Goal: Task Accomplishment & Management: Manage account settings

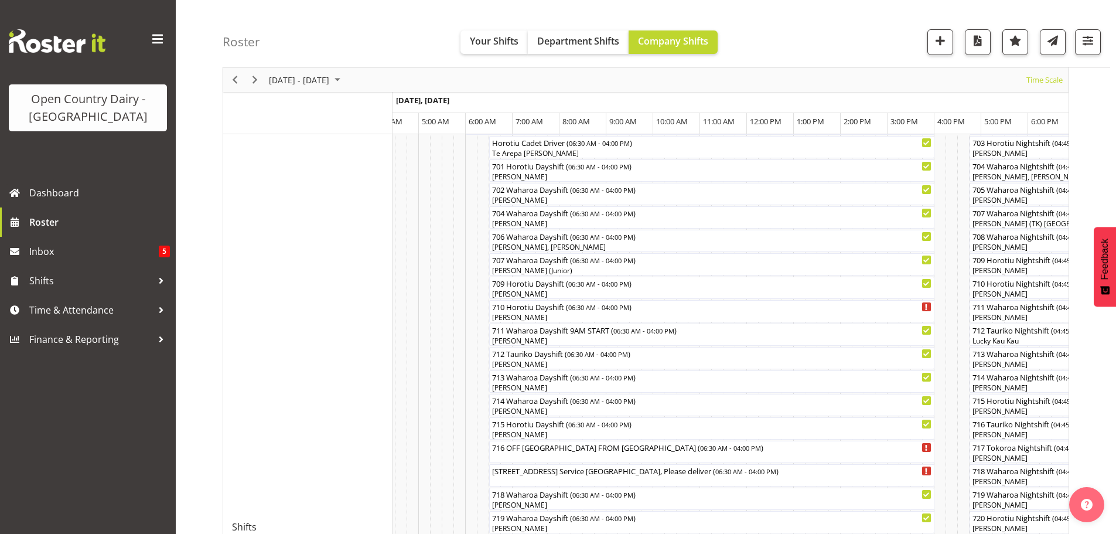
scroll to position [234, 0]
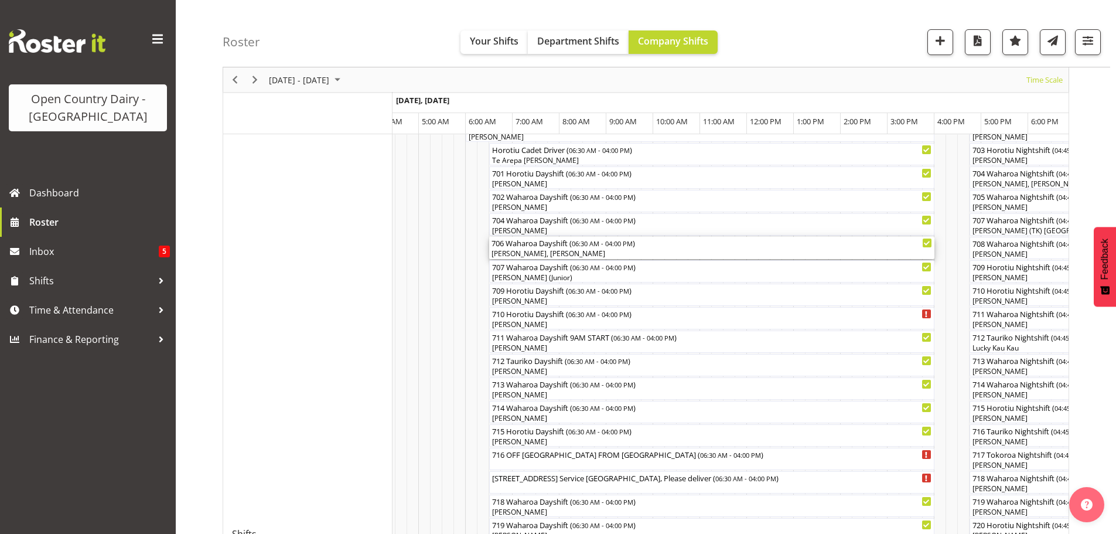
click at [562, 249] on div "[PERSON_NAME], [PERSON_NAME]" at bounding box center [711, 253] width 440 height 11
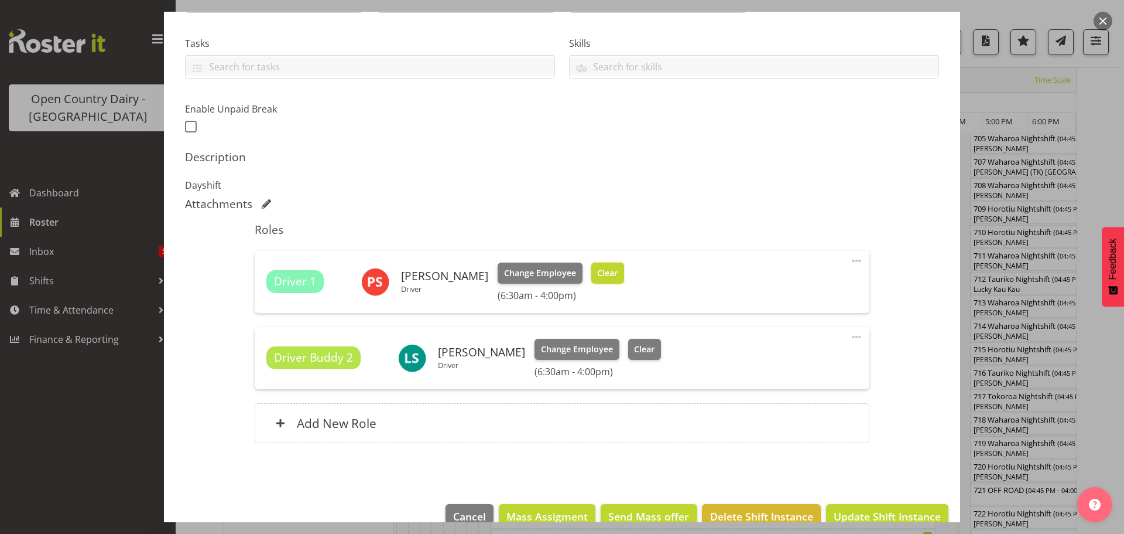
click at [602, 271] on span "Clear" at bounding box center [607, 272] width 20 height 13
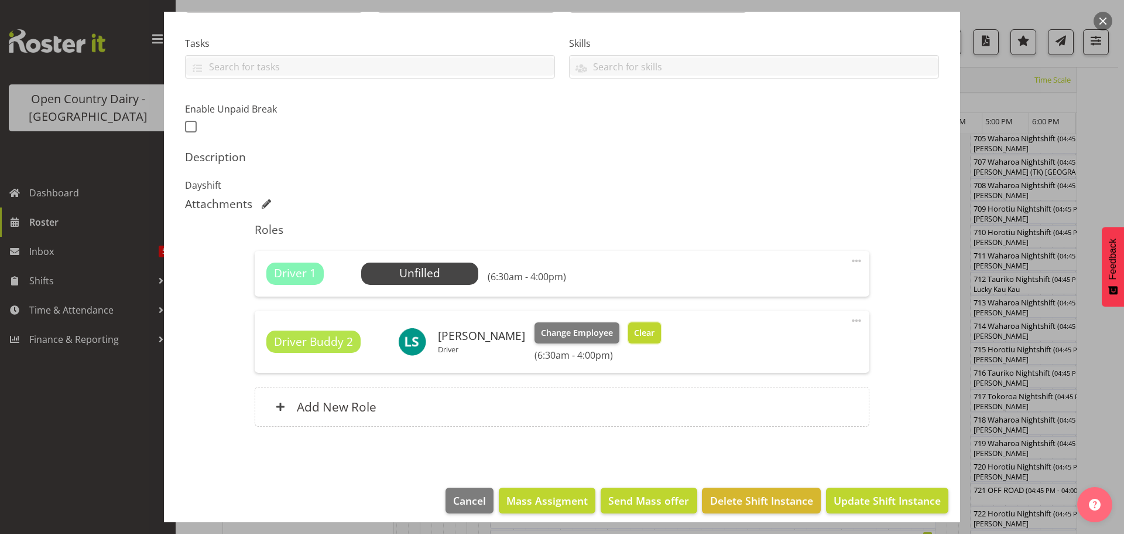
click at [634, 330] on span "Clear" at bounding box center [644, 332] width 20 height 13
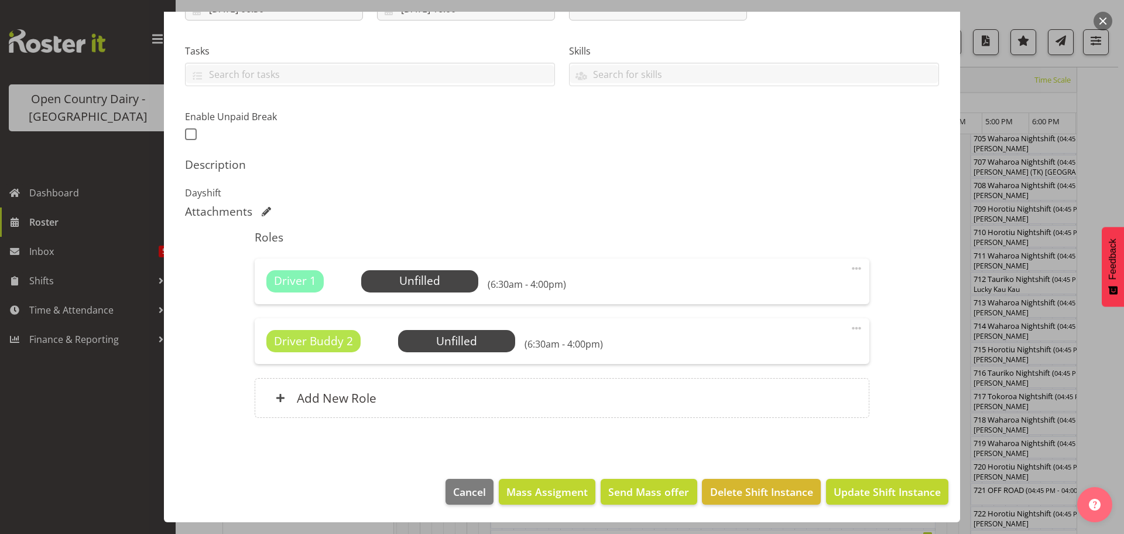
click at [850, 326] on span at bounding box center [857, 328] width 14 height 14
click at [773, 397] on link "Delete" at bounding box center [807, 398] width 112 height 21
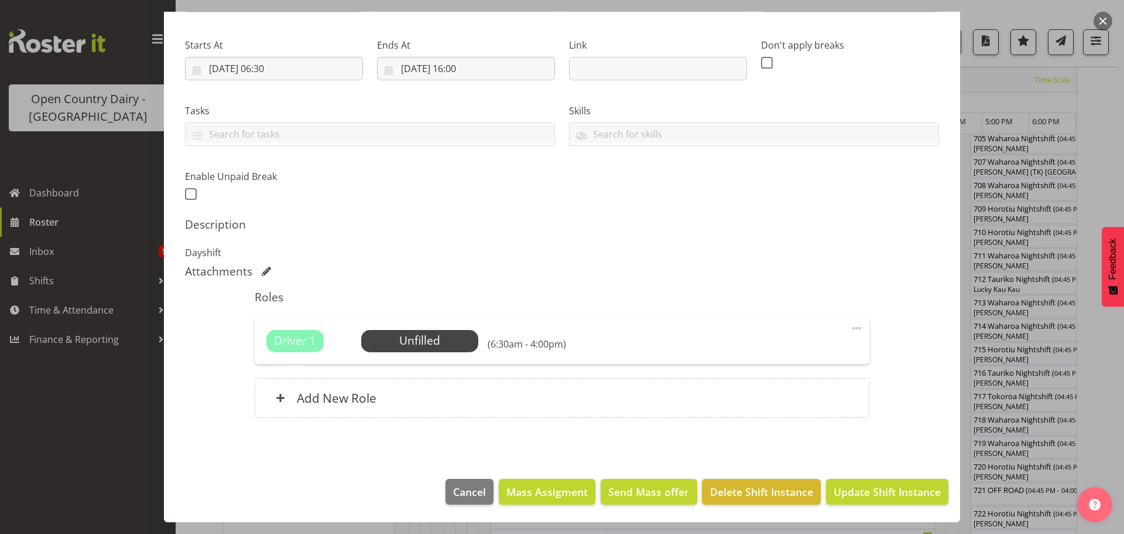
scroll to position [167, 0]
click at [856, 488] on span "Update Shift Instance" at bounding box center [887, 491] width 107 height 15
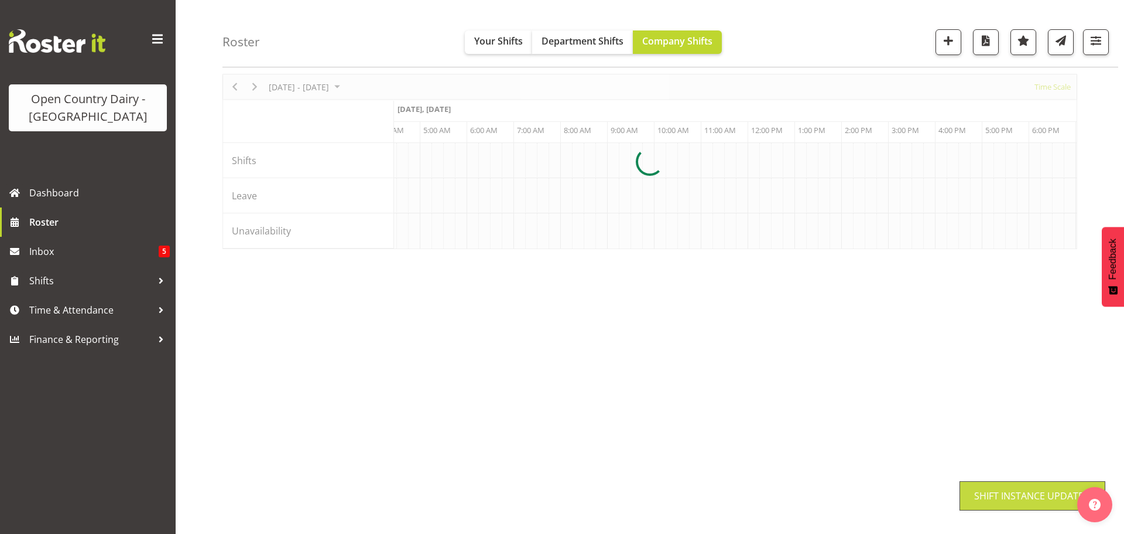
scroll to position [46, 0]
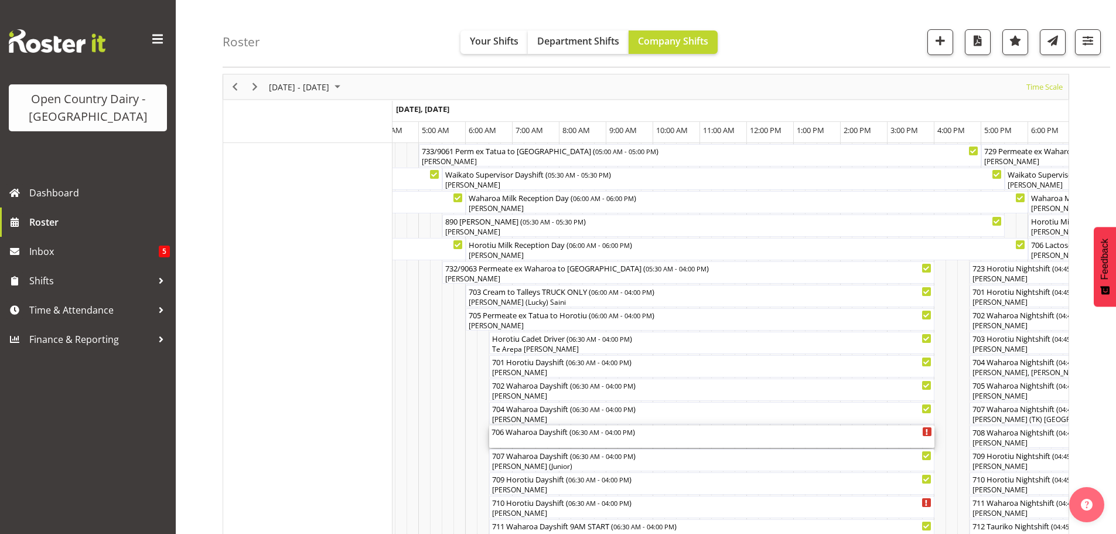
click at [556, 439] on div "706 Waharoa Dayshift ( 06:30 AM - 04:00 PM )" at bounding box center [711, 436] width 440 height 22
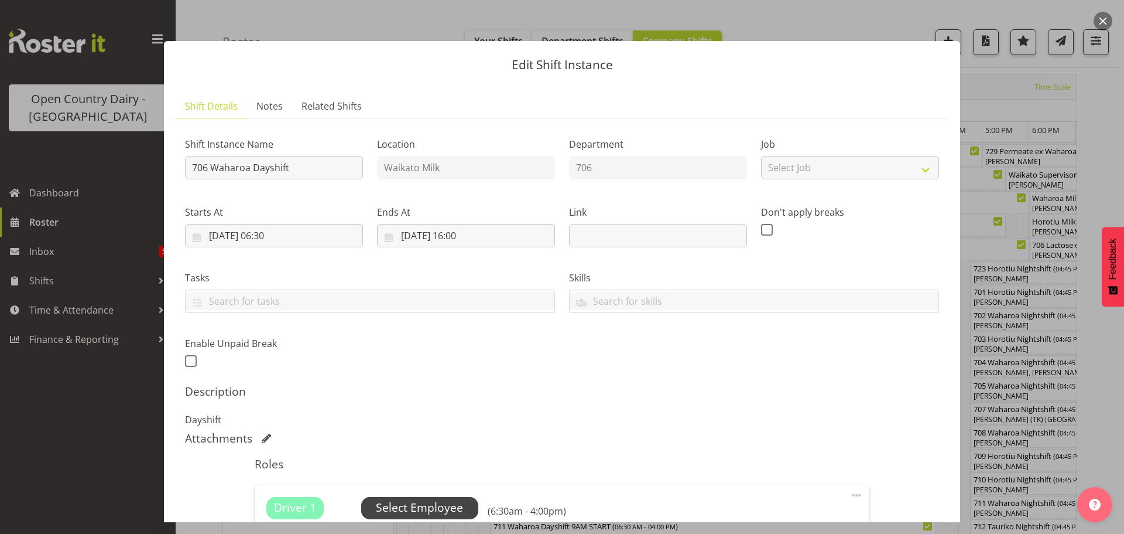
click at [408, 503] on span "Select Employee" at bounding box center [419, 507] width 87 height 17
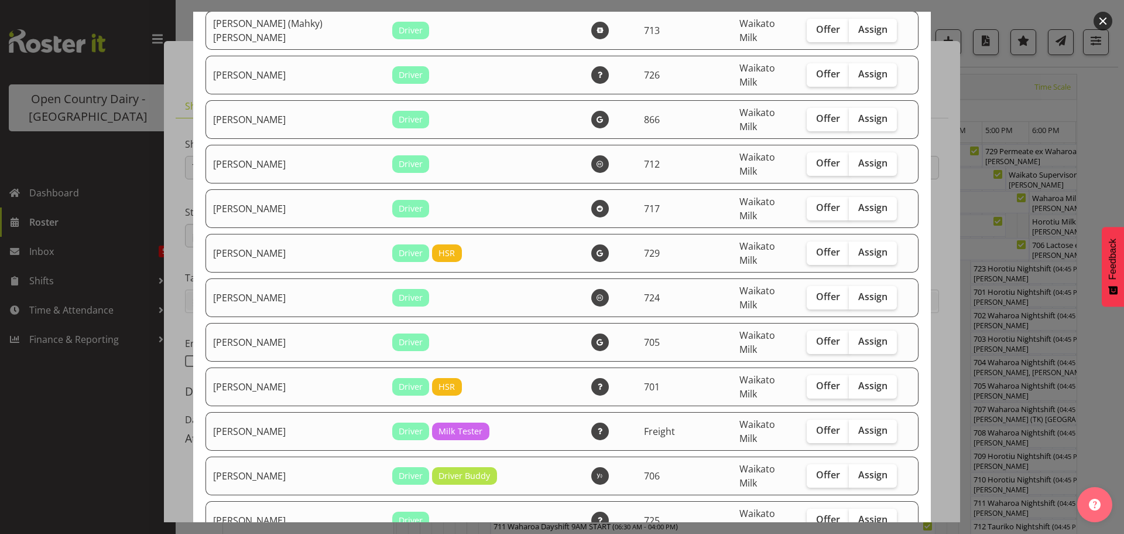
scroll to position [879, 0]
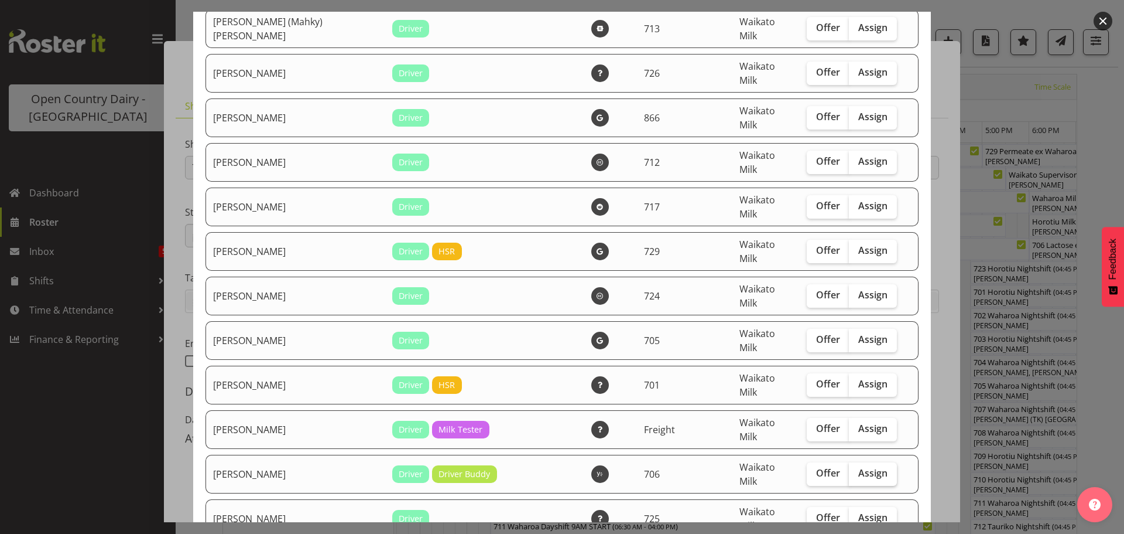
click at [859, 467] on span "Assign" at bounding box center [873, 473] width 29 height 12
click at [853, 469] on input "Assign" at bounding box center [853, 473] width 8 height 8
checkbox input "true"
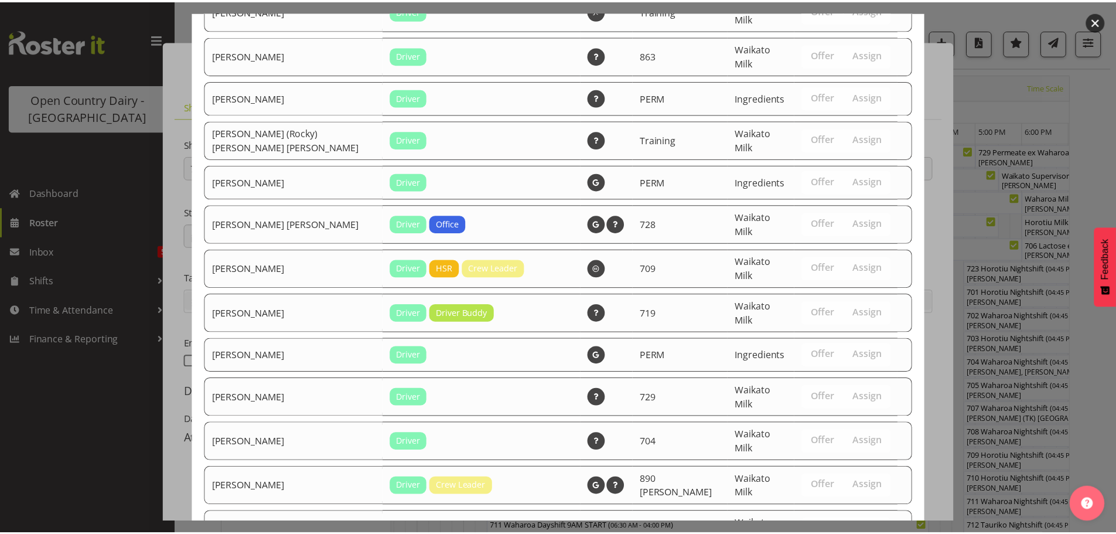
scroll to position [1961, 0]
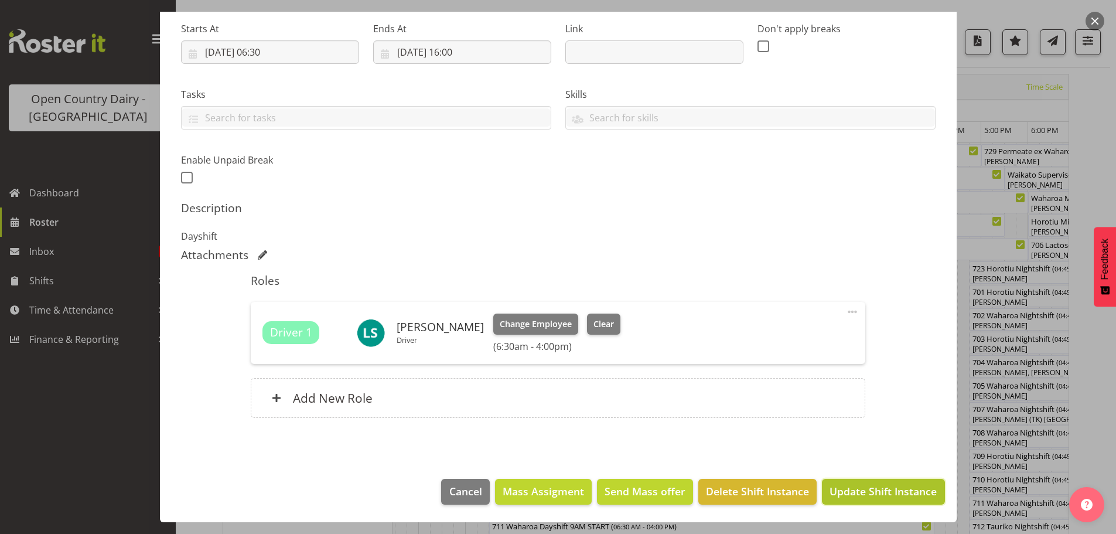
click at [855, 486] on span "Update Shift Instance" at bounding box center [882, 490] width 107 height 15
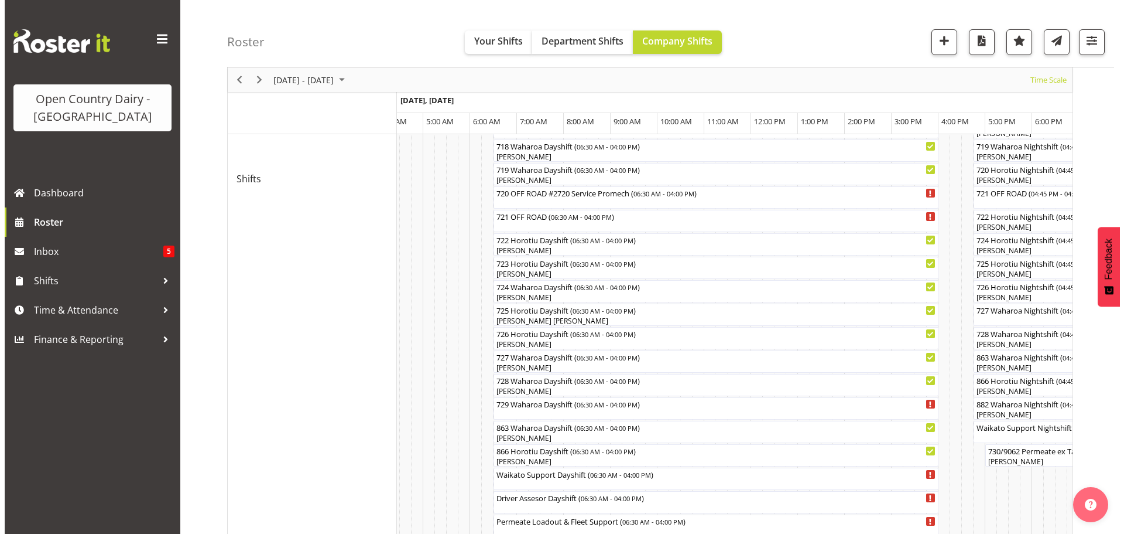
scroll to position [631, 0]
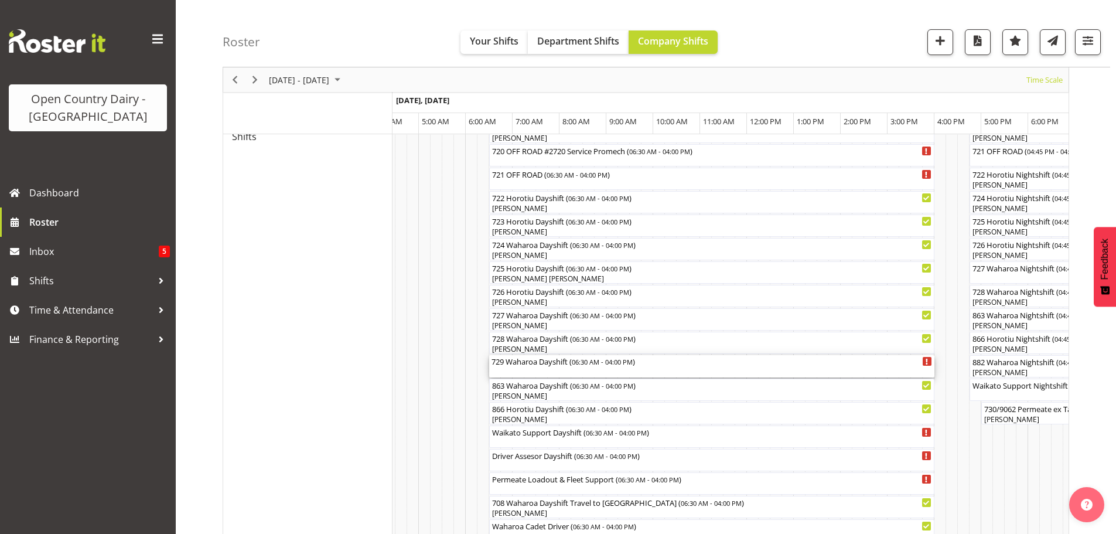
click at [545, 371] on div "729 Waharoa Dayshift ( 06:30 AM - 04:00 PM )" at bounding box center [711, 366] width 440 height 22
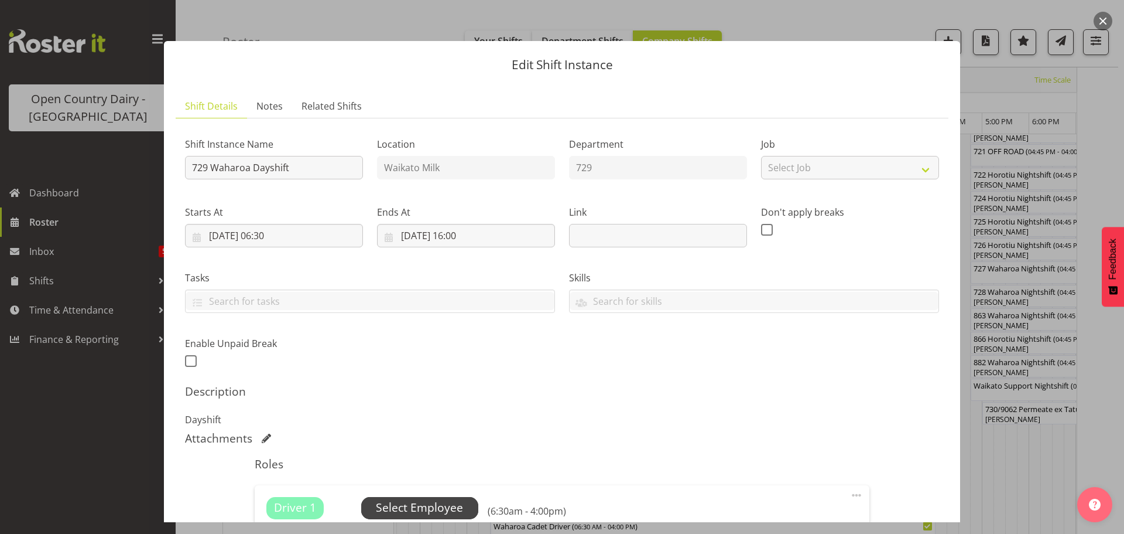
click at [416, 504] on span "Select Employee" at bounding box center [419, 507] width 87 height 17
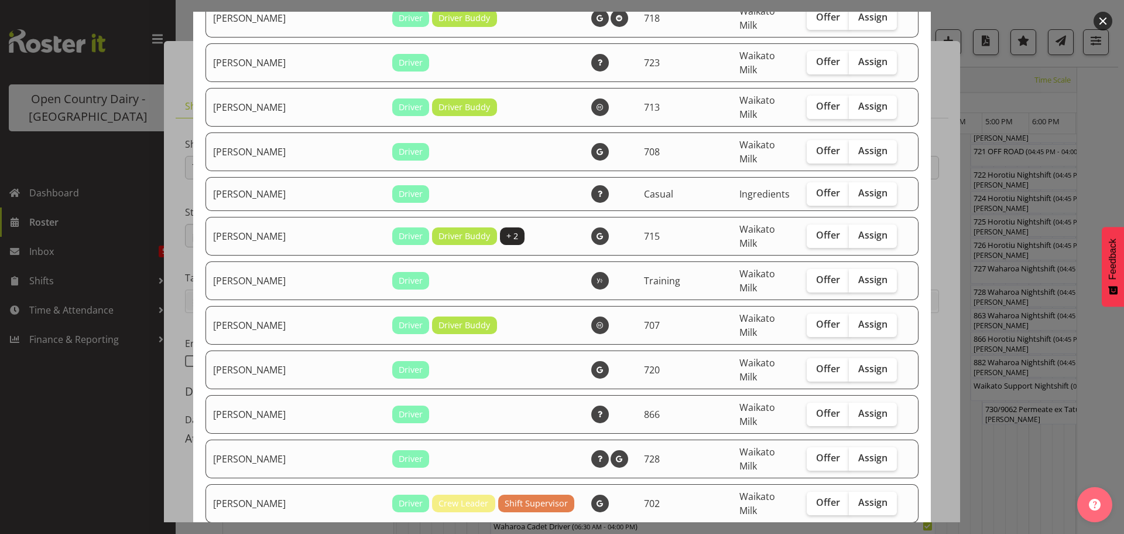
scroll to position [1406, 0]
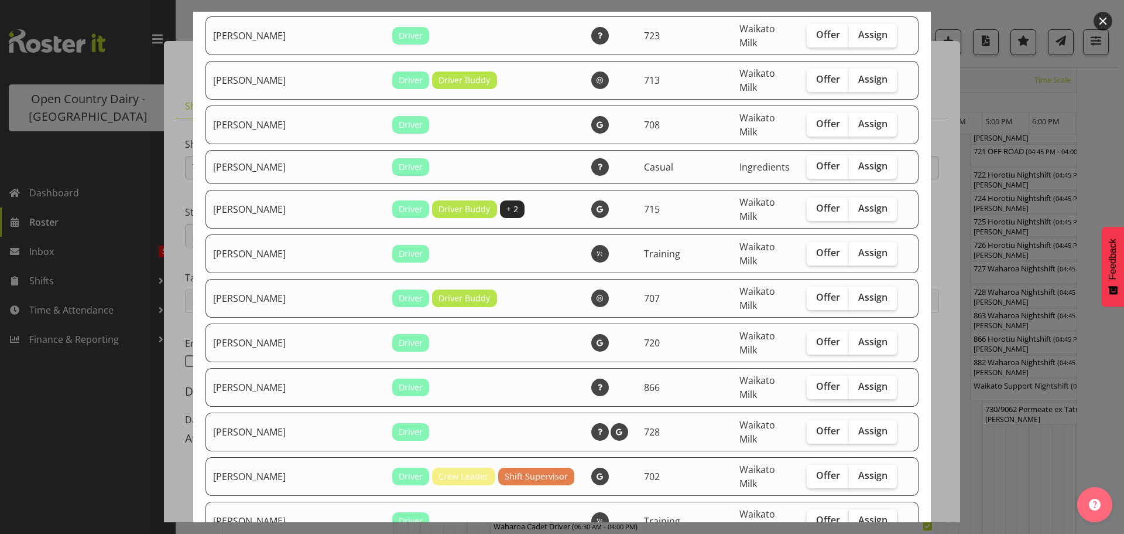
click at [859, 514] on span "Assign" at bounding box center [873, 520] width 29 height 12
click at [850, 516] on input "Assign" at bounding box center [853, 520] width 8 height 8
checkbox input "true"
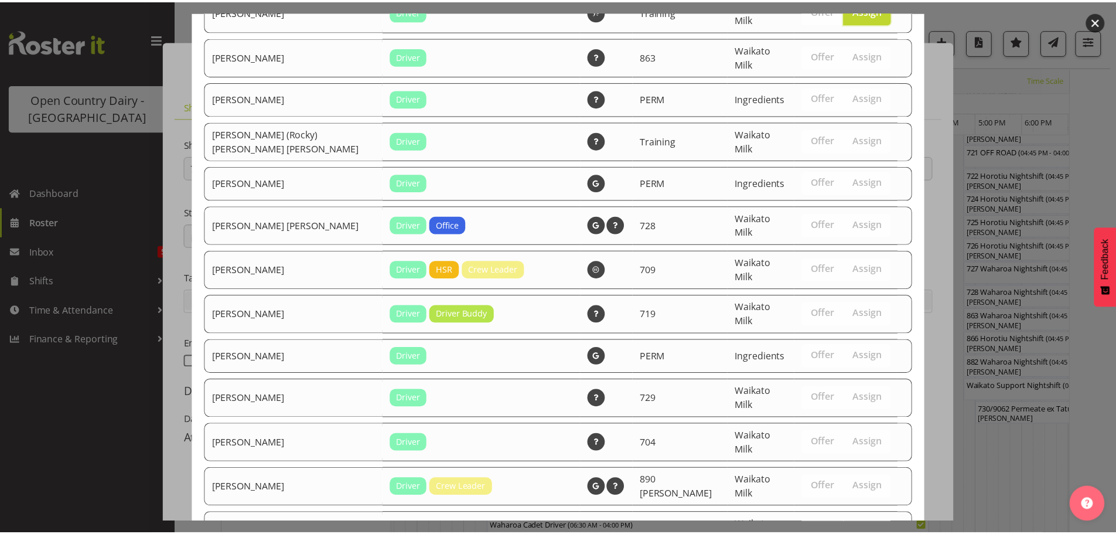
scroll to position [1921, 0]
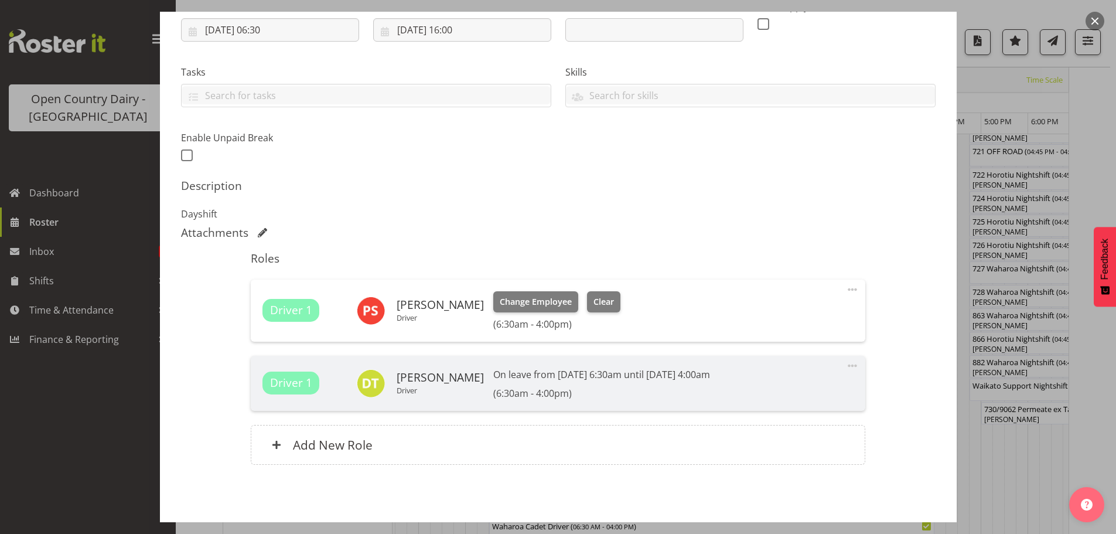
scroll to position [252, 0]
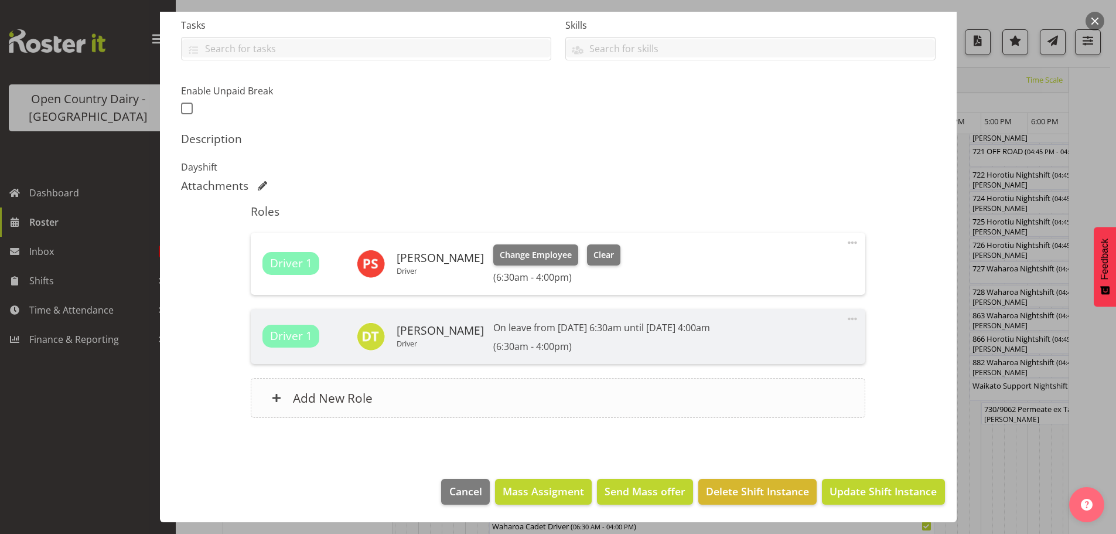
click at [306, 394] on h6 "Add New Role" at bounding box center [333, 397] width 80 height 15
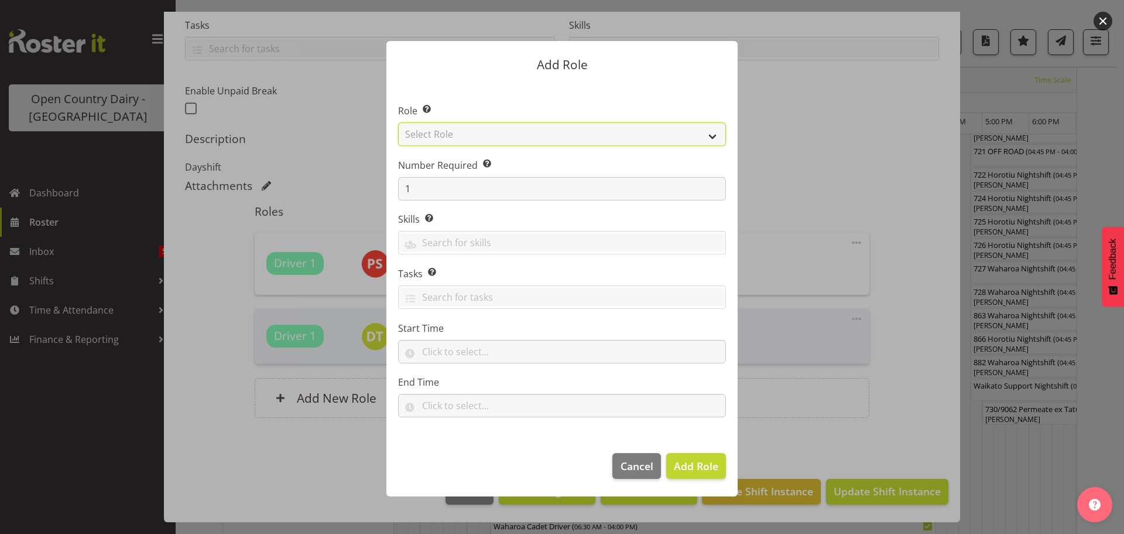
click at [534, 137] on select "Select Role Cadet Driver Crew Leader Driver Driver Buddy Driver Assessor Dayshi…" at bounding box center [562, 133] width 328 height 23
select select "1386"
click at [398, 122] on select "Select Role Cadet Driver Crew Leader Driver Driver Buddy Driver Assessor Dayshi…" at bounding box center [562, 133] width 328 height 23
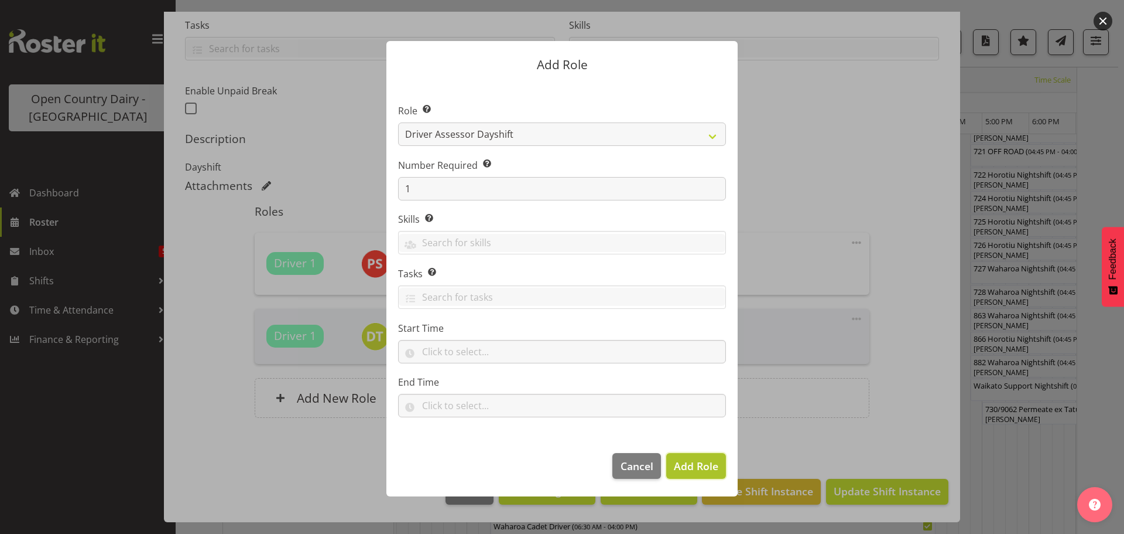
click at [691, 464] on span "Add Role" at bounding box center [696, 466] width 45 height 14
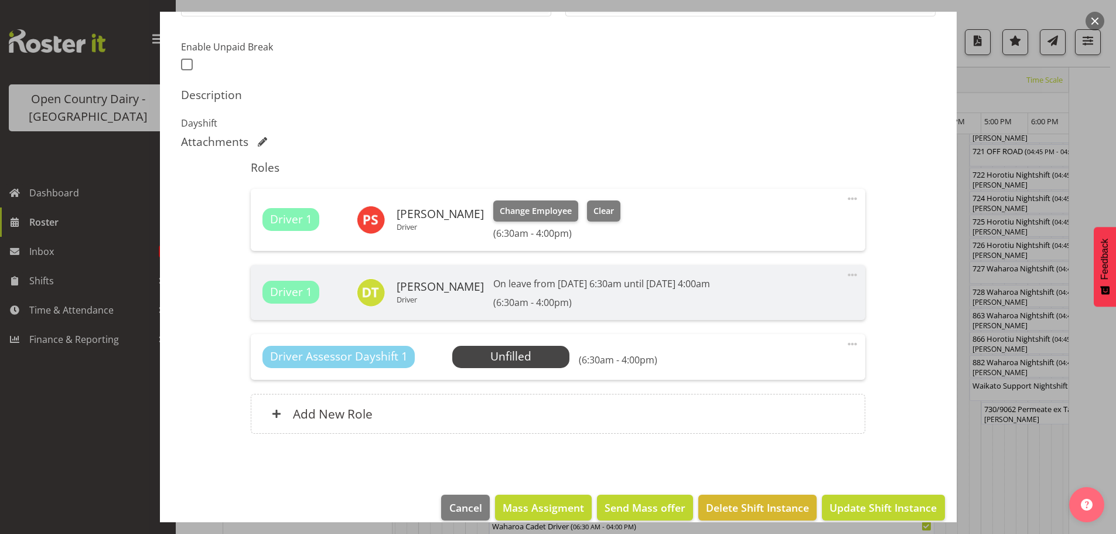
scroll to position [312, 0]
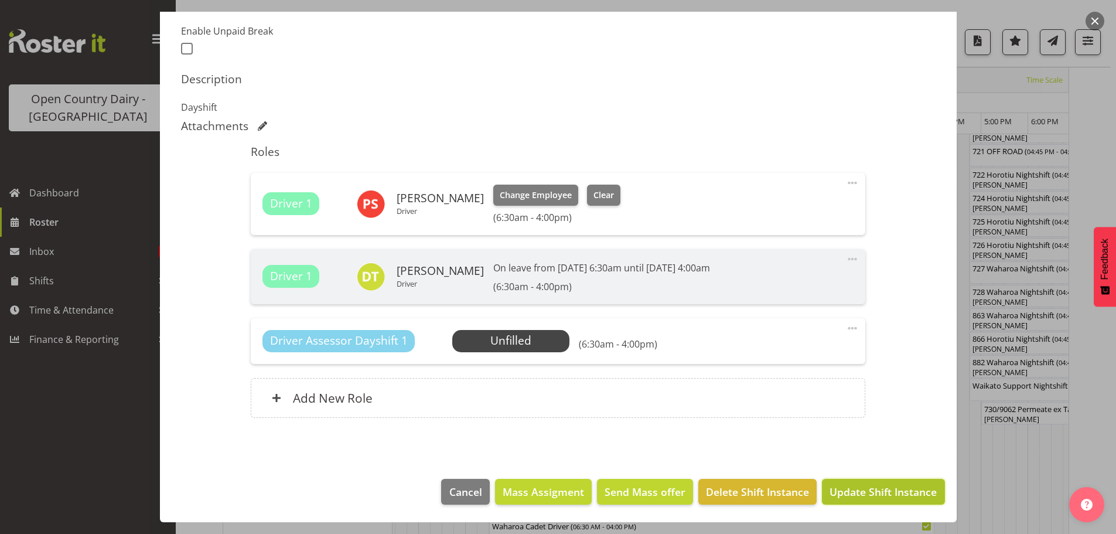
click at [863, 490] on span "Update Shift Instance" at bounding box center [882, 491] width 107 height 15
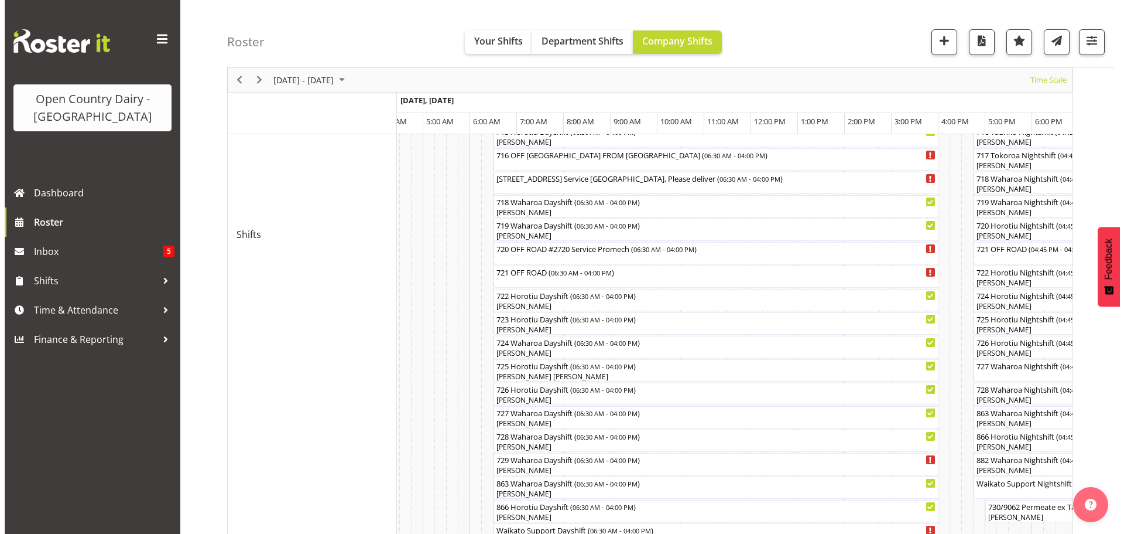
scroll to position [573, 0]
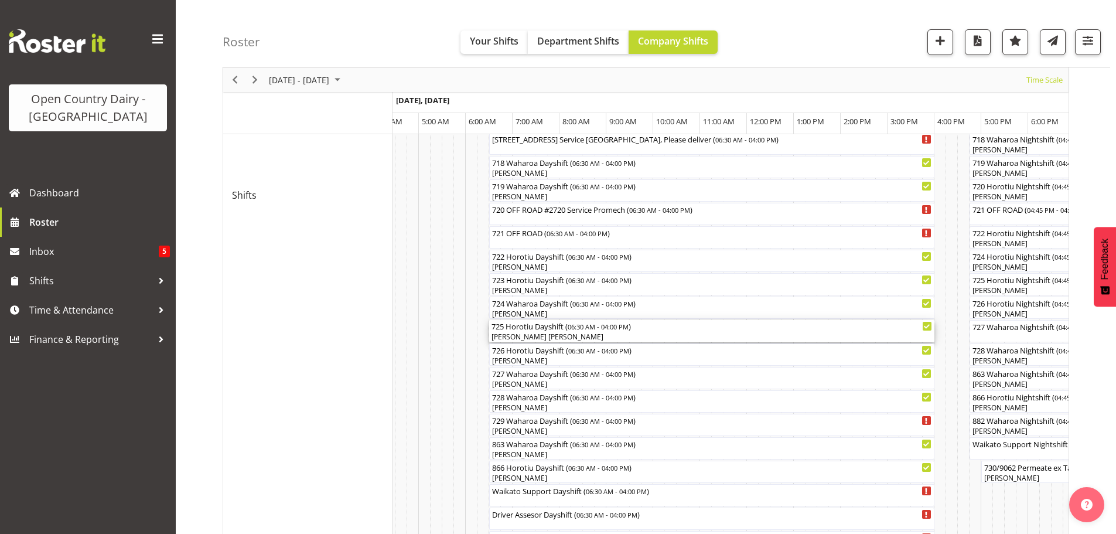
click at [583, 336] on div "[PERSON_NAME] [PERSON_NAME]" at bounding box center [711, 336] width 440 height 11
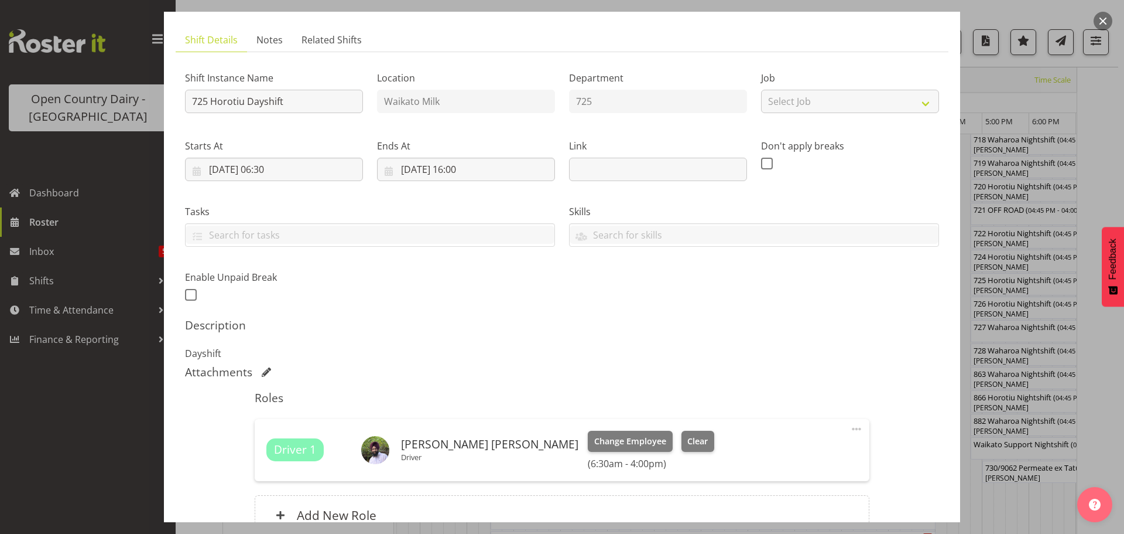
scroll to position [117, 0]
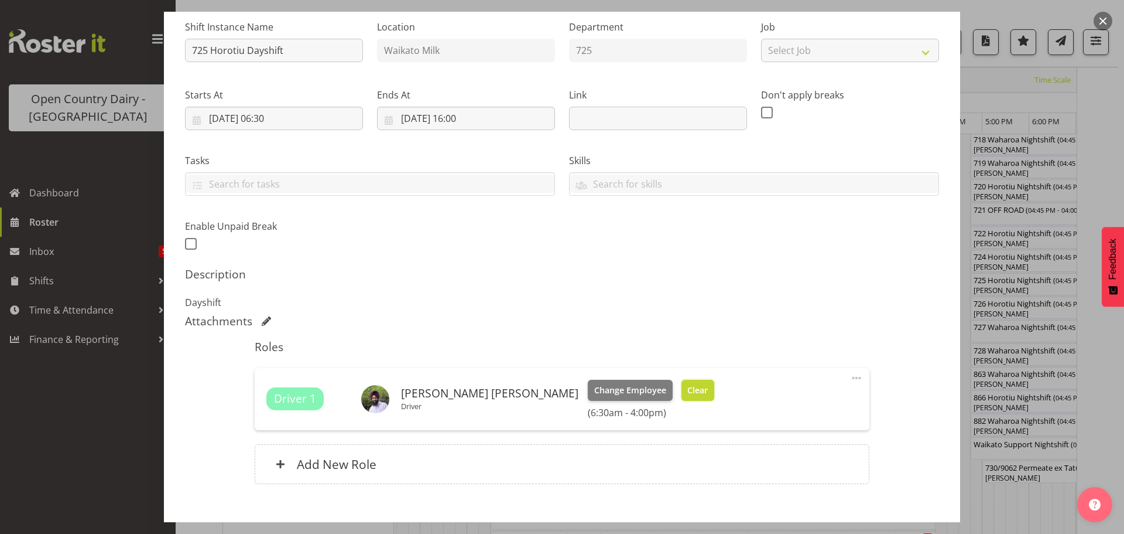
click at [688, 391] on span "Clear" at bounding box center [698, 390] width 20 height 13
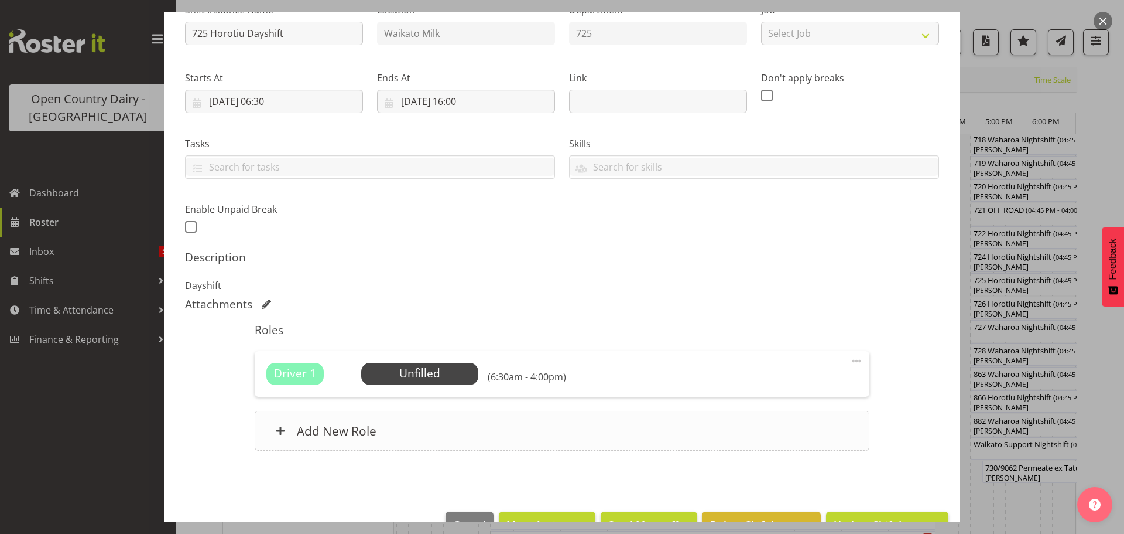
scroll to position [167, 0]
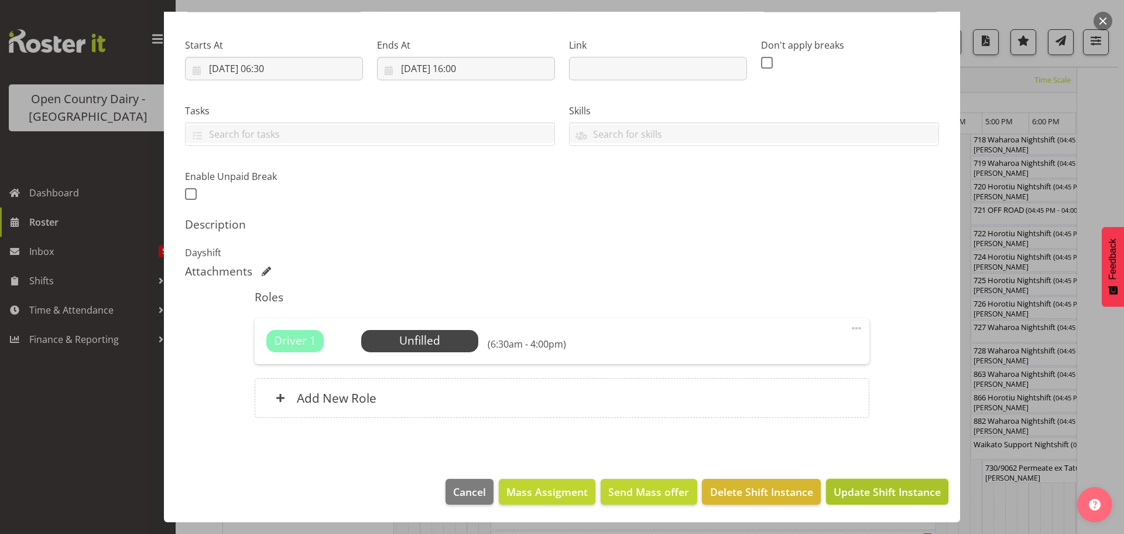
click at [853, 493] on span "Update Shift Instance" at bounding box center [887, 491] width 107 height 15
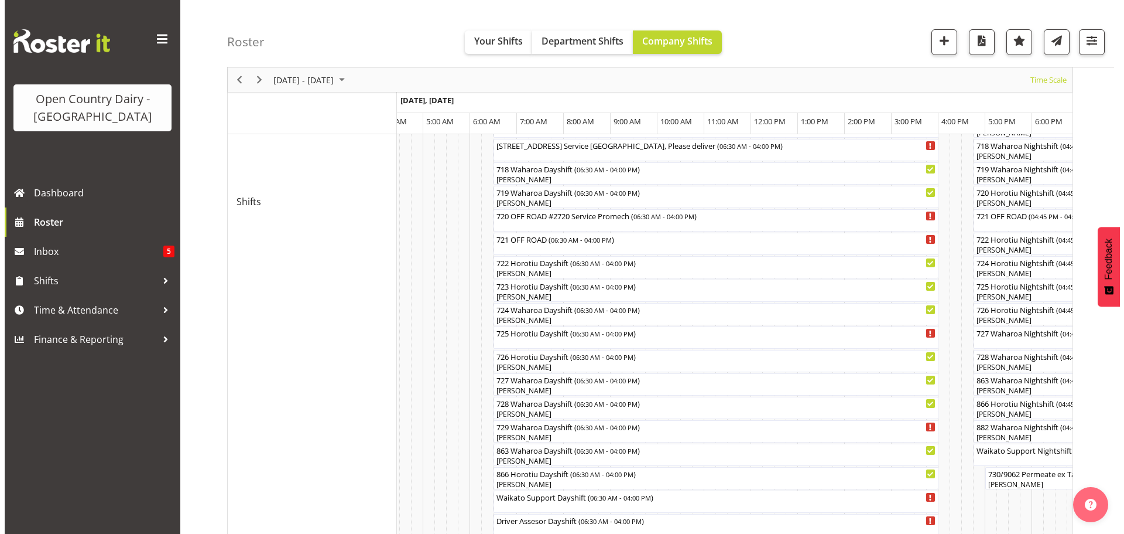
scroll to position [573, 0]
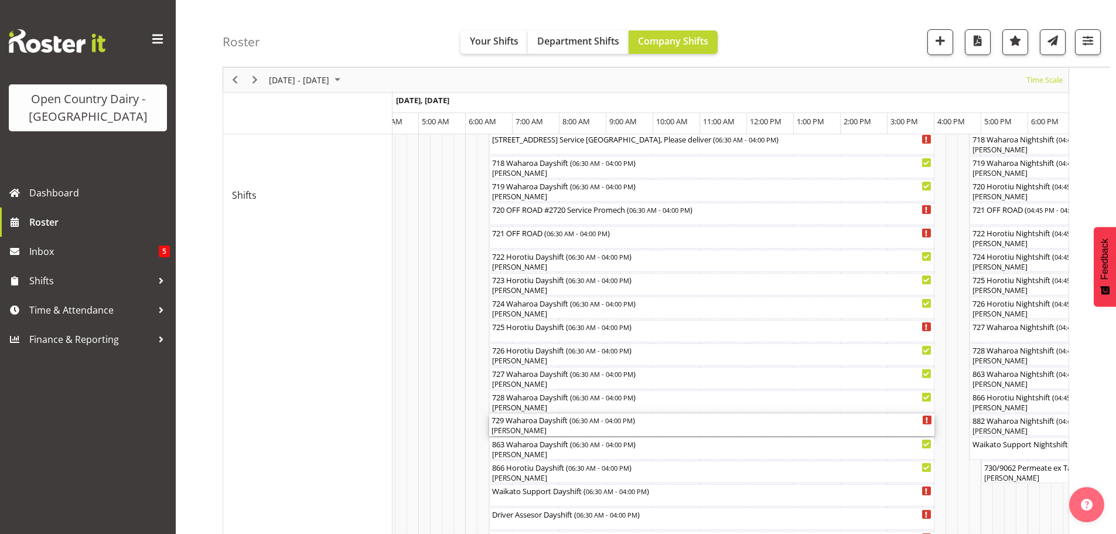
click at [560, 428] on div "[PERSON_NAME]" at bounding box center [711, 430] width 440 height 11
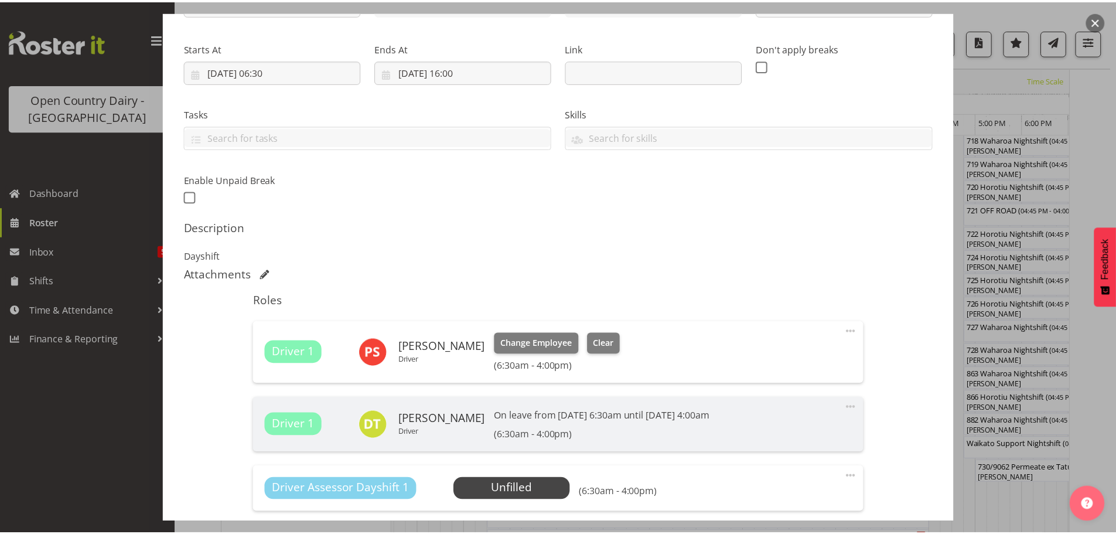
scroll to position [176, 0]
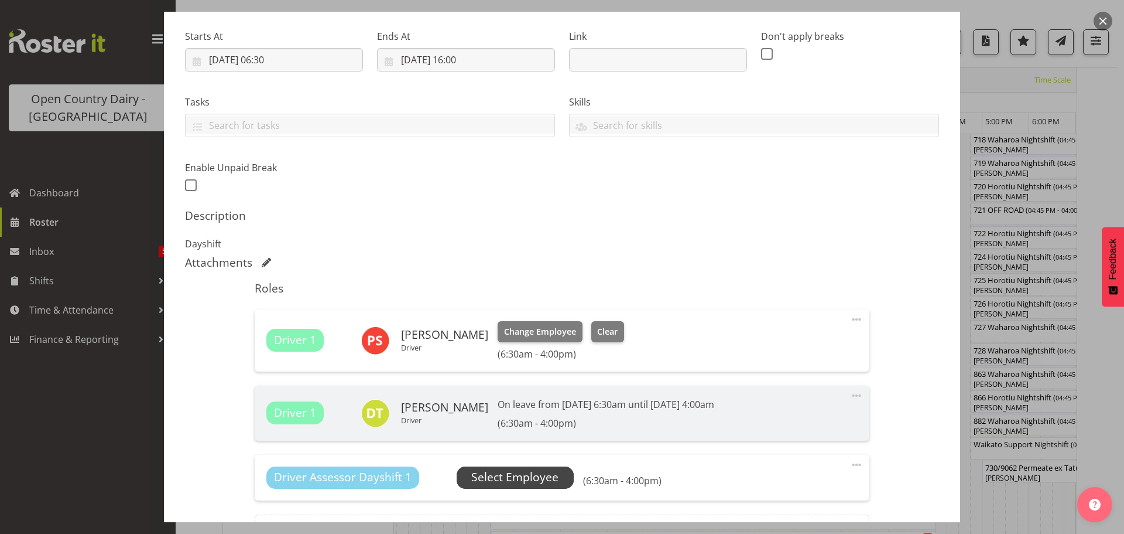
click at [494, 477] on span "Select Employee" at bounding box center [514, 477] width 87 height 17
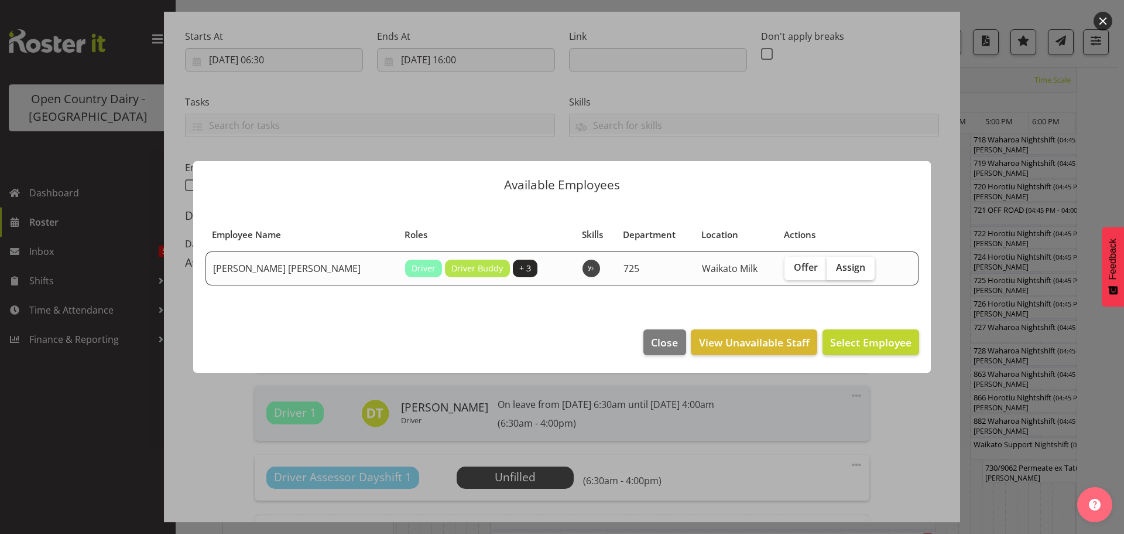
click at [840, 266] on span "Assign" at bounding box center [850, 267] width 29 height 12
click at [835, 266] on input "Assign" at bounding box center [831, 268] width 8 height 8
checkbox input "true"
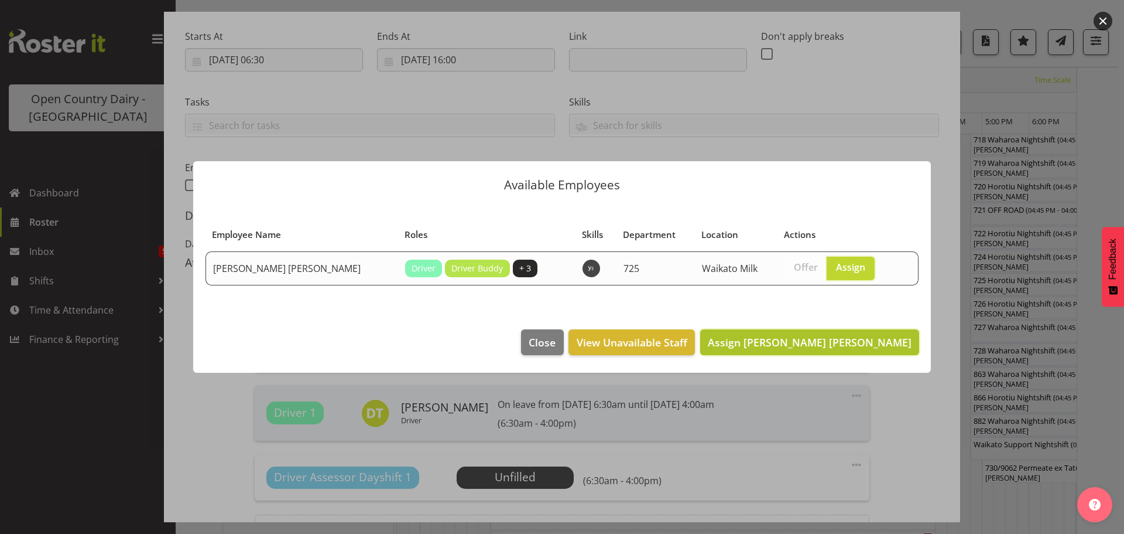
click at [866, 343] on span "Assign Gurpreet Singh Kahlon" at bounding box center [810, 342] width 204 height 14
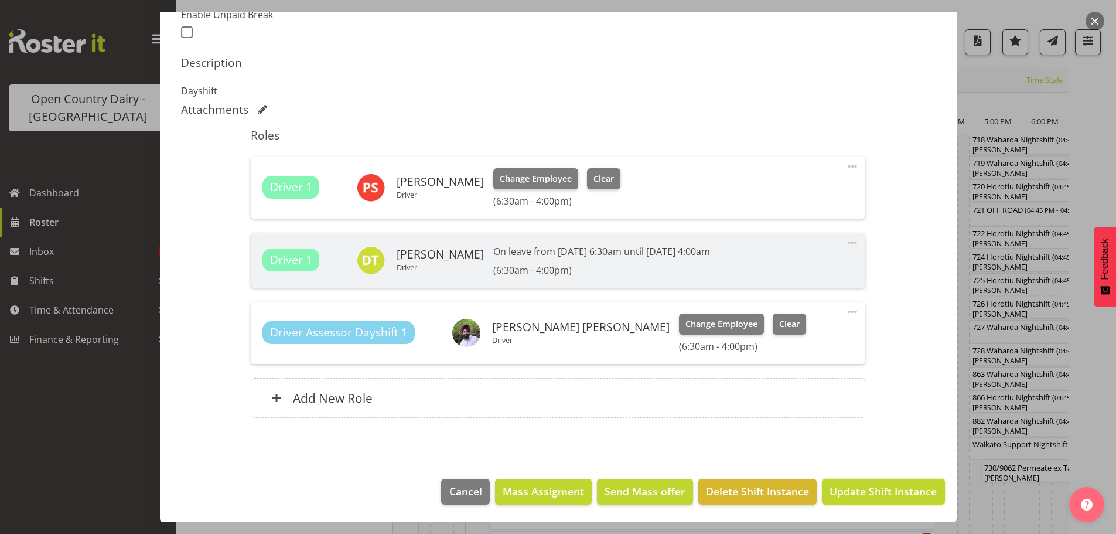
click at [881, 491] on span "Update Shift Instance" at bounding box center [882, 490] width 107 height 15
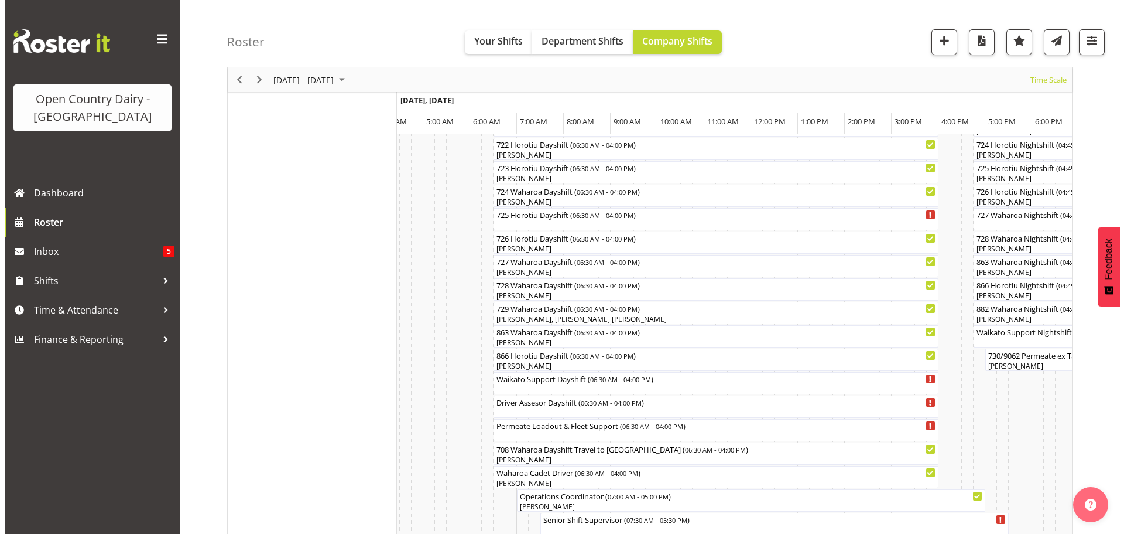
scroll to position [690, 0]
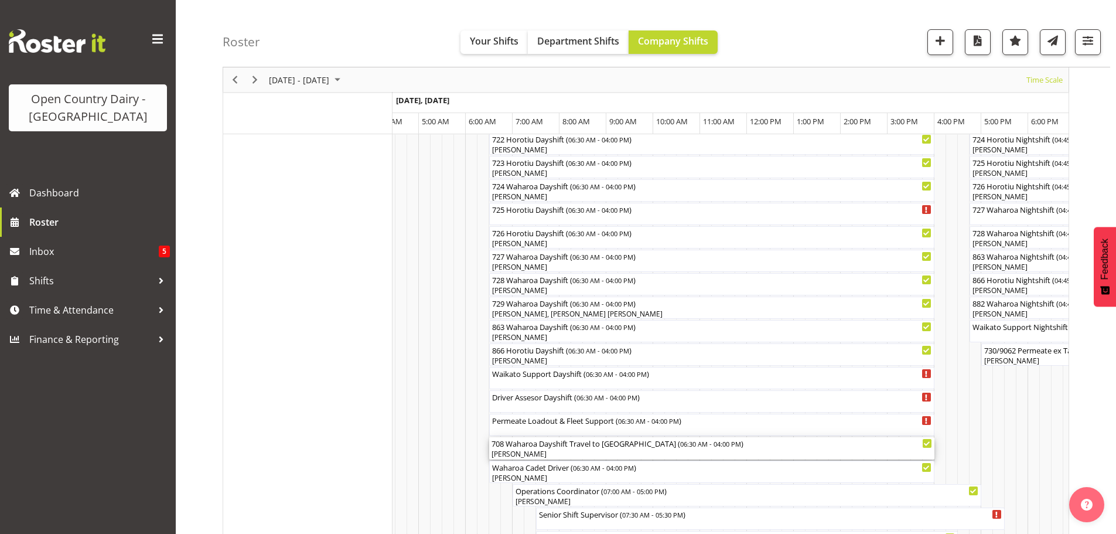
click at [542, 457] on div "[PERSON_NAME]" at bounding box center [711, 454] width 440 height 11
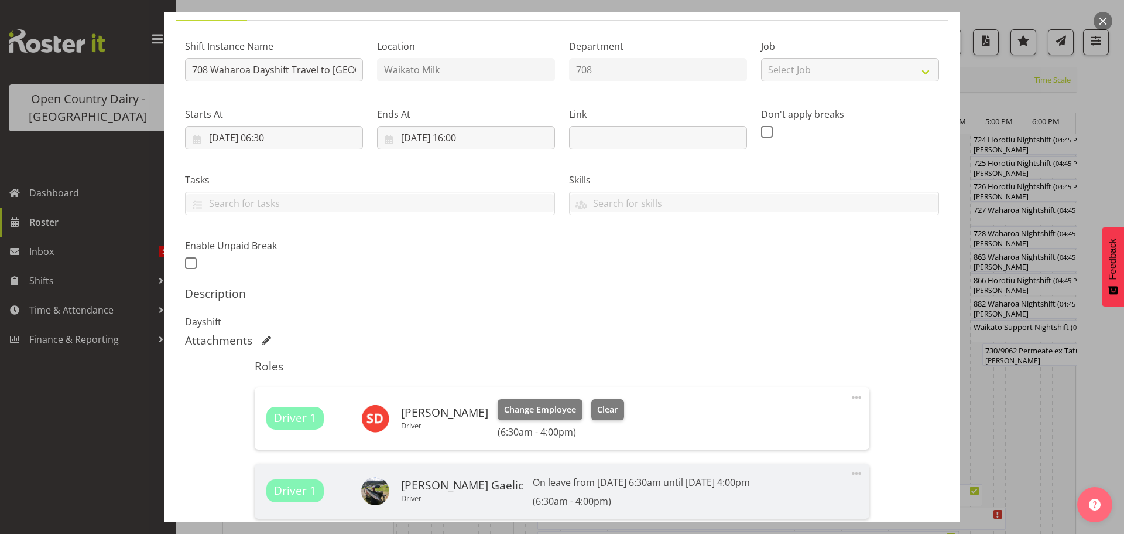
scroll to position [117, 0]
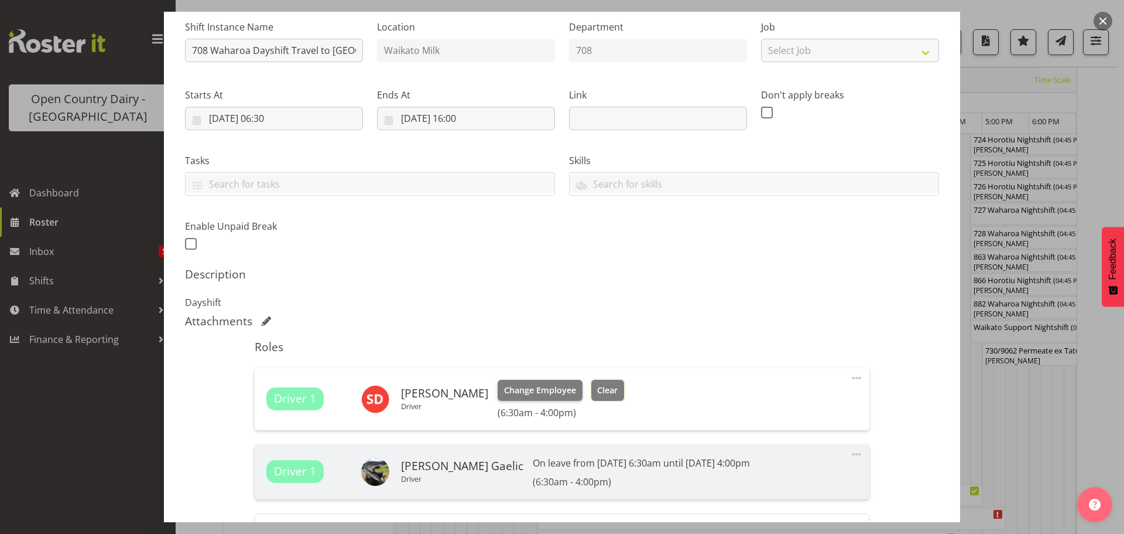
click at [597, 390] on span "Clear" at bounding box center [607, 390] width 20 height 13
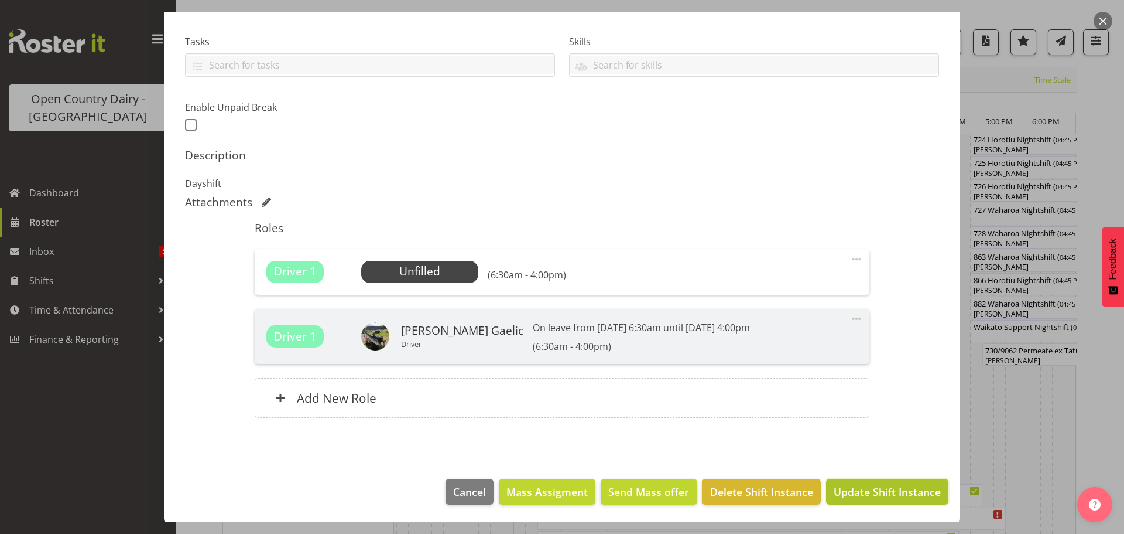
click at [869, 490] on span "Update Shift Instance" at bounding box center [887, 491] width 107 height 15
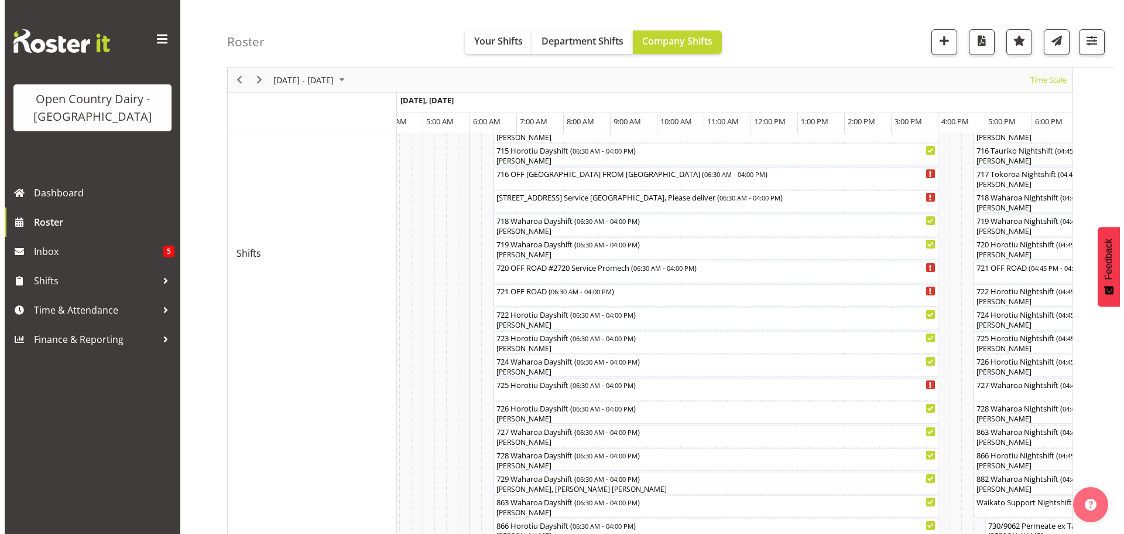
scroll to position [573, 0]
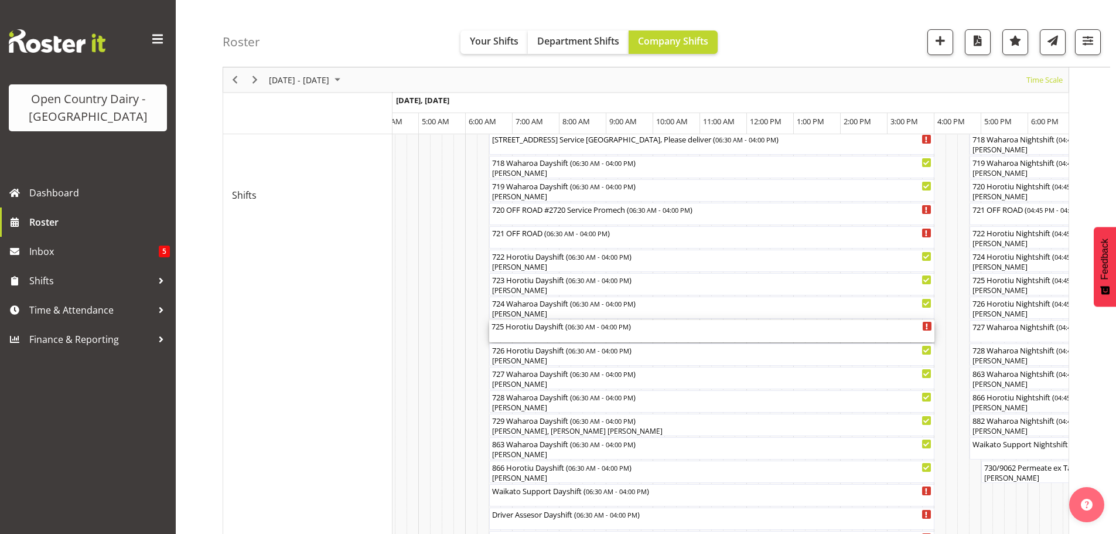
click at [539, 334] on div "725 Horotiu Dayshift ( 06:30 AM - 04:00 PM )" at bounding box center [711, 331] width 440 height 22
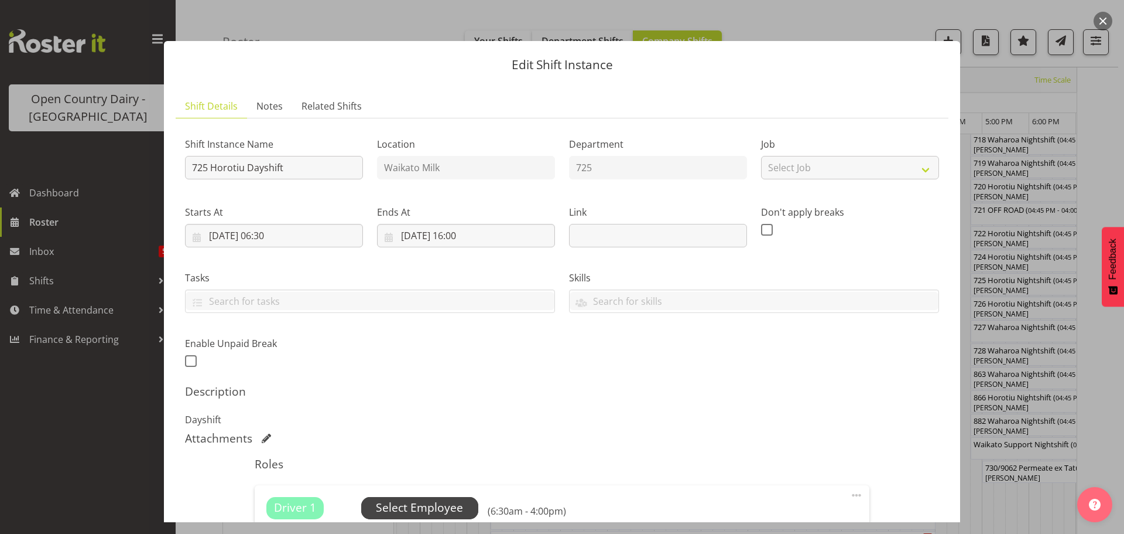
click at [422, 505] on span "Select Employee" at bounding box center [419, 507] width 87 height 17
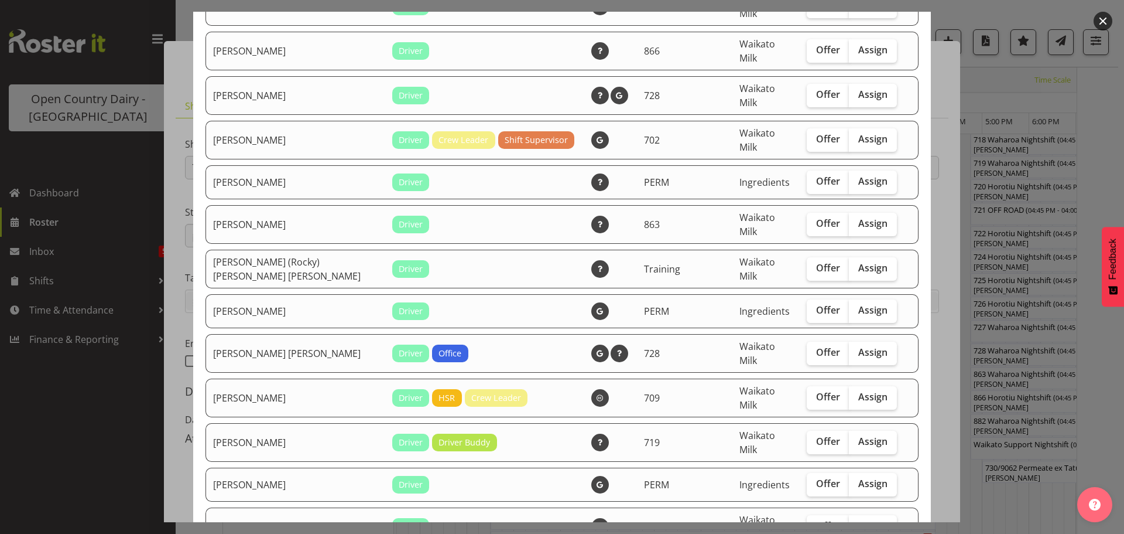
scroll to position [1757, 0]
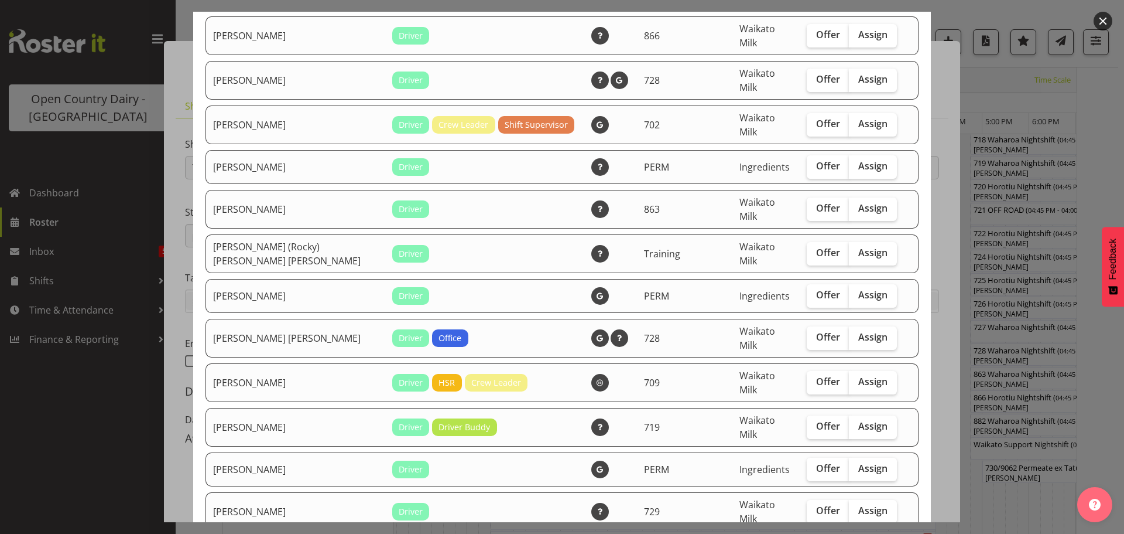
checkbox input "true"
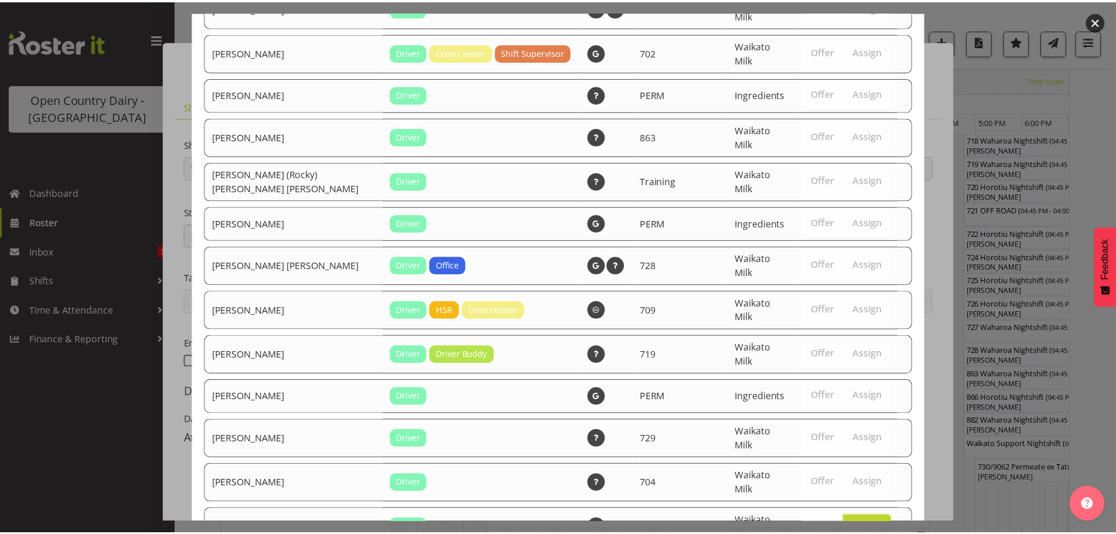
scroll to position [1921, 0]
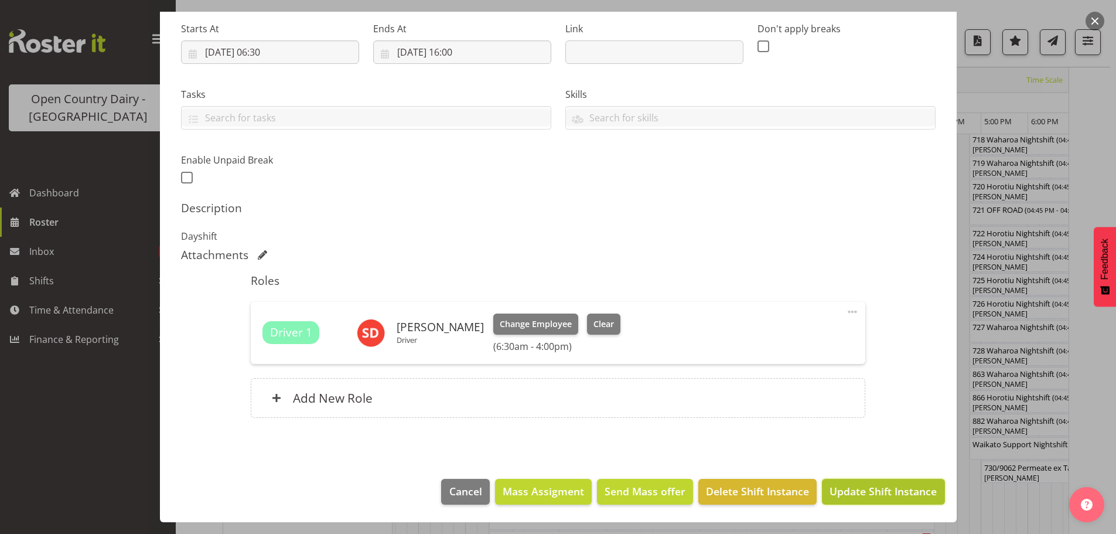
click at [863, 488] on span "Update Shift Instance" at bounding box center [882, 490] width 107 height 15
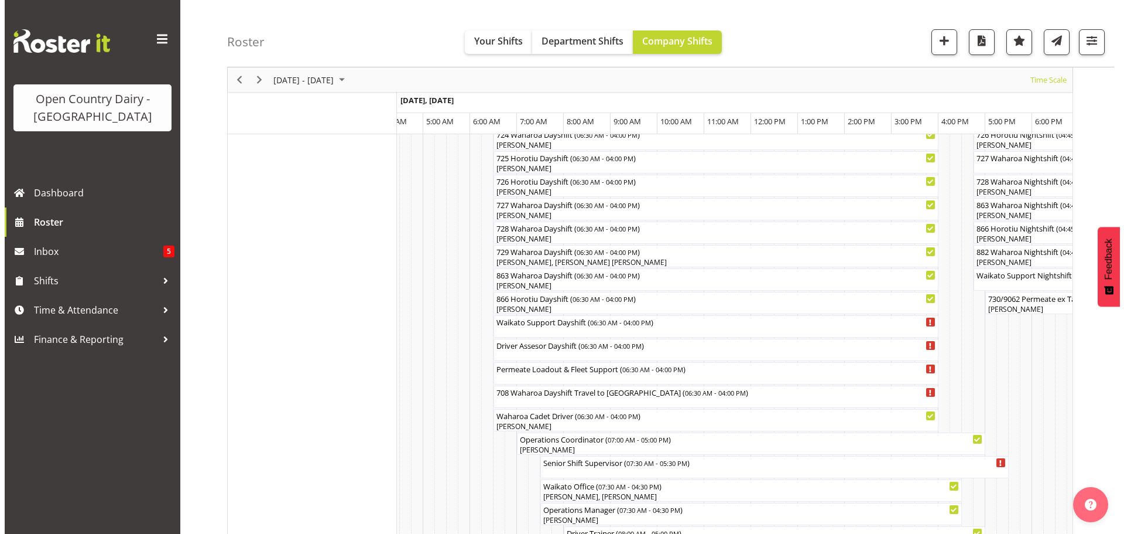
scroll to position [748, 0]
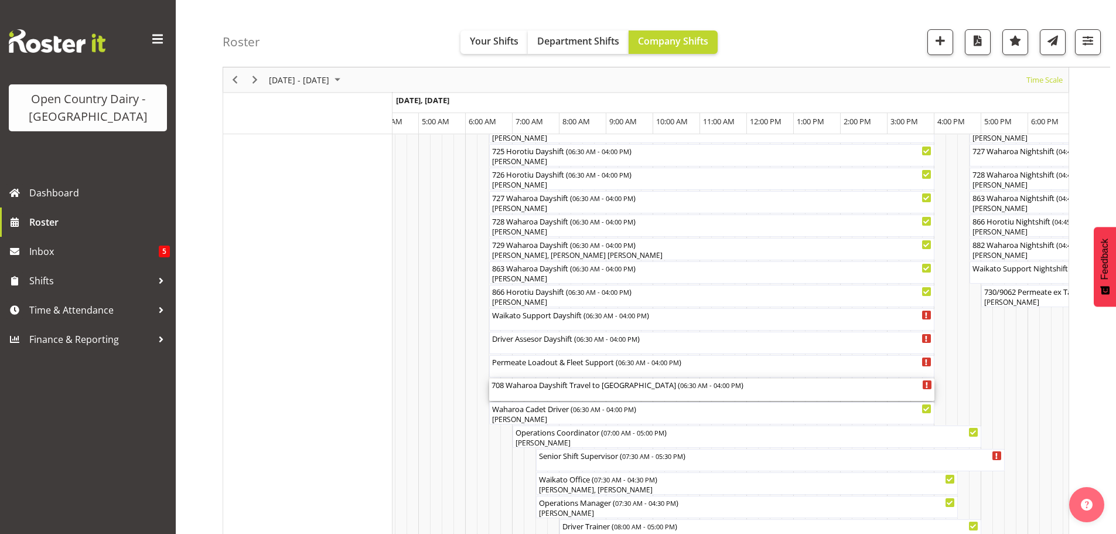
click at [570, 397] on div "708 Waharoa Dayshift Travel to Waharoa ( 06:30 AM - 04:00 PM )" at bounding box center [711, 389] width 440 height 22
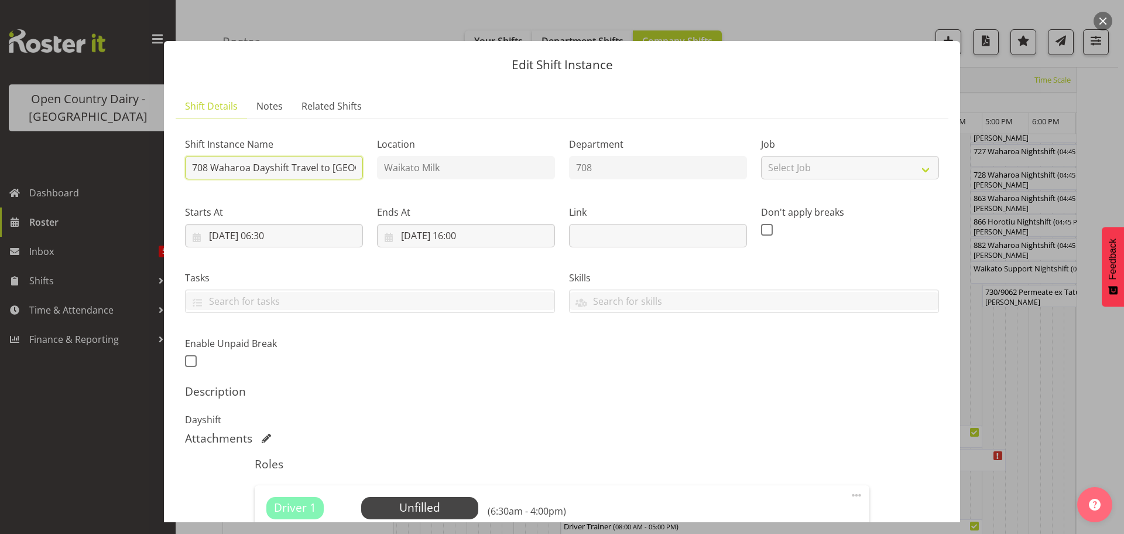
click at [350, 166] on input "708 Waharoa Dayshift Travel to Waharoa" at bounding box center [274, 167] width 178 height 23
click at [346, 168] on input "708 Waharoa Dayshift Travelaroa" at bounding box center [274, 167] width 178 height 23
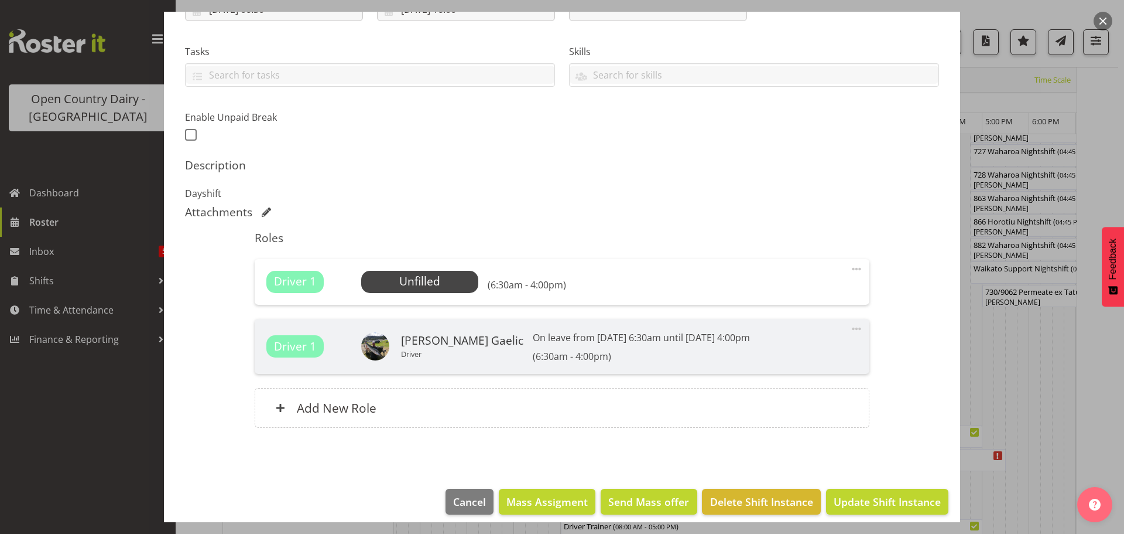
scroll to position [236, 0]
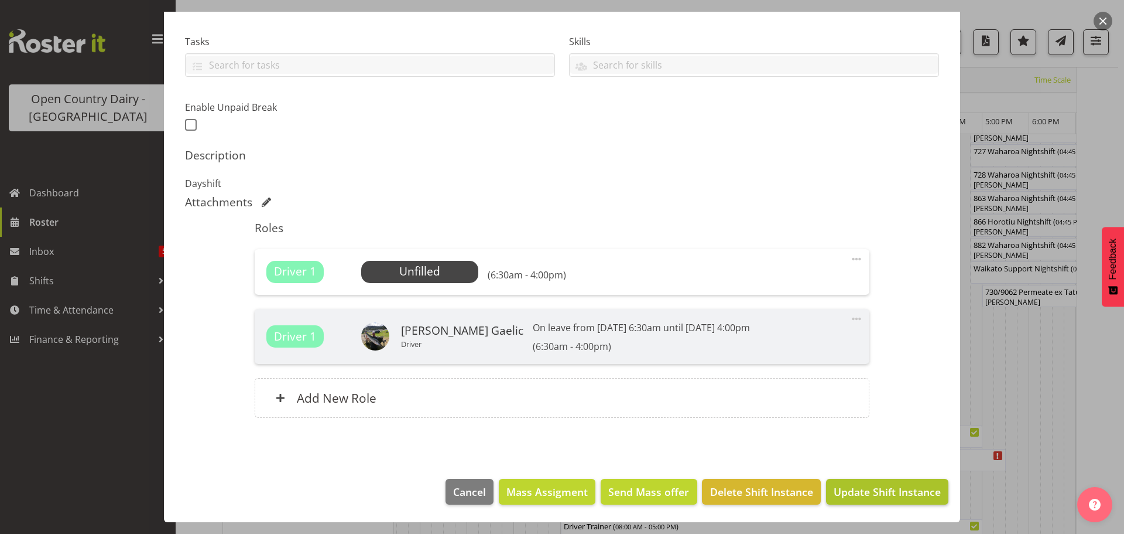
type input "708 OFF ROAD WORKSHOP"
click at [847, 487] on span "Update Shift Instance" at bounding box center [887, 491] width 107 height 15
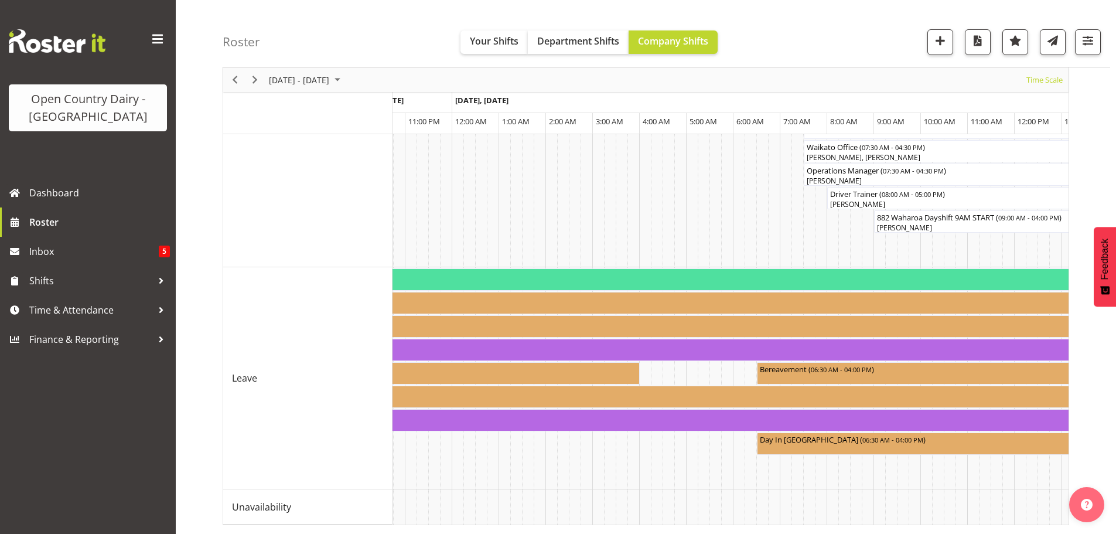
scroll to position [0, 4388]
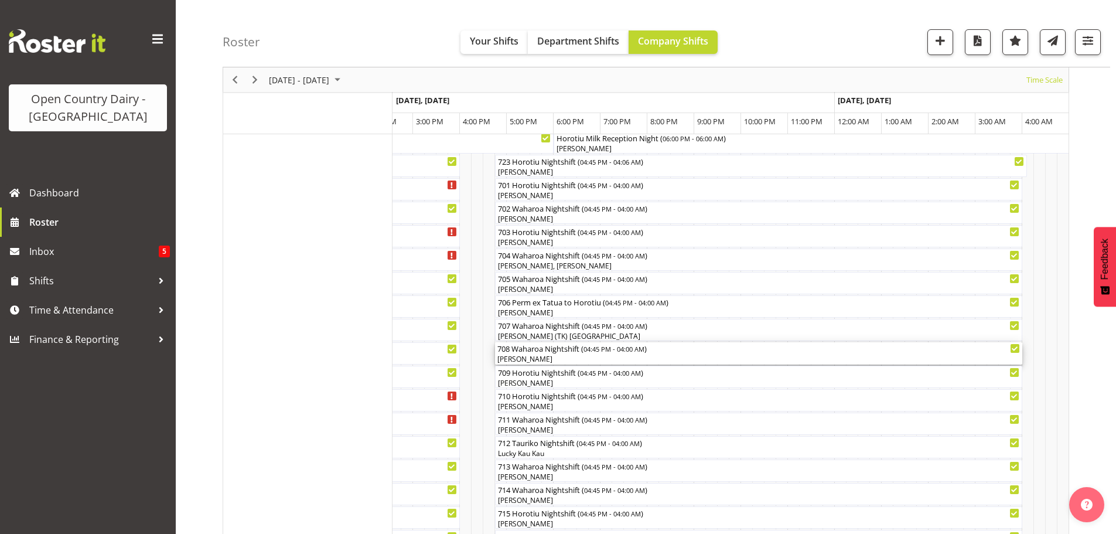
click at [548, 357] on div "[PERSON_NAME]" at bounding box center [758, 359] width 522 height 11
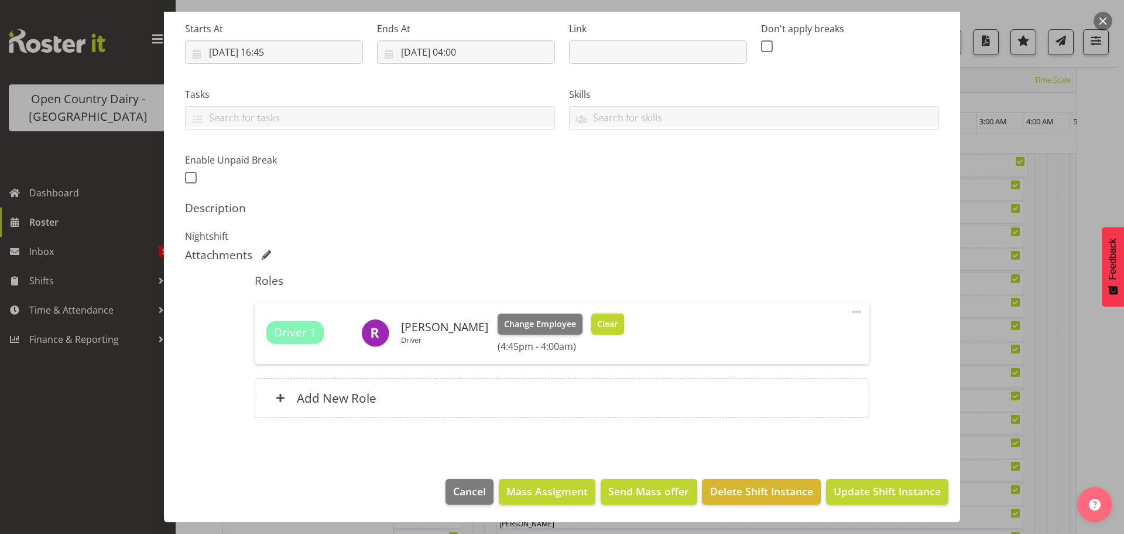
click at [600, 324] on span "Clear" at bounding box center [607, 323] width 20 height 13
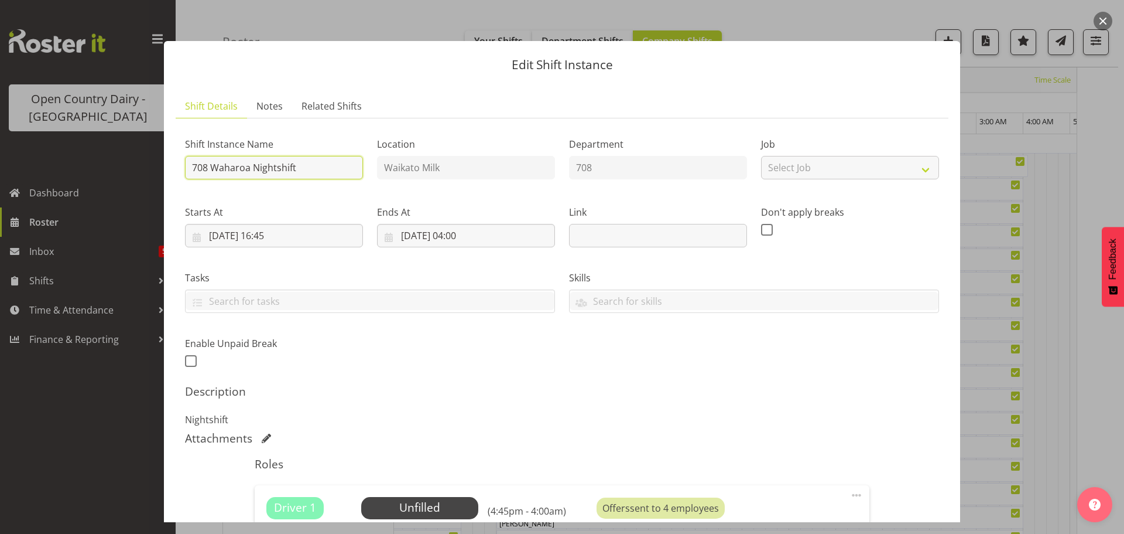
click at [325, 164] on input "708 Waharoa Nightshift" at bounding box center [274, 167] width 178 height 23
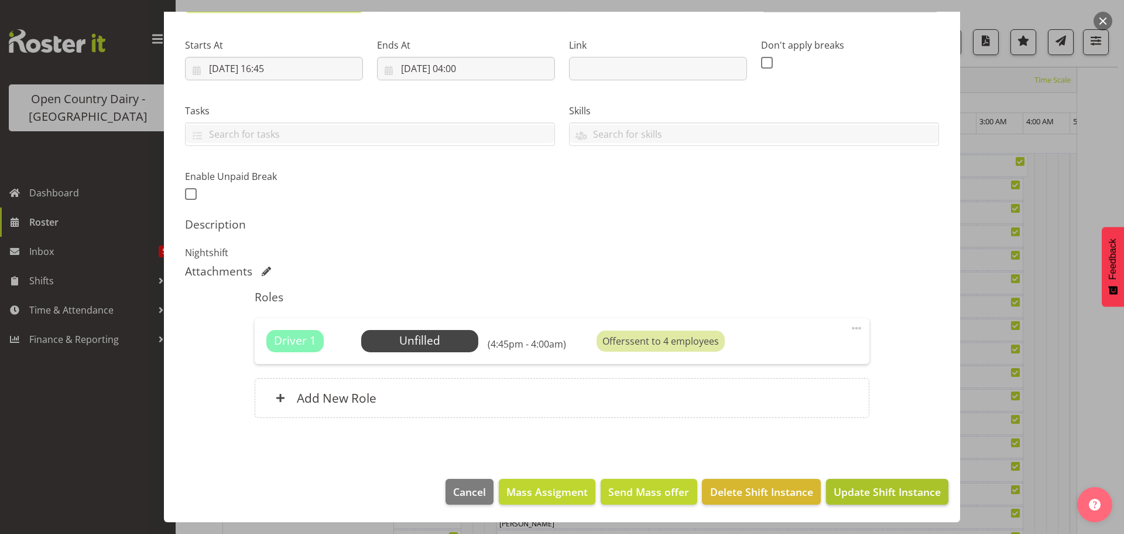
type input "708 OFF ROAD"
click at [860, 487] on span "Update Shift Instance" at bounding box center [887, 491] width 107 height 15
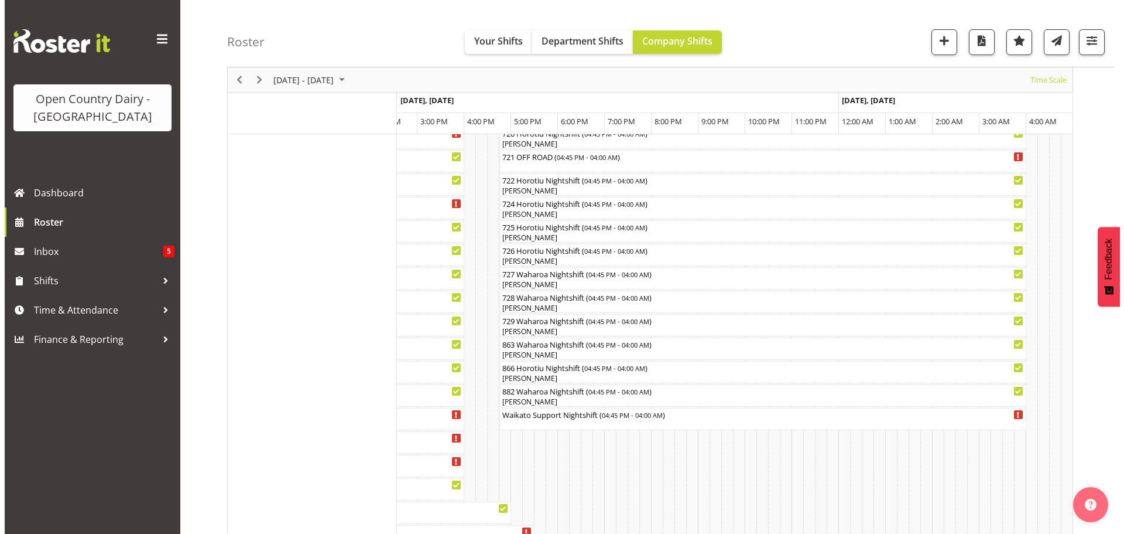
scroll to position [631, 0]
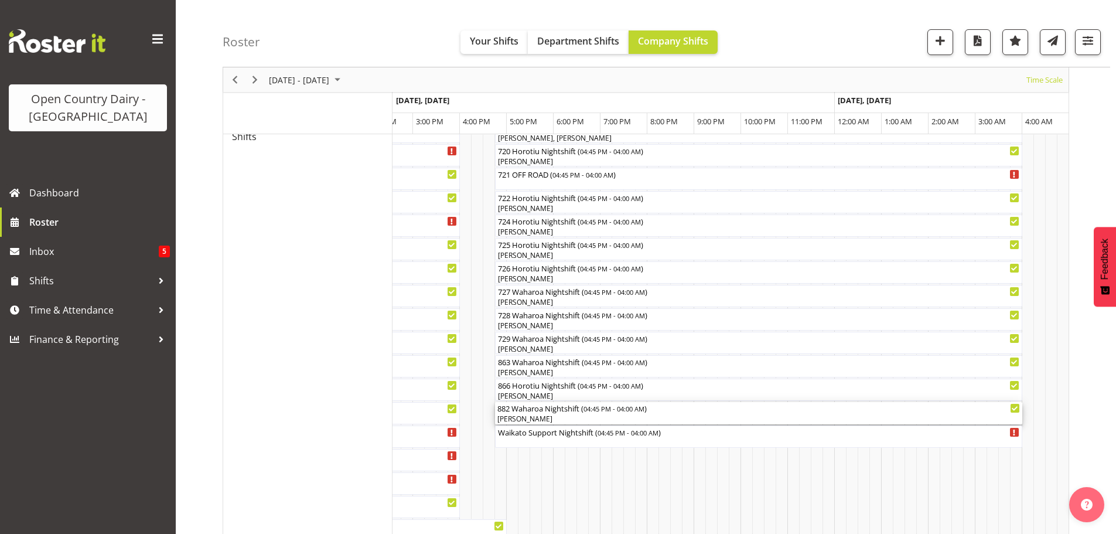
click at [593, 421] on div "[PERSON_NAME]" at bounding box center [758, 418] width 522 height 11
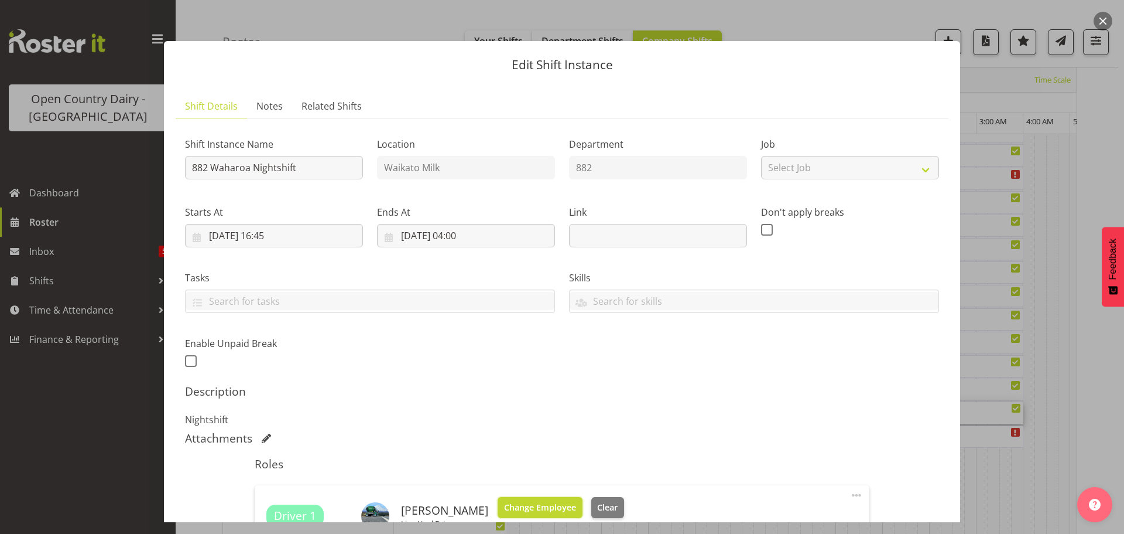
click at [537, 506] on span "Change Employee" at bounding box center [540, 507] width 72 height 13
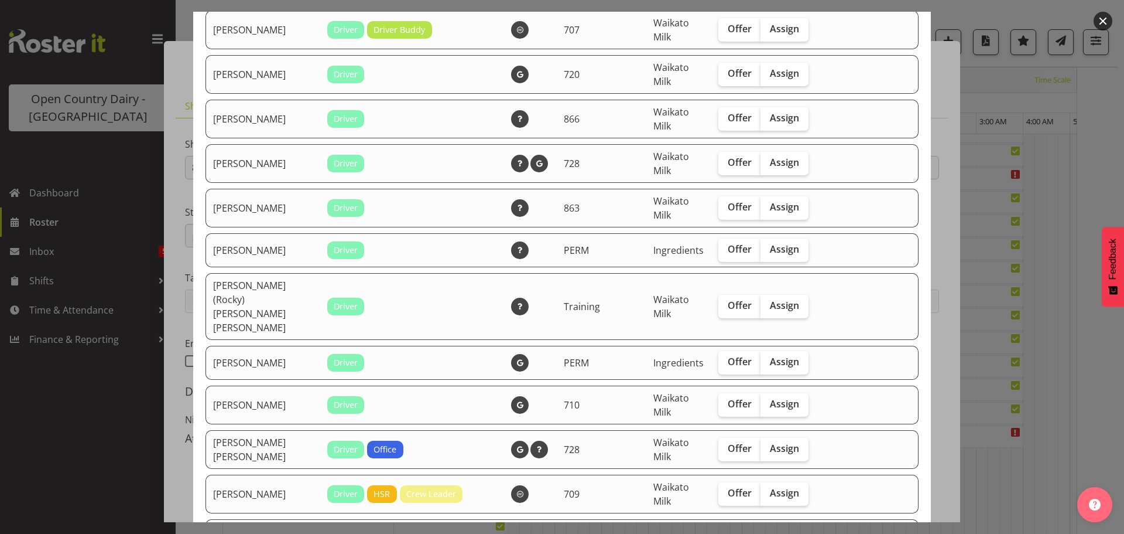
scroll to position [1816, 0]
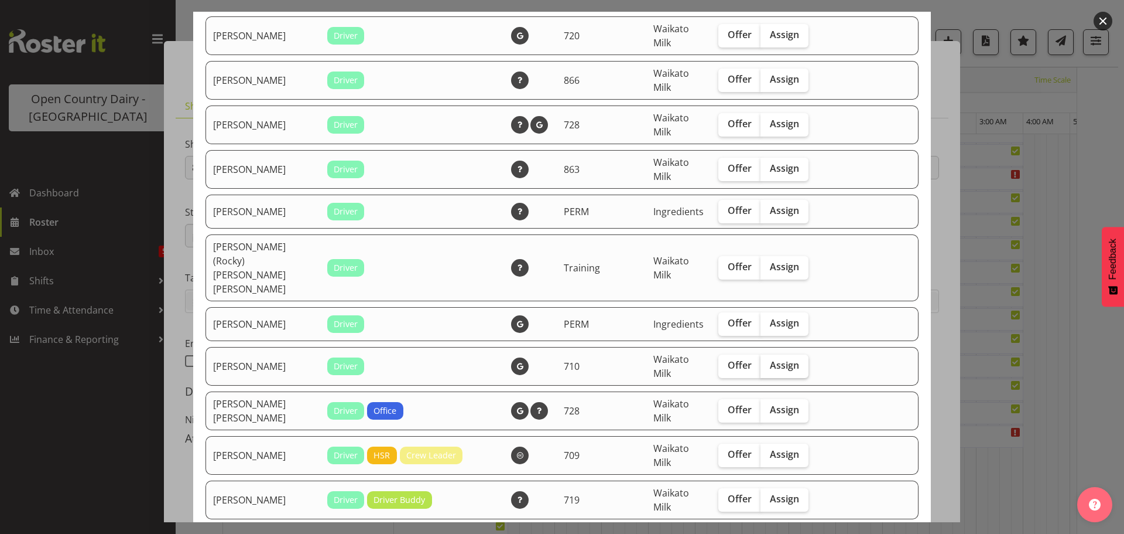
click at [773, 359] on span "Assign" at bounding box center [784, 365] width 29 height 12
click at [768, 361] on input "Assign" at bounding box center [765, 365] width 8 height 8
checkbox input "true"
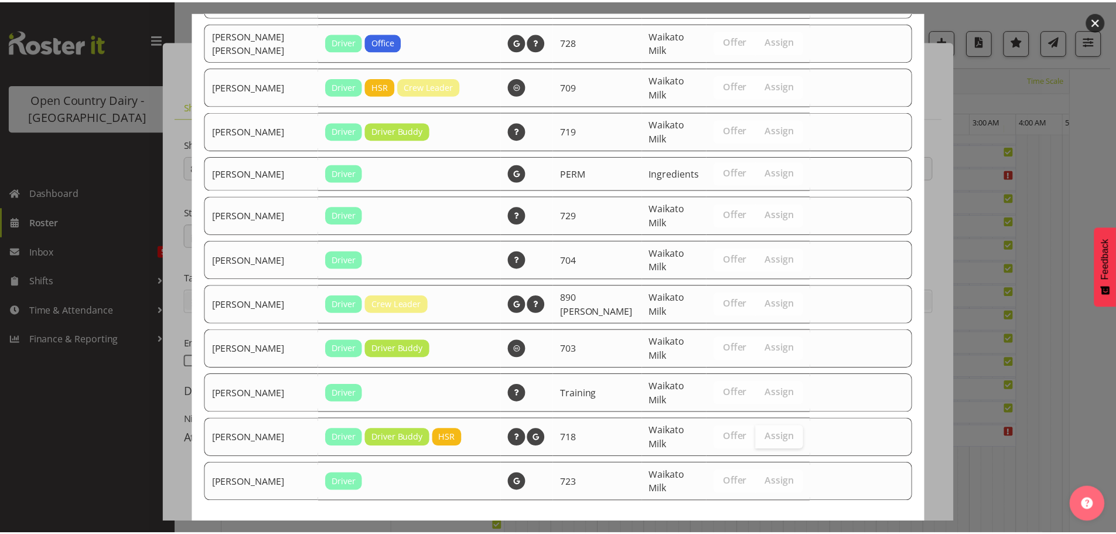
scroll to position [2209, 0]
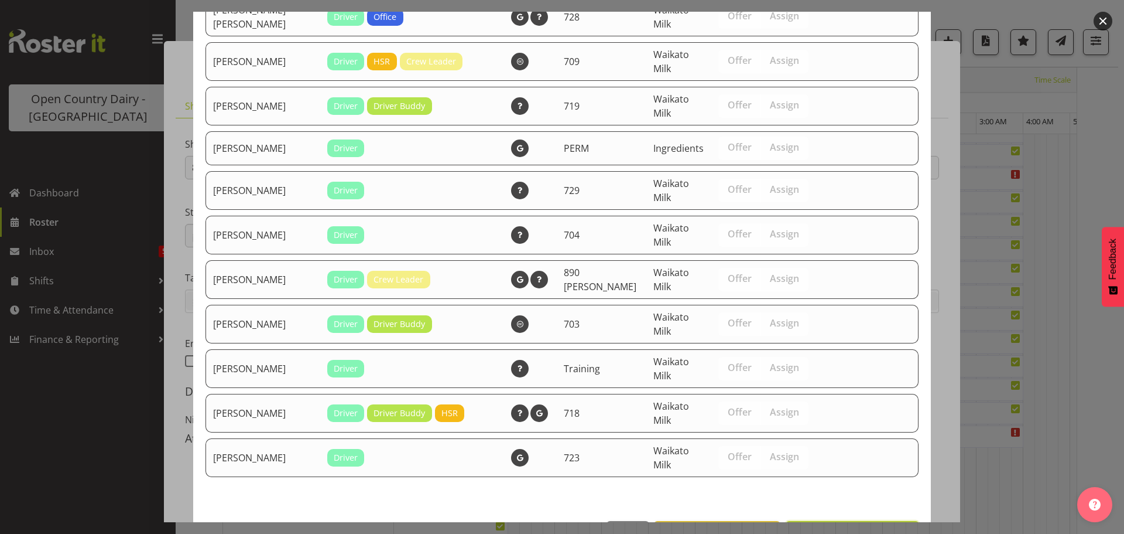
click at [846, 527] on span "Assign Richie Epere" at bounding box center [853, 534] width 118 height 14
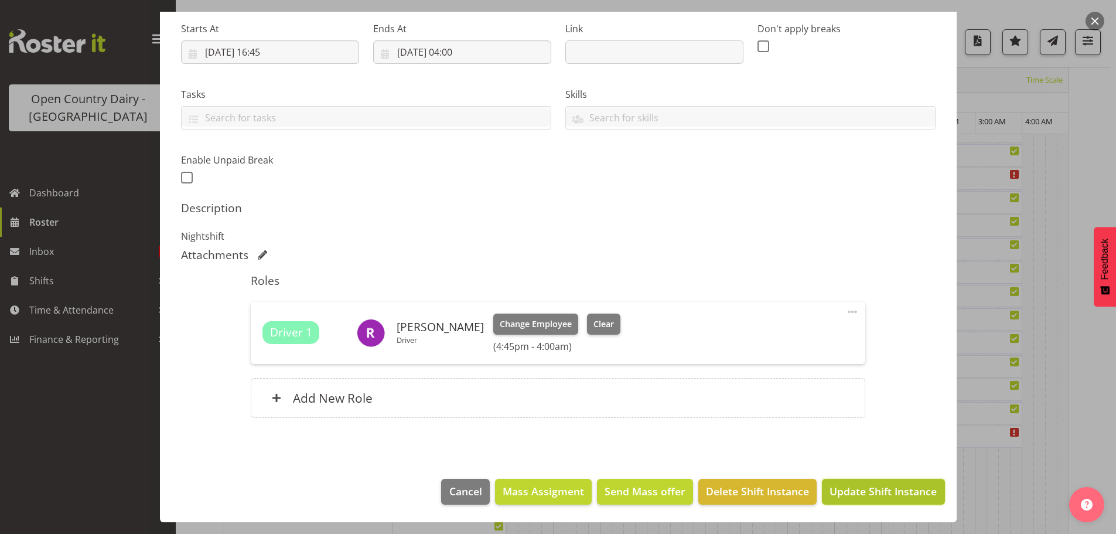
click at [868, 489] on span "Update Shift Instance" at bounding box center [882, 490] width 107 height 15
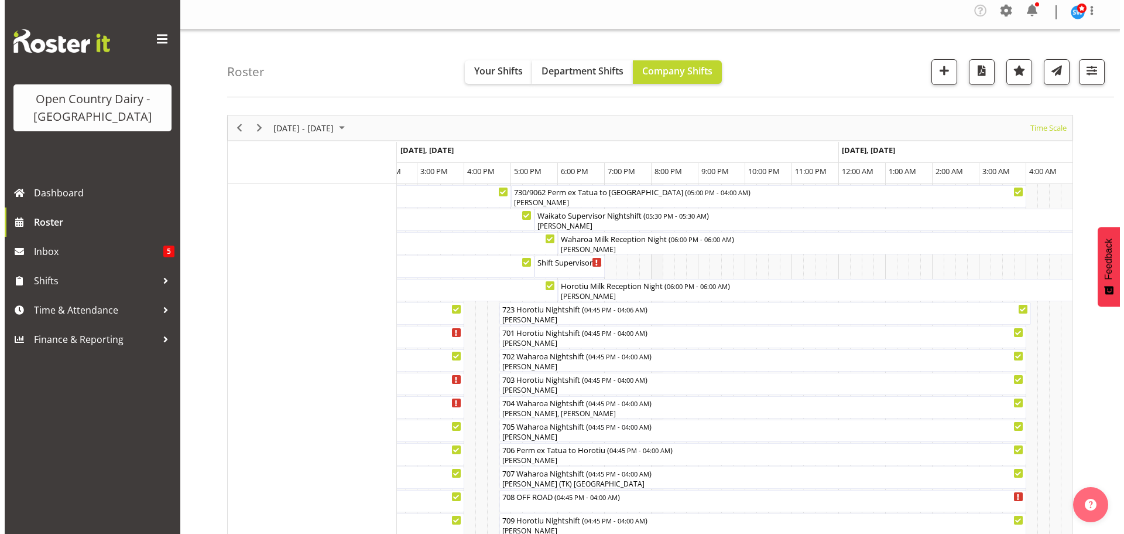
scroll to position [0, 0]
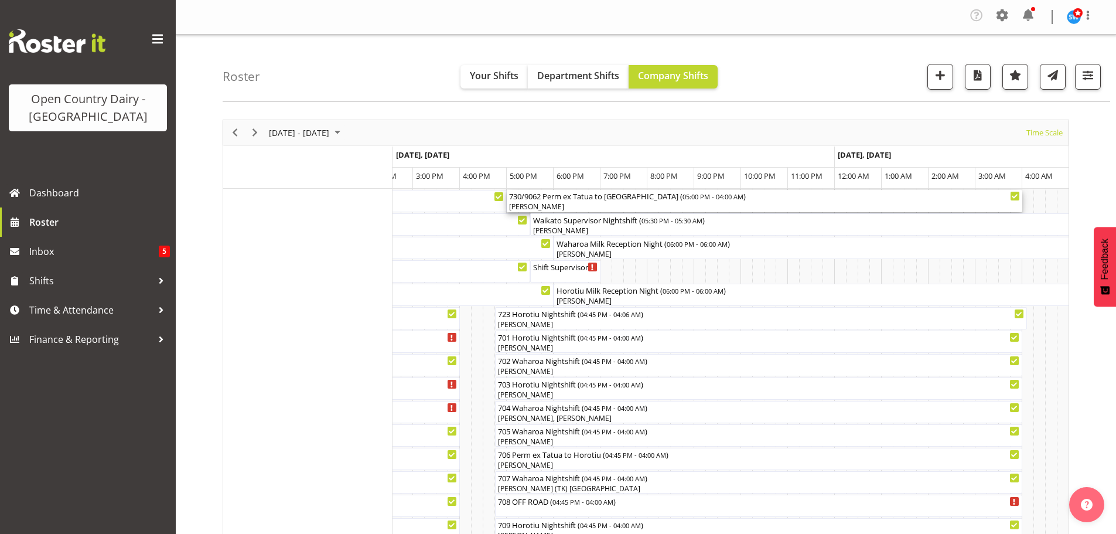
click at [565, 204] on div "[PERSON_NAME]" at bounding box center [764, 206] width 511 height 11
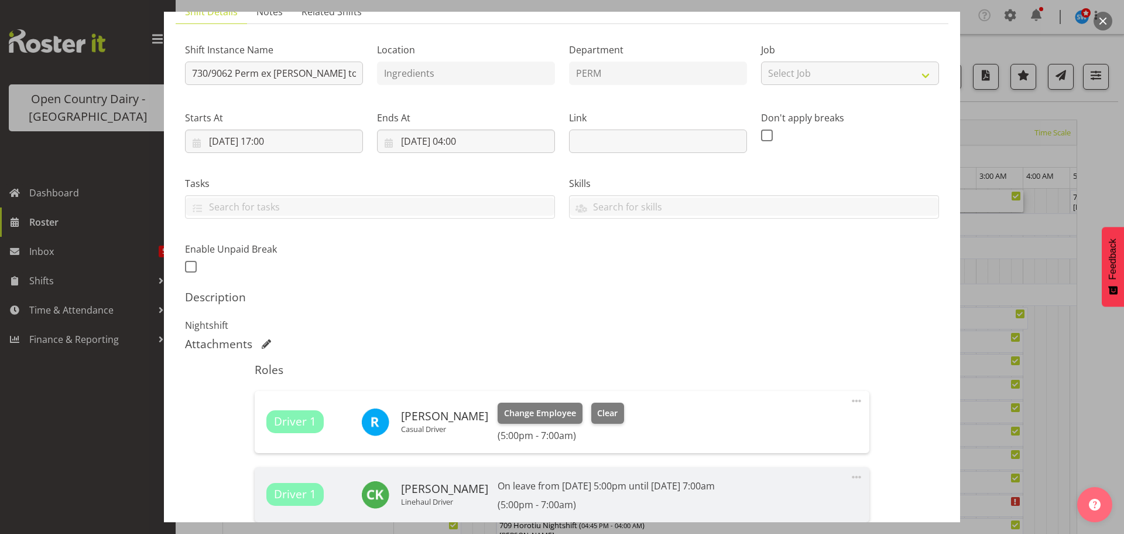
scroll to position [176, 0]
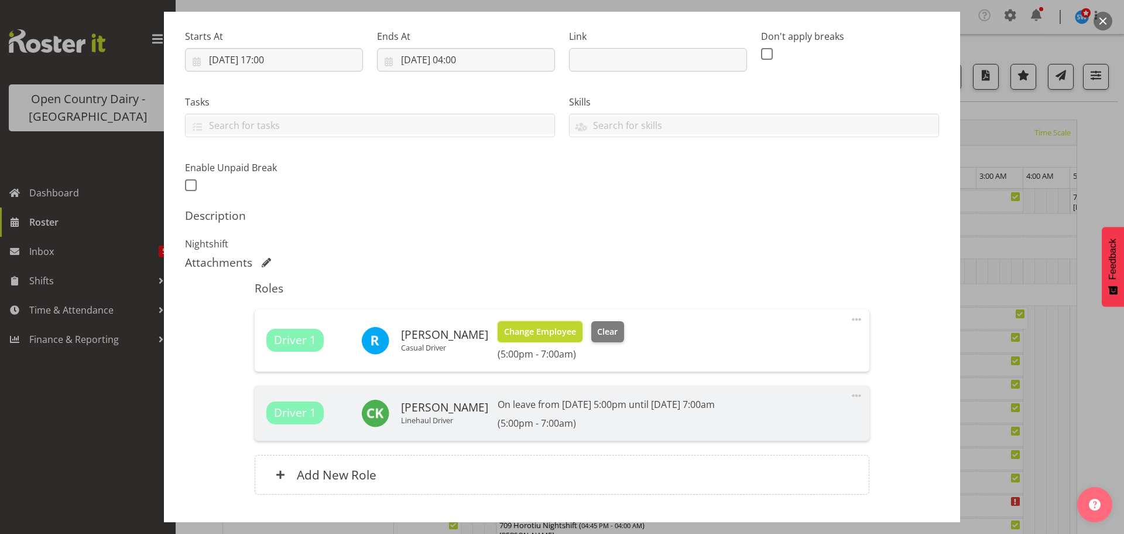
click at [520, 331] on span "Change Employee" at bounding box center [540, 331] width 72 height 13
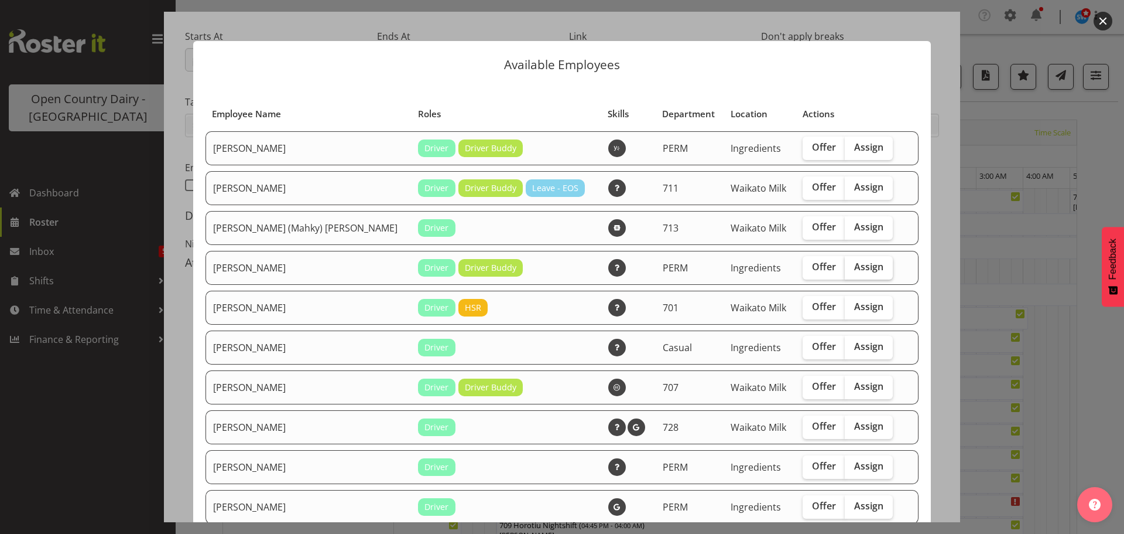
click at [854, 266] on span "Assign" at bounding box center [868, 267] width 29 height 12
click at [847, 266] on input "Assign" at bounding box center [849, 267] width 8 height 8
checkbox input "true"
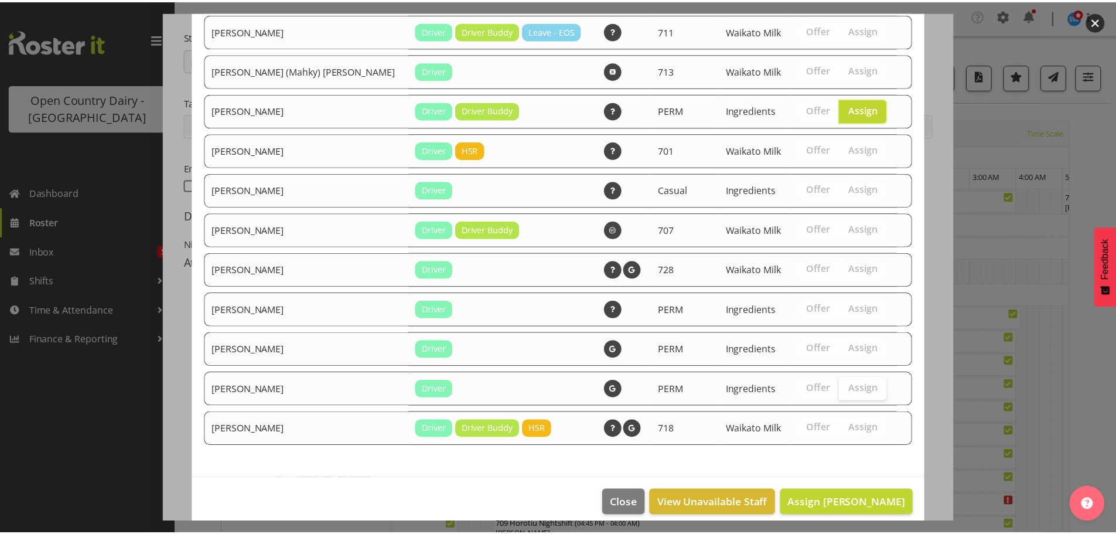
scroll to position [169, 0]
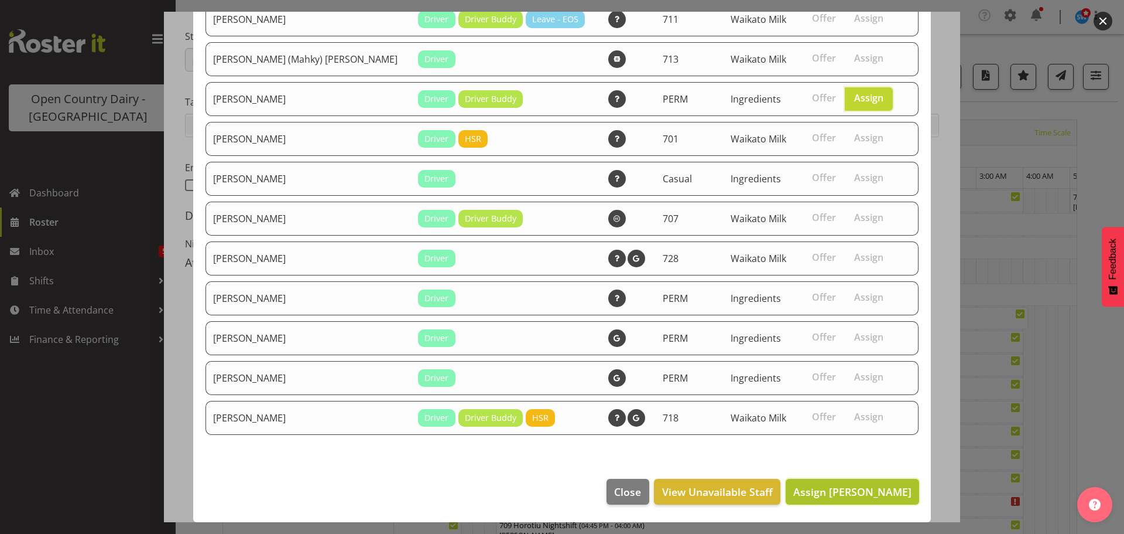
click at [848, 489] on span "Assign Jayden Vincent" at bounding box center [853, 491] width 118 height 14
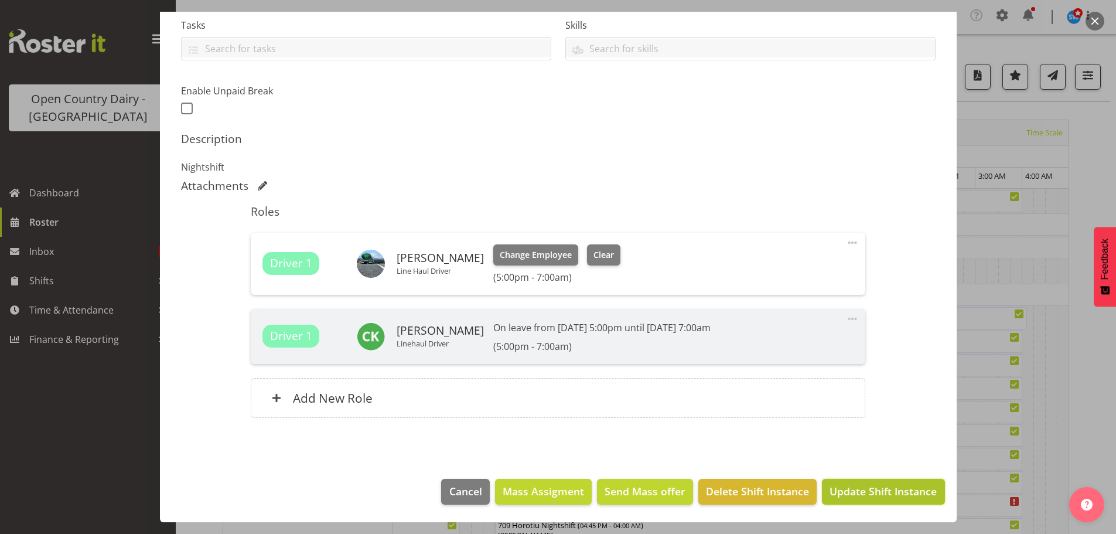
click at [886, 488] on span "Update Shift Instance" at bounding box center [882, 490] width 107 height 15
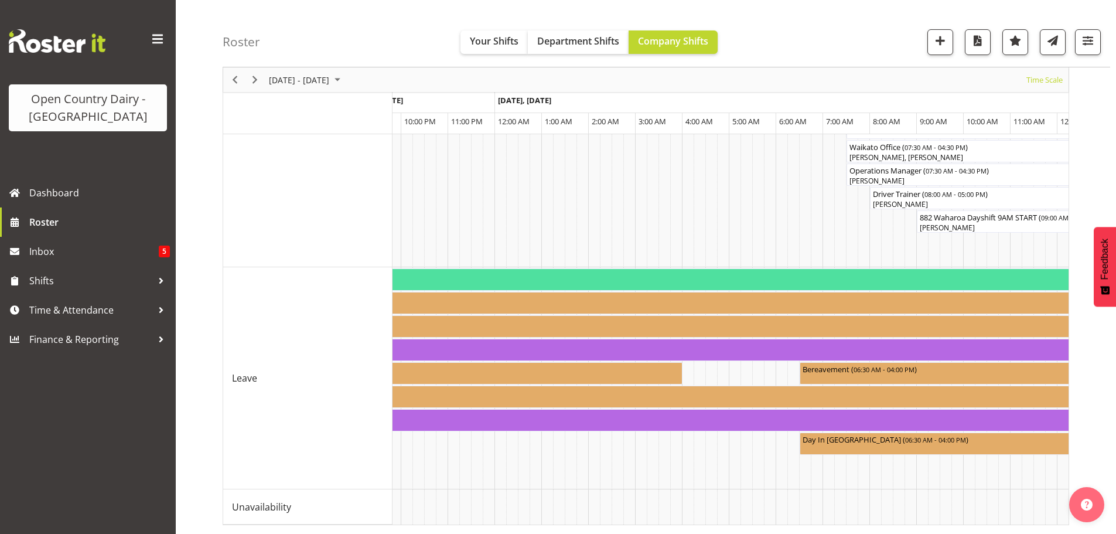
scroll to position [0, 4433]
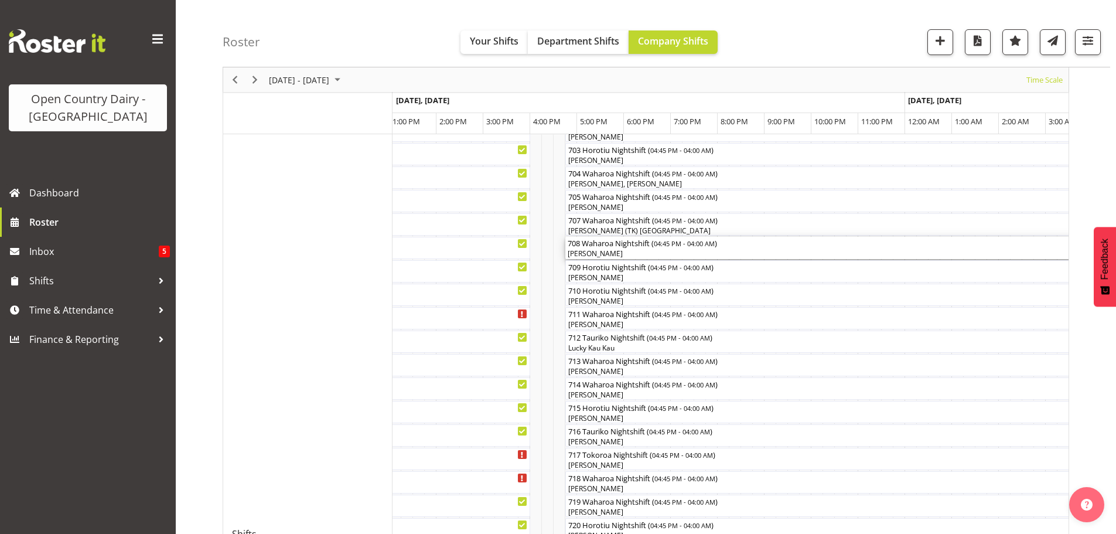
click at [635, 251] on div "[PERSON_NAME]" at bounding box center [829, 253] width 522 height 11
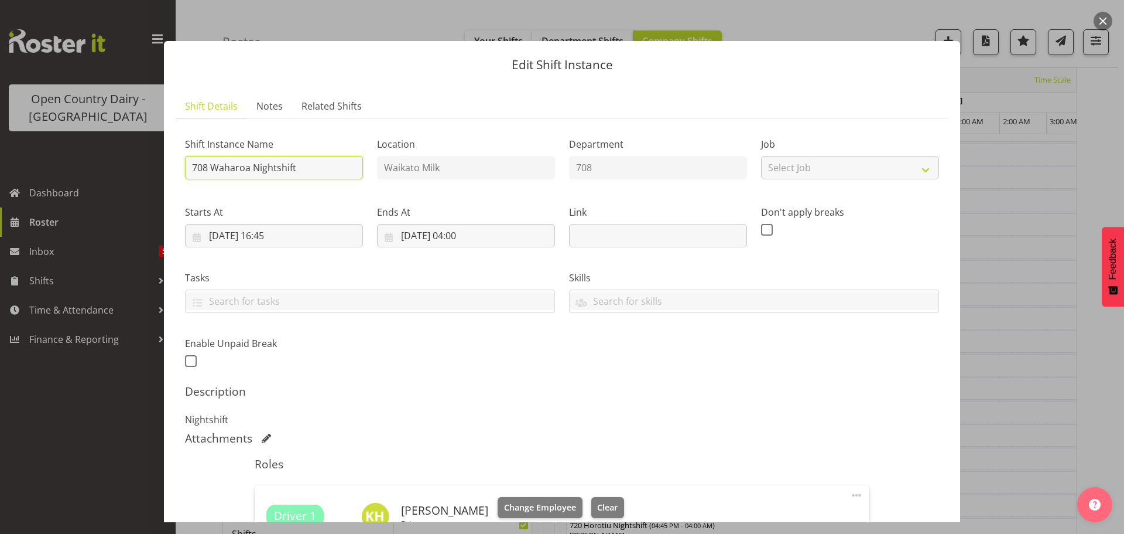
click at [326, 169] on input "708 Waharoa Nightshift" at bounding box center [274, 167] width 178 height 23
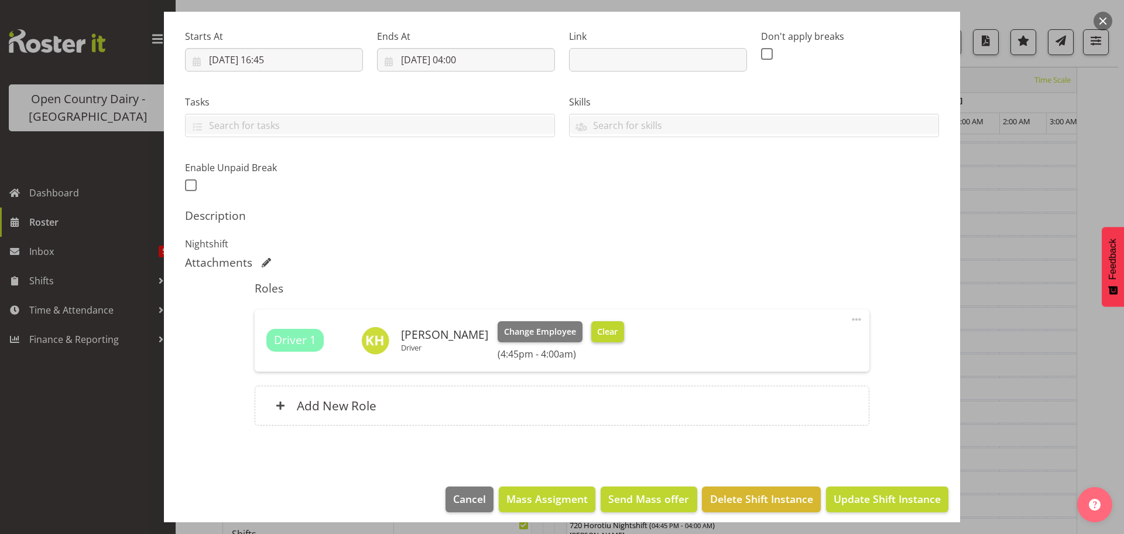
type input "708 OFF ROAD"
click at [600, 329] on span "Clear" at bounding box center [607, 331] width 20 height 13
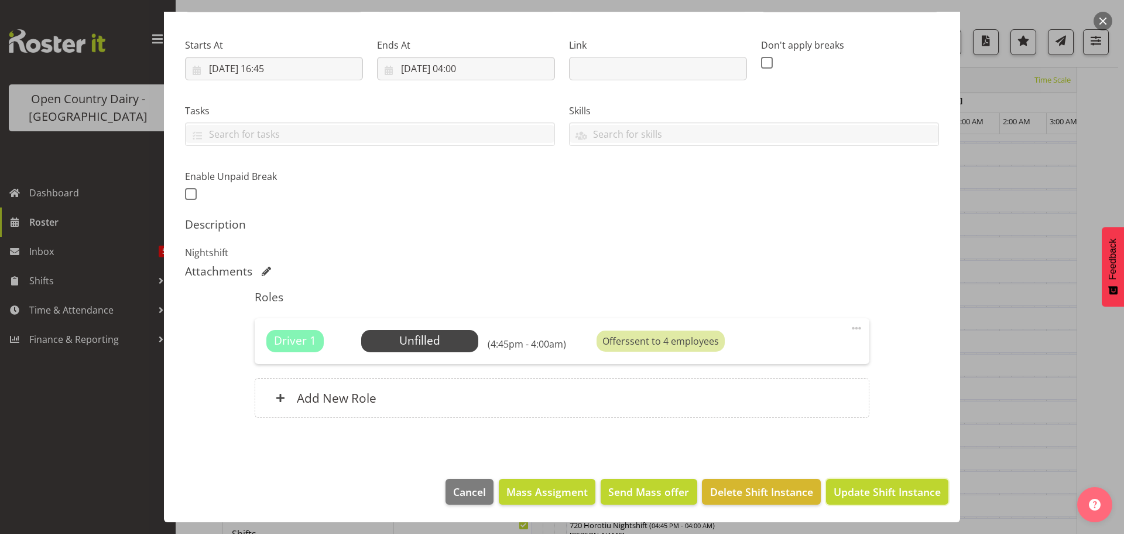
click at [874, 486] on span "Update Shift Instance" at bounding box center [887, 491] width 107 height 15
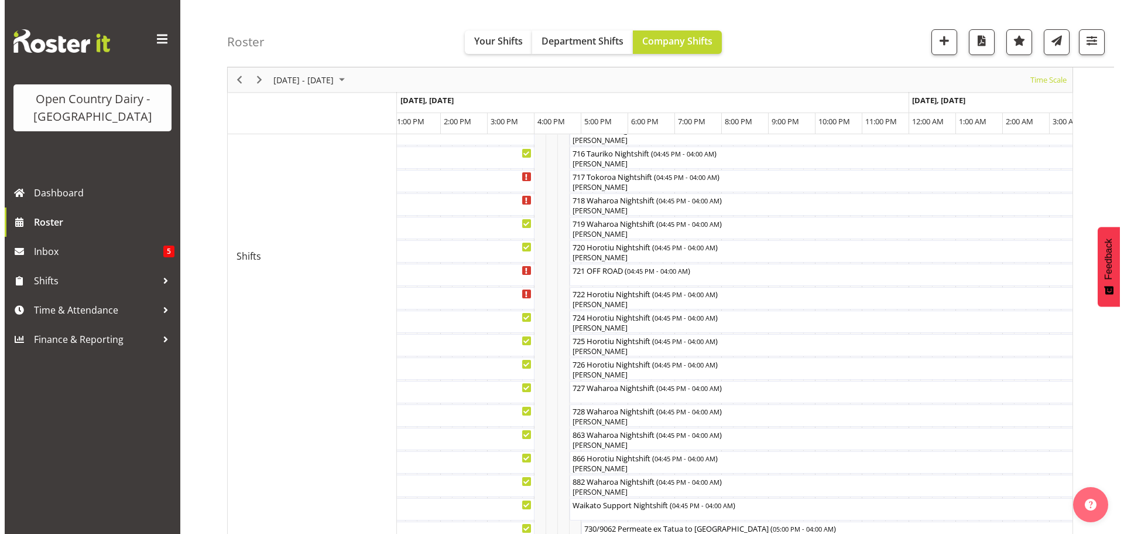
scroll to position [514, 0]
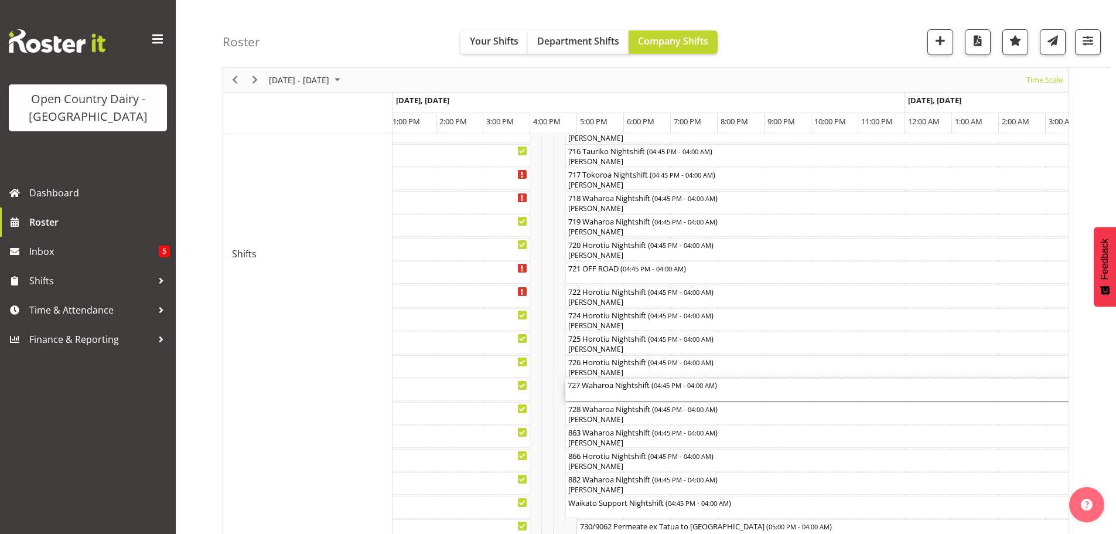
click at [628, 392] on div "727 Waharoa Nightshift ( 04:45 PM - 04:00 AM )" at bounding box center [829, 389] width 522 height 22
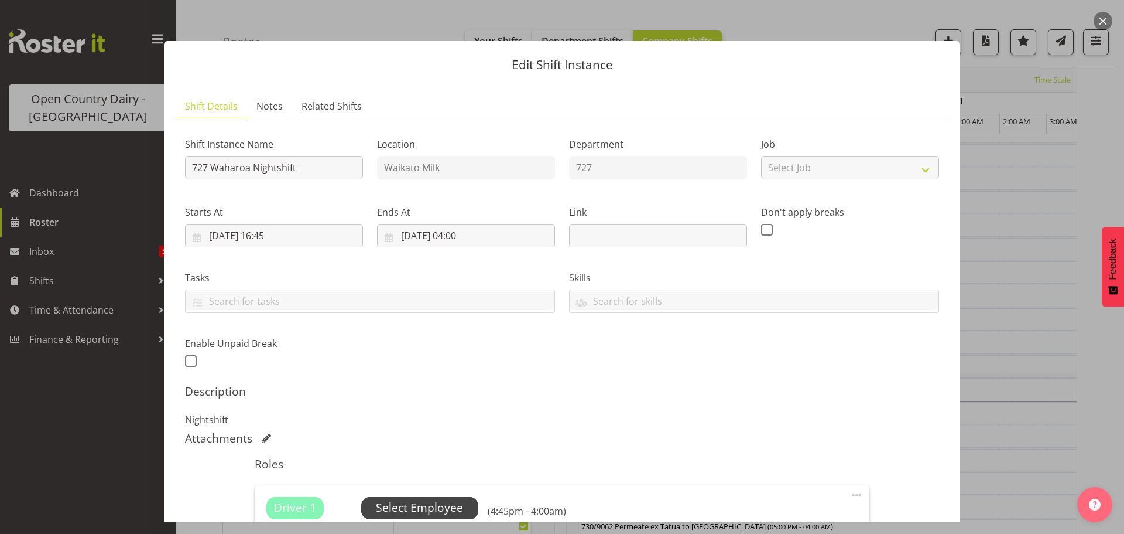
click at [430, 505] on span "Select Employee" at bounding box center [419, 507] width 87 height 17
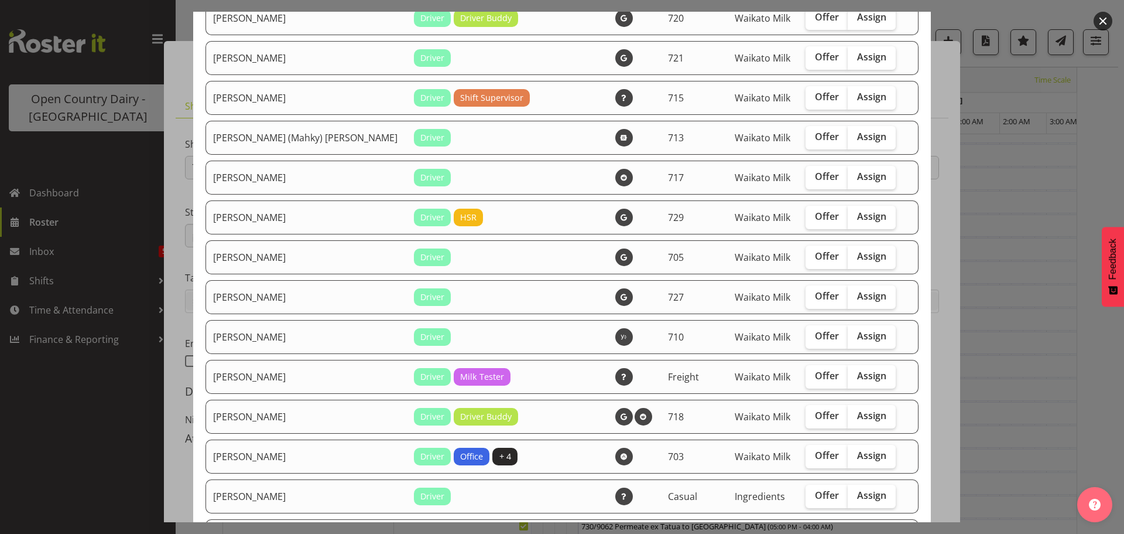
scroll to position [469, 0]
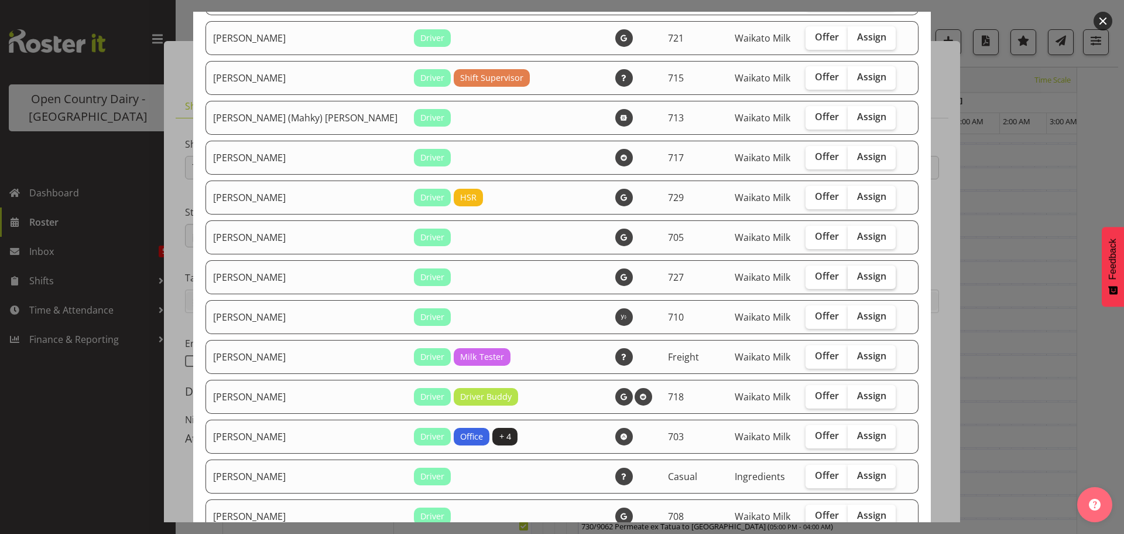
click at [864, 271] on span "Assign" at bounding box center [871, 276] width 29 height 12
click at [856, 272] on input "Assign" at bounding box center [852, 276] width 8 height 8
checkbox input "true"
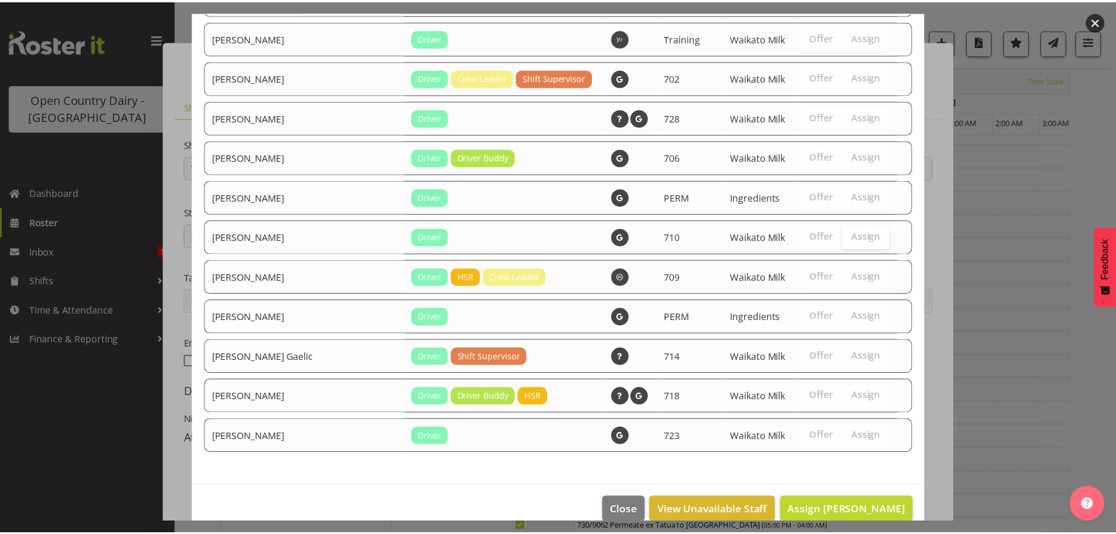
scroll to position [1045, 0]
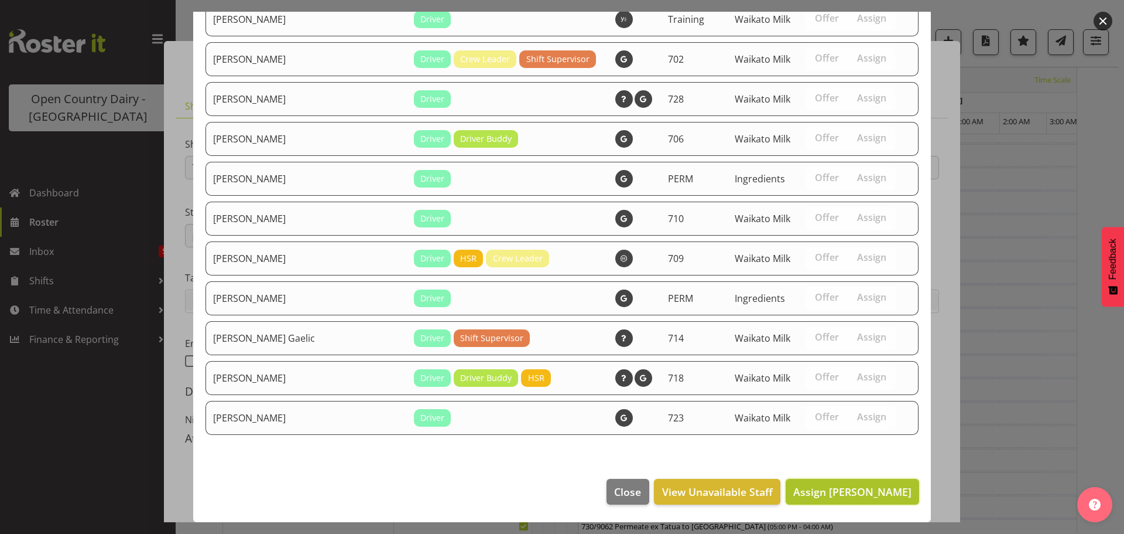
click at [854, 487] on span "Assign Kase Hussey" at bounding box center [853, 491] width 118 height 14
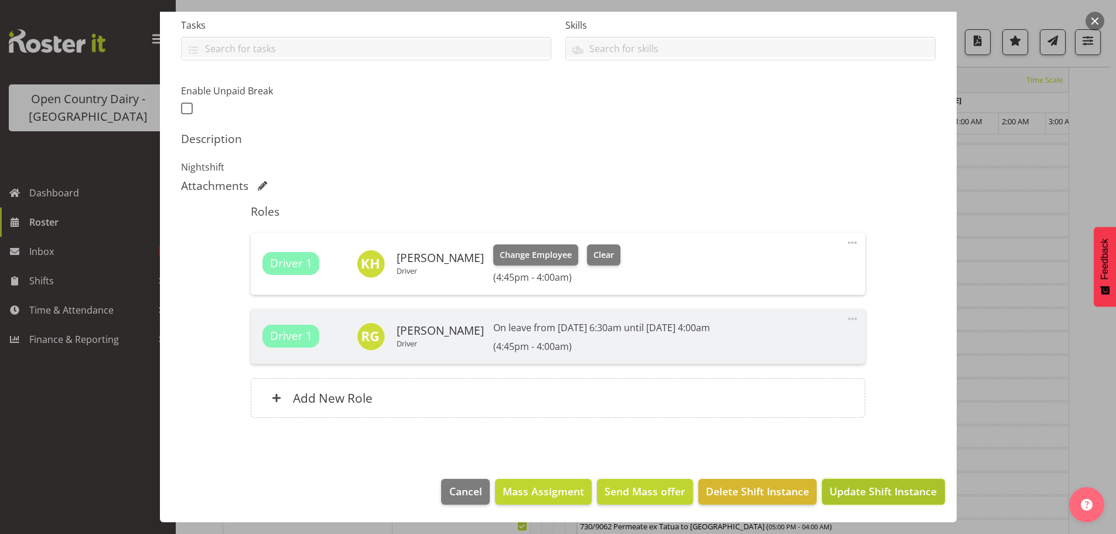
click at [867, 488] on span "Update Shift Instance" at bounding box center [882, 490] width 107 height 15
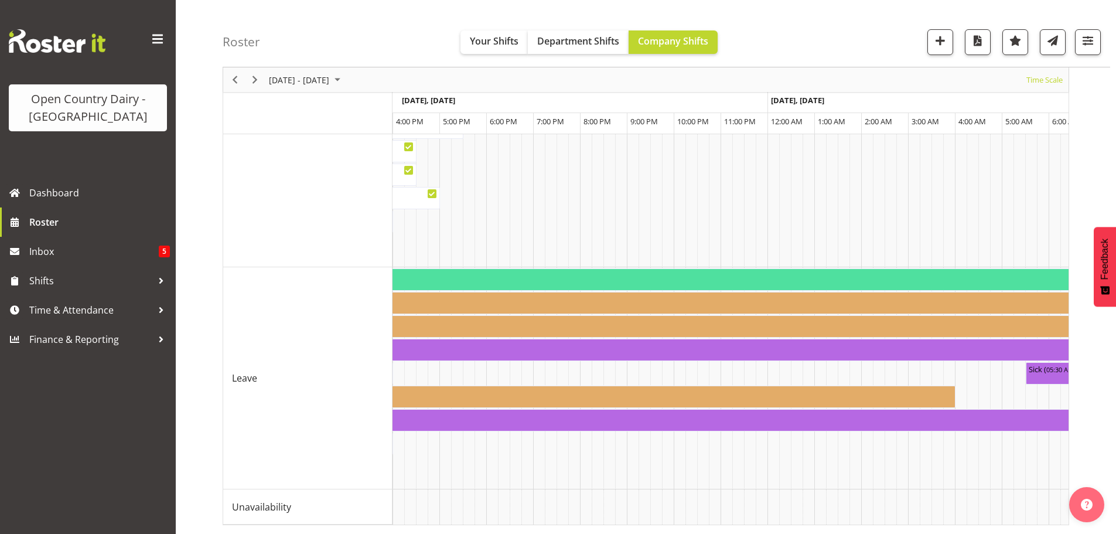
scroll to position [0, 5342]
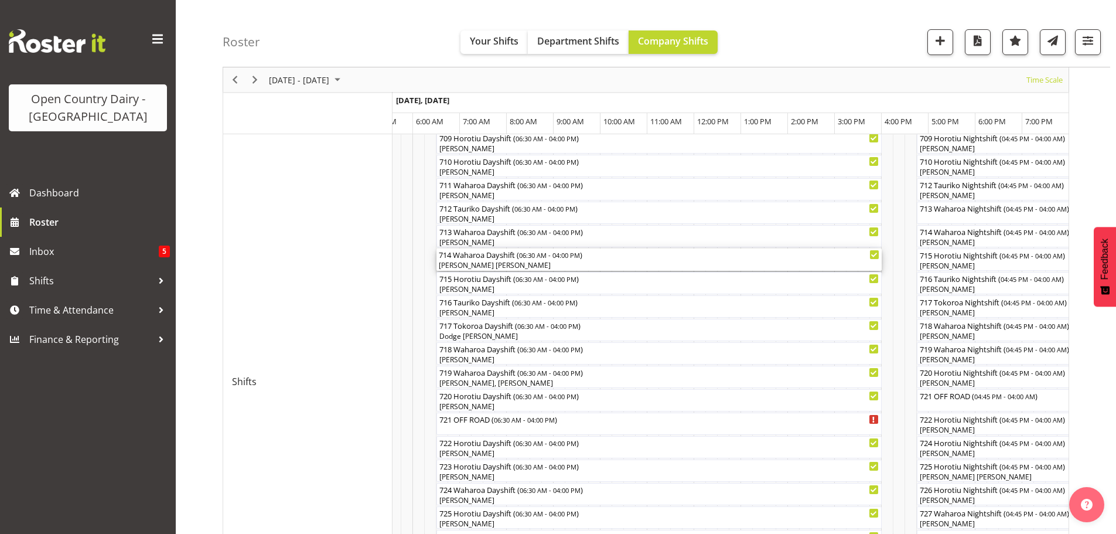
click at [530, 263] on div "[PERSON_NAME] [PERSON_NAME]" at bounding box center [659, 265] width 440 height 11
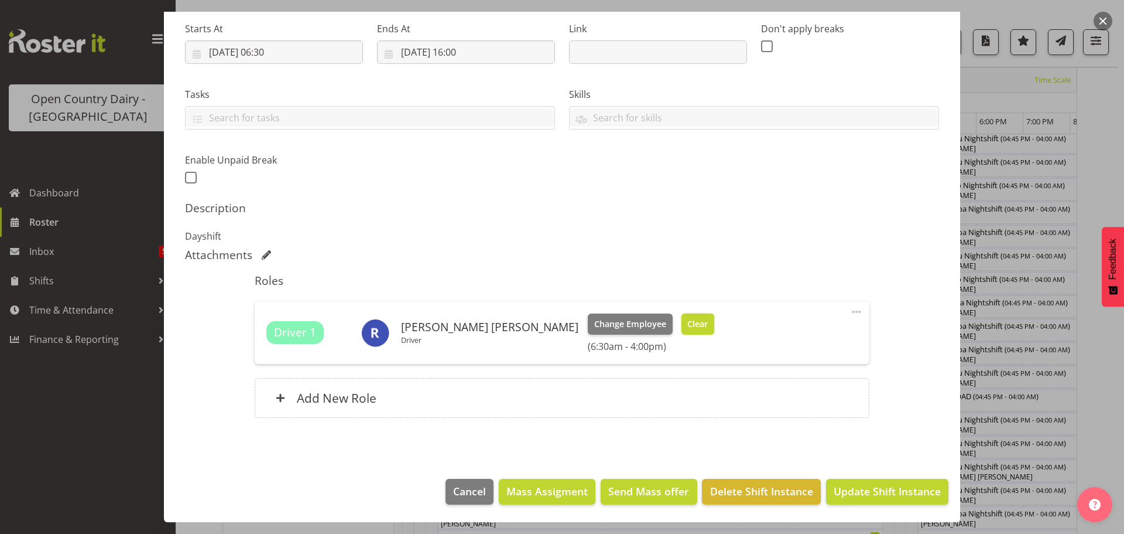
click at [688, 319] on span "Clear" at bounding box center [698, 323] width 20 height 13
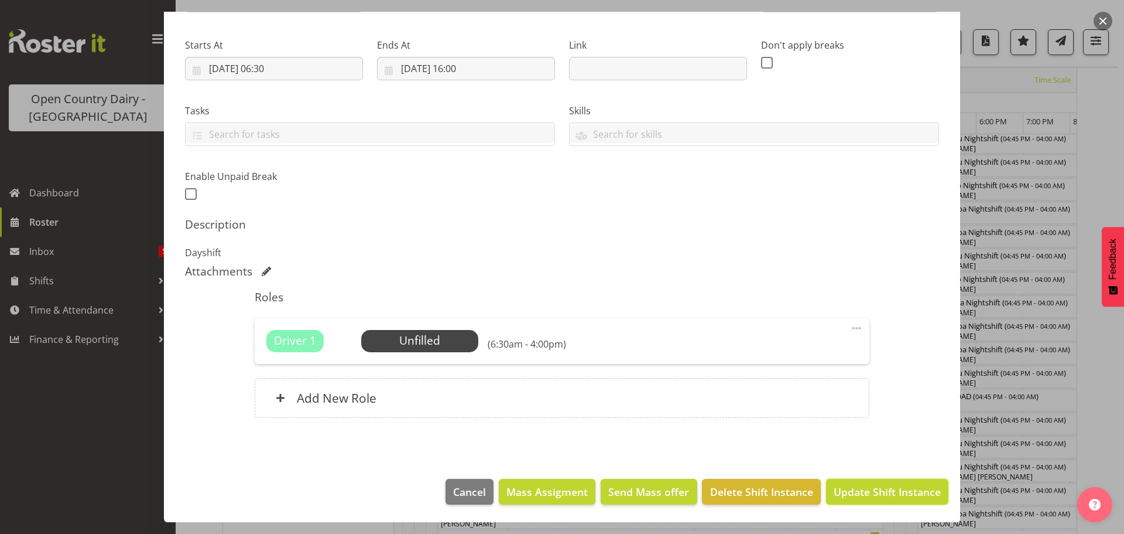
click at [873, 487] on span "Update Shift Instance" at bounding box center [887, 491] width 107 height 15
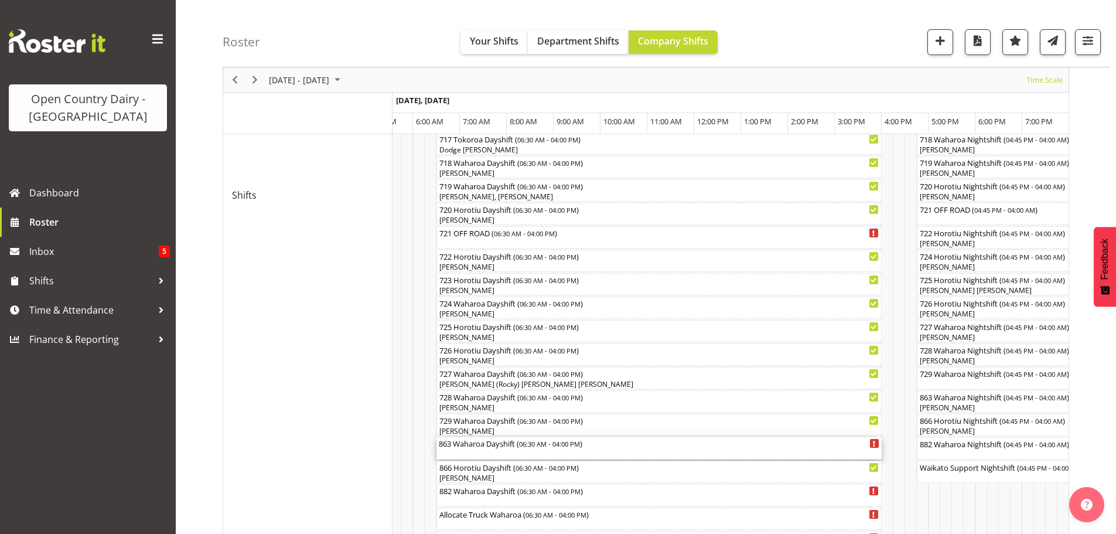
click at [498, 451] on div "863 Waharoa Dayshift ( 06:30 AM - 04:00 PM )" at bounding box center [659, 448] width 440 height 22
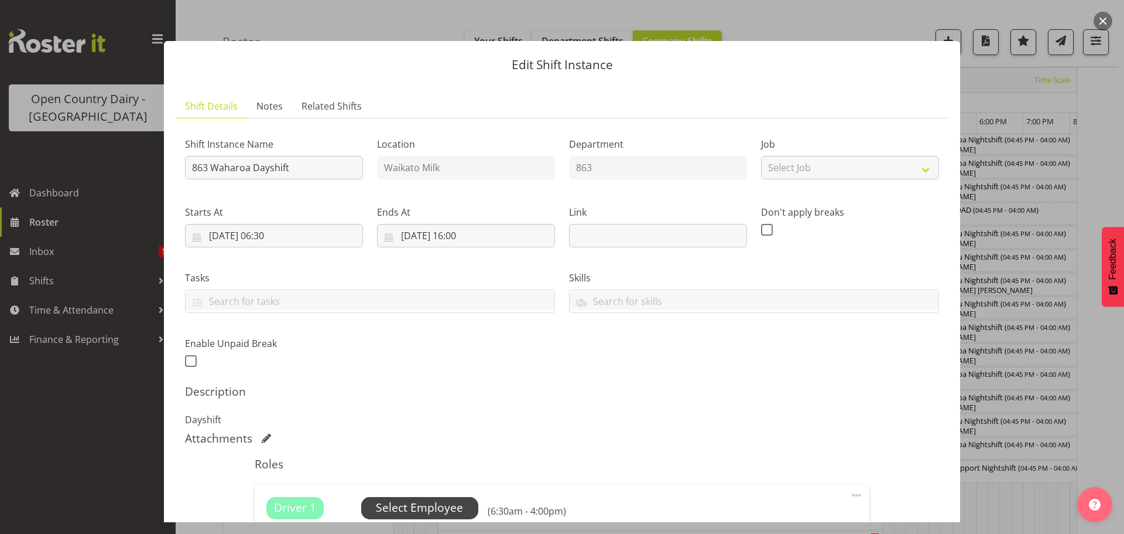
click at [418, 502] on span "Select Employee" at bounding box center [419, 507] width 87 height 17
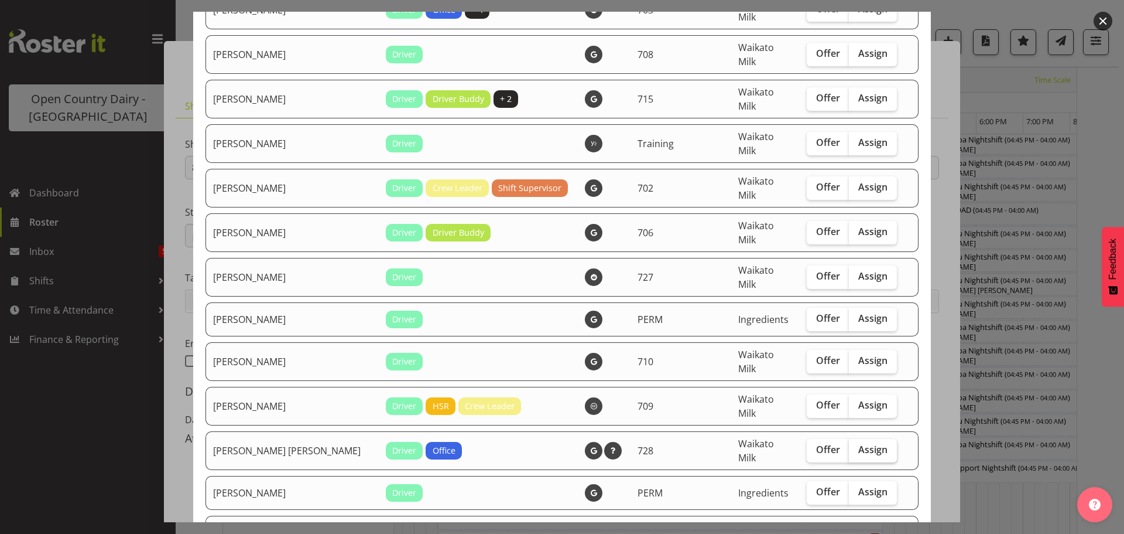
click at [859, 443] on span "Assign" at bounding box center [873, 449] width 29 height 12
click at [857, 446] on input "Assign" at bounding box center [853, 450] width 8 height 8
checkbox input "true"
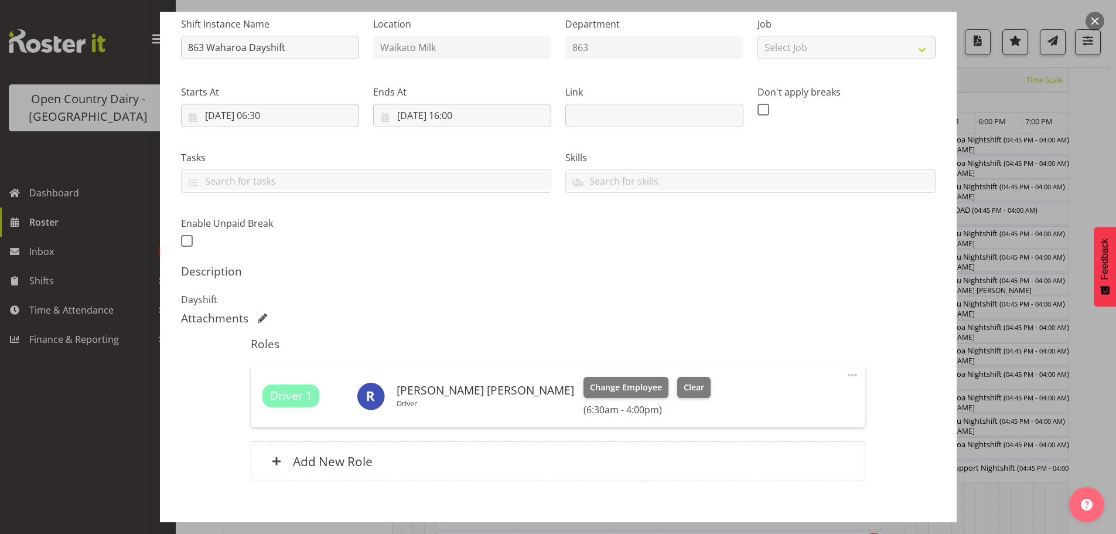
scroll to position [183, 0]
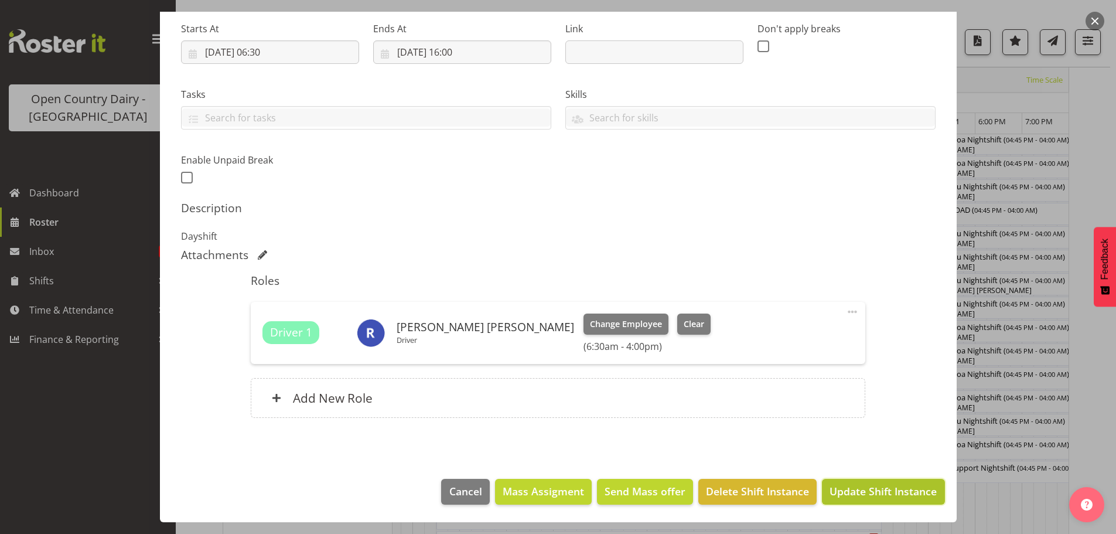
click at [862, 491] on span "Update Shift Instance" at bounding box center [882, 490] width 107 height 15
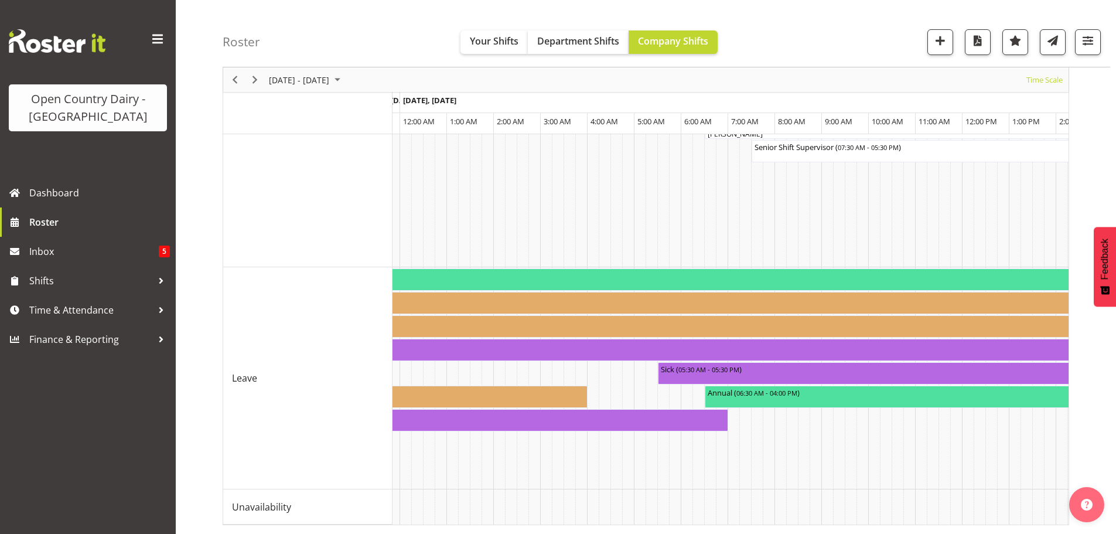
scroll to position [0, 5567]
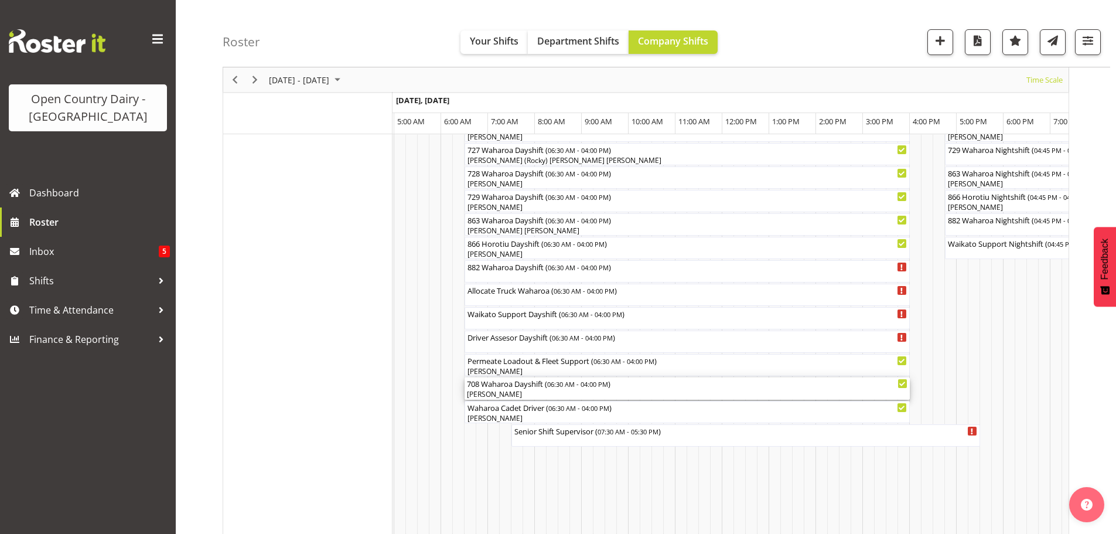
click at [529, 394] on div "[PERSON_NAME]" at bounding box center [687, 394] width 440 height 11
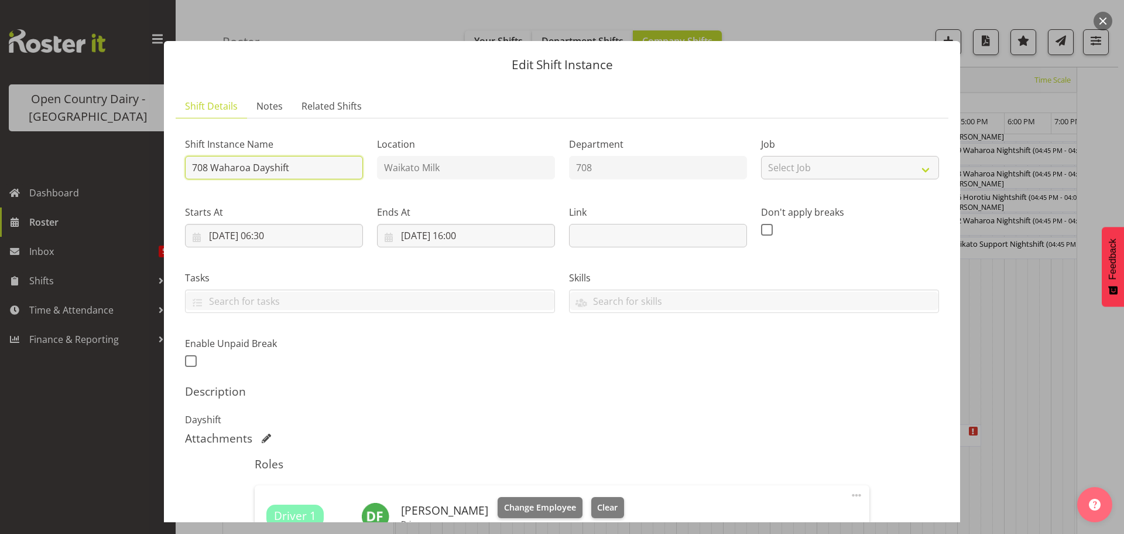
click at [312, 165] on input "708 Waharoa Dayshift" at bounding box center [274, 167] width 178 height 23
type input "708 OFF ROAD"
click at [597, 507] on span "Clear" at bounding box center [607, 507] width 20 height 13
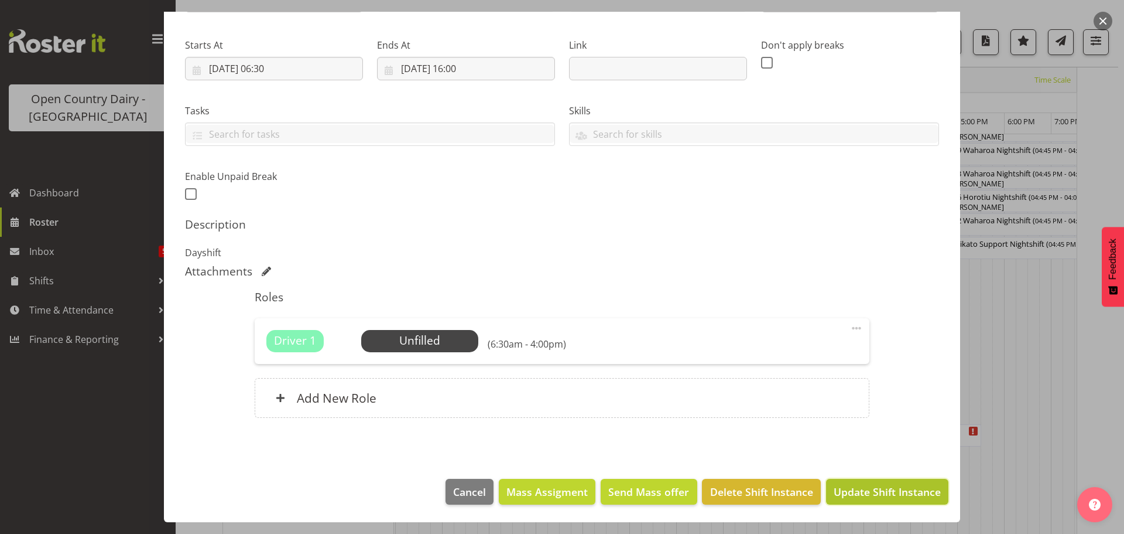
click at [884, 498] on span "Update Shift Instance" at bounding box center [887, 491] width 107 height 15
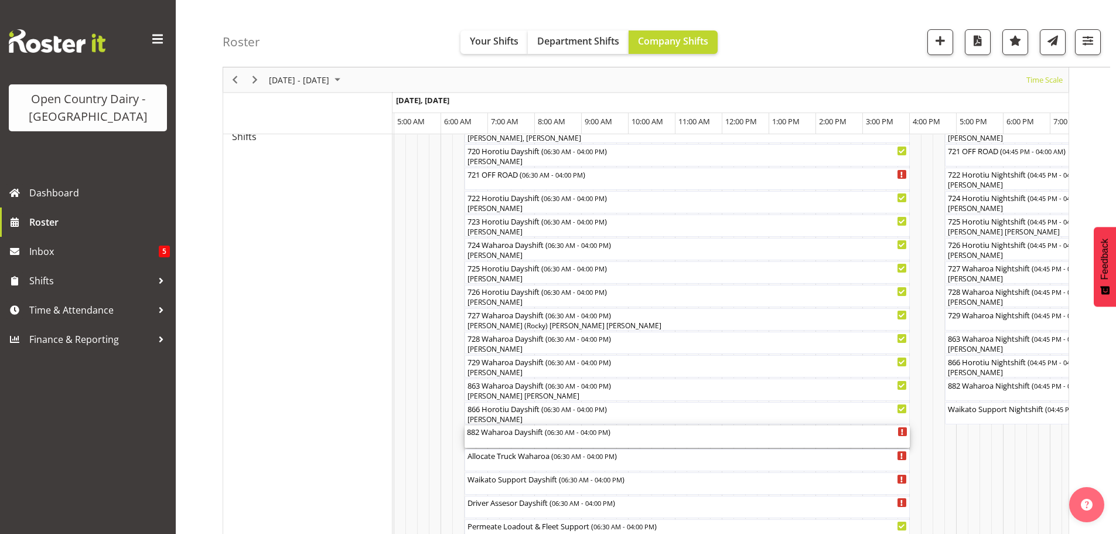
click at [520, 441] on div "882 Waharoa Dayshift ( 06:30 AM - 04:00 PM )" at bounding box center [687, 436] width 440 height 22
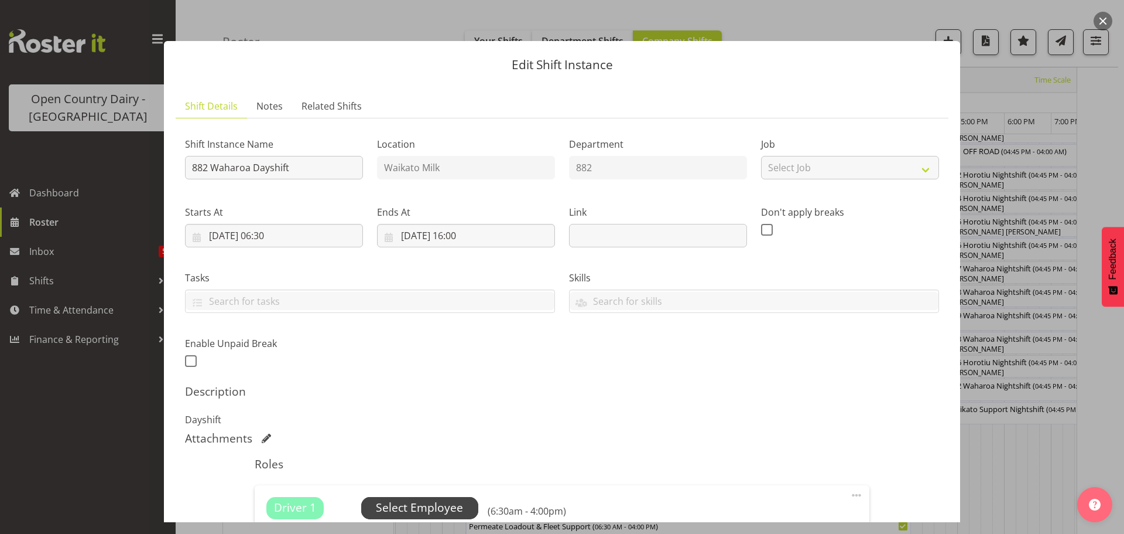
click at [406, 507] on span "Select Employee" at bounding box center [419, 507] width 87 height 17
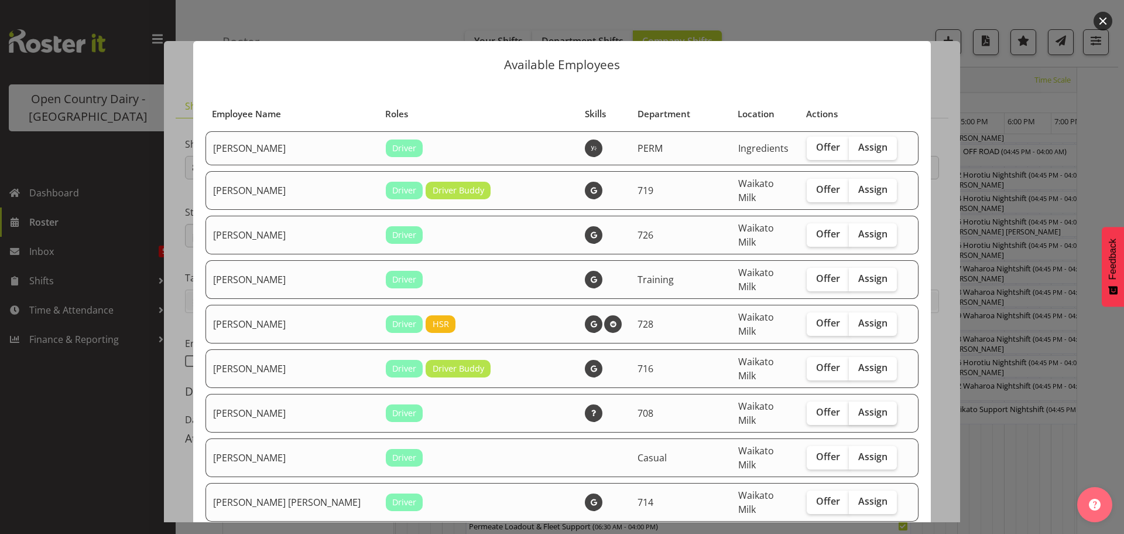
click at [863, 406] on span "Assign" at bounding box center [873, 412] width 29 height 12
click at [857, 408] on input "Assign" at bounding box center [853, 412] width 8 height 8
checkbox input "true"
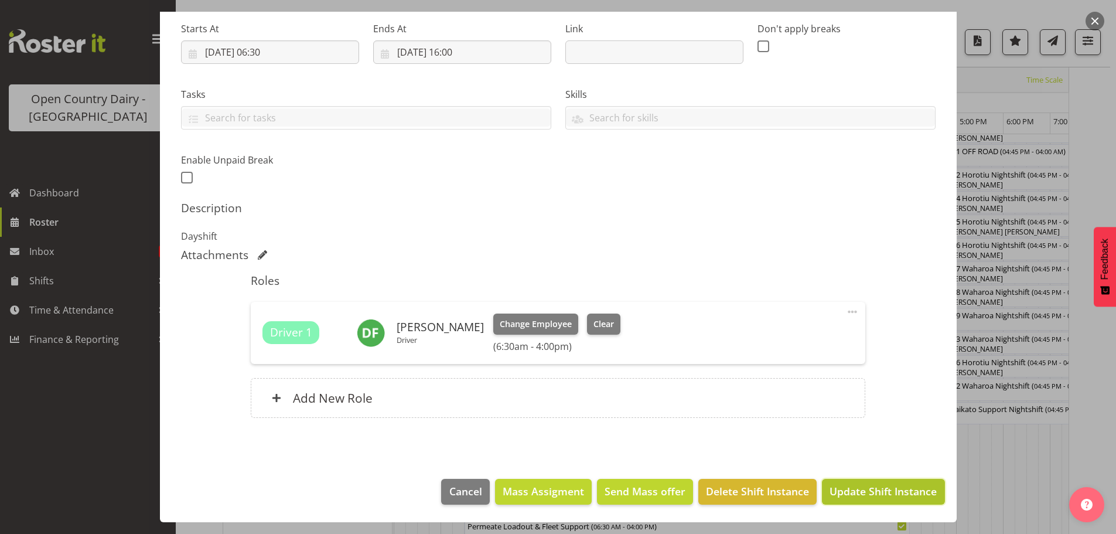
click at [877, 489] on span "Update Shift Instance" at bounding box center [882, 490] width 107 height 15
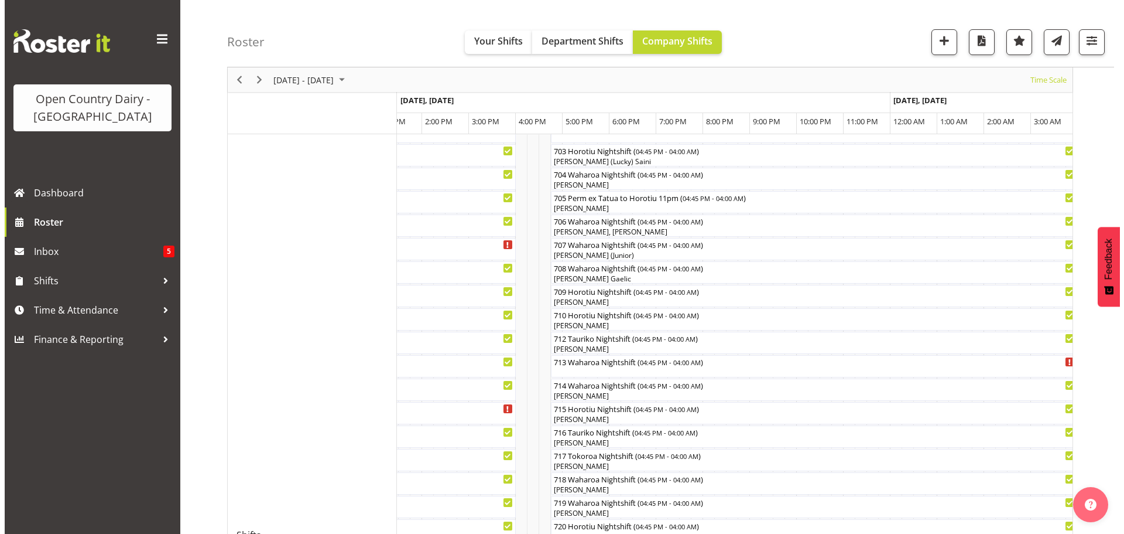
scroll to position [269, 0]
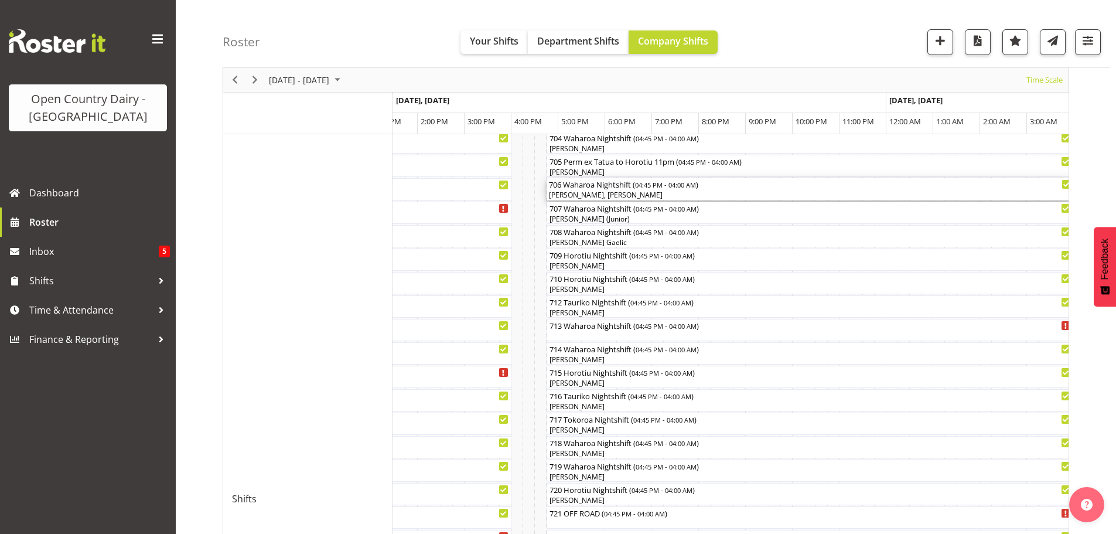
click at [591, 189] on div "706 Waharoa Nightshift ( 04:45 PM - 04:00 AM )" at bounding box center [810, 184] width 522 height 12
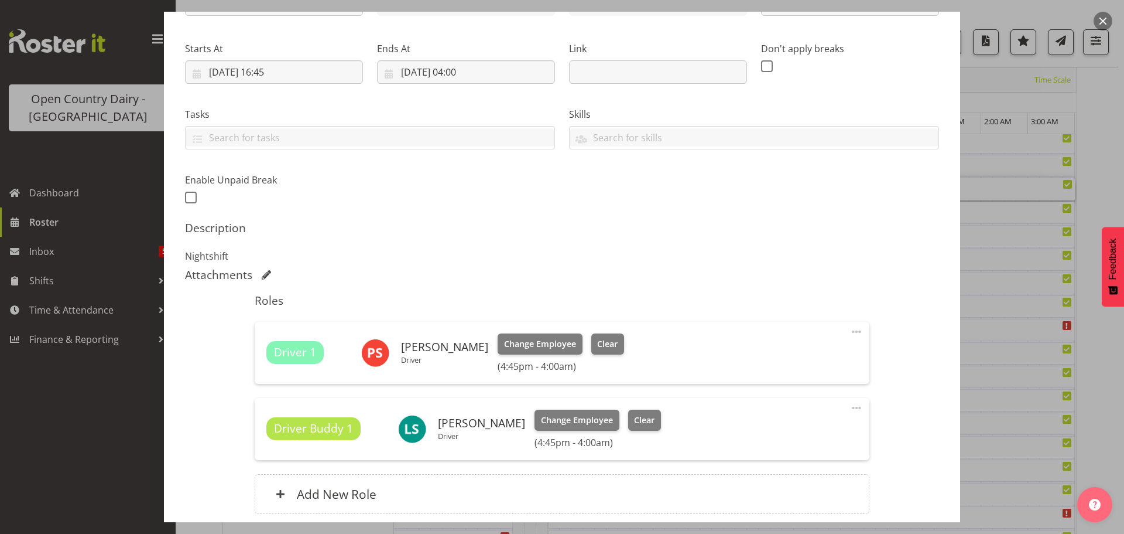
scroll to position [176, 0]
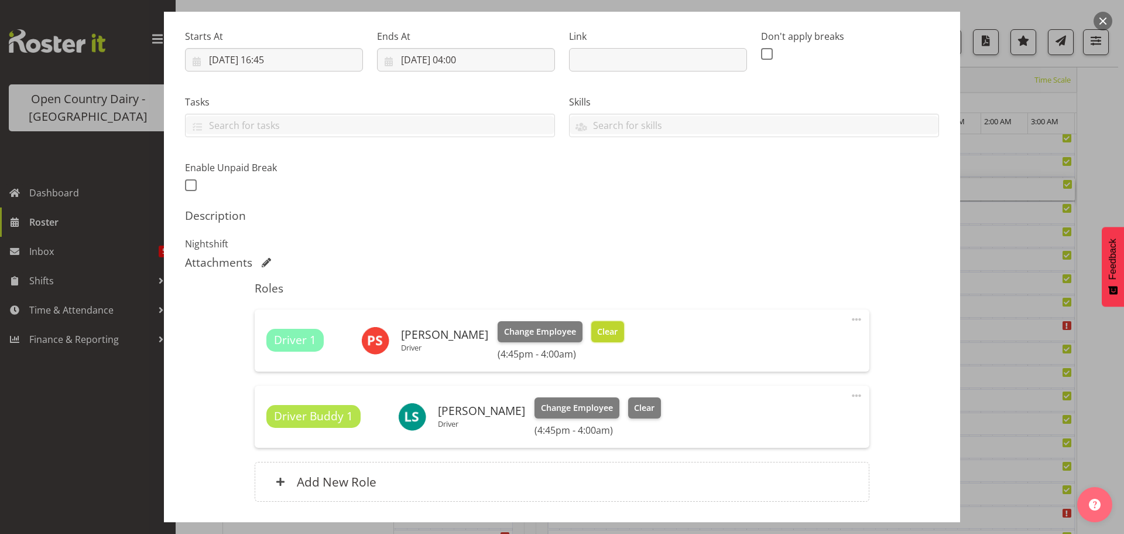
click at [600, 329] on span "Clear" at bounding box center [607, 331] width 20 height 13
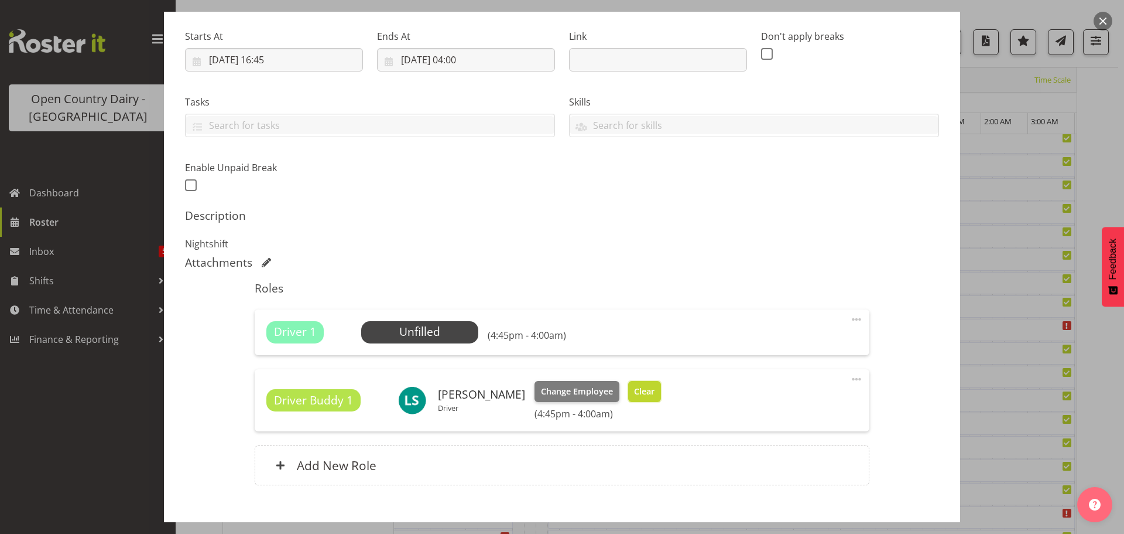
click at [634, 391] on span "Clear" at bounding box center [644, 391] width 20 height 13
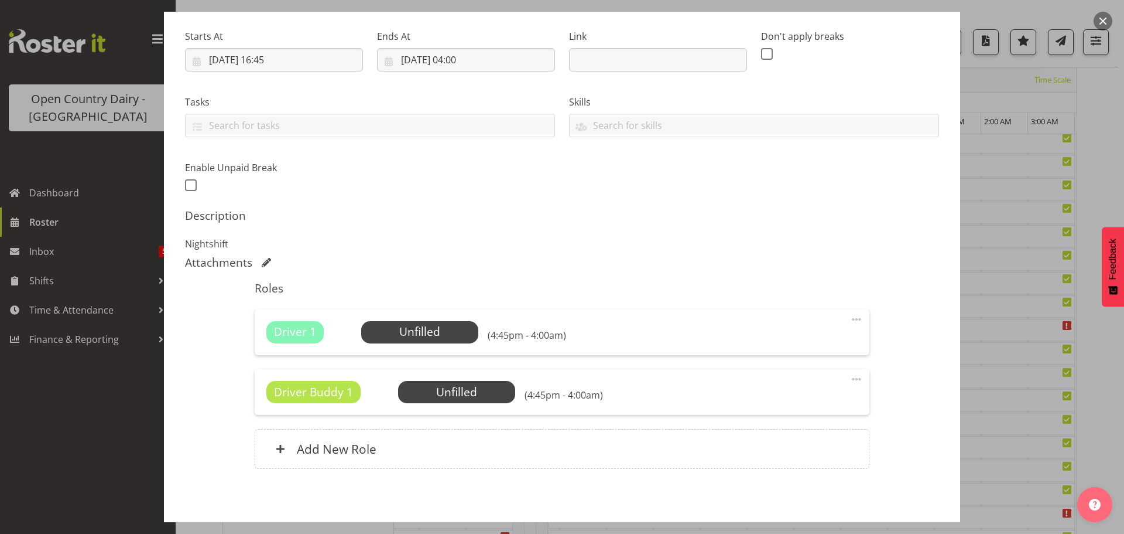
click at [850, 380] on span at bounding box center [857, 379] width 14 height 14
click at [773, 448] on link "Delete" at bounding box center [807, 449] width 112 height 21
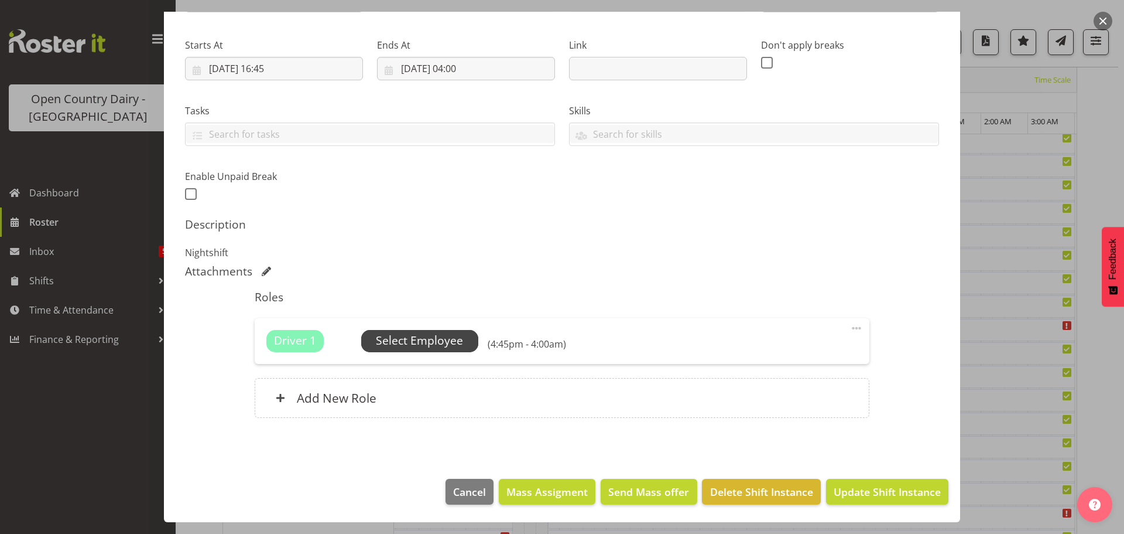
click at [429, 339] on span "Select Employee" at bounding box center [419, 340] width 87 height 17
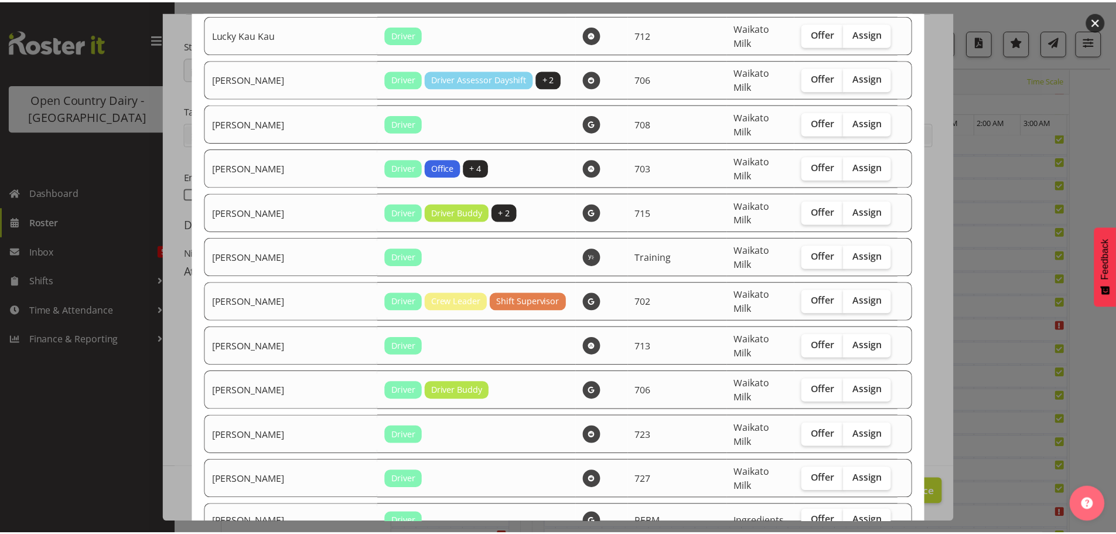
scroll to position [2160, 0]
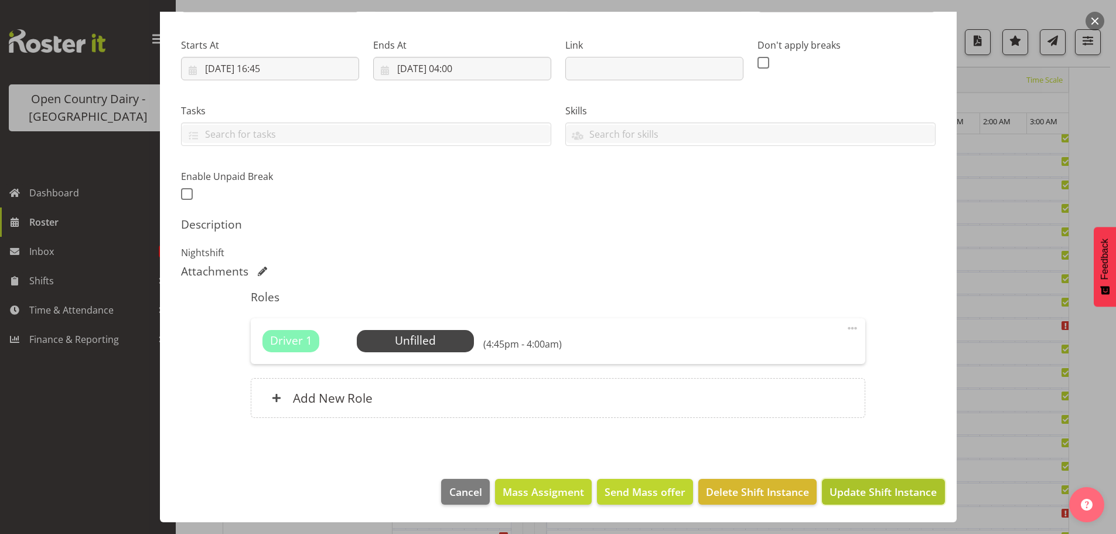
click at [854, 487] on span "Update Shift Instance" at bounding box center [882, 491] width 107 height 15
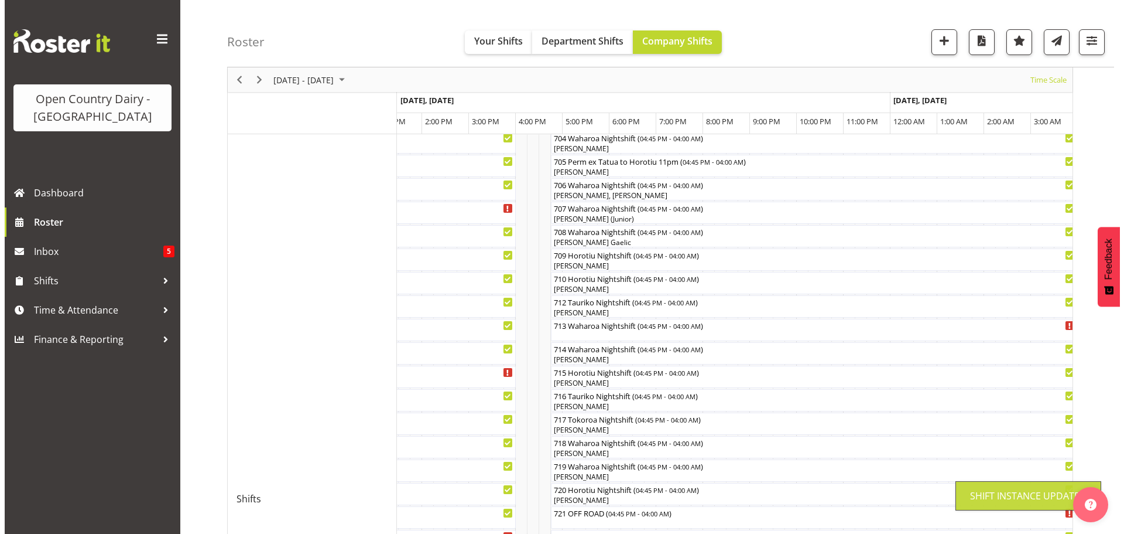
scroll to position [46, 0]
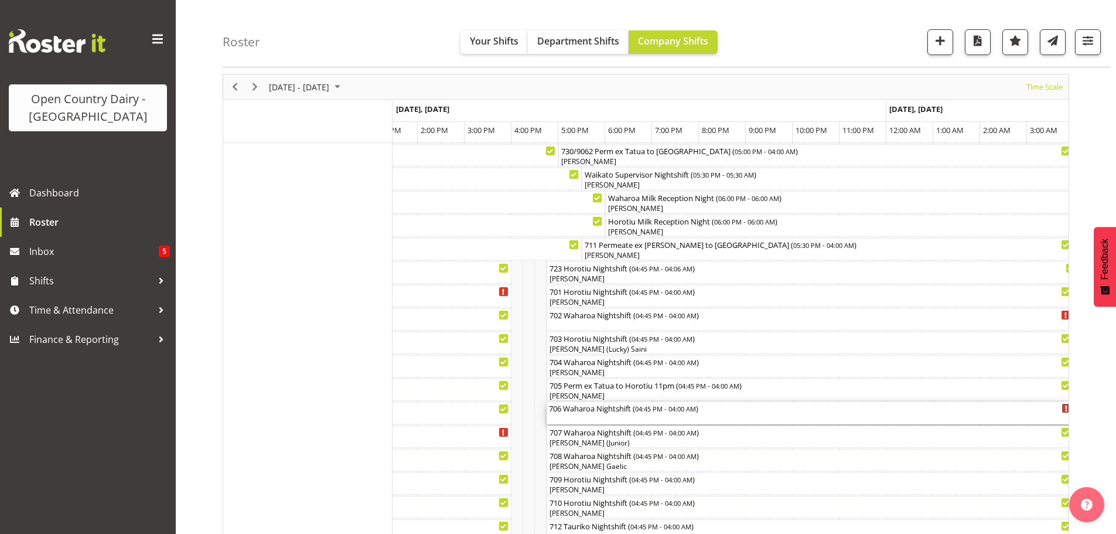
click at [587, 417] on div "706 Waharoa Nightshift ( 04:45 PM - 04:00 AM )" at bounding box center [810, 413] width 522 height 22
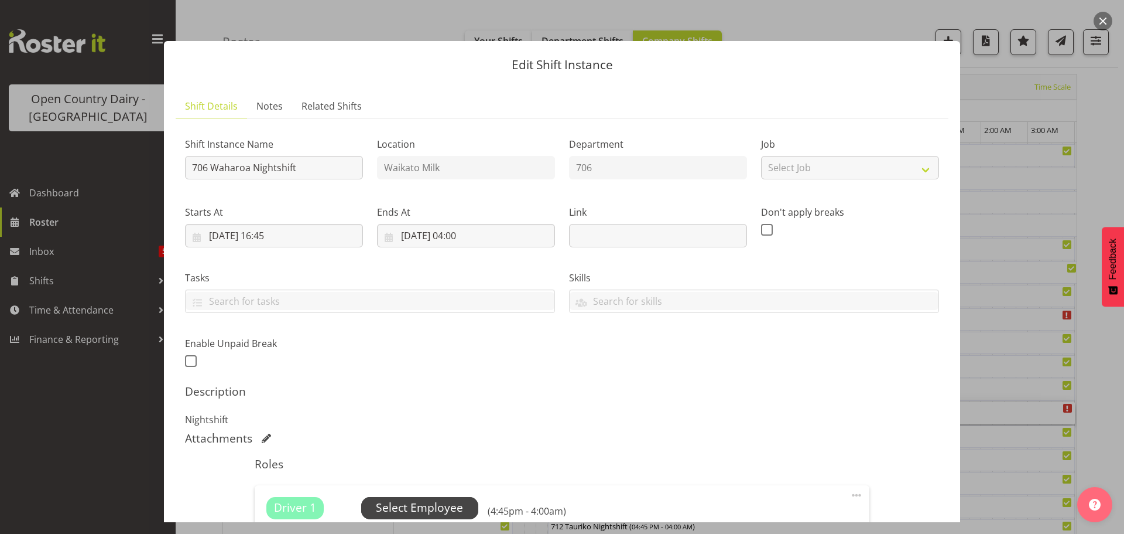
click at [423, 502] on span "Select Employee" at bounding box center [419, 507] width 87 height 17
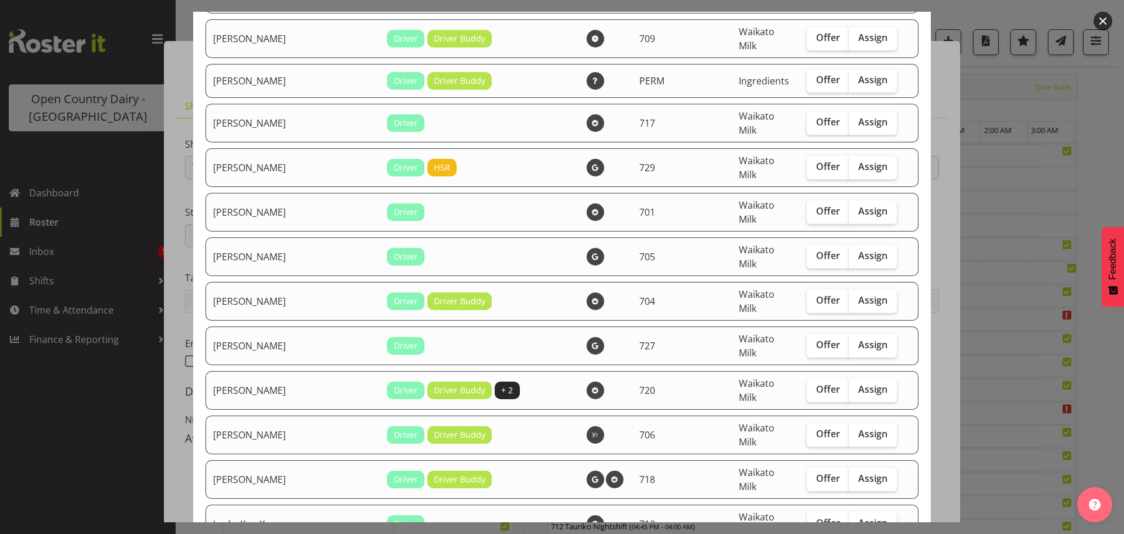
scroll to position [1523, 0]
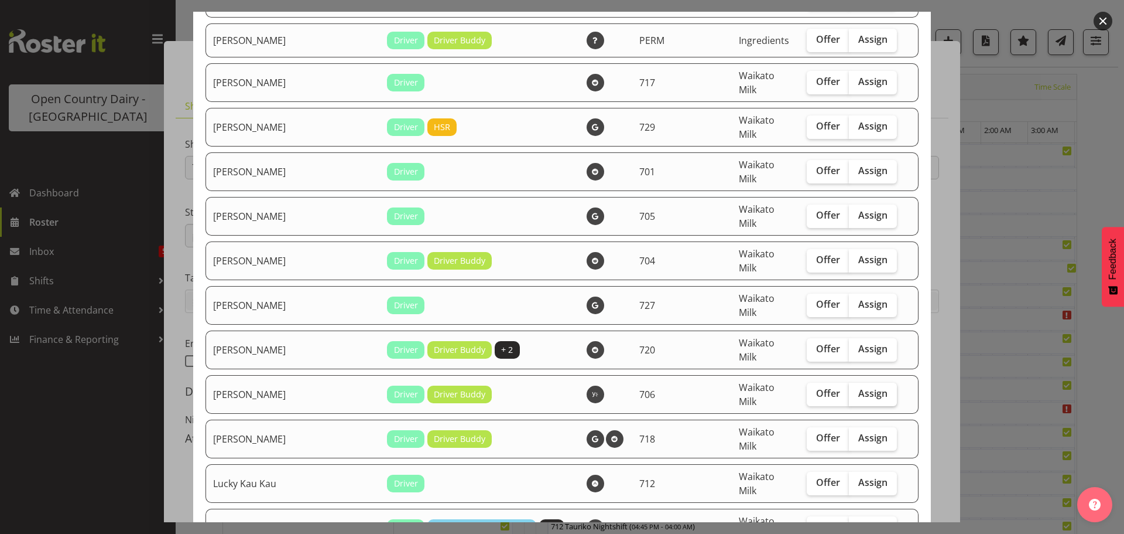
click at [859, 387] on span "Assign" at bounding box center [873, 393] width 29 height 12
click at [854, 389] on input "Assign" at bounding box center [853, 393] width 8 height 8
checkbox input "true"
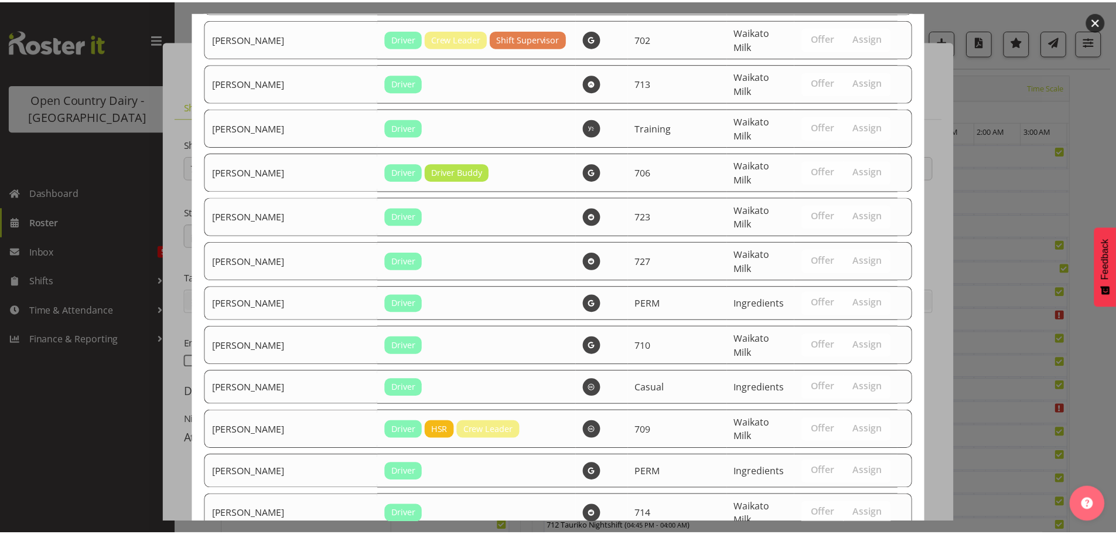
scroll to position [2240, 0]
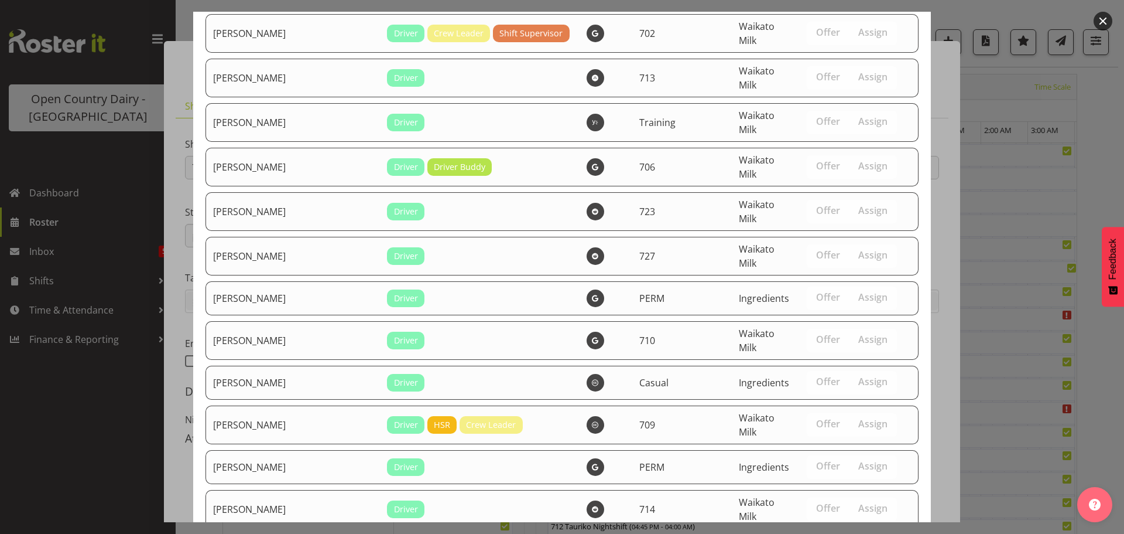
drag, startPoint x: 848, startPoint y: 491, endPoint x: 847, endPoint y: 477, distance: 14.1
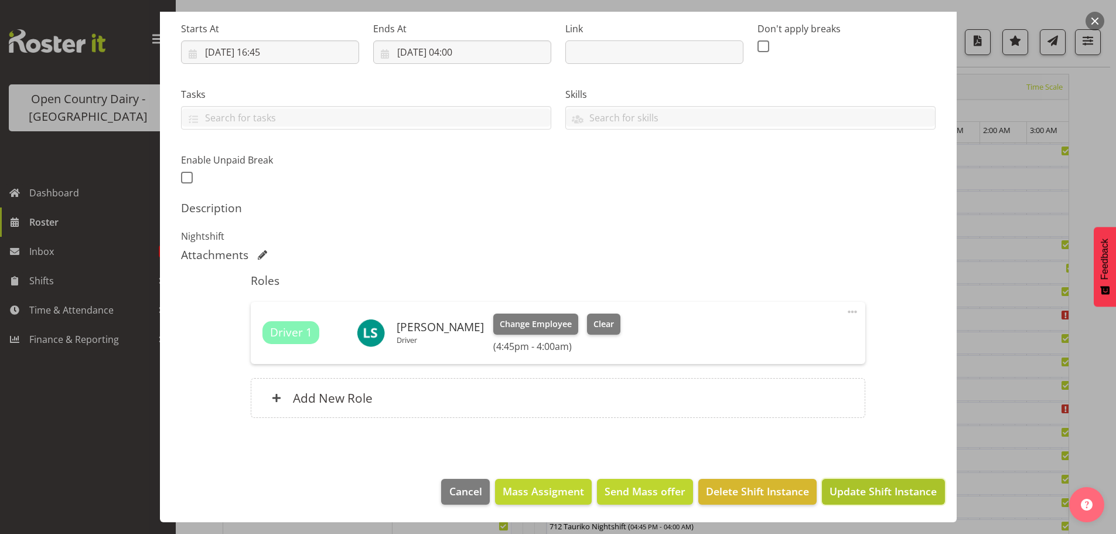
click at [858, 487] on span "Update Shift Instance" at bounding box center [882, 490] width 107 height 15
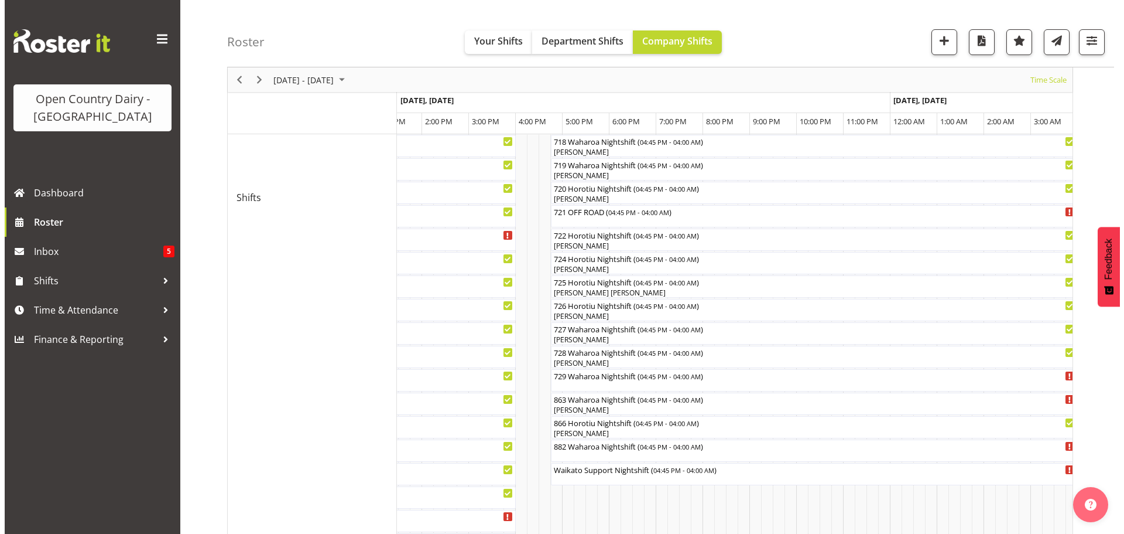
scroll to position [573, 0]
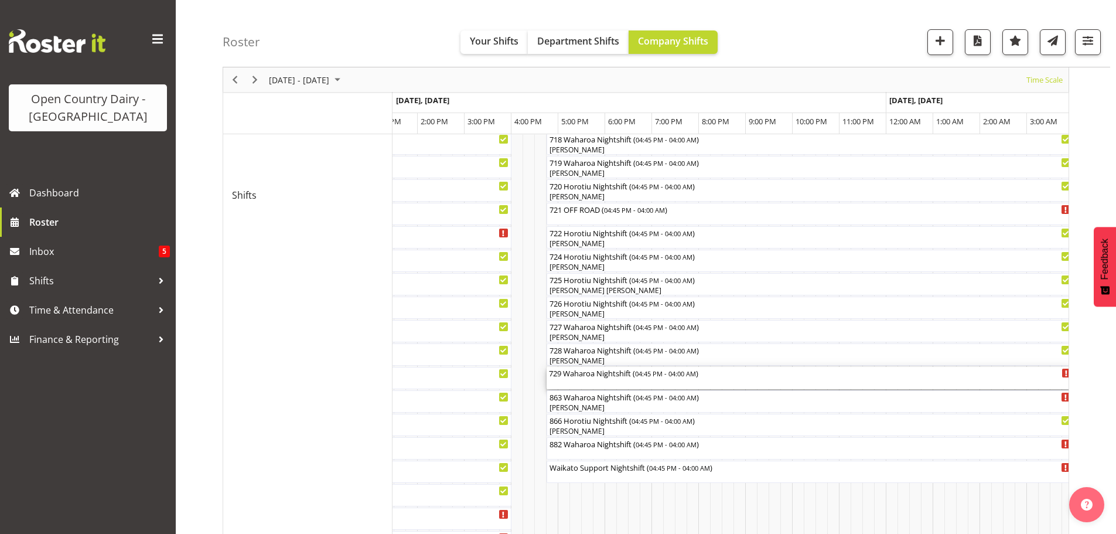
click at [606, 383] on div "729 Waharoa Nightshift ( 04:45 PM - 04:00 AM )" at bounding box center [810, 378] width 522 height 22
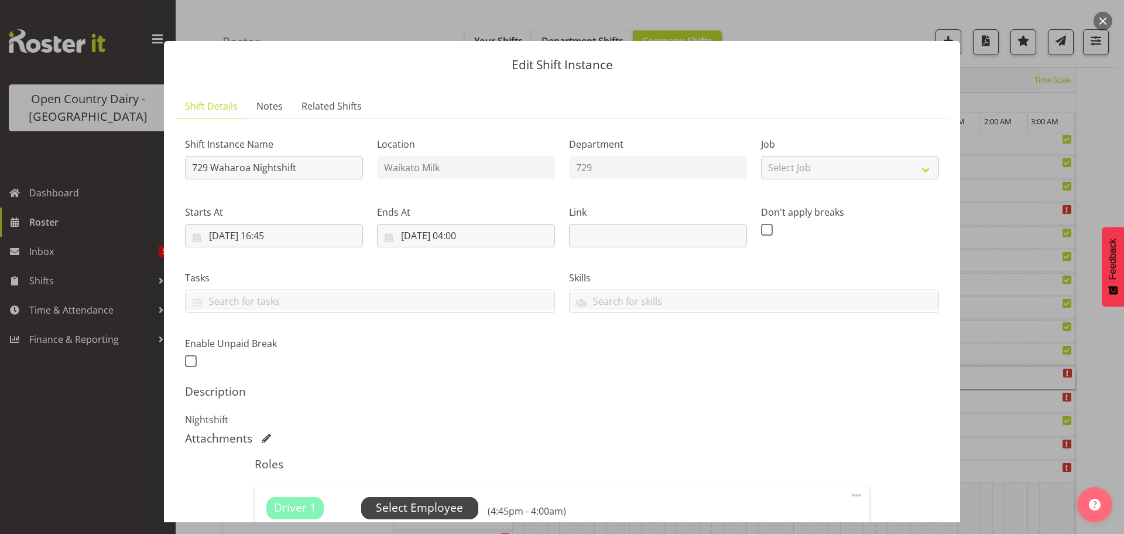
click at [422, 505] on span "Select Employee" at bounding box center [419, 507] width 87 height 17
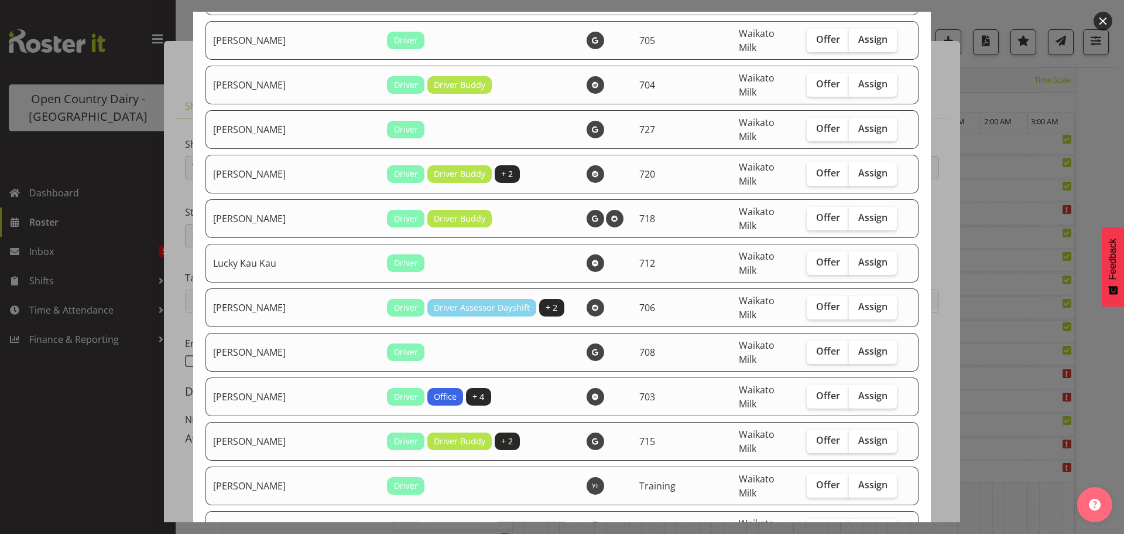
scroll to position [1757, 0]
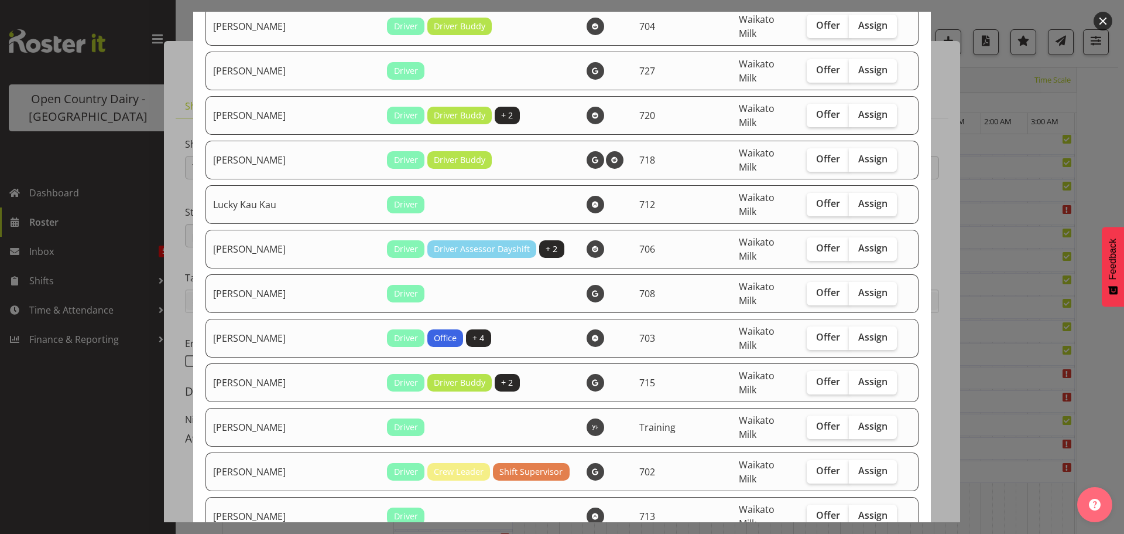
checkbox input "true"
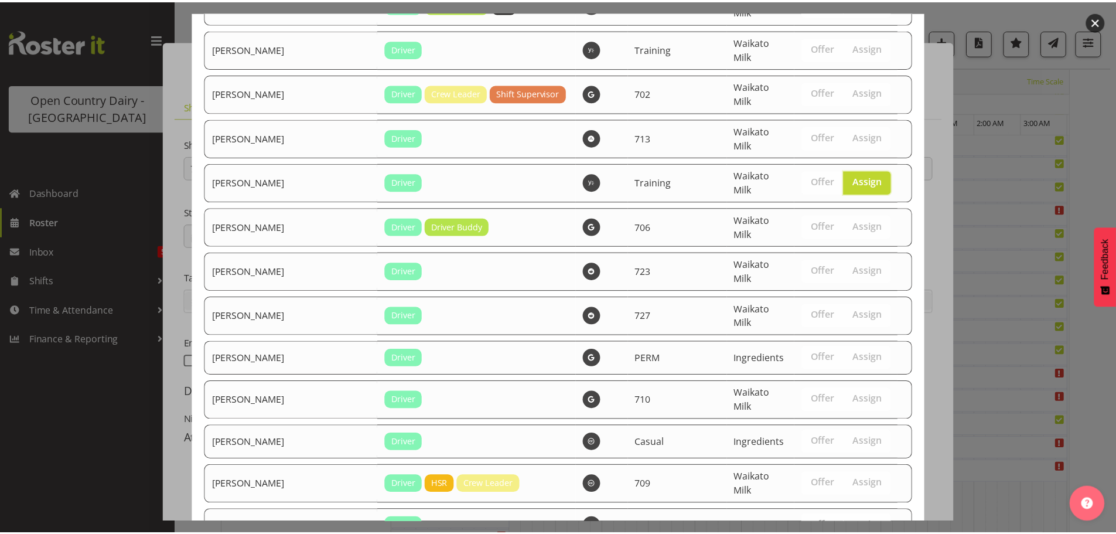
scroll to position [2200, 0]
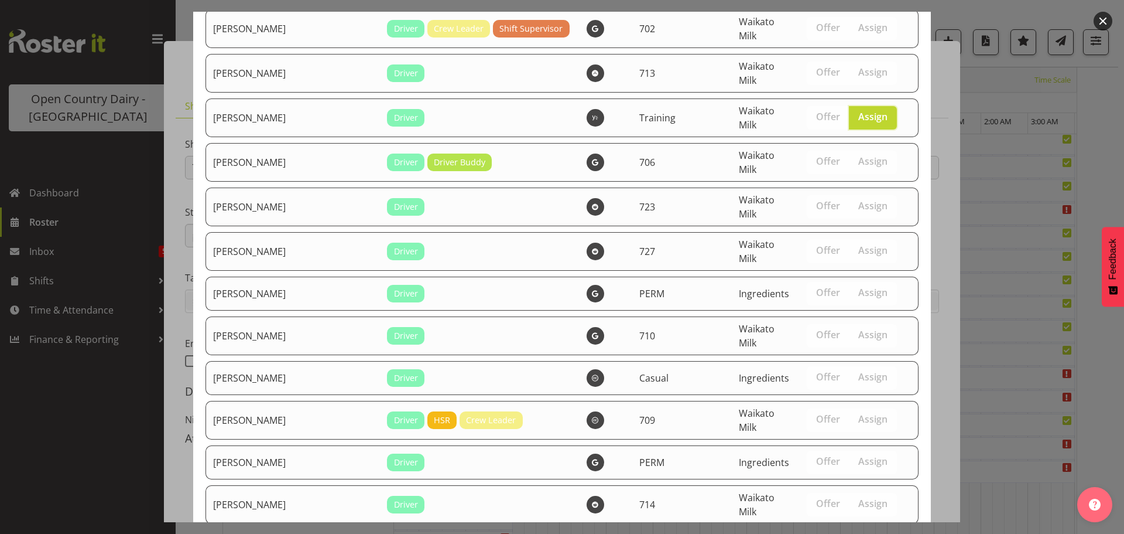
drag, startPoint x: 856, startPoint y: 493, endPoint x: 855, endPoint y: 487, distance: 6.0
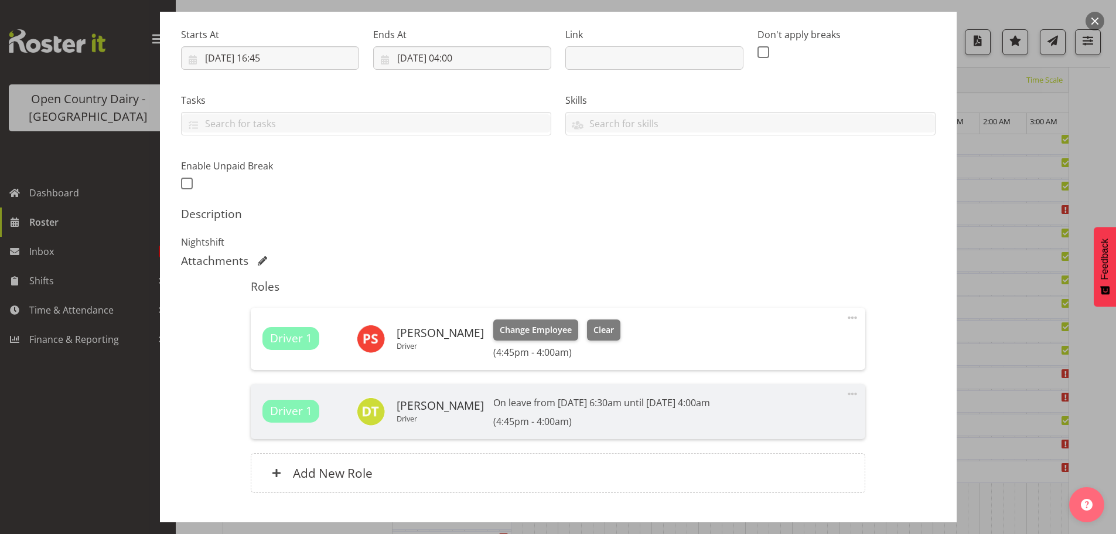
scroll to position [252, 0]
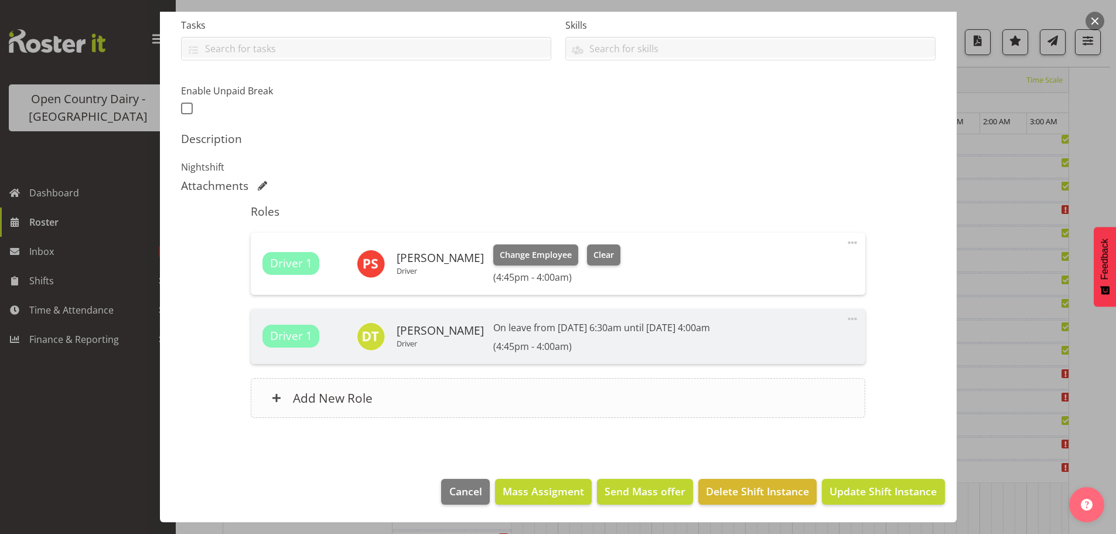
click at [327, 397] on h6 "Add New Role" at bounding box center [333, 397] width 80 height 15
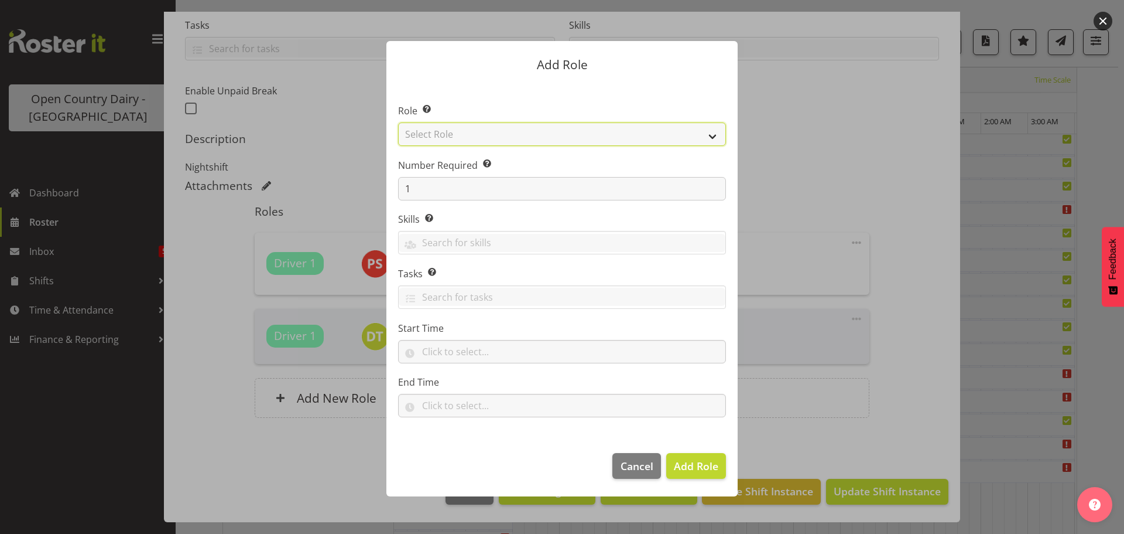
click at [616, 134] on select "Select Role Cadet Driver Crew Leader Driver Driver Buddy Driver Assessor Dayshi…" at bounding box center [562, 133] width 328 height 23
select select "1482"
click at [398, 122] on select "Select Role Cadet Driver Crew Leader Driver Driver Buddy Driver Assessor Dayshi…" at bounding box center [562, 133] width 328 height 23
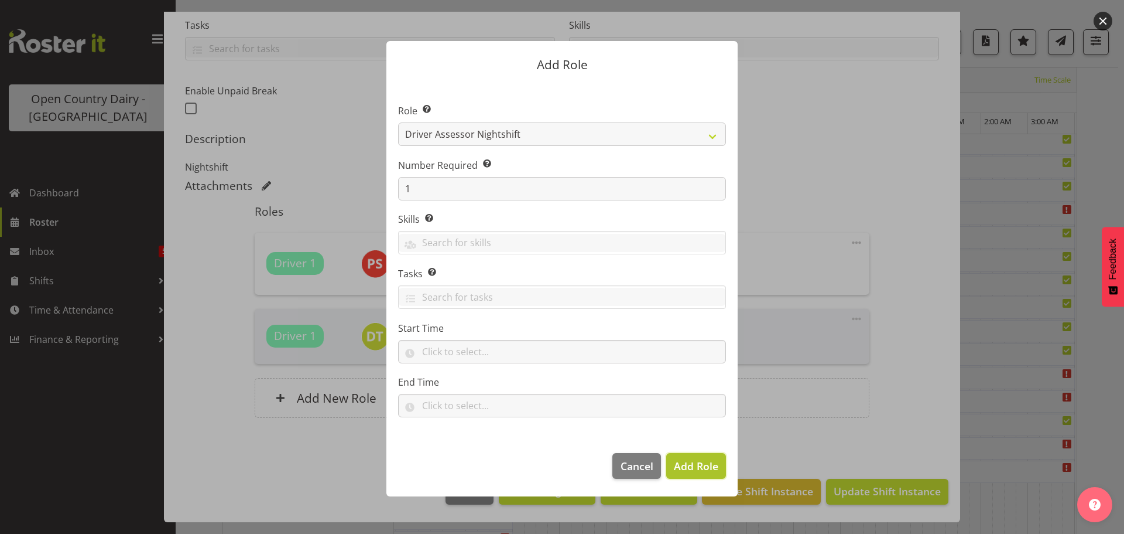
drag, startPoint x: 699, startPoint y: 463, endPoint x: 697, endPoint y: 456, distance: 7.4
click at [698, 463] on span "Add Role" at bounding box center [696, 466] width 45 height 14
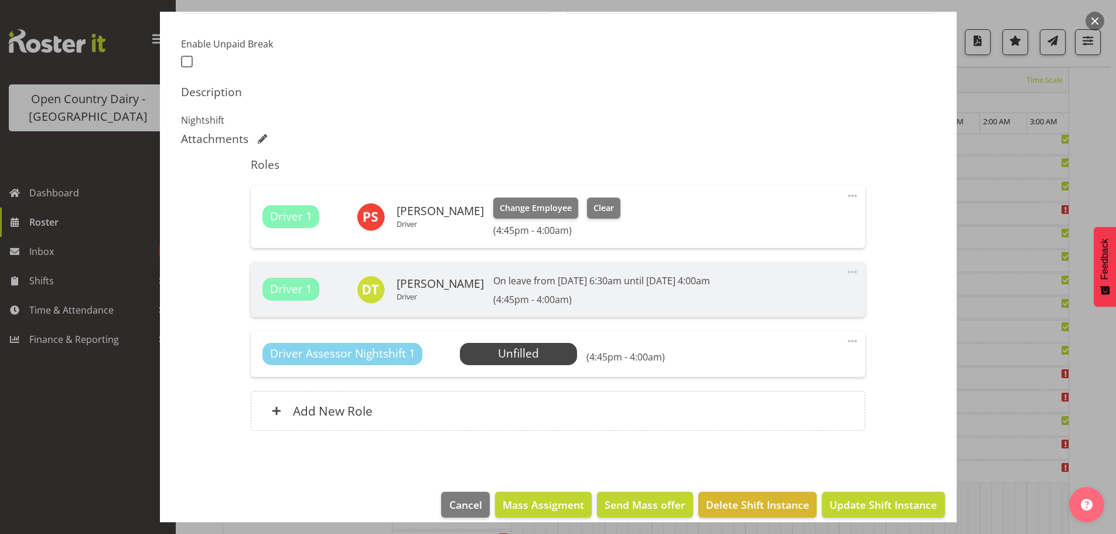
scroll to position [312, 0]
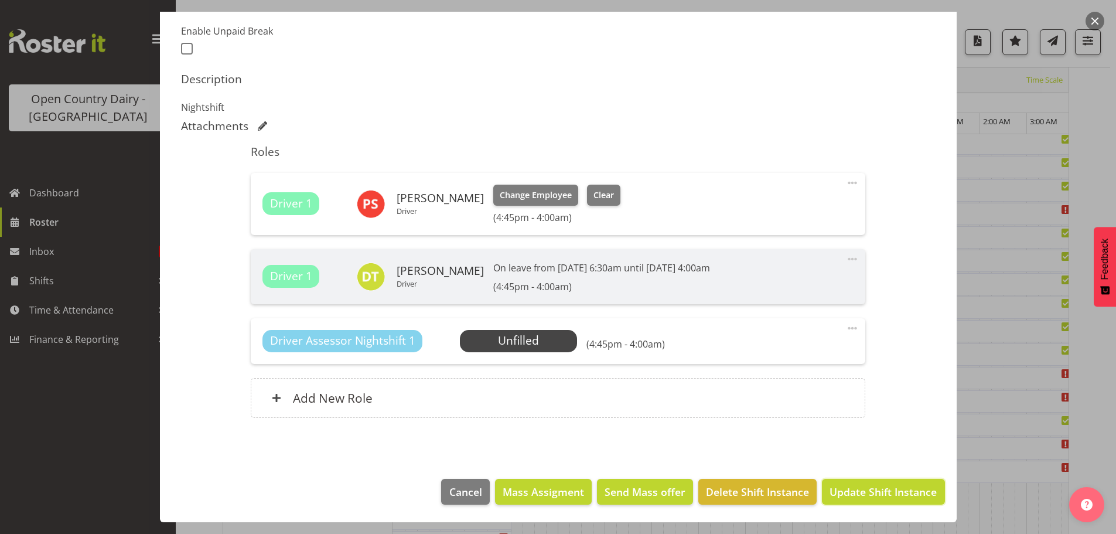
click at [844, 491] on span "Update Shift Instance" at bounding box center [882, 491] width 107 height 15
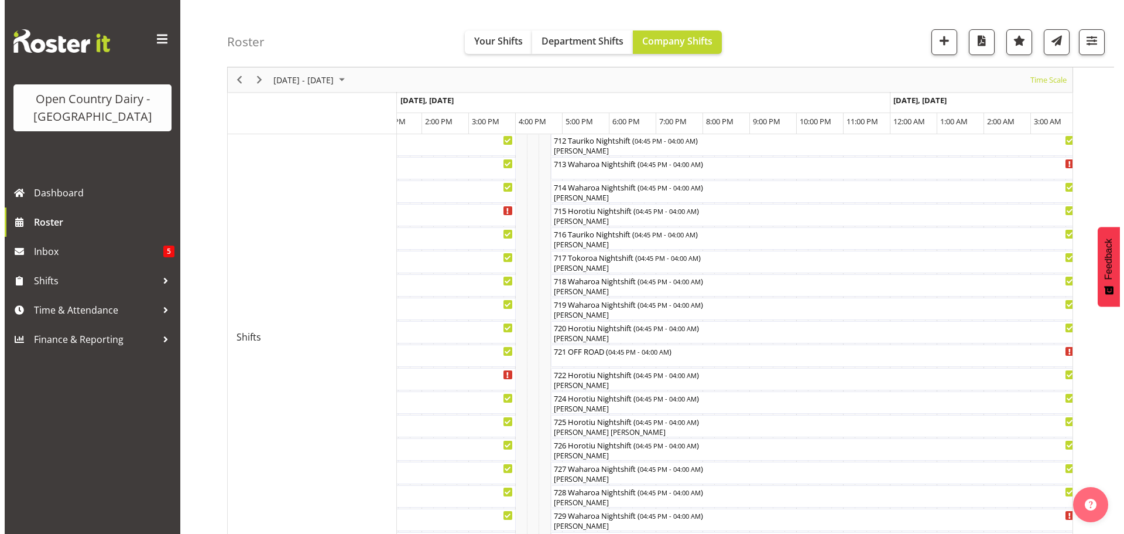
scroll to position [456, 0]
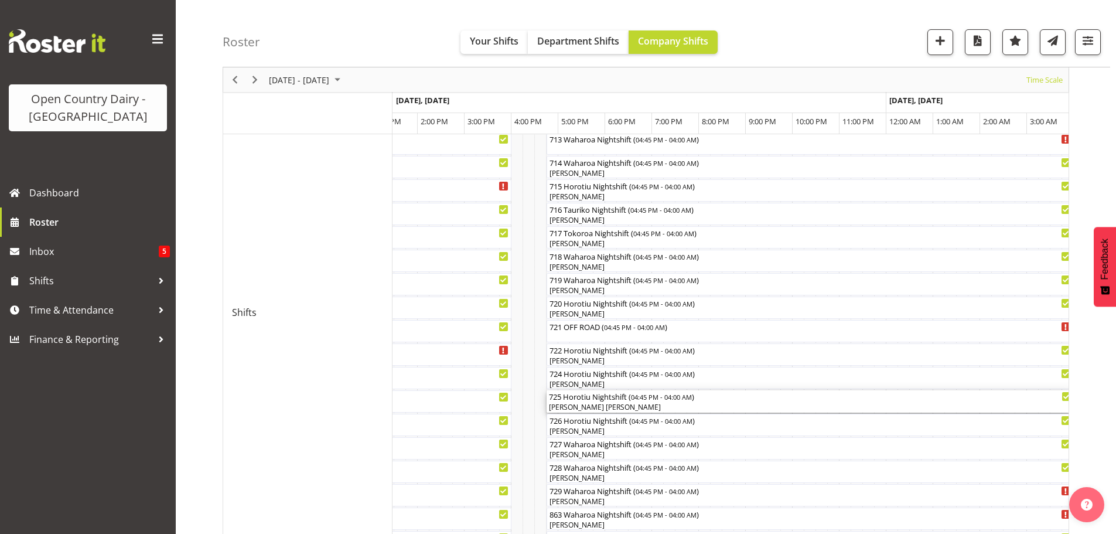
click at [629, 405] on div "[PERSON_NAME] [PERSON_NAME]" at bounding box center [810, 407] width 522 height 11
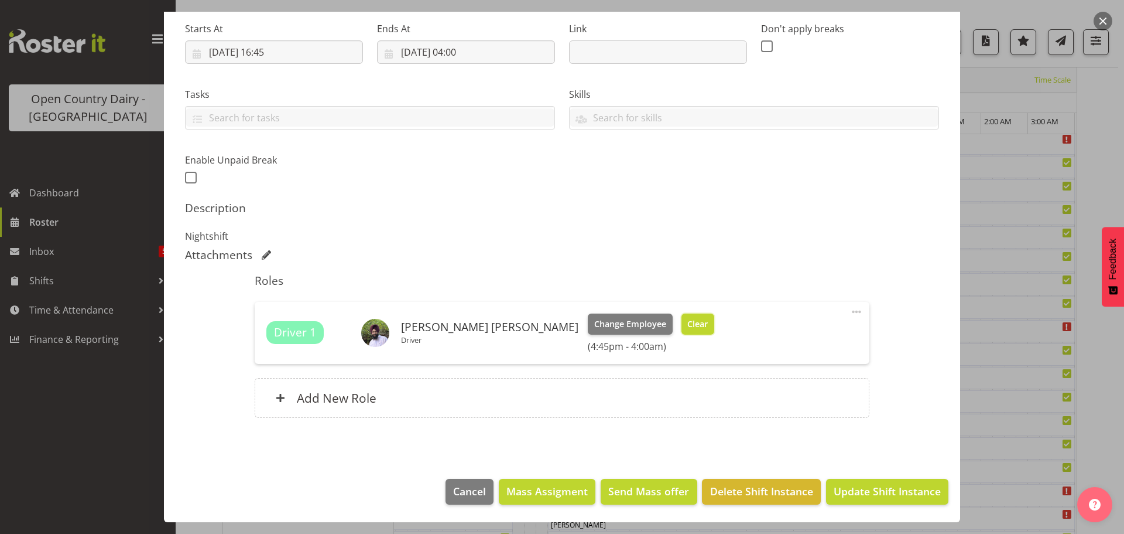
click at [688, 325] on span "Clear" at bounding box center [698, 323] width 20 height 13
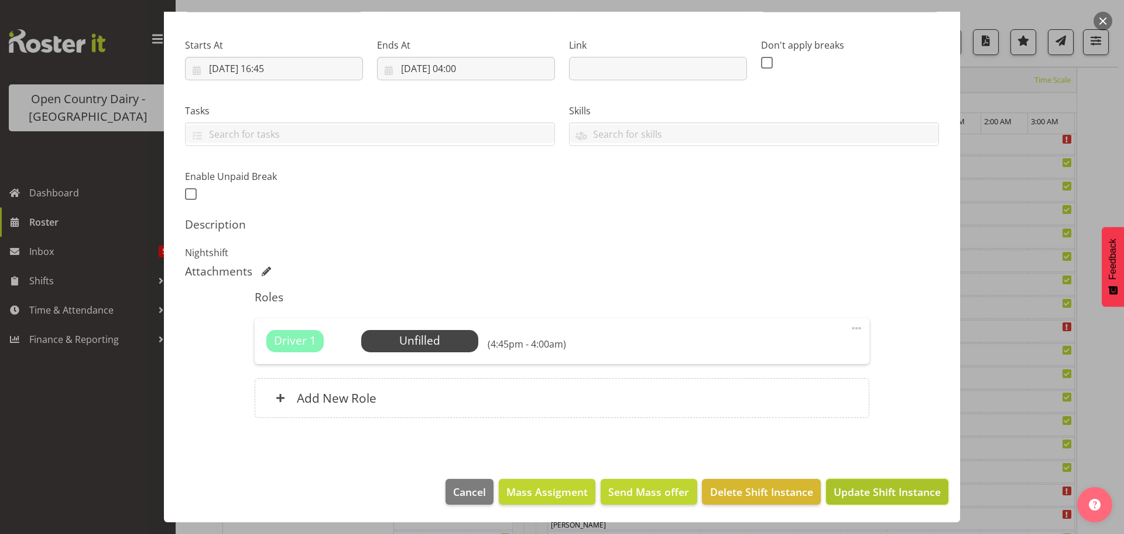
click at [869, 490] on span "Update Shift Instance" at bounding box center [887, 491] width 107 height 15
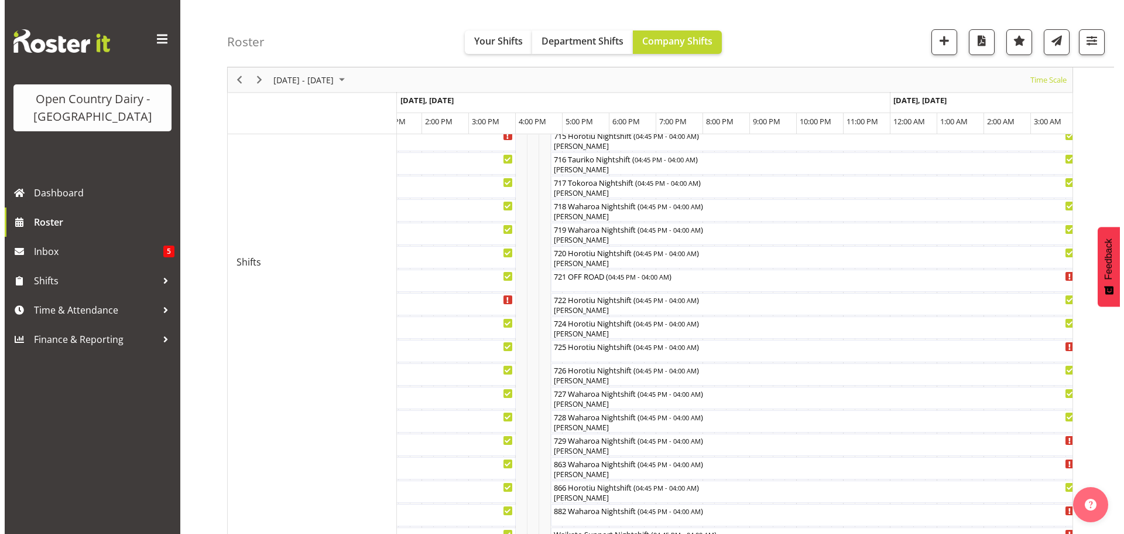
scroll to position [514, 0]
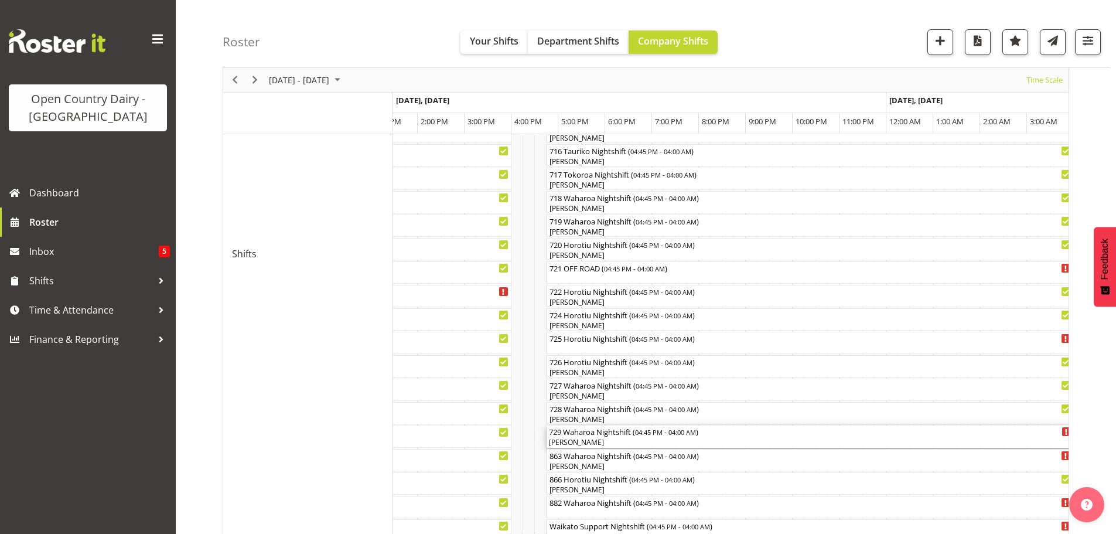
click at [628, 441] on div "[PERSON_NAME]" at bounding box center [810, 442] width 522 height 11
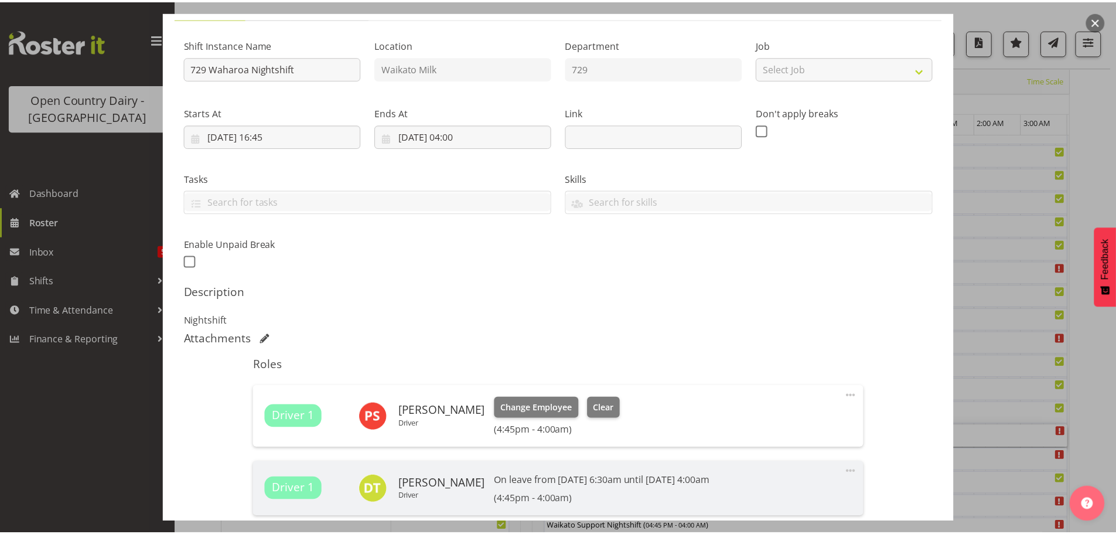
scroll to position [176, 0]
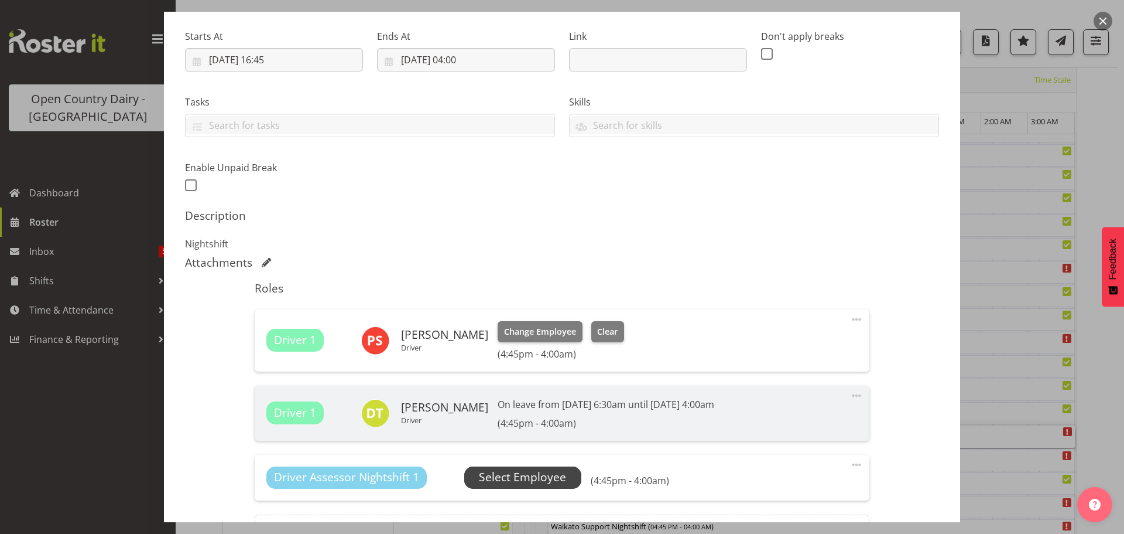
click at [531, 475] on span "Select Employee" at bounding box center [522, 477] width 87 height 17
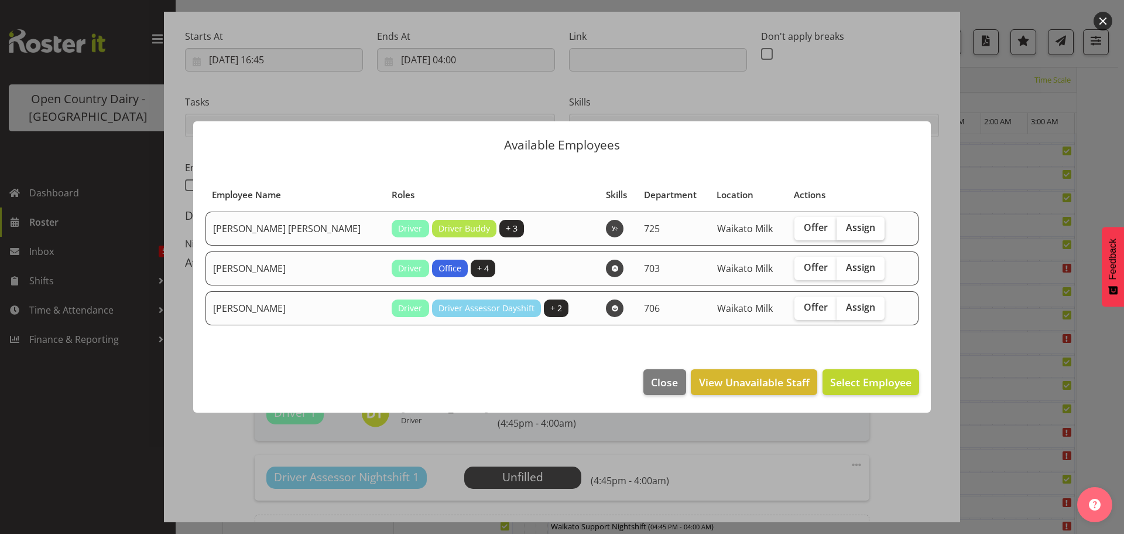
click at [846, 229] on span "Assign" at bounding box center [860, 227] width 29 height 12
click at [845, 229] on input "Assign" at bounding box center [841, 228] width 8 height 8
checkbox input "true"
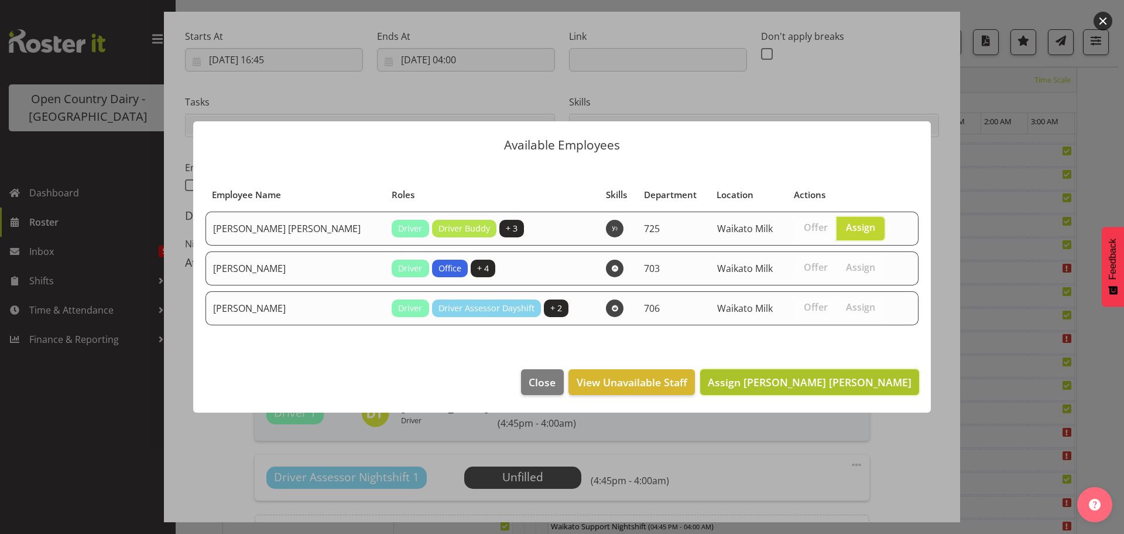
click at [847, 378] on span "Assign Gurpreet Singh Kahlon" at bounding box center [810, 382] width 204 height 14
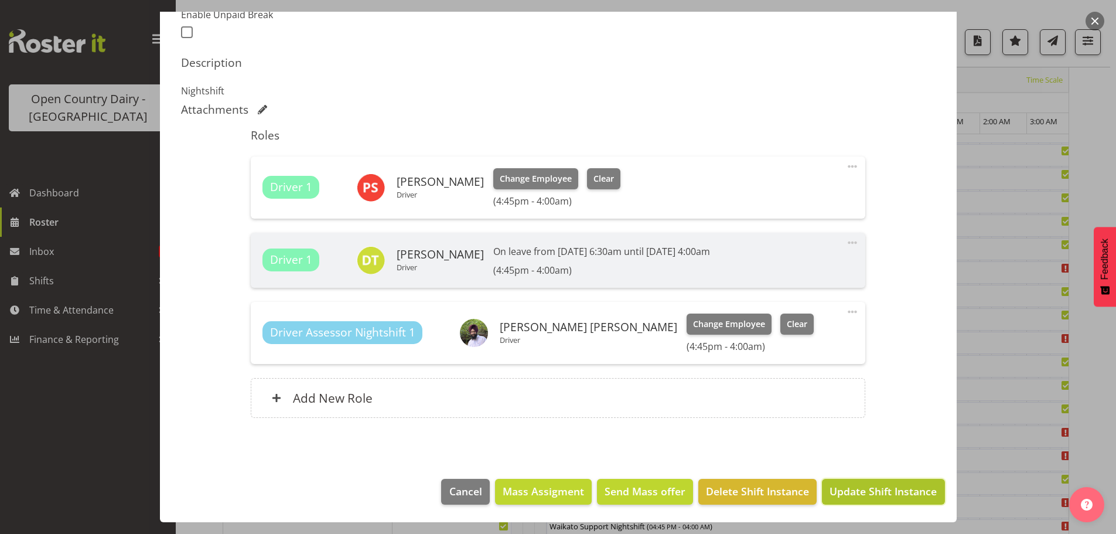
click at [869, 490] on span "Update Shift Instance" at bounding box center [882, 490] width 107 height 15
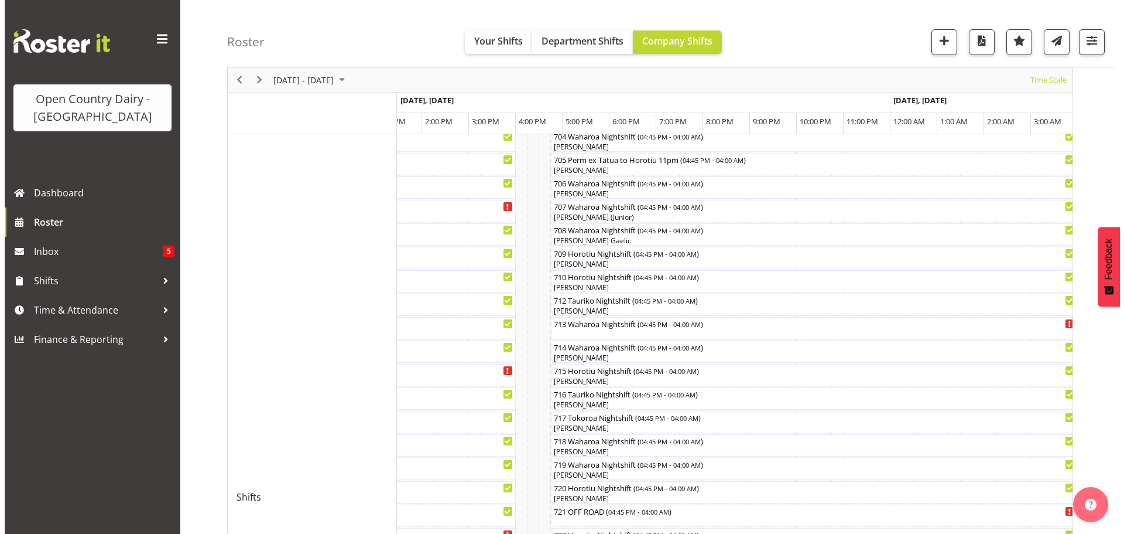
scroll to position [280, 0]
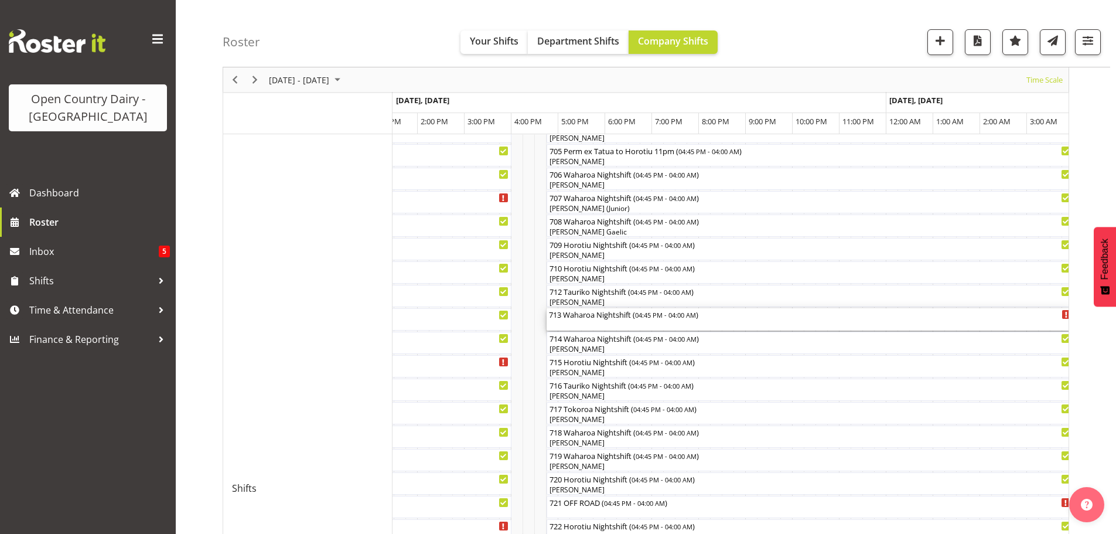
click at [599, 322] on div "713 Waharoa Nightshift ( 04:45 PM - 04:00 AM )" at bounding box center [810, 319] width 522 height 22
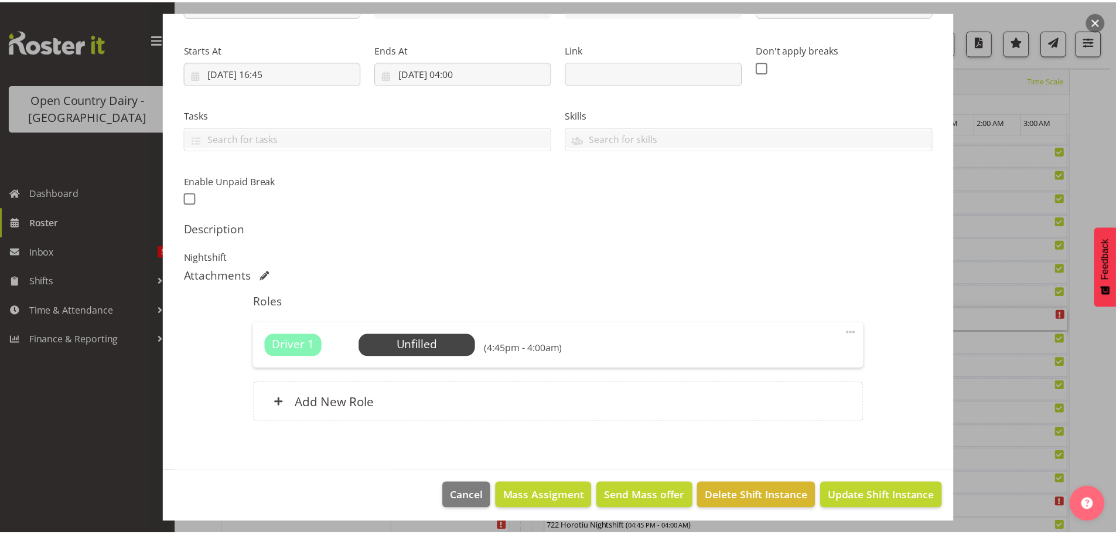
scroll to position [167, 0]
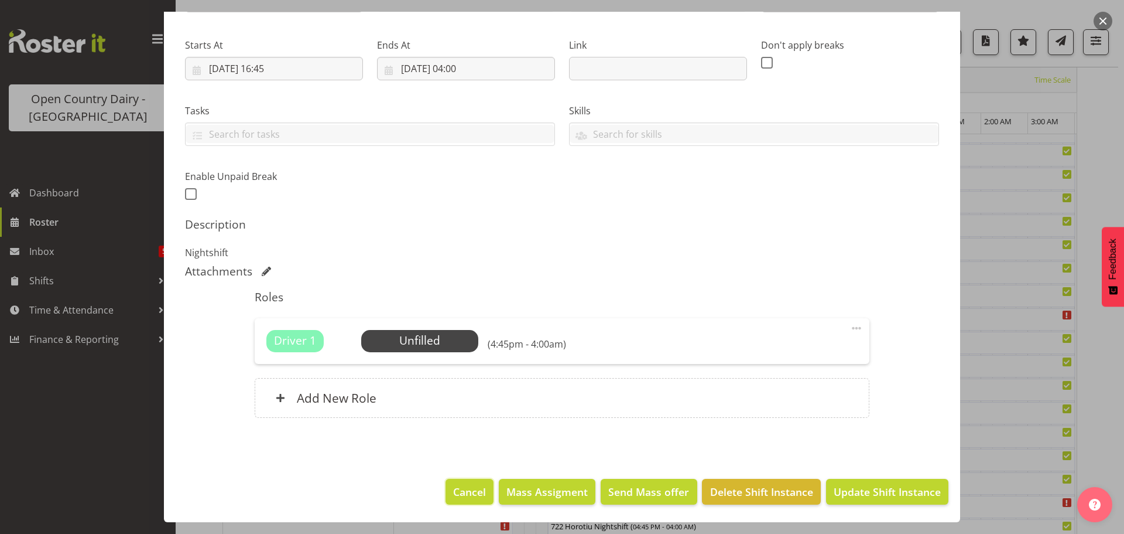
click at [472, 490] on span "Cancel" at bounding box center [469, 491] width 33 height 15
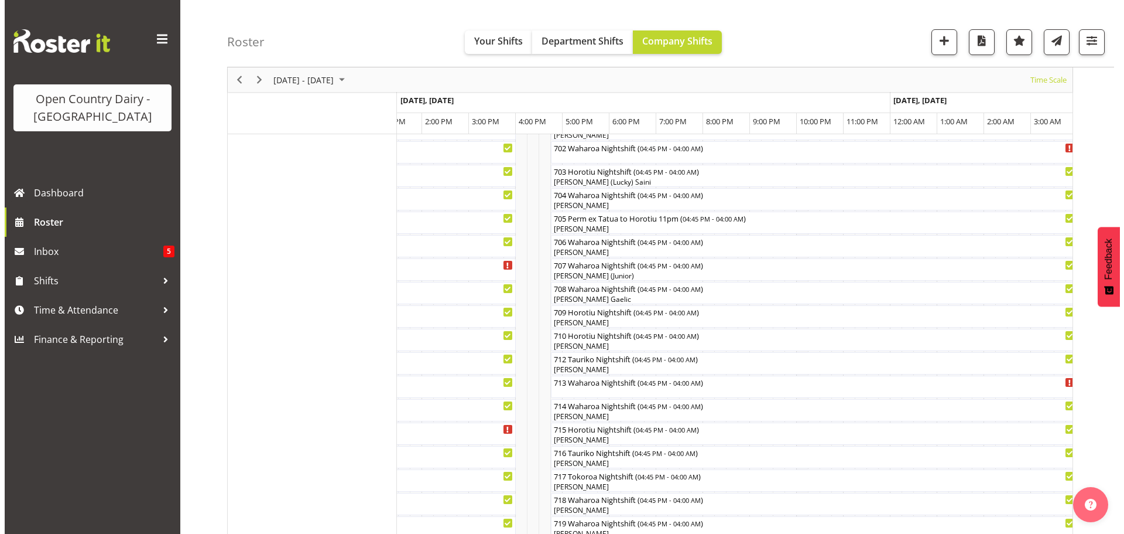
scroll to position [211, 0]
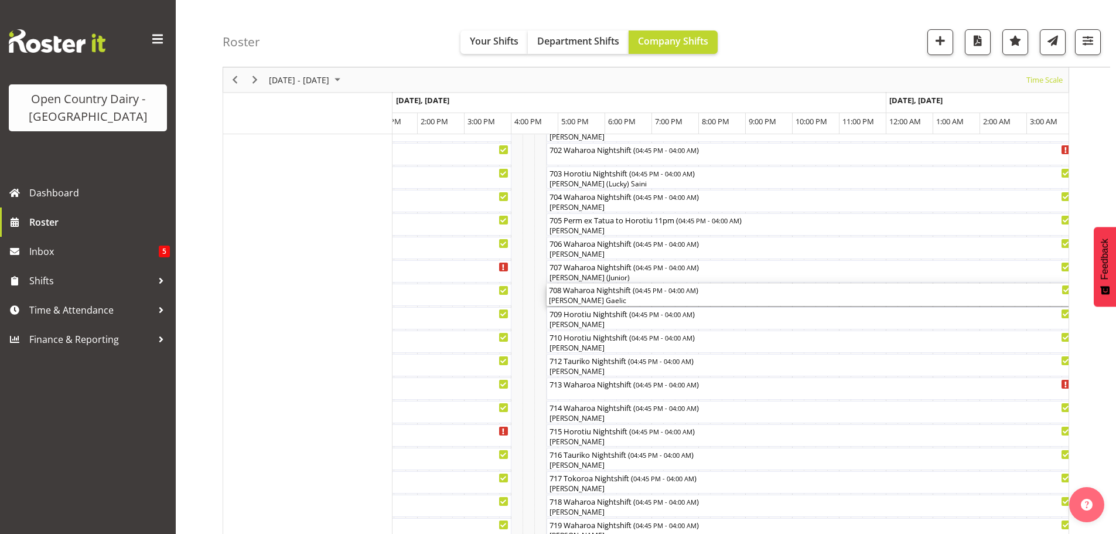
click at [623, 299] on div "[PERSON_NAME] Gaelic" at bounding box center [810, 300] width 522 height 11
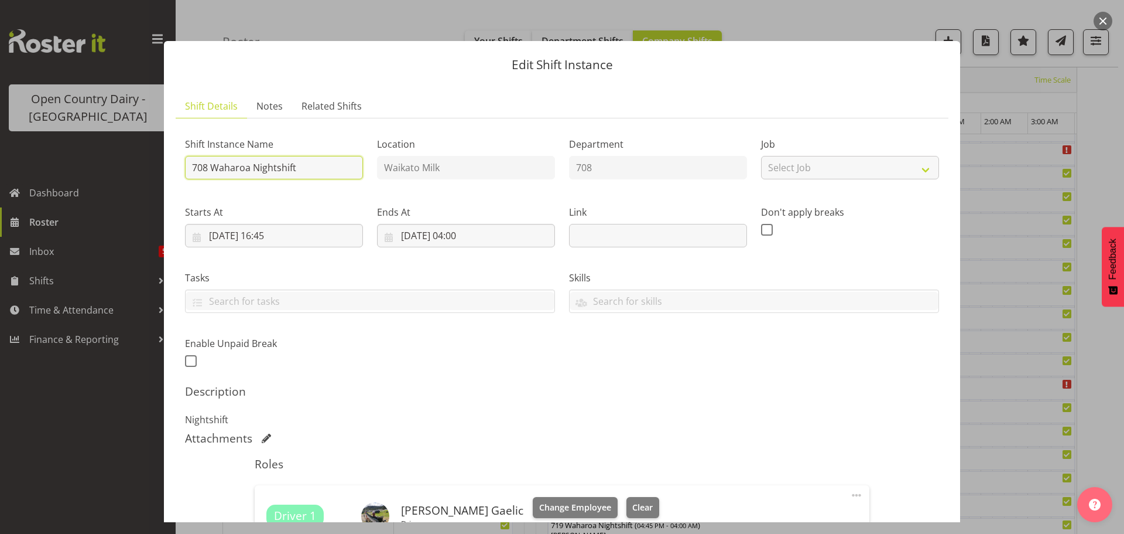
click at [314, 159] on input "708 Waharoa Nightshift" at bounding box center [274, 167] width 178 height 23
type input "708 O"
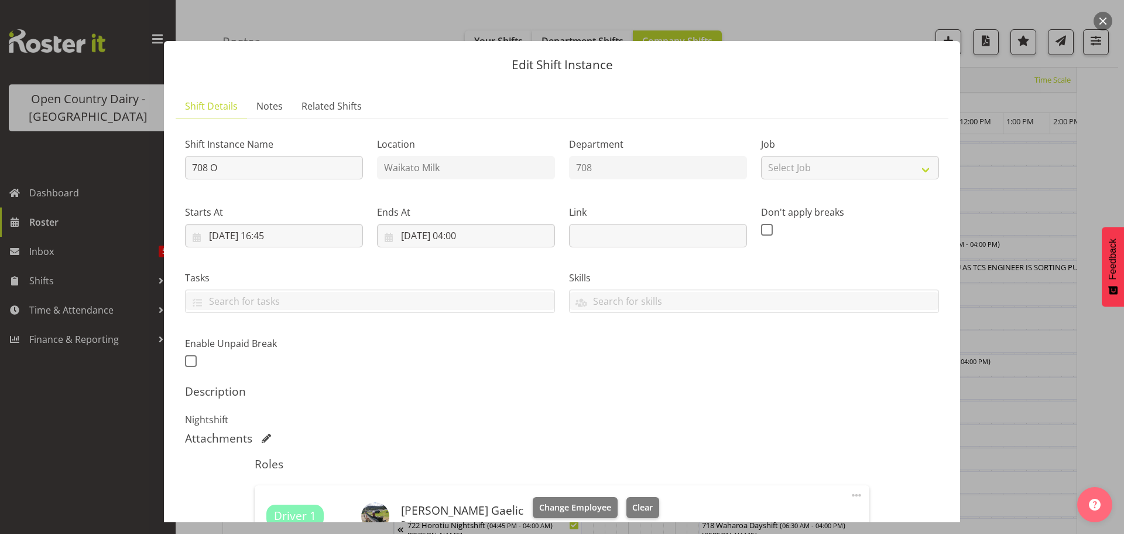
scroll to position [0, 6254]
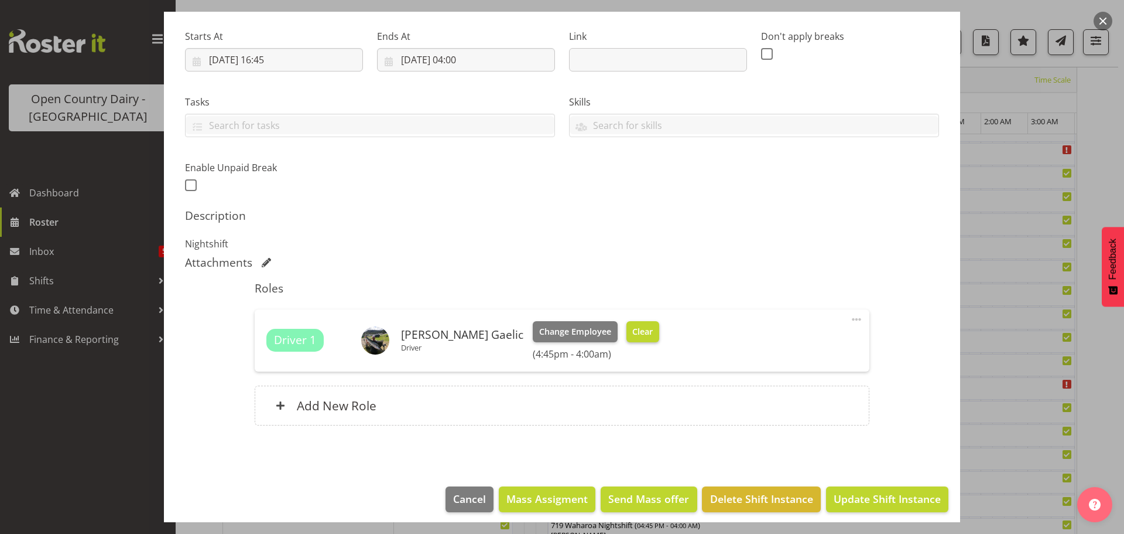
type input "708 OFF ROAD"
click at [633, 332] on span "Clear" at bounding box center [643, 331] width 20 height 13
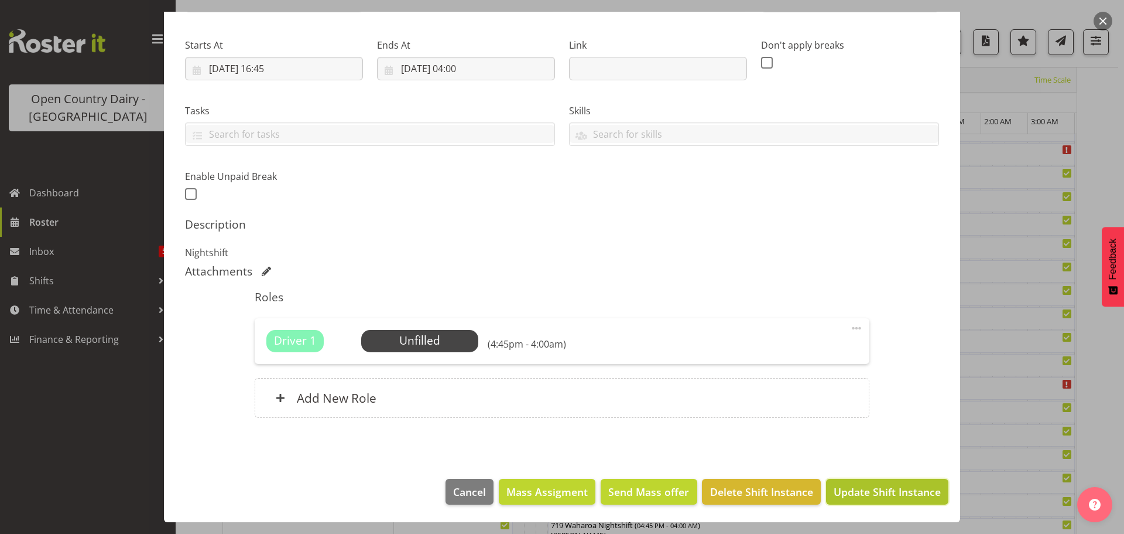
click at [888, 490] on span "Update Shift Instance" at bounding box center [887, 491] width 107 height 15
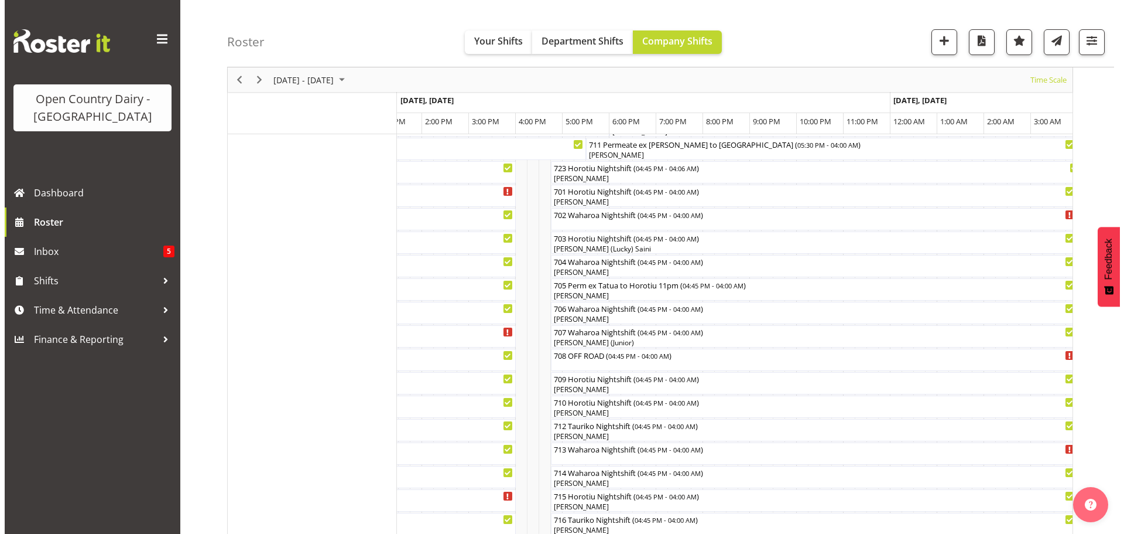
scroll to position [163, 0]
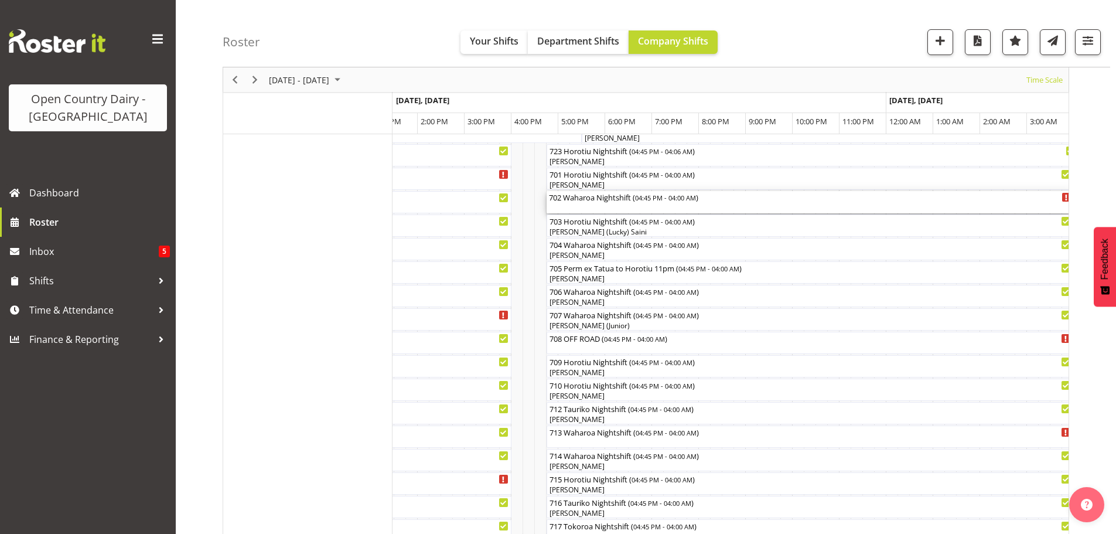
click at [594, 207] on div "702 Waharoa Nightshift ( 04:45 PM - 04:00 AM )" at bounding box center [810, 202] width 522 height 22
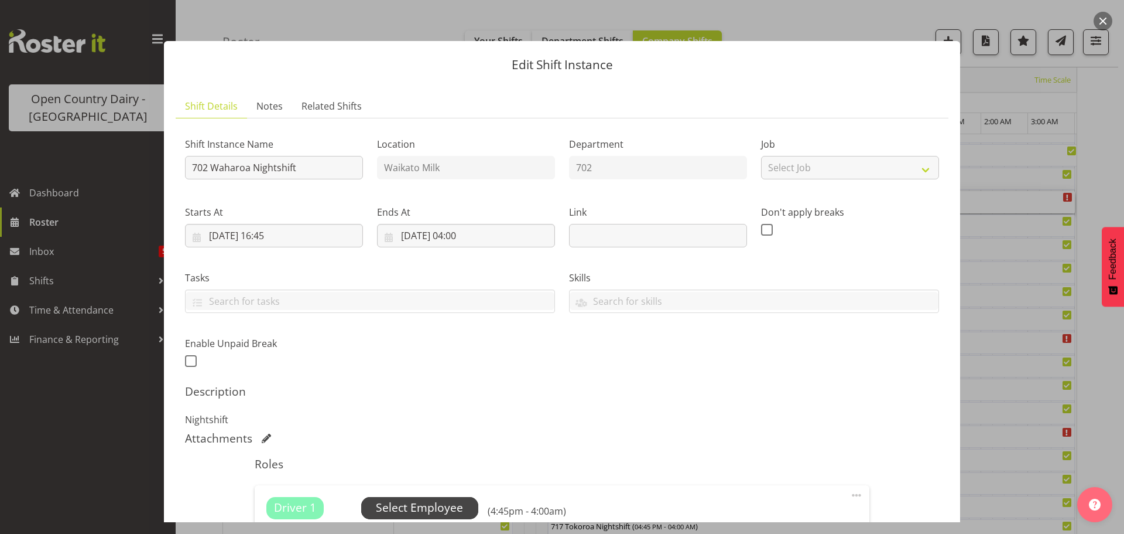
click at [412, 503] on span "Select Employee" at bounding box center [419, 507] width 87 height 17
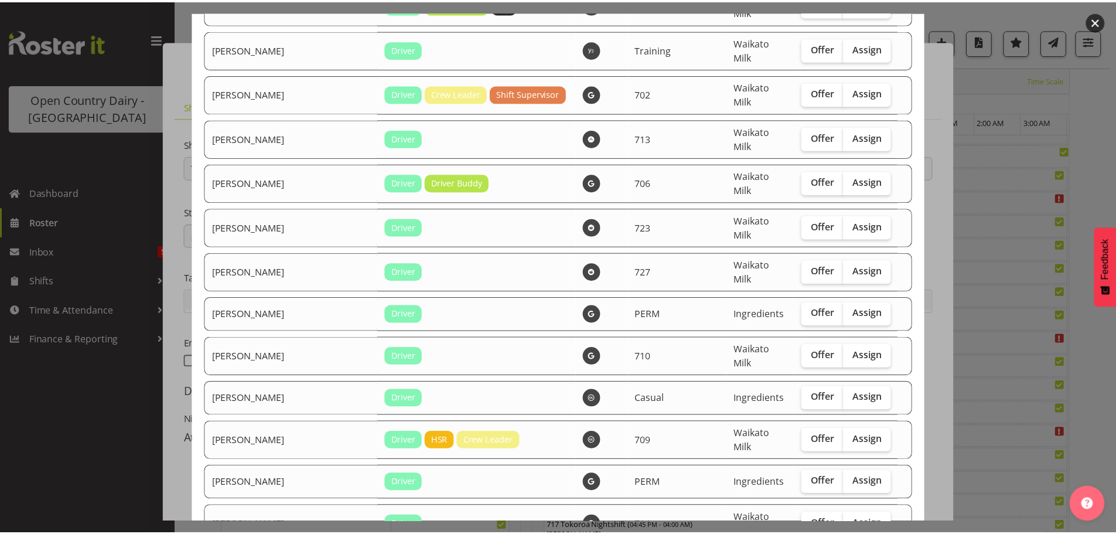
scroll to position [2200, 0]
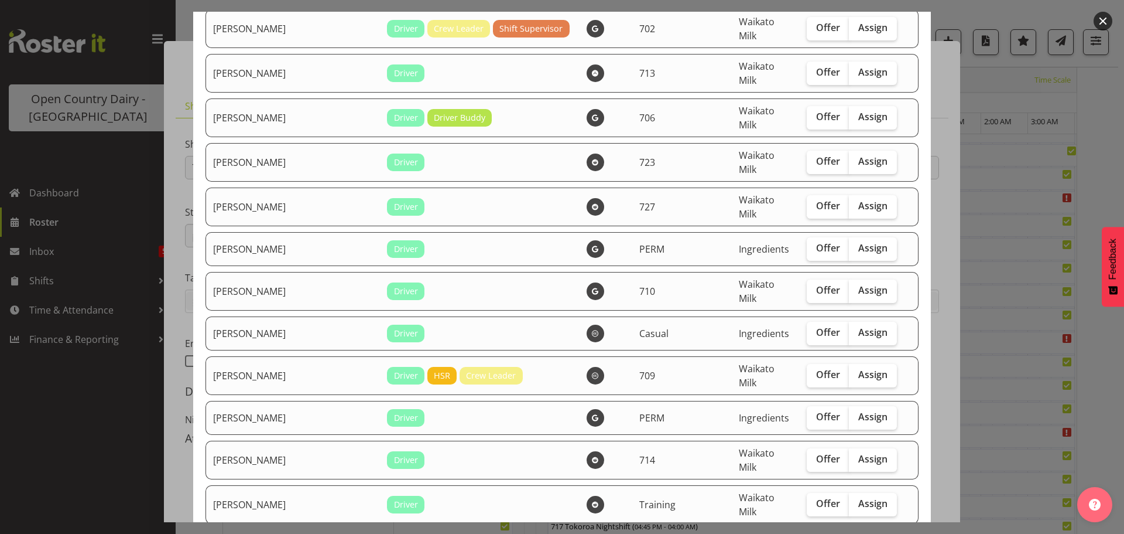
checkbox input "true"
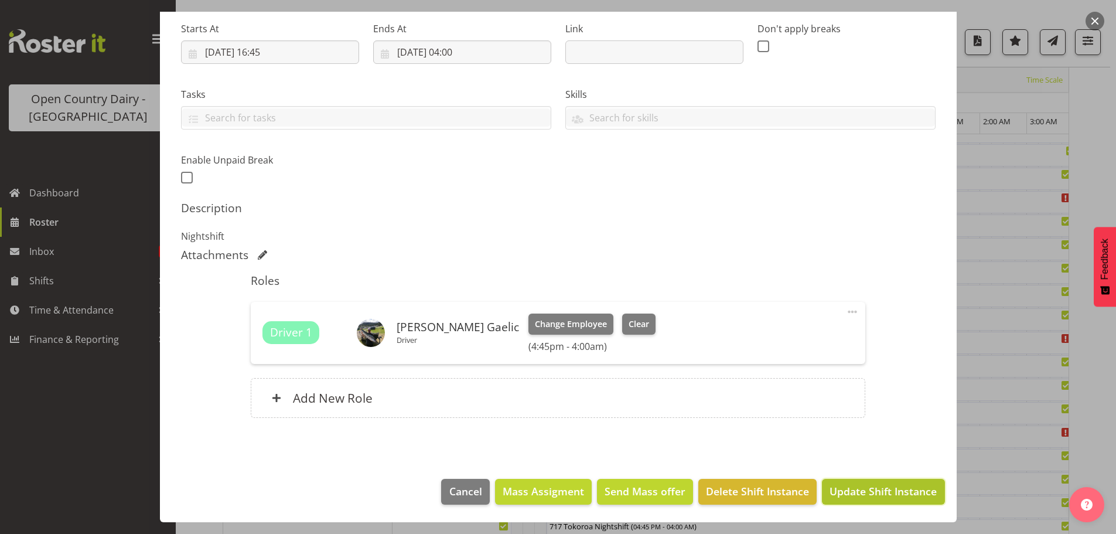
click at [859, 487] on span "Update Shift Instance" at bounding box center [882, 490] width 107 height 15
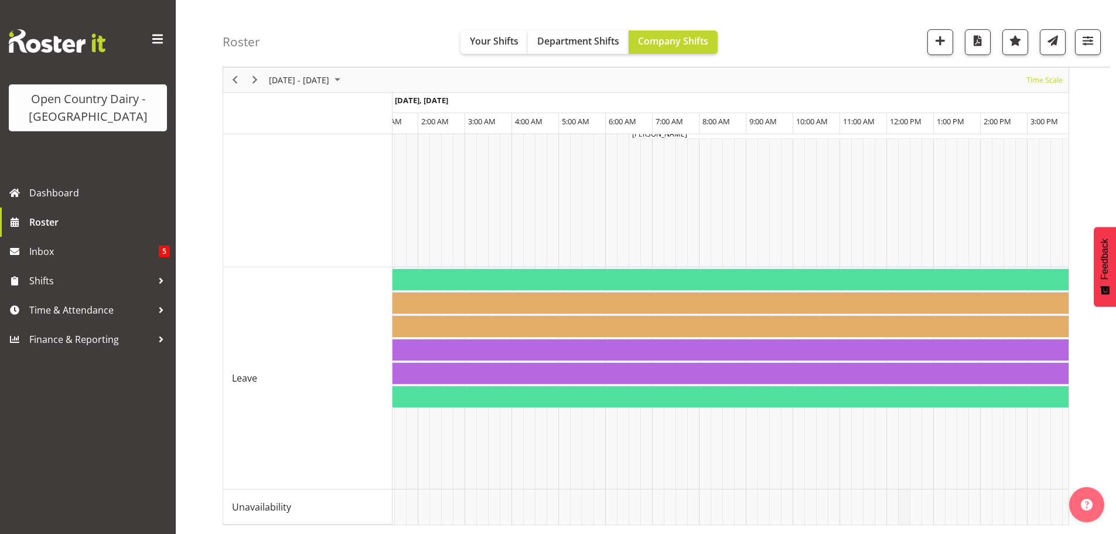
scroll to position [0, 6816]
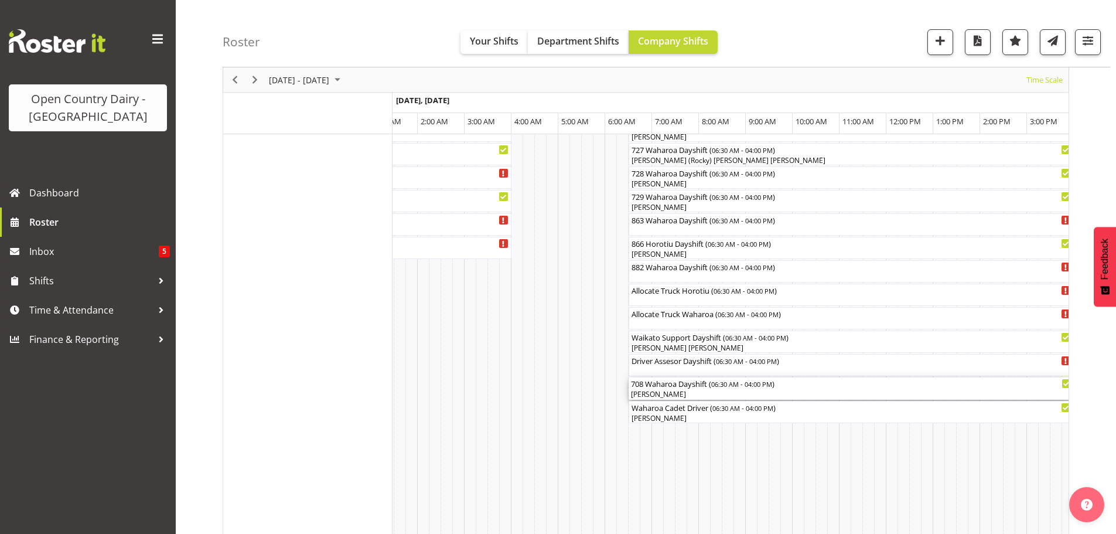
click at [688, 392] on div "[PERSON_NAME]" at bounding box center [851, 394] width 440 height 11
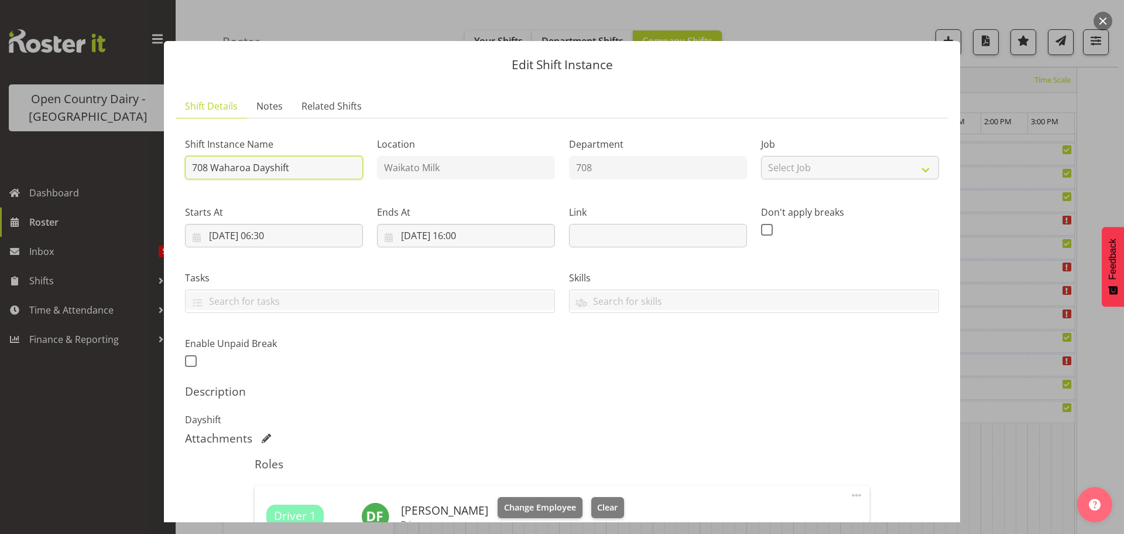
click at [322, 163] on input "708 Waharoa Dayshift" at bounding box center [274, 167] width 178 height 23
type input "708 OFF ROAD"
click at [598, 506] on span "Clear" at bounding box center [607, 507] width 20 height 13
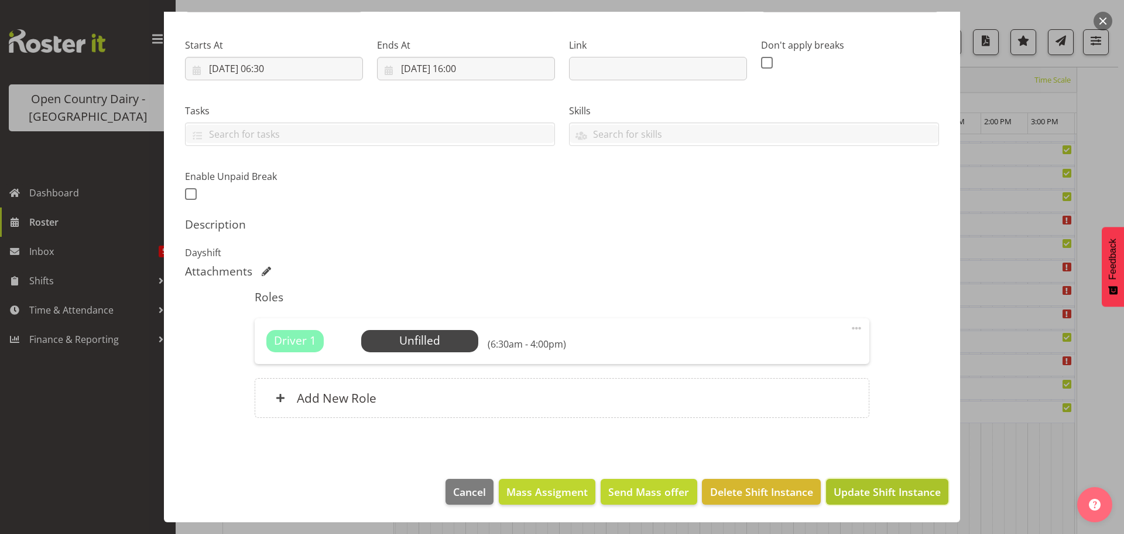
click at [883, 491] on span "Update Shift Instance" at bounding box center [887, 491] width 107 height 15
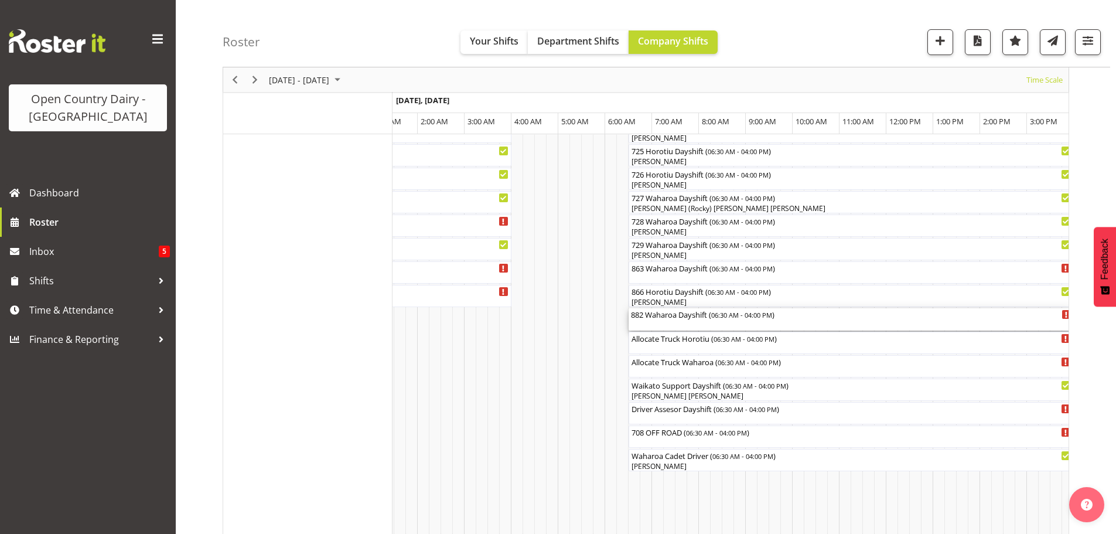
click at [689, 323] on div "882 Waharoa Dayshift ( 06:30 AM - 04:00 PM )" at bounding box center [851, 319] width 440 height 22
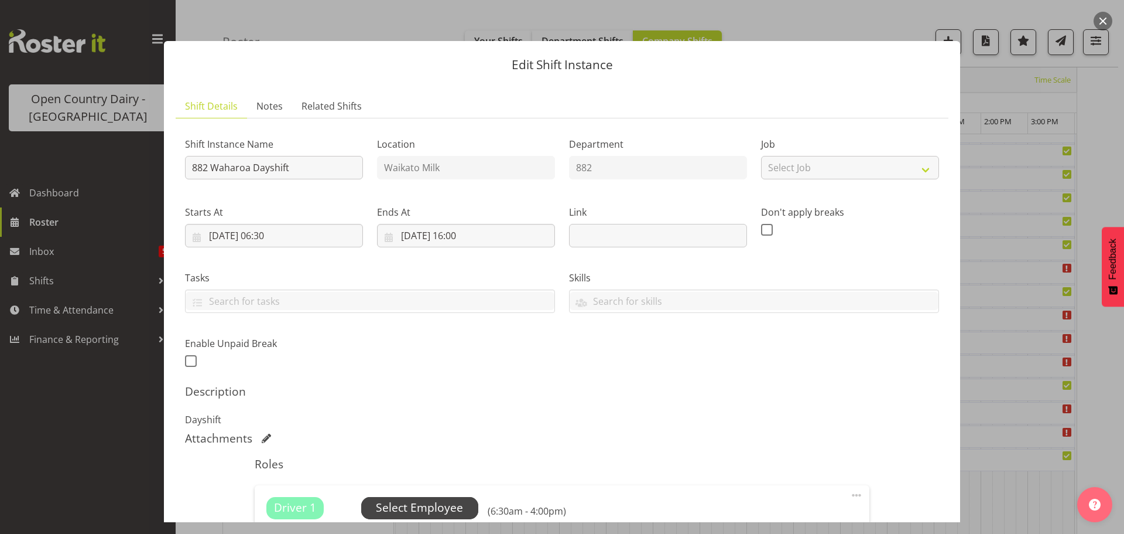
click at [406, 506] on span "Select Employee" at bounding box center [419, 507] width 87 height 17
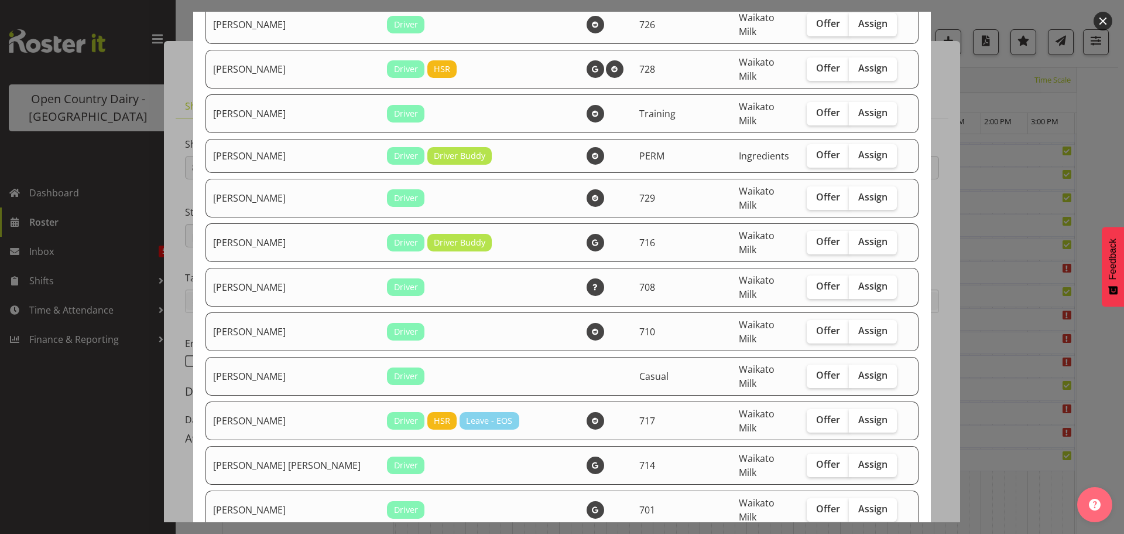
scroll to position [527, 0]
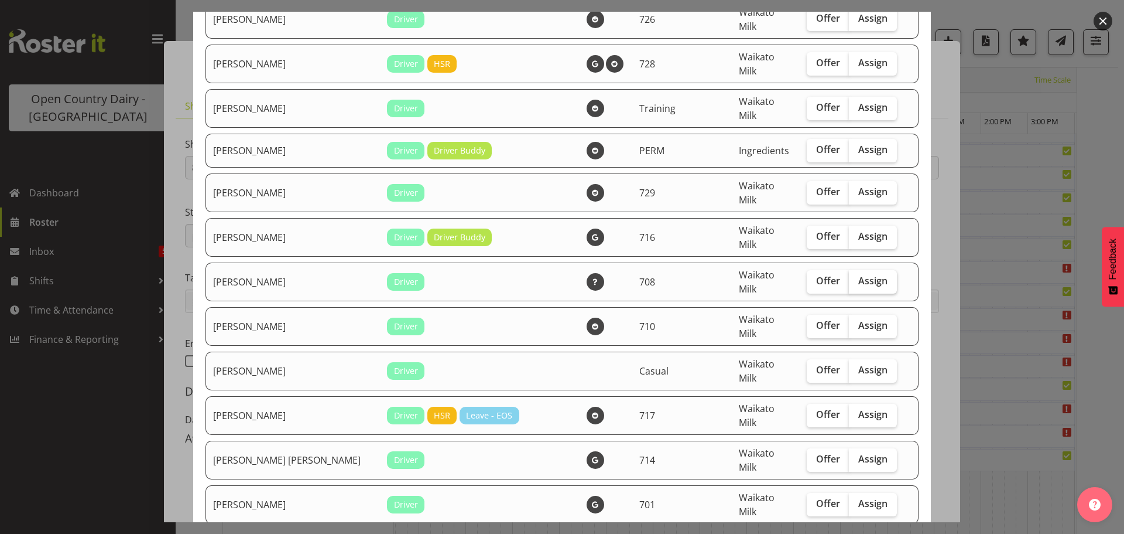
click at [860, 275] on span "Assign" at bounding box center [873, 281] width 29 height 12
click at [857, 277] on input "Assign" at bounding box center [853, 281] width 8 height 8
checkbox input "true"
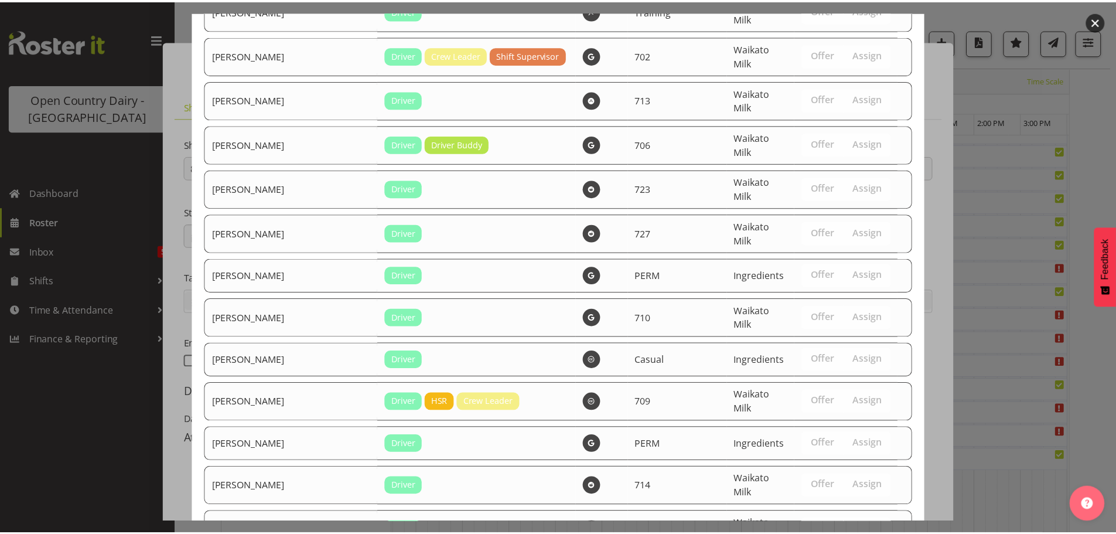
scroll to position [2359, 0]
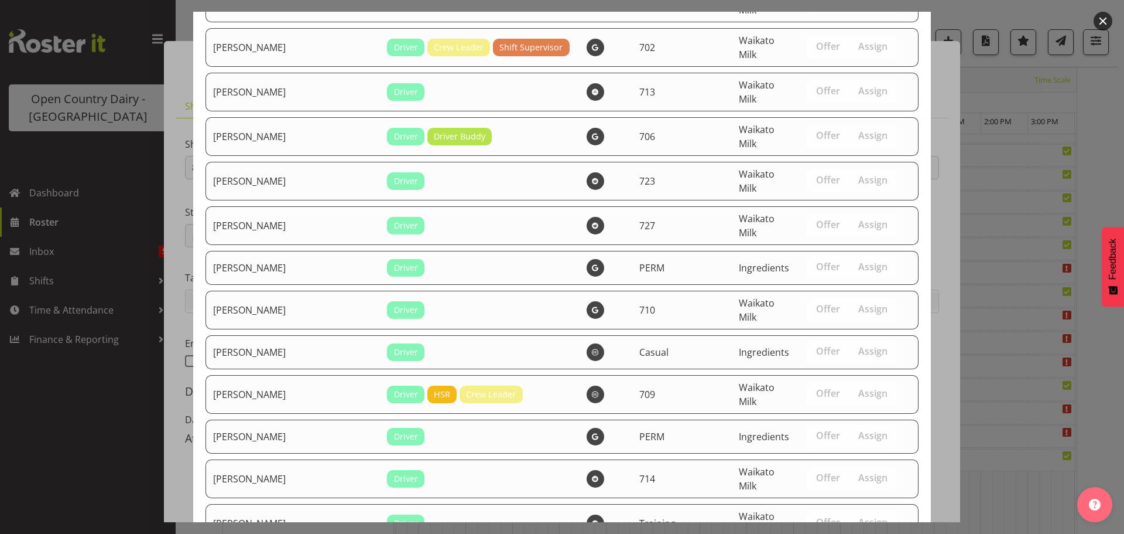
drag, startPoint x: 864, startPoint y: 493, endPoint x: 864, endPoint y: 486, distance: 7.0
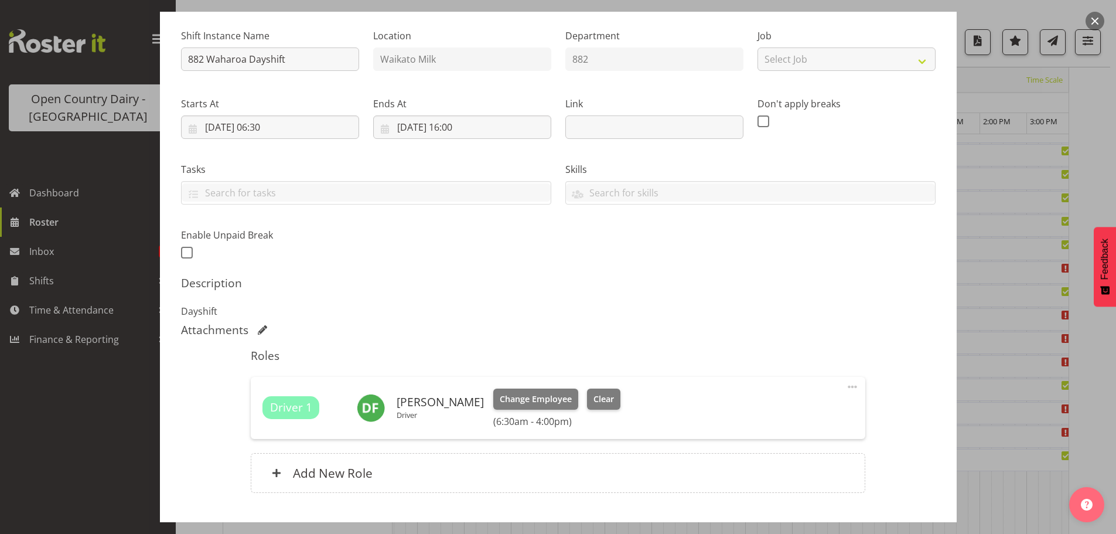
scroll to position [183, 0]
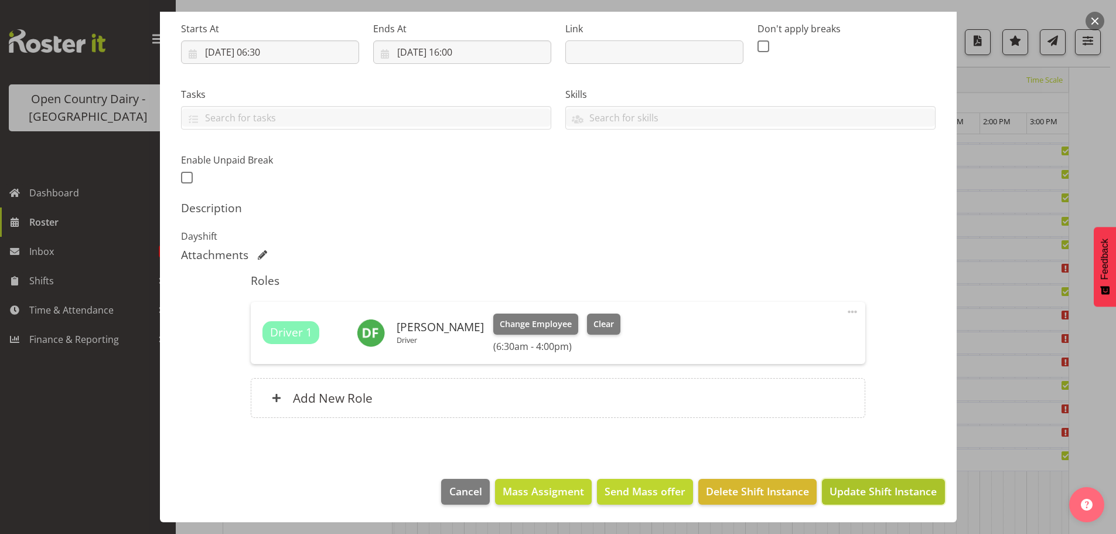
click at [874, 487] on span "Update Shift Instance" at bounding box center [882, 490] width 107 height 15
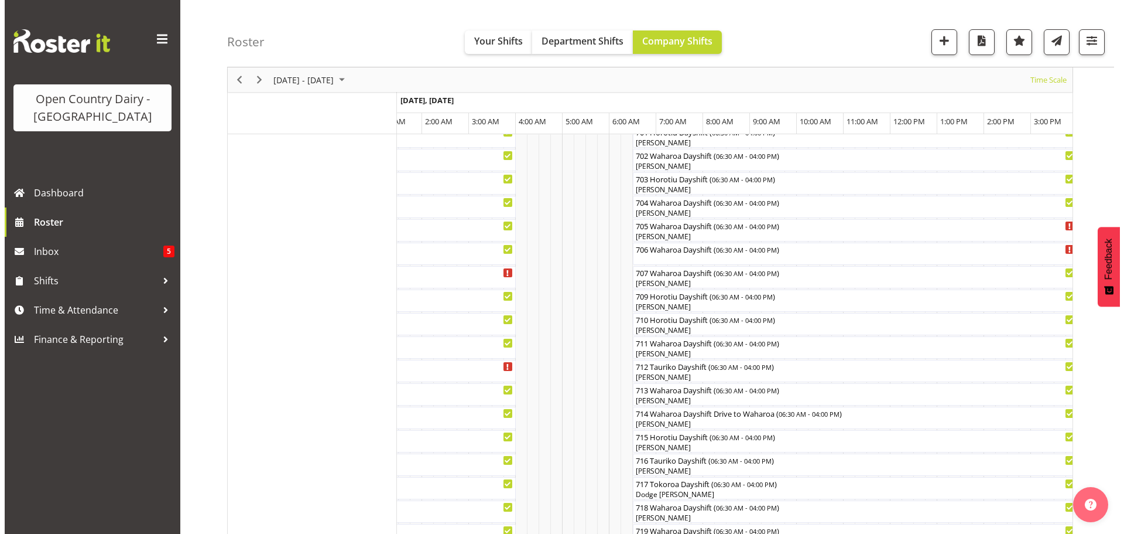
scroll to position [221, 0]
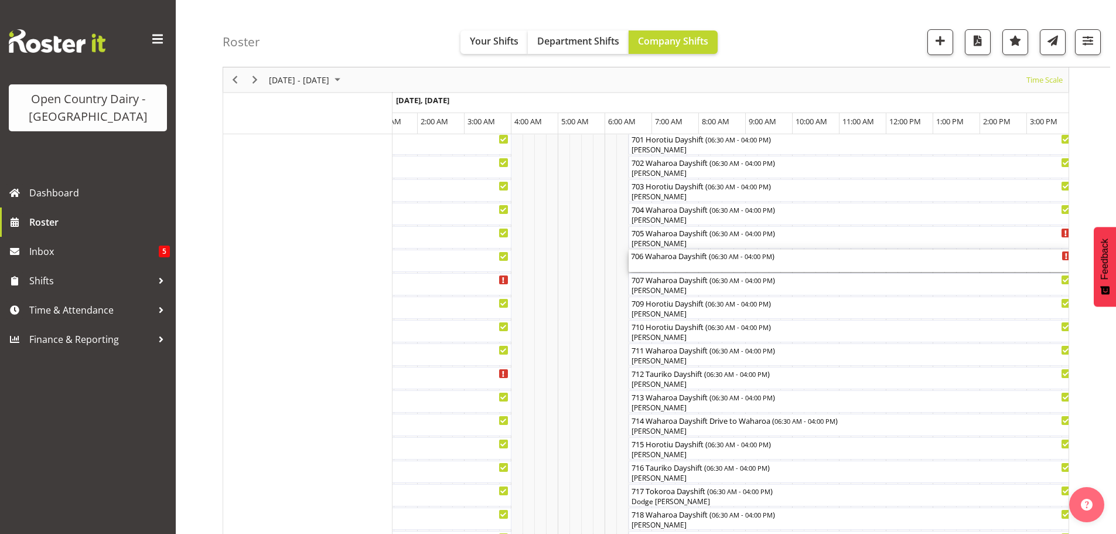
click at [705, 271] on div "706 Waharoa Dayshift ( 06:30 AM - 04:00 PM )" at bounding box center [850, 260] width 445 height 22
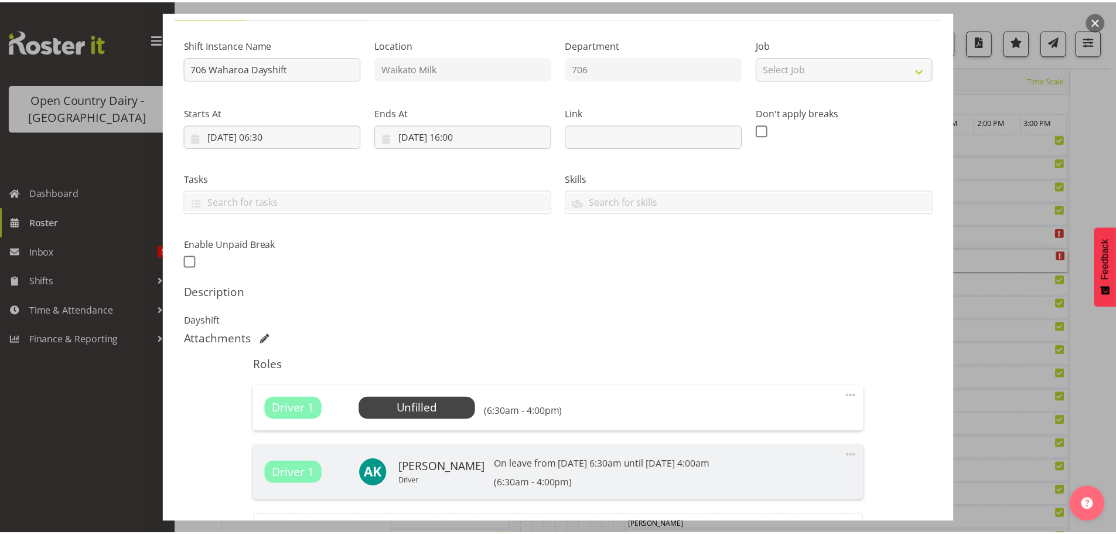
scroll to position [236, 0]
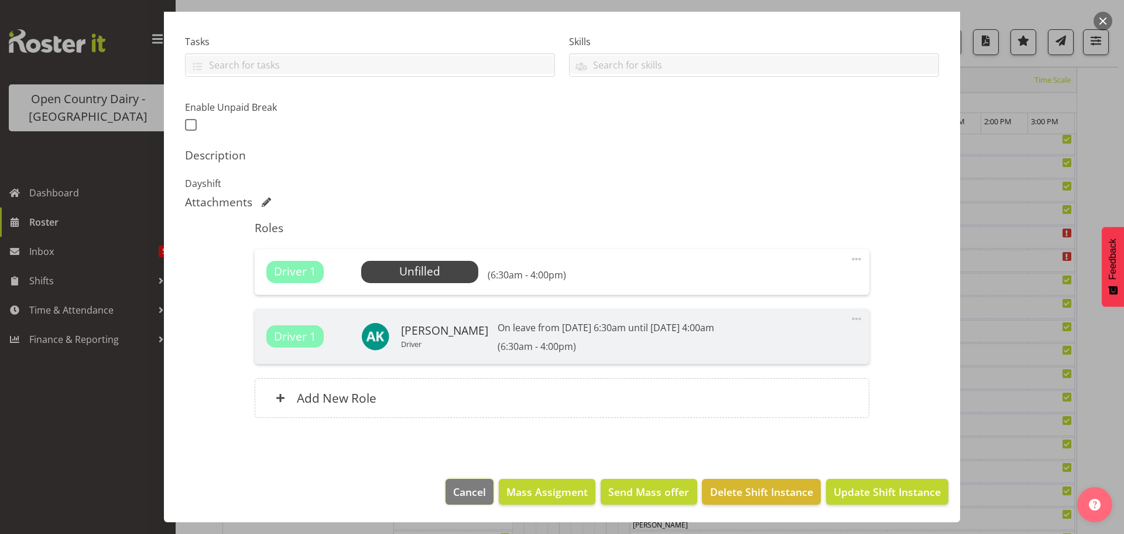
drag, startPoint x: 458, startPoint y: 490, endPoint x: 462, endPoint y: 483, distance: 8.4
click at [458, 490] on span "Cancel" at bounding box center [469, 491] width 33 height 15
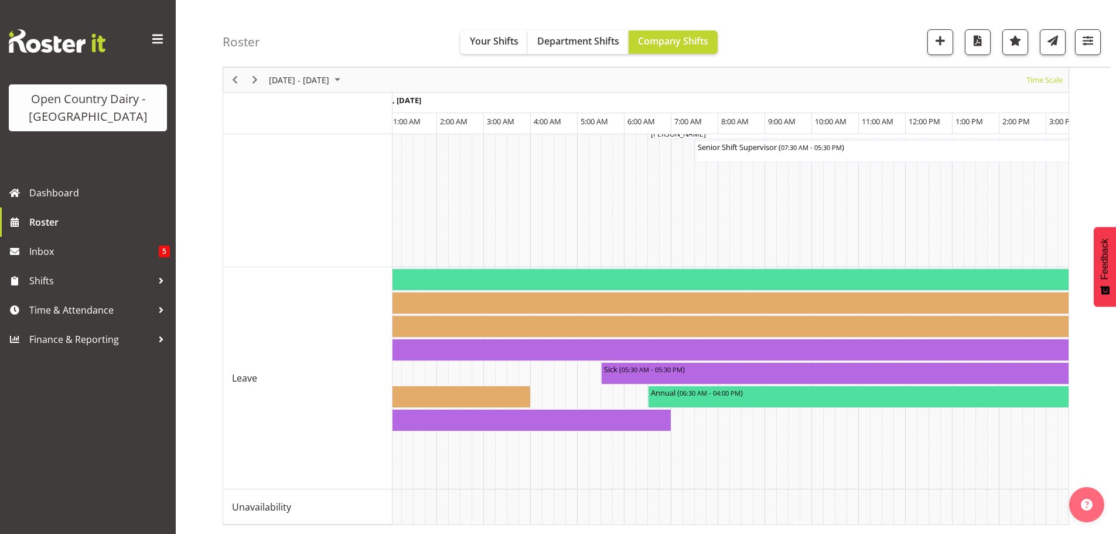
scroll to position [0, 5715]
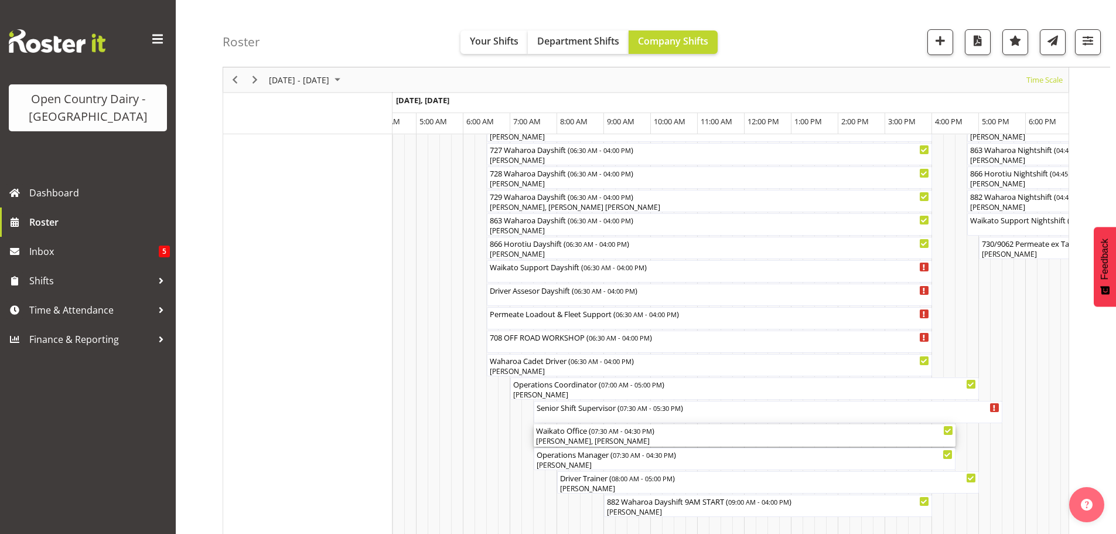
click at [628, 437] on div "[PERSON_NAME], [PERSON_NAME]" at bounding box center [744, 441] width 417 height 11
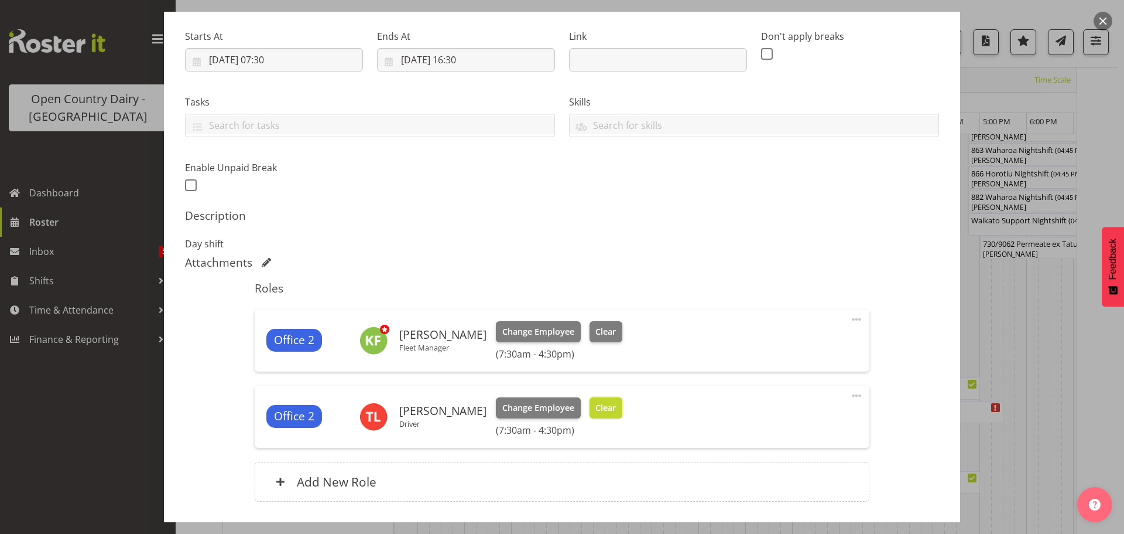
click at [596, 409] on span "Clear" at bounding box center [606, 407] width 20 height 13
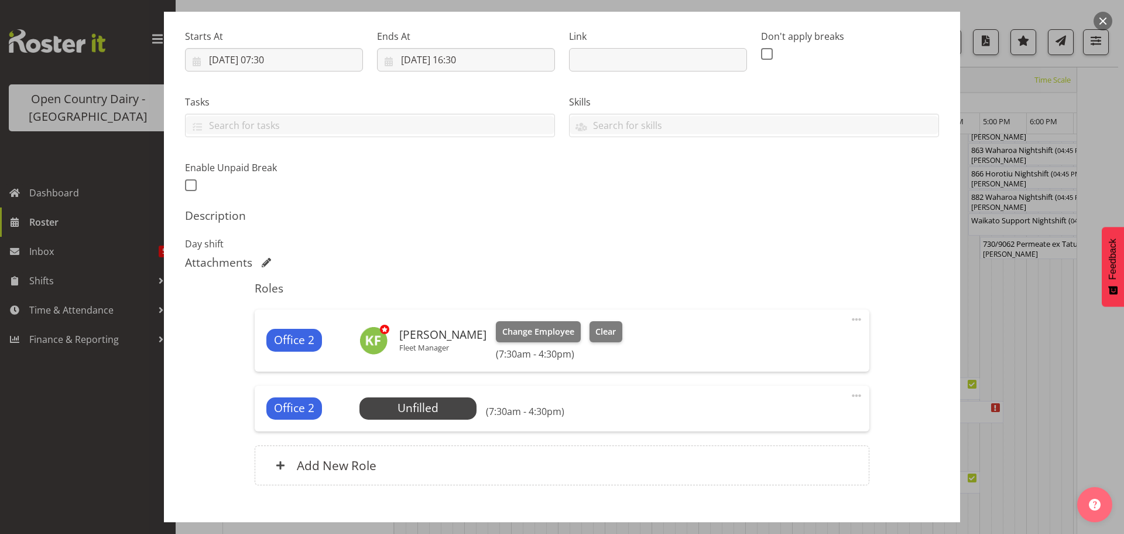
click at [850, 394] on span at bounding box center [857, 395] width 14 height 14
click at [771, 462] on link "Delete" at bounding box center [807, 465] width 112 height 21
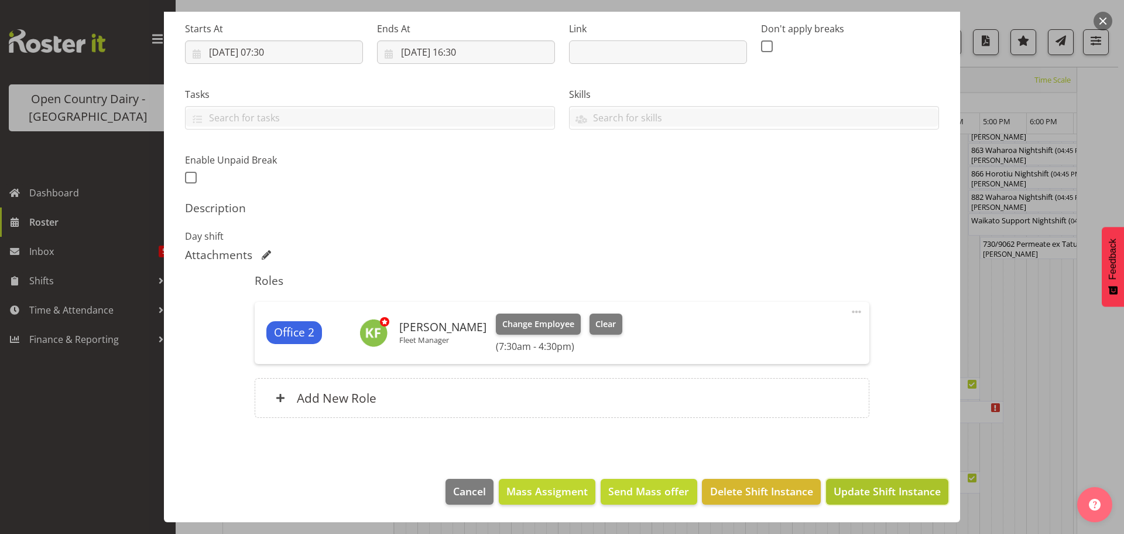
click at [869, 488] on span "Update Shift Instance" at bounding box center [887, 490] width 107 height 15
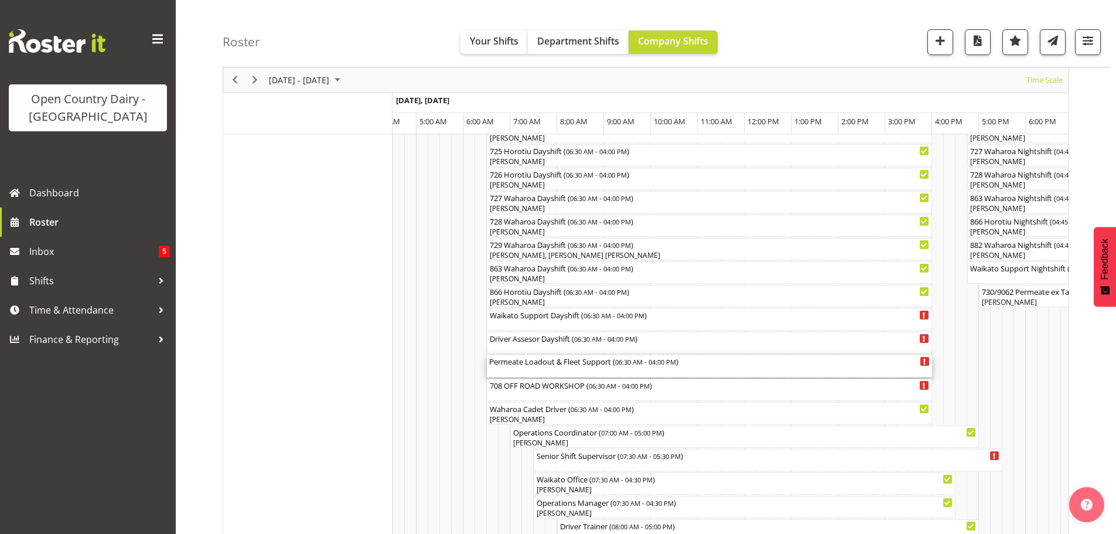
click at [557, 371] on div "Permeate Loadout & Fleet Support ( 06:30 AM - 04:00 PM )" at bounding box center [709, 366] width 440 height 22
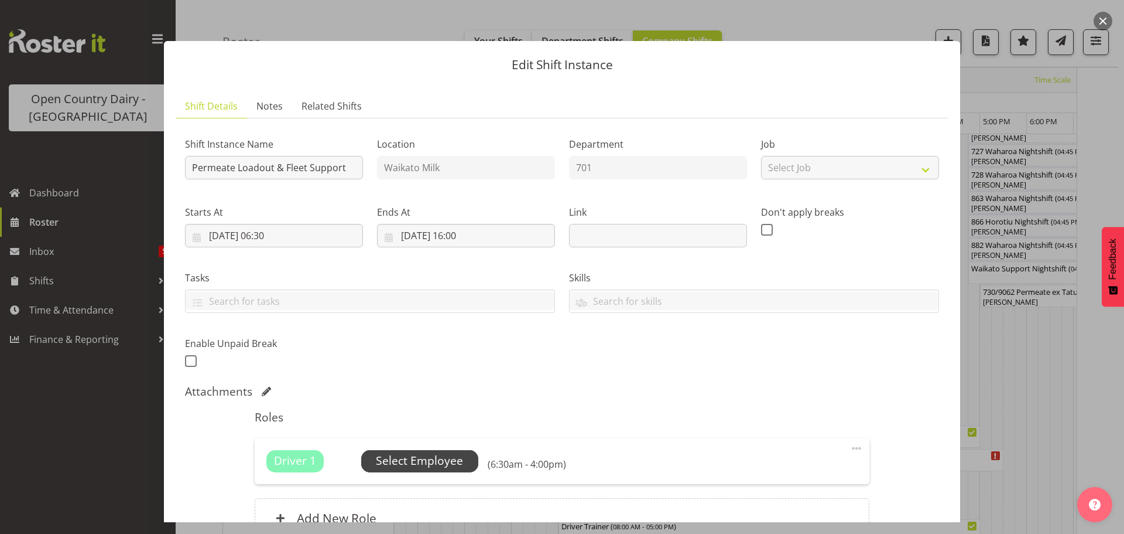
click at [418, 457] on span "Select Employee" at bounding box center [419, 460] width 87 height 17
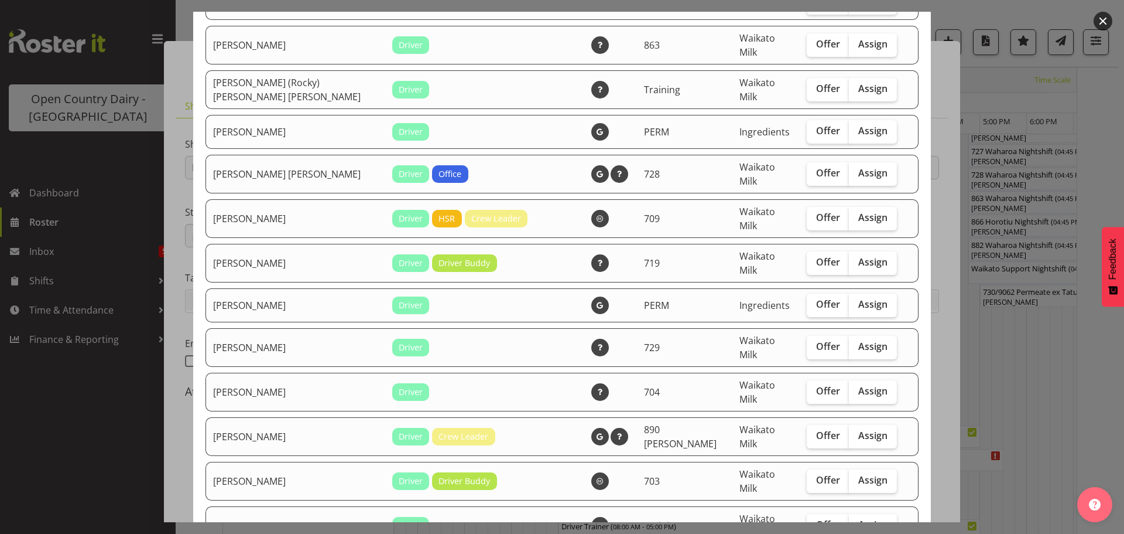
checkbox input "true"
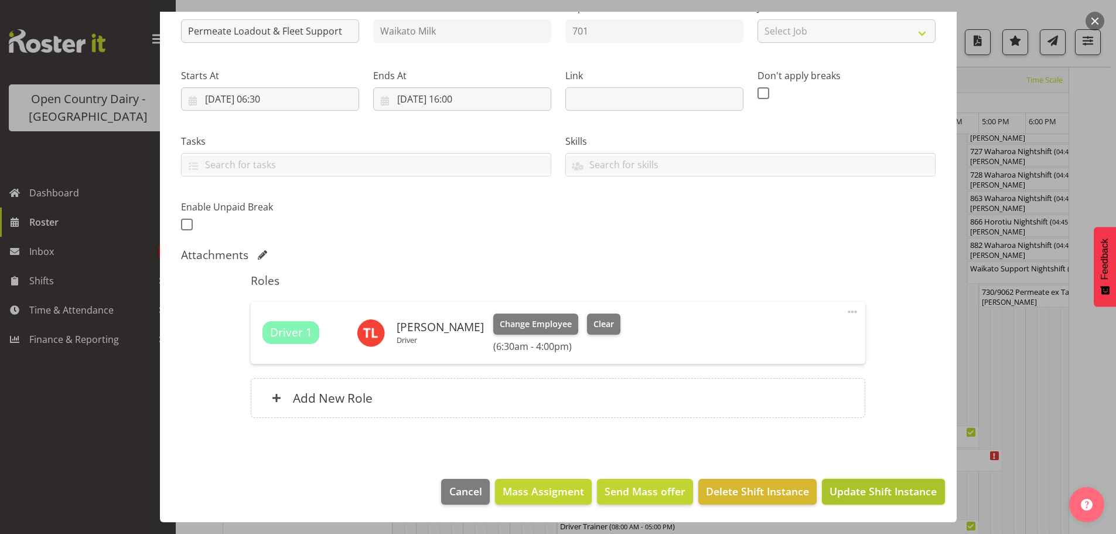
click at [859, 493] on span "Update Shift Instance" at bounding box center [882, 490] width 107 height 15
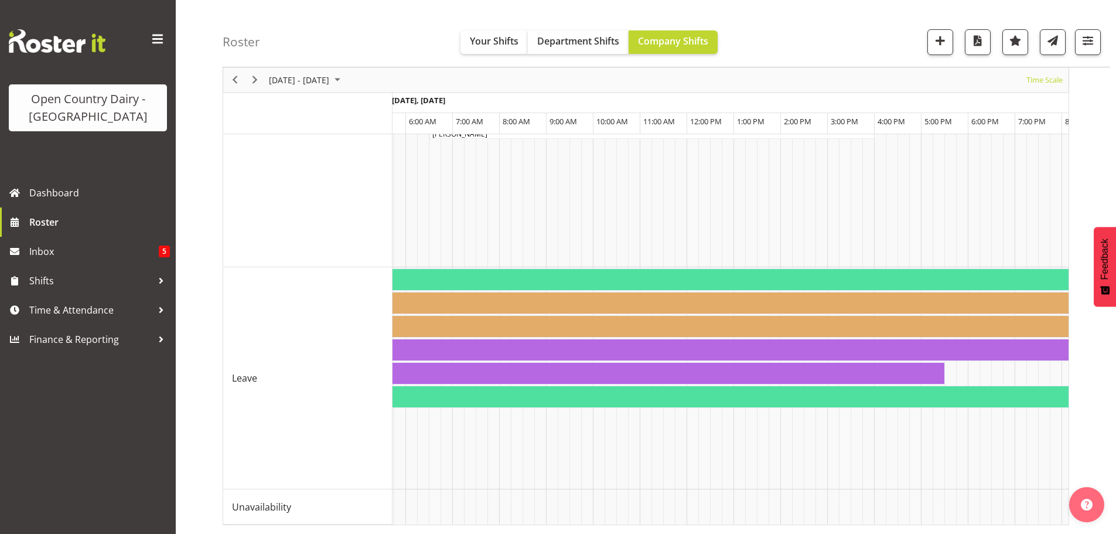
scroll to position [0, 7005]
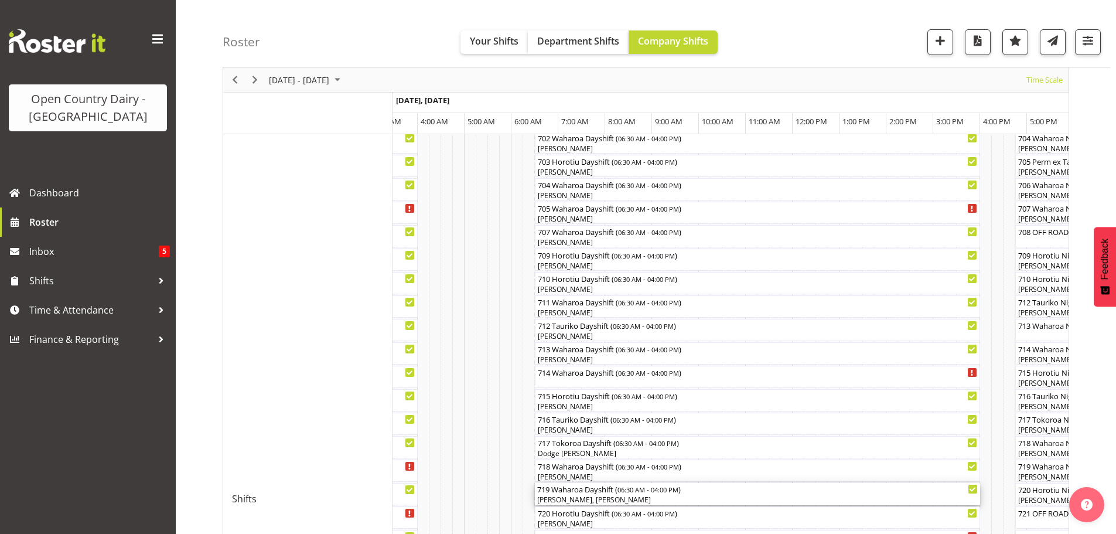
click at [608, 496] on div "[PERSON_NAME], [PERSON_NAME]" at bounding box center [757, 499] width 440 height 11
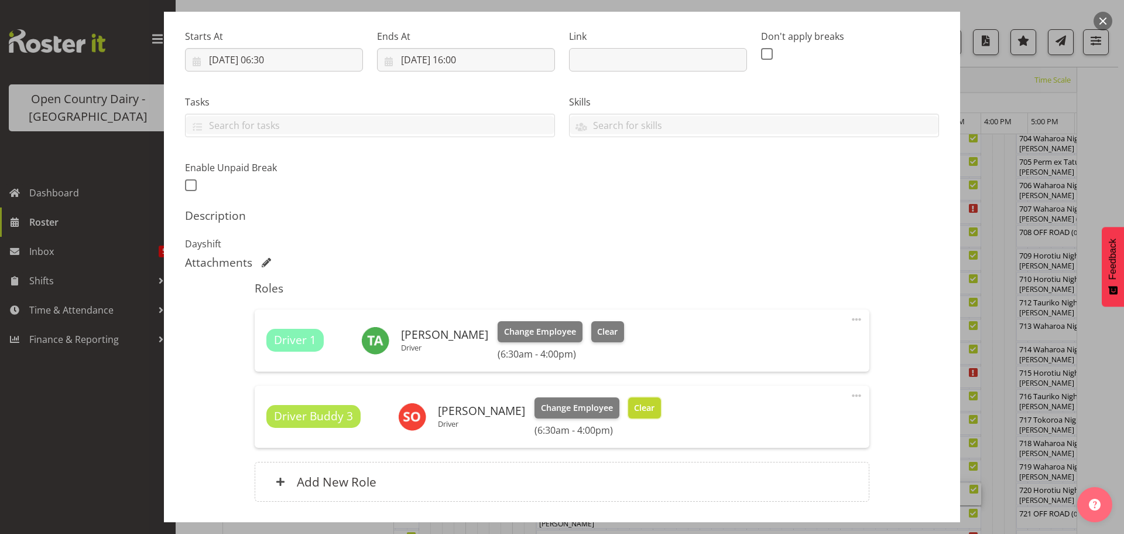
click at [636, 408] on span "Clear" at bounding box center [644, 407] width 20 height 13
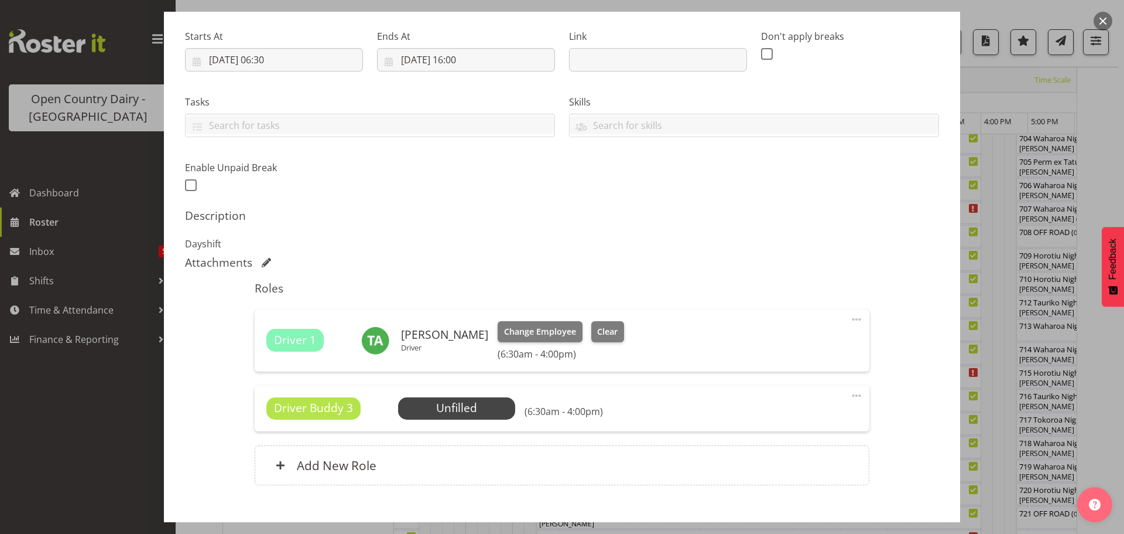
click at [850, 394] on span at bounding box center [857, 395] width 14 height 14
click at [769, 463] on link "Delete" at bounding box center [807, 465] width 112 height 21
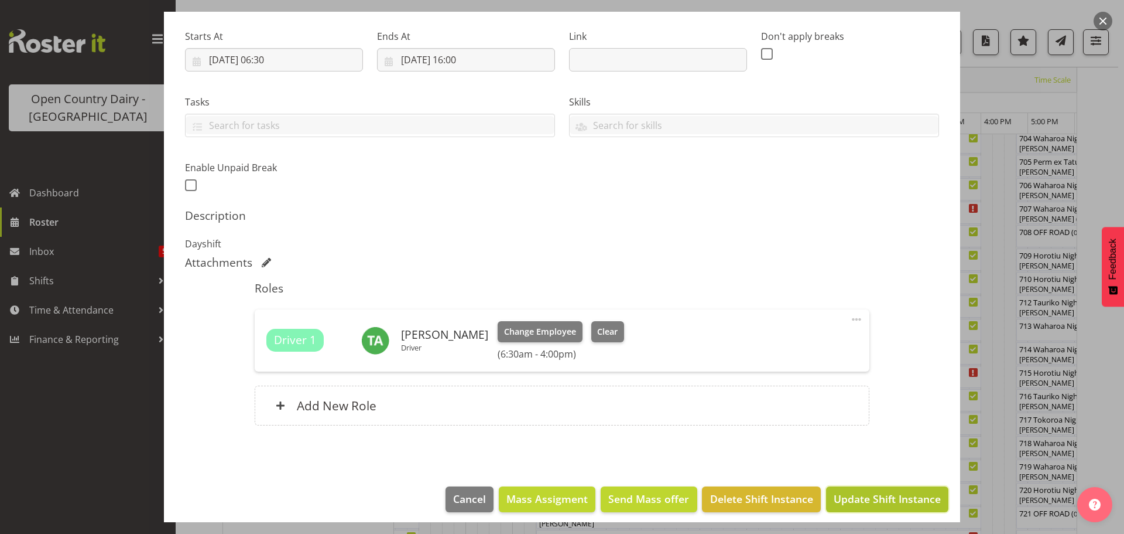
click at [852, 497] on span "Update Shift Instance" at bounding box center [887, 498] width 107 height 15
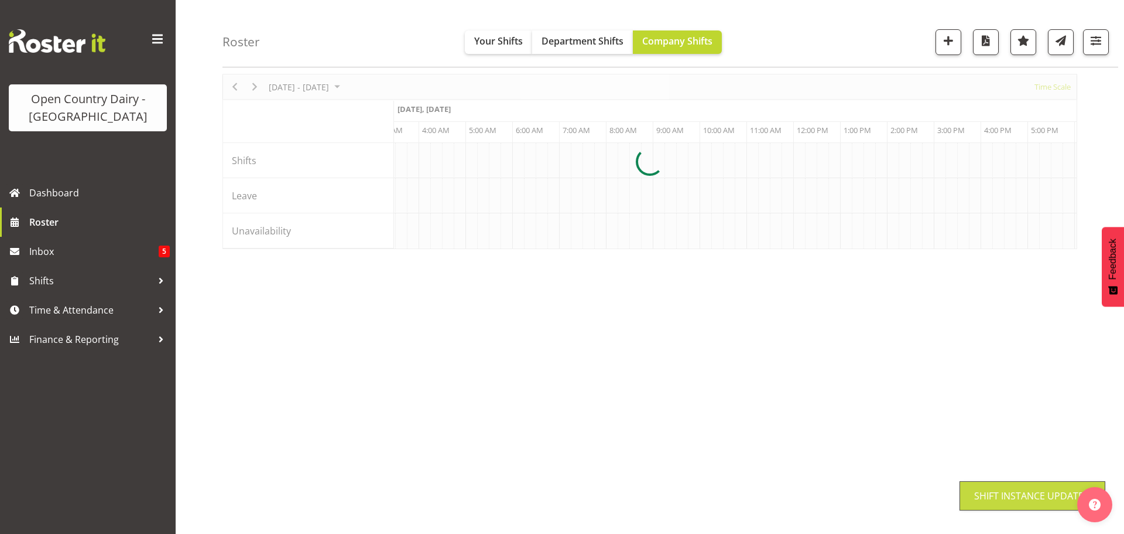
scroll to position [46, 0]
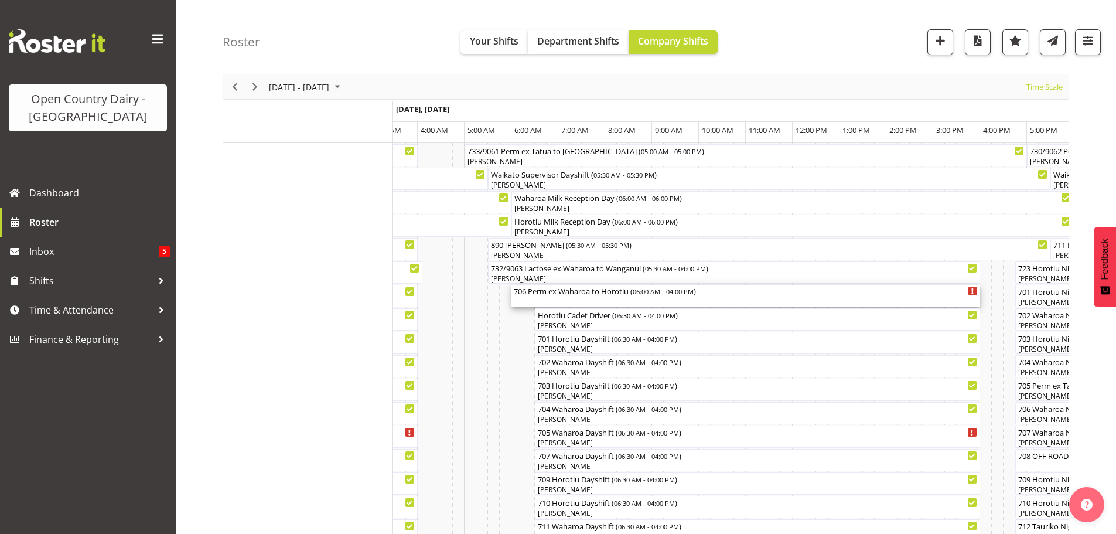
click at [581, 300] on div "706 Perm ex Waharoa to Horotiu ( 06:00 AM - 04:00 PM )" at bounding box center [746, 296] width 464 height 22
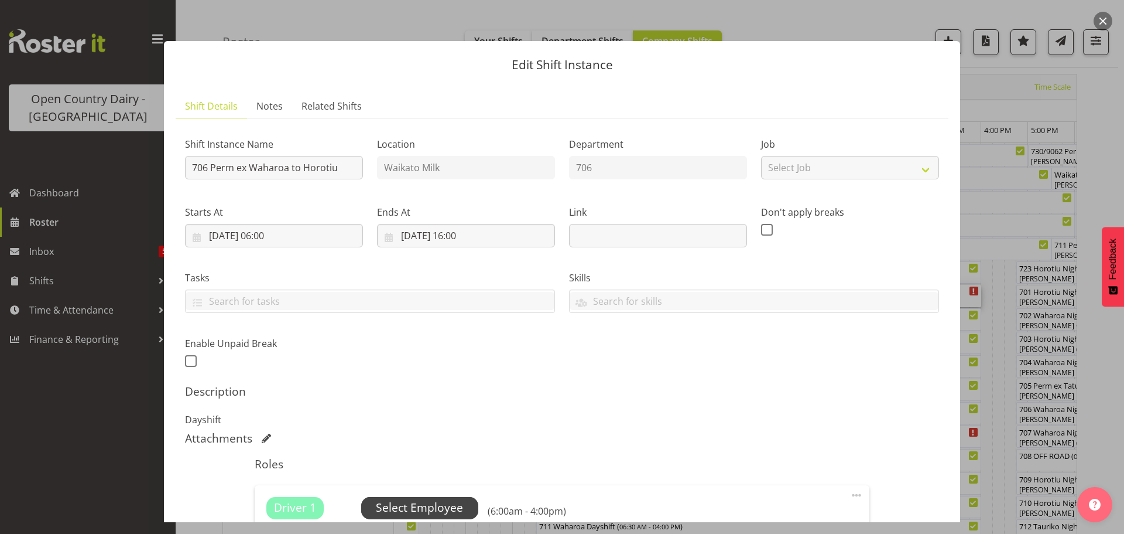
click at [416, 509] on span "Select Employee" at bounding box center [419, 507] width 87 height 17
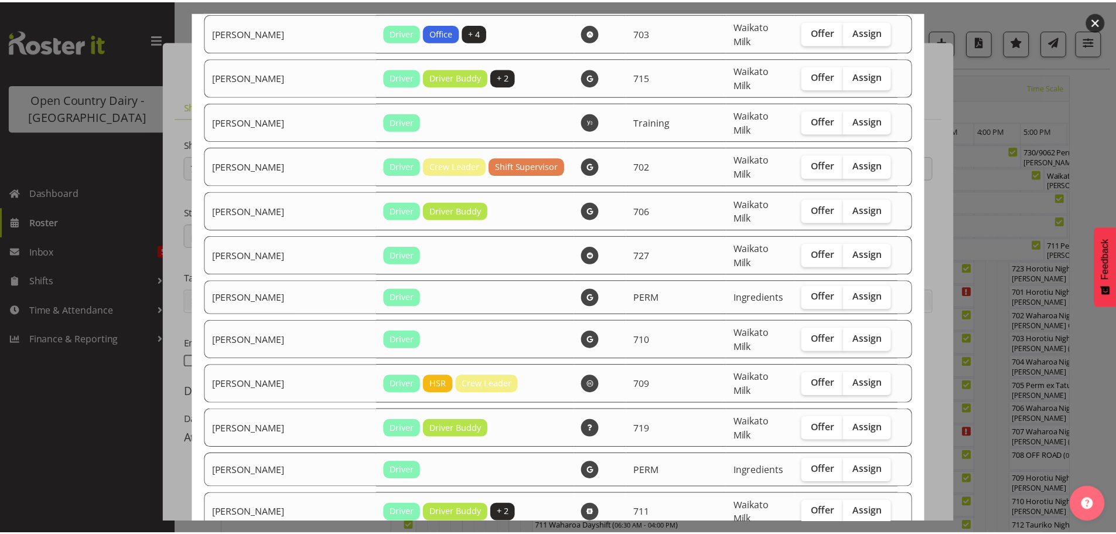
scroll to position [965, 0]
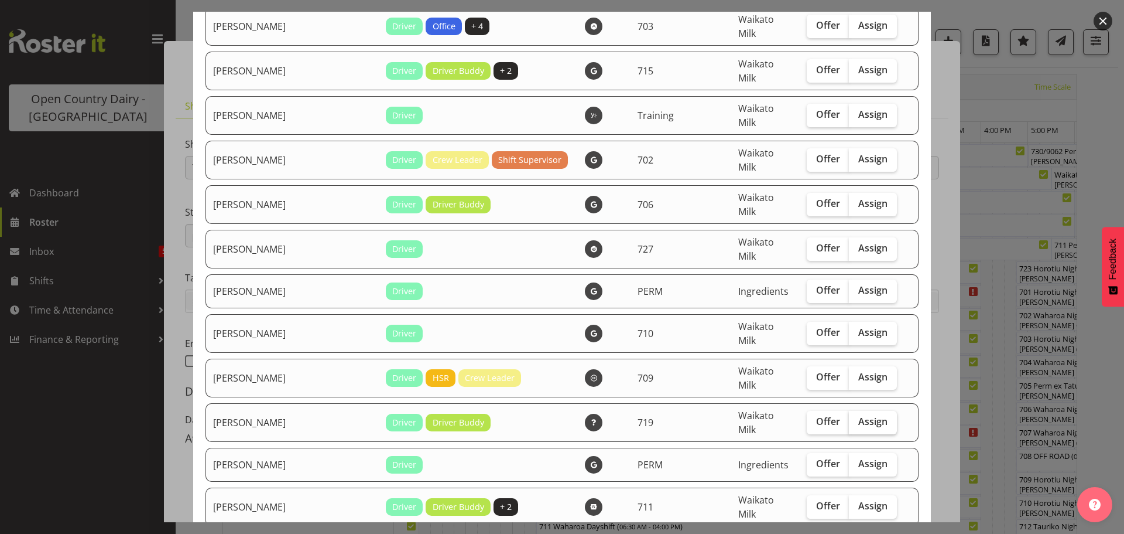
click at [859, 415] on span "Assign" at bounding box center [873, 421] width 29 height 12
click at [849, 418] on input "Assign" at bounding box center [853, 422] width 8 height 8
checkbox input "true"
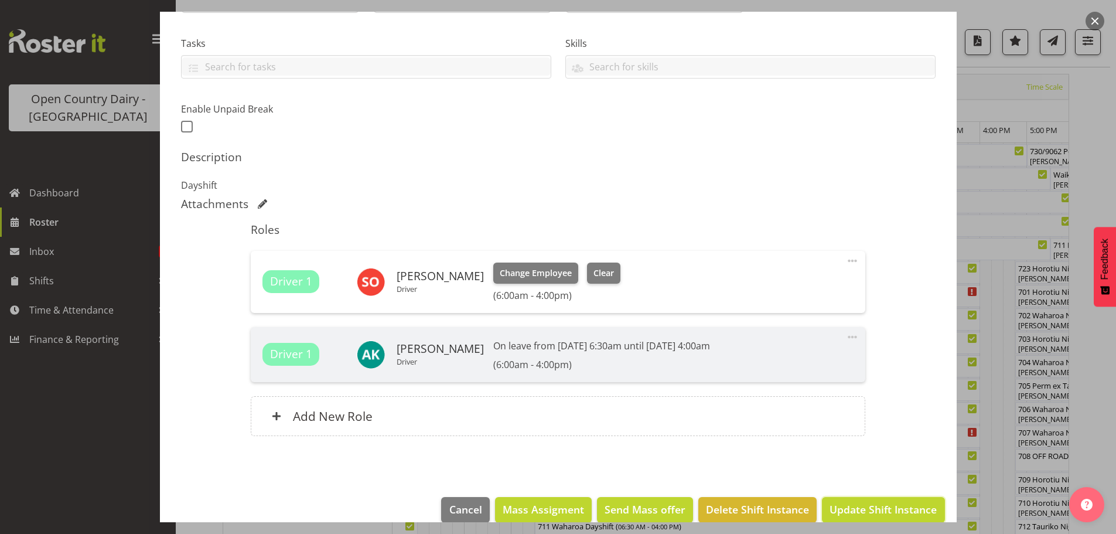
click at [857, 504] on span "Update Shift Instance" at bounding box center [882, 508] width 107 height 15
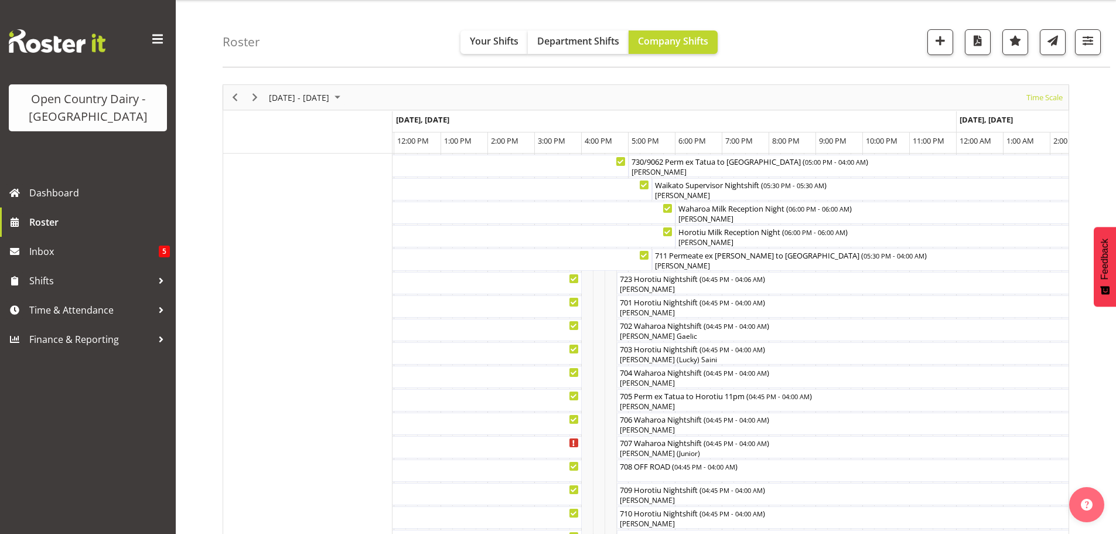
scroll to position [3, 0]
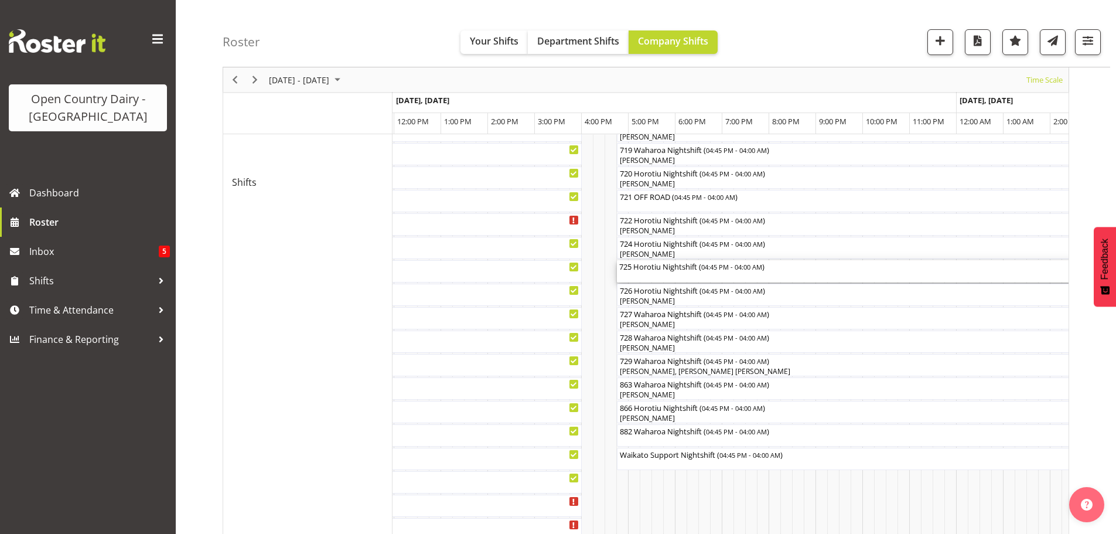
click at [668, 275] on div "725 Horotiu Nightshift ( 04:45 PM - 04:00 AM )" at bounding box center [880, 271] width 522 height 22
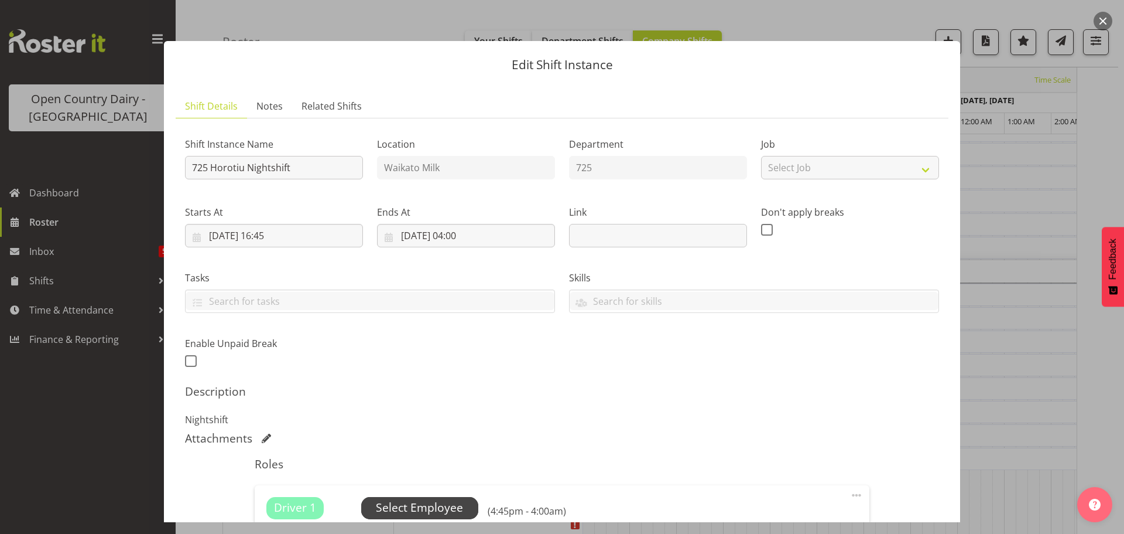
click at [413, 504] on span "Select Employee" at bounding box center [419, 507] width 87 height 17
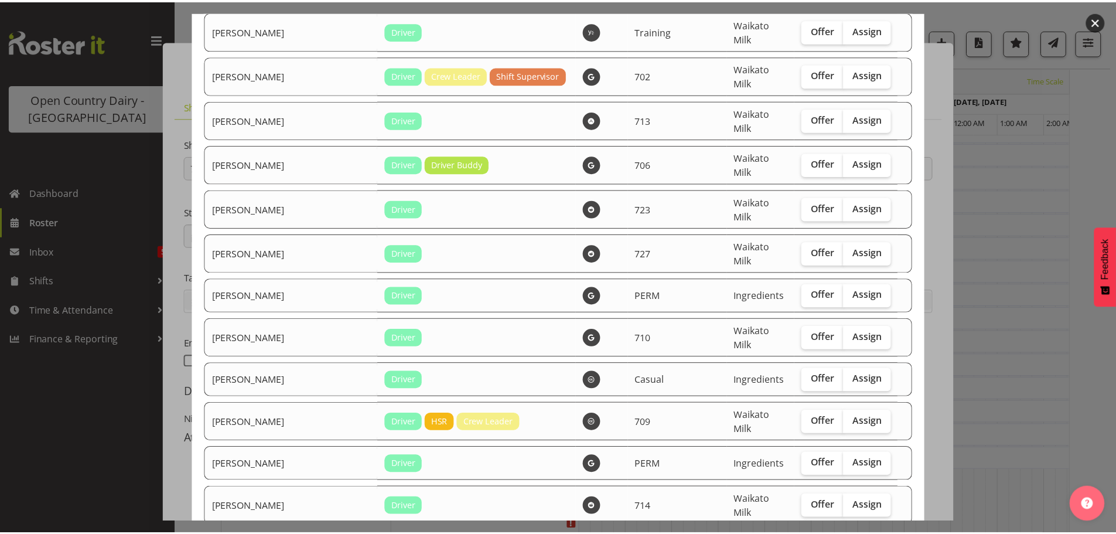
scroll to position [2160, 0]
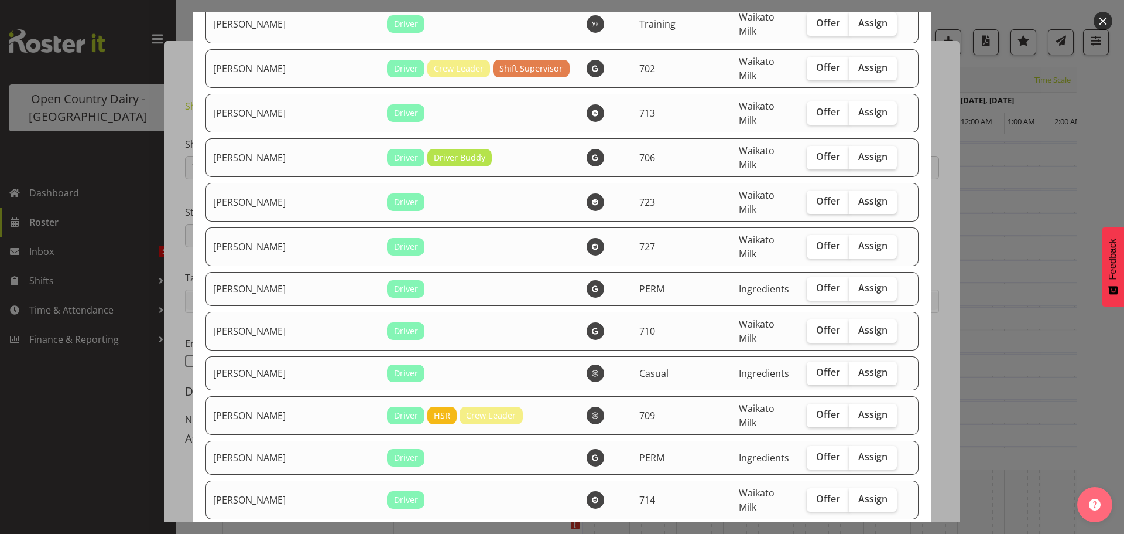
checkbox input "true"
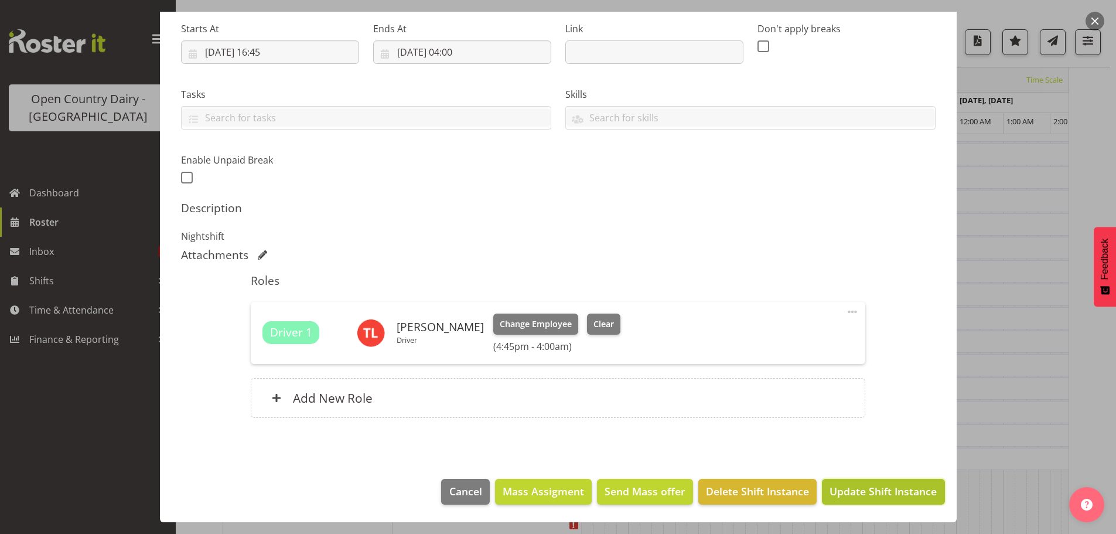
click at [866, 488] on span "Update Shift Instance" at bounding box center [882, 490] width 107 height 15
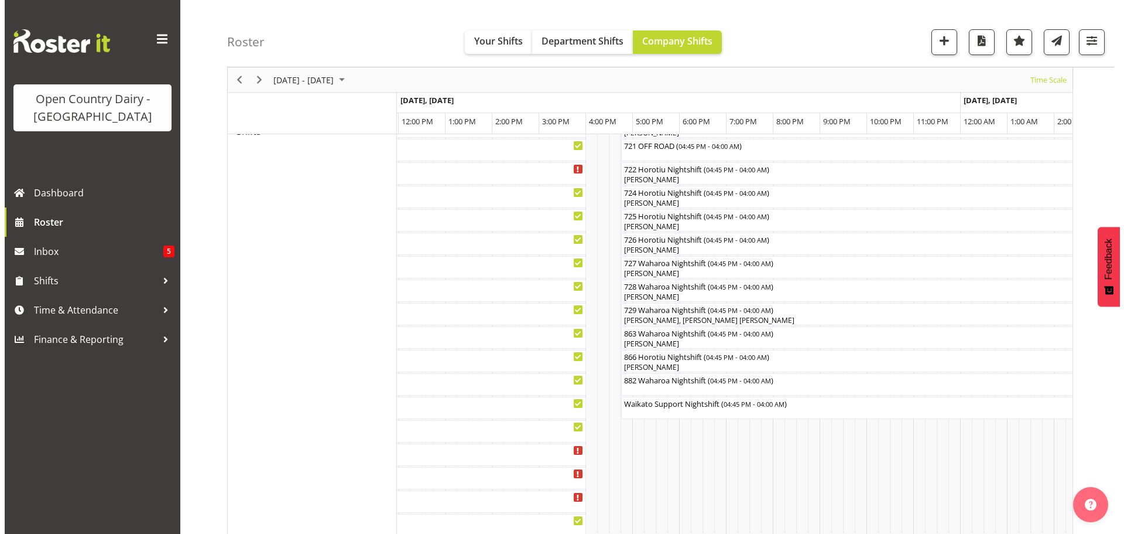
scroll to position [631, 0]
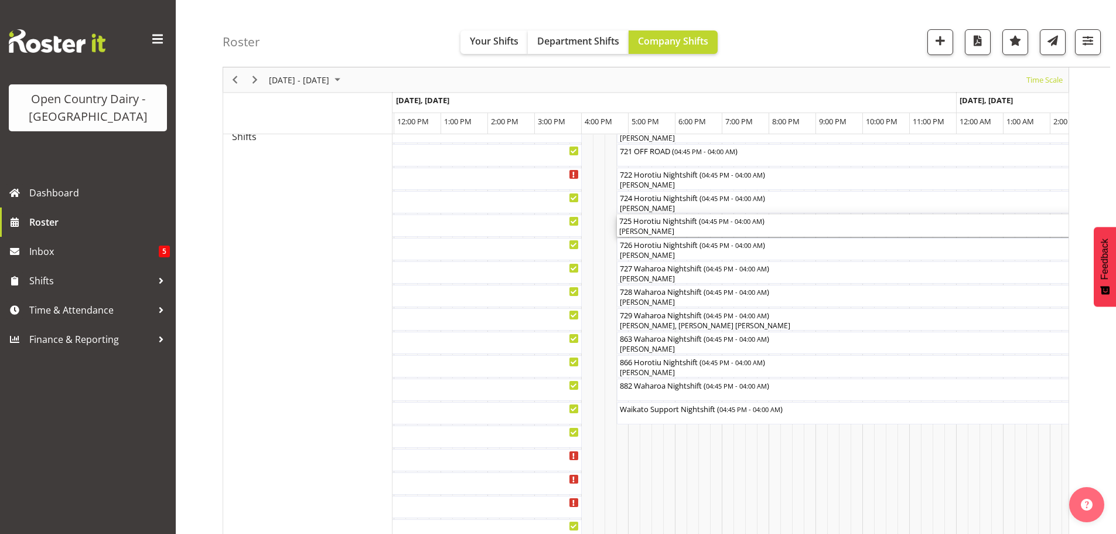
click at [683, 228] on div "[PERSON_NAME]" at bounding box center [880, 231] width 522 height 11
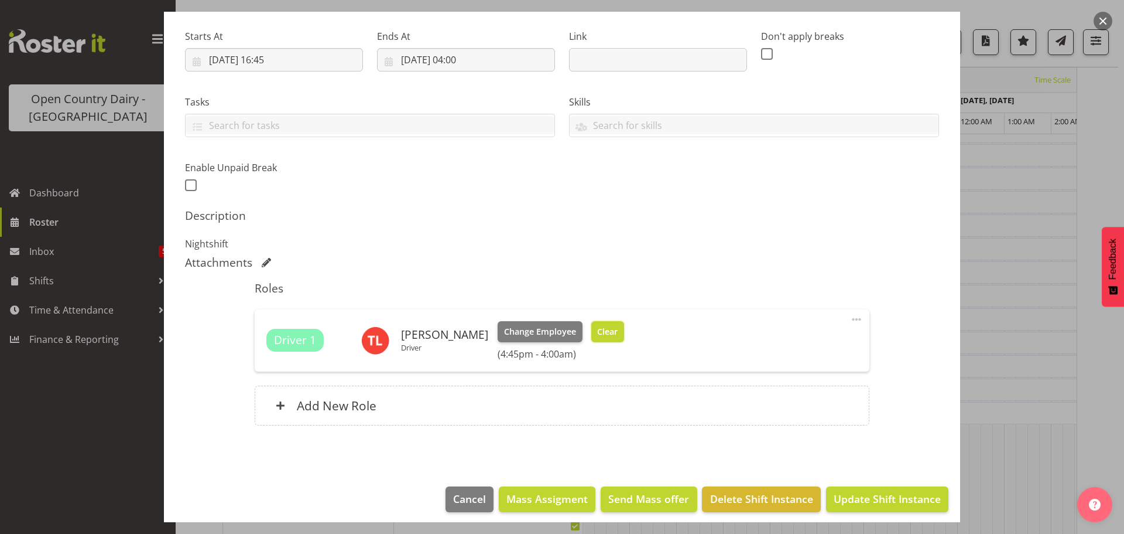
click at [597, 330] on span "Clear" at bounding box center [607, 331] width 20 height 13
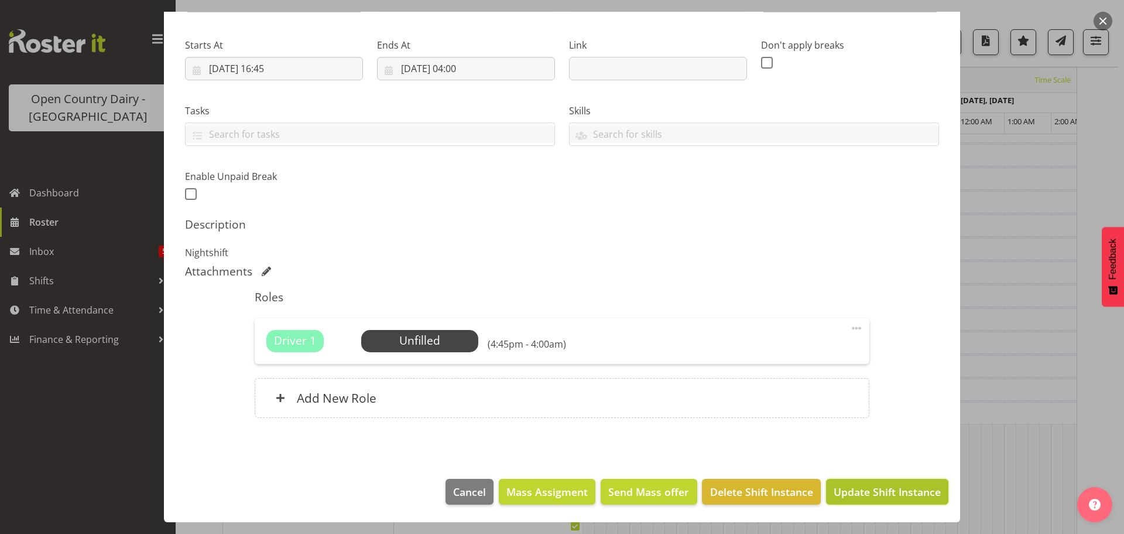
click at [859, 490] on span "Update Shift Instance" at bounding box center [887, 491] width 107 height 15
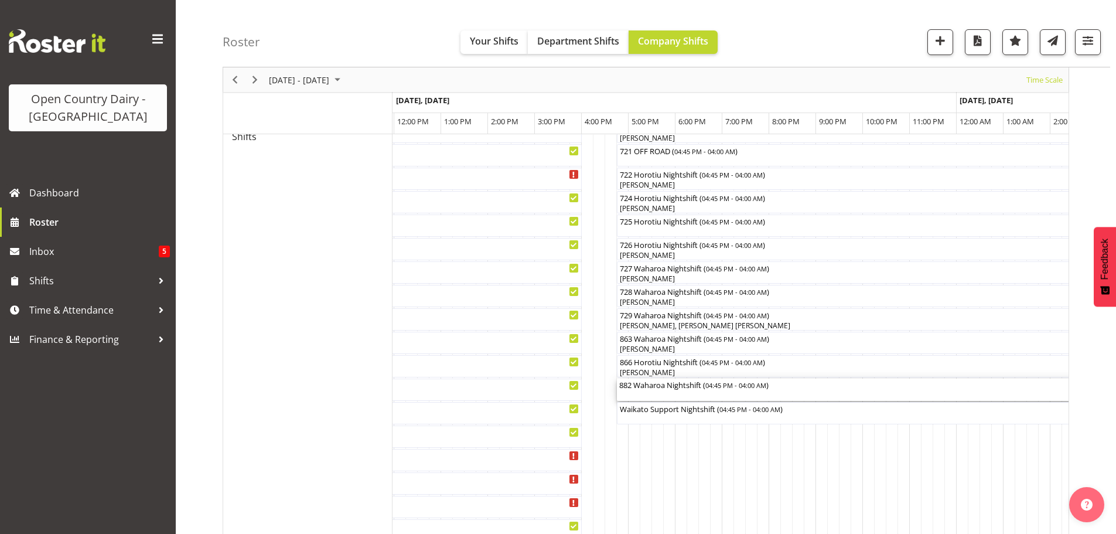
click at [697, 395] on div "882 Waharoa Nightshift ( 04:45 PM - 04:00 AM )" at bounding box center [880, 389] width 522 height 22
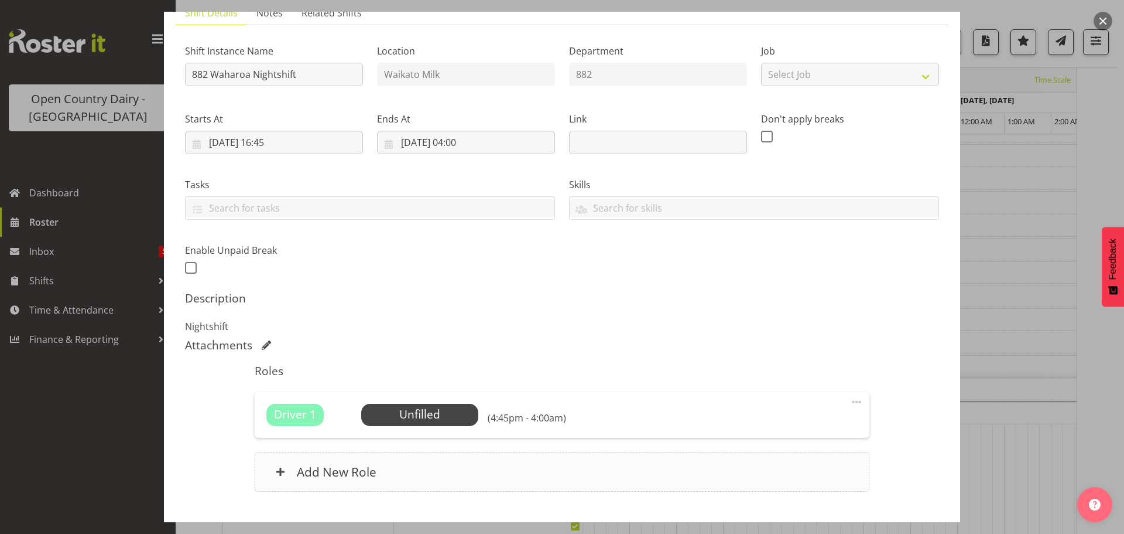
scroll to position [167, 0]
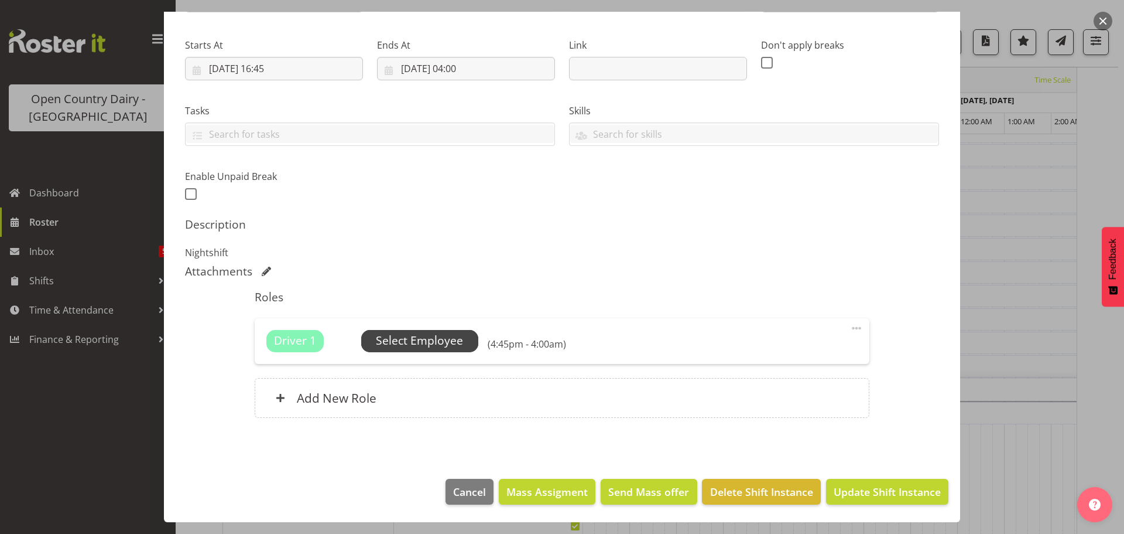
click at [430, 336] on span "Select Employee" at bounding box center [419, 340] width 87 height 17
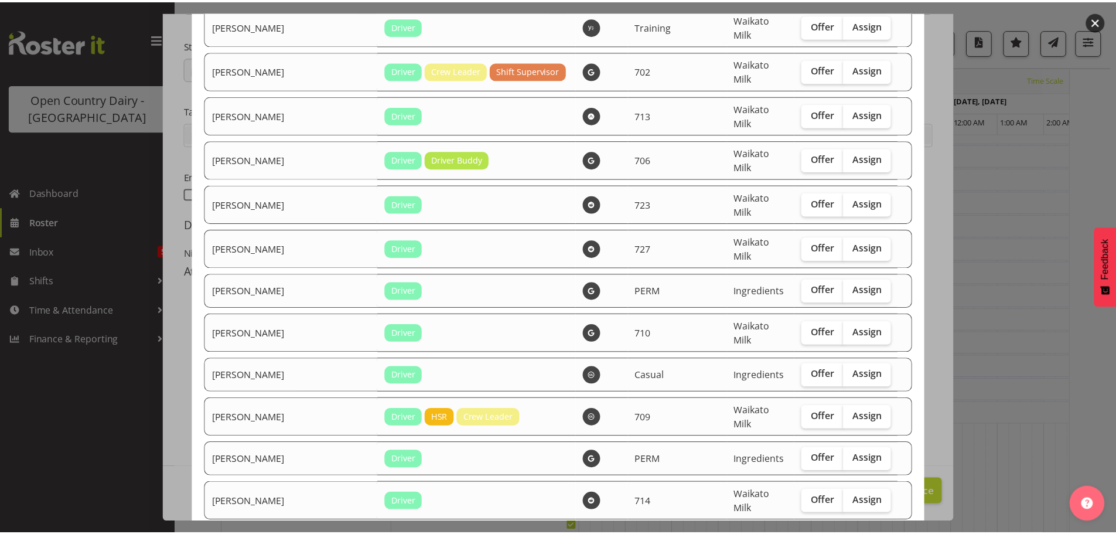
scroll to position [2160, 0]
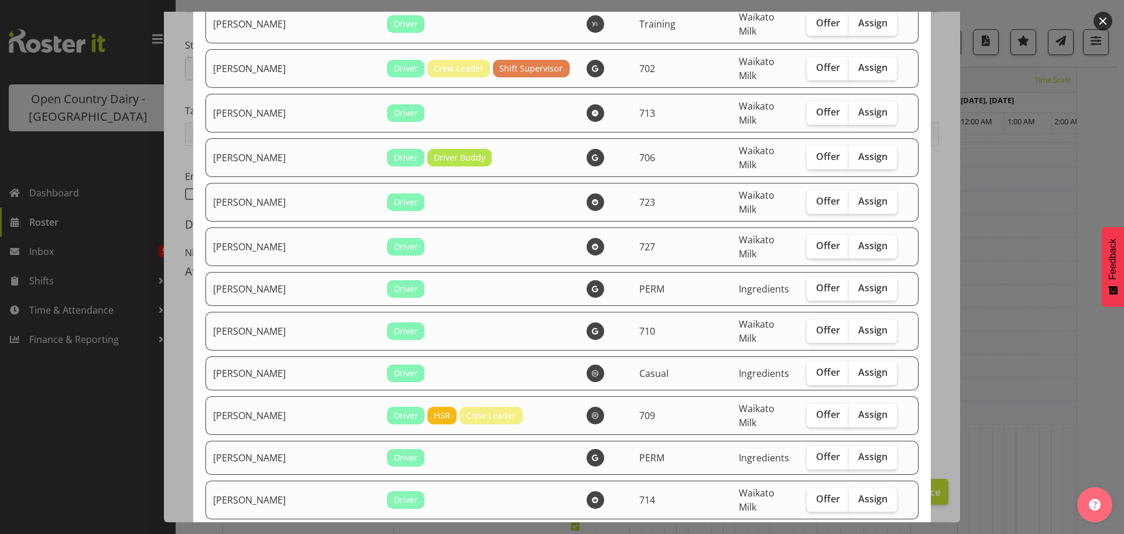
checkbox input "true"
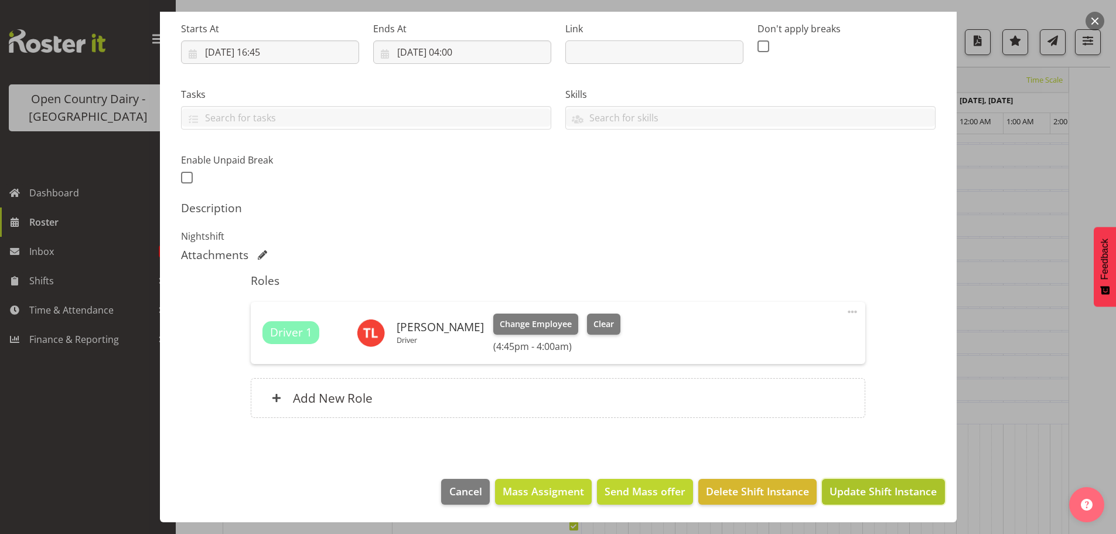
click at [851, 490] on span "Update Shift Instance" at bounding box center [882, 490] width 107 height 15
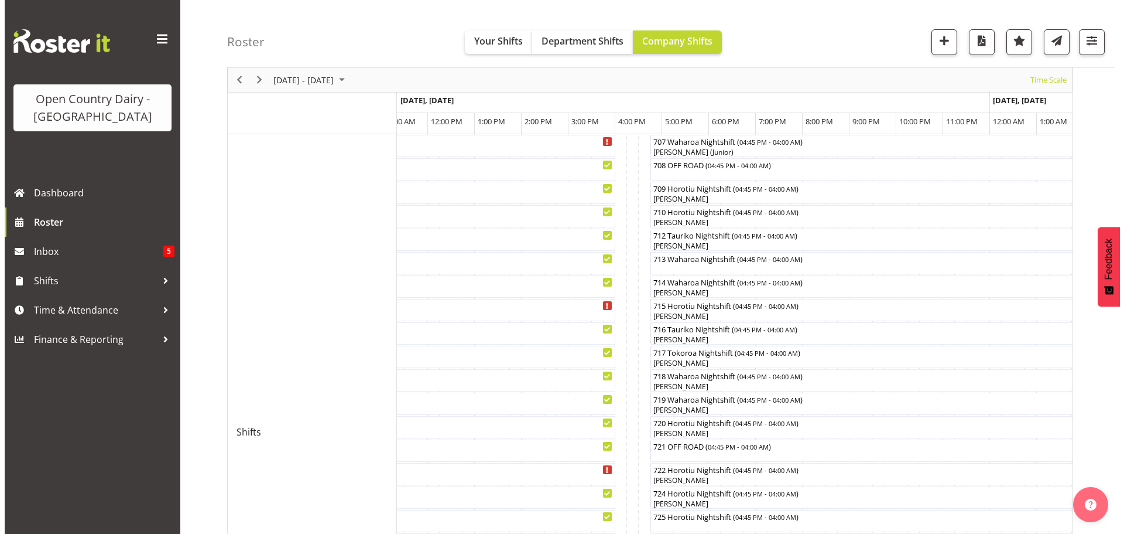
scroll to position [328, 0]
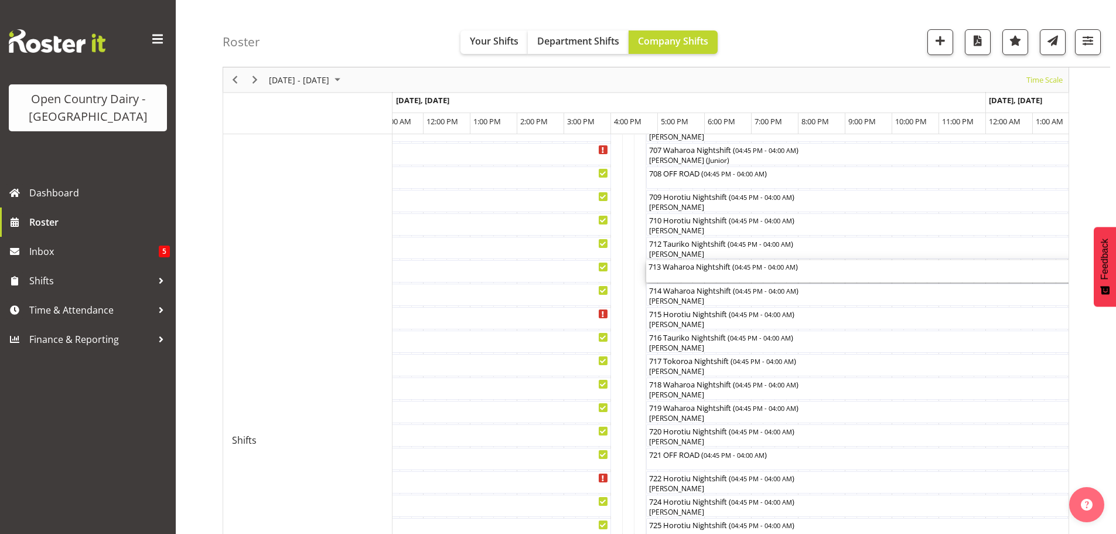
click at [695, 275] on div "713 Waharoa Nightshift ( 04:45 PM - 04:00 AM )" at bounding box center [909, 271] width 522 height 22
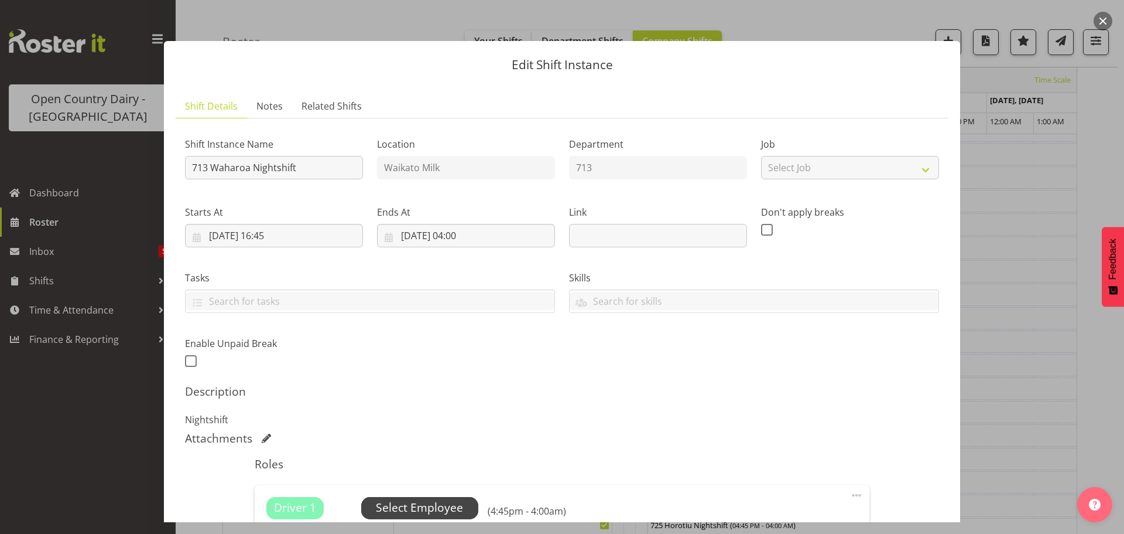
click at [416, 505] on span "Select Employee" at bounding box center [419, 507] width 87 height 17
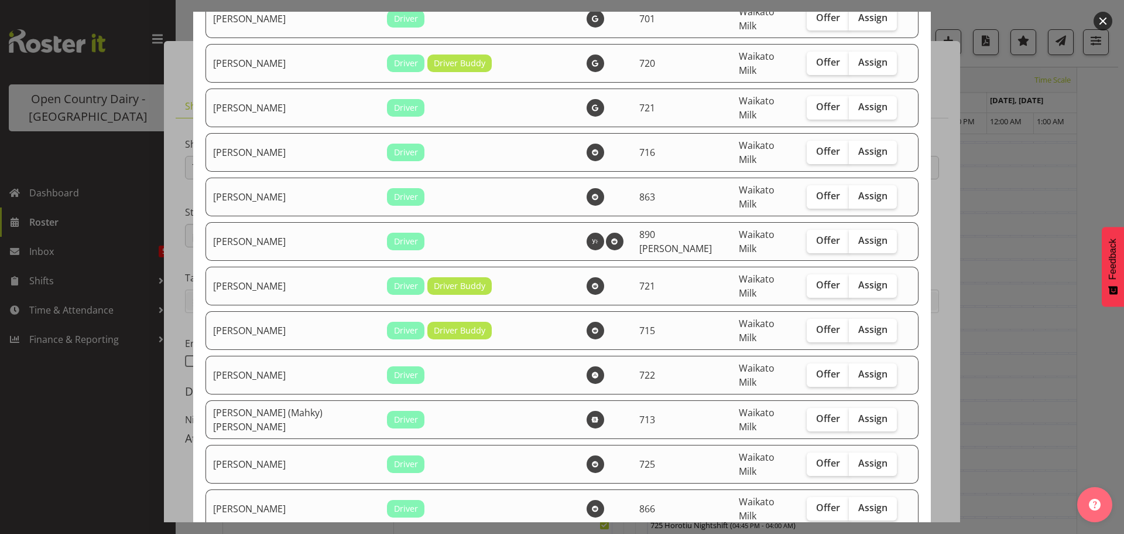
scroll to position [996, 0]
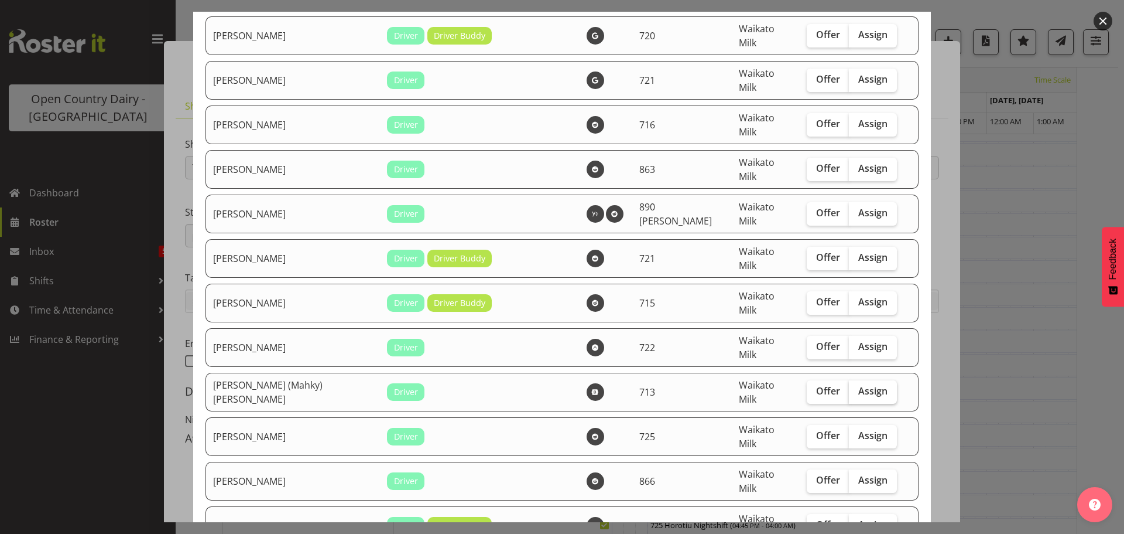
click at [859, 385] on span "Assign" at bounding box center [873, 391] width 29 height 12
click at [849, 387] on input "Assign" at bounding box center [853, 391] width 8 height 8
checkbox input "true"
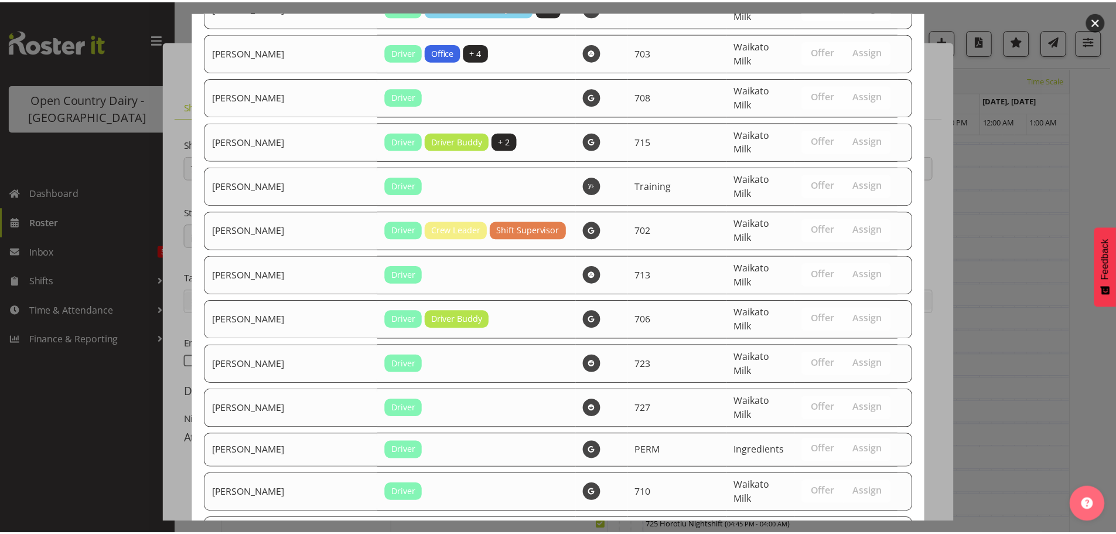
scroll to position [2120, 0]
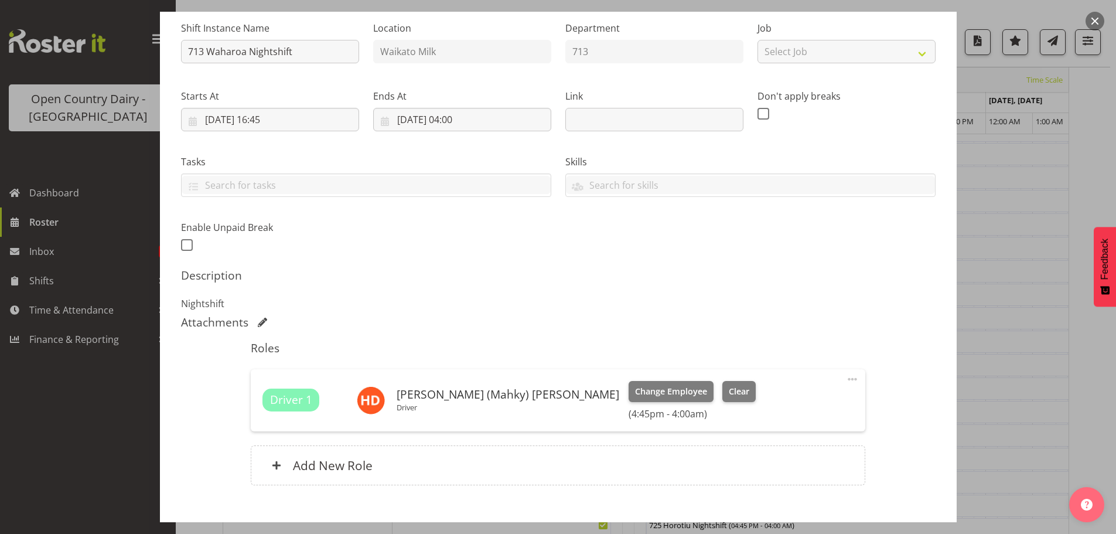
scroll to position [183, 0]
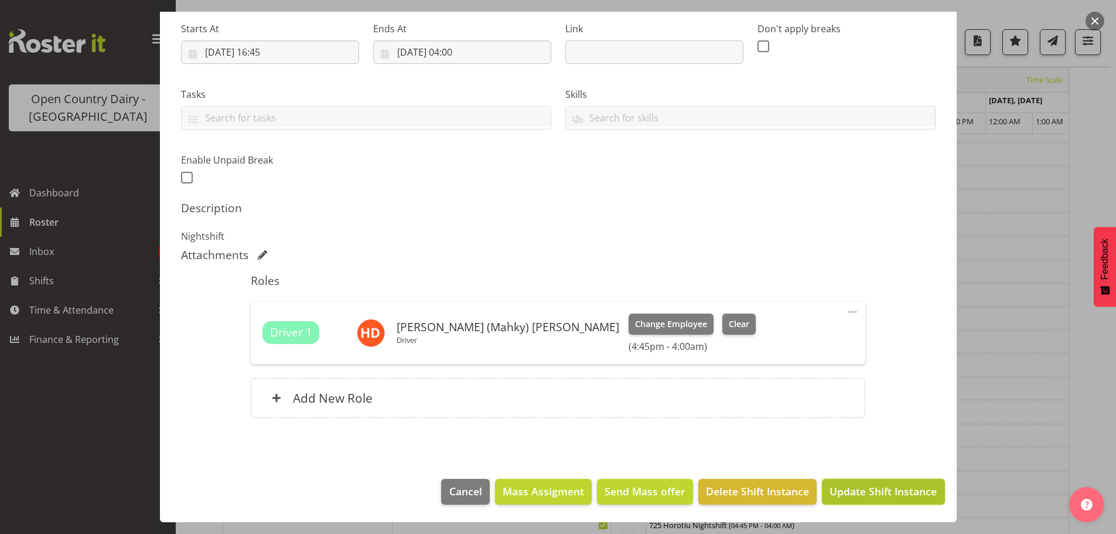
click at [857, 490] on span "Update Shift Instance" at bounding box center [882, 490] width 107 height 15
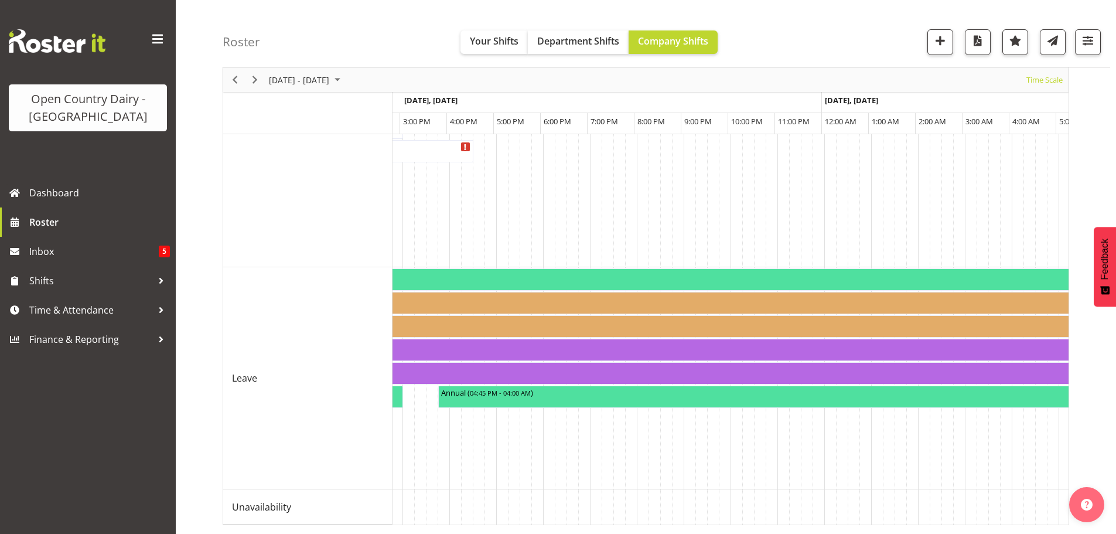
scroll to position [0, 6362]
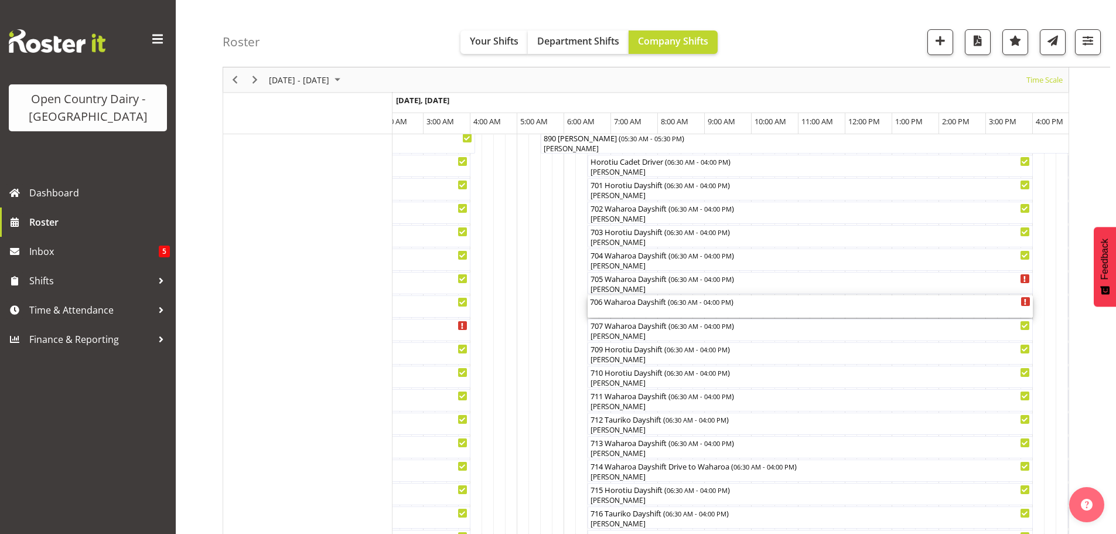
click at [621, 309] on div "706 Waharoa Dayshift ( 06:30 AM - 04:00 PM )" at bounding box center [810, 306] width 440 height 22
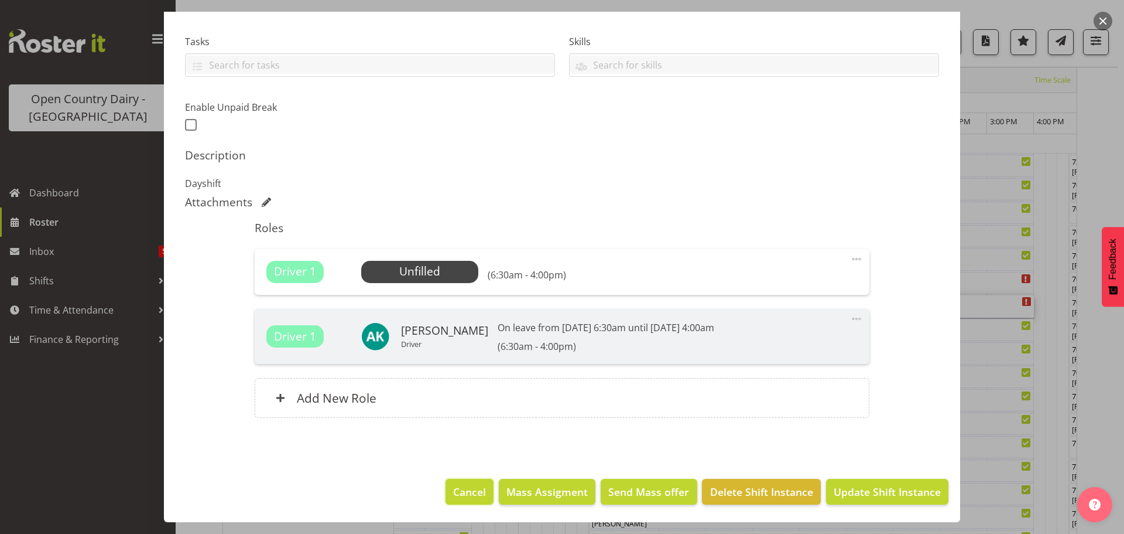
click at [471, 488] on span "Cancel" at bounding box center [469, 491] width 33 height 15
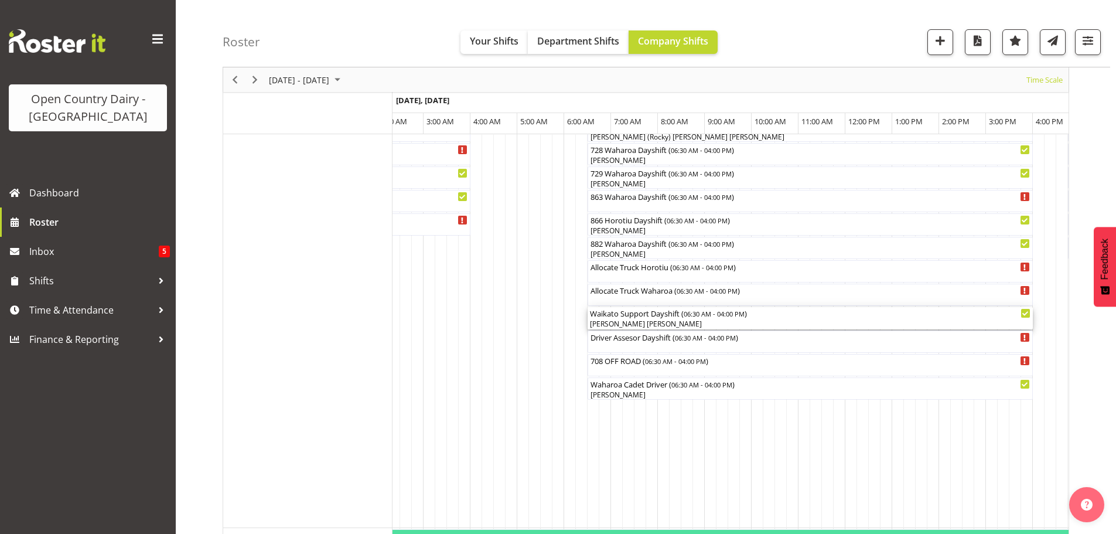
click at [620, 321] on div "[PERSON_NAME] [PERSON_NAME]" at bounding box center [810, 324] width 440 height 11
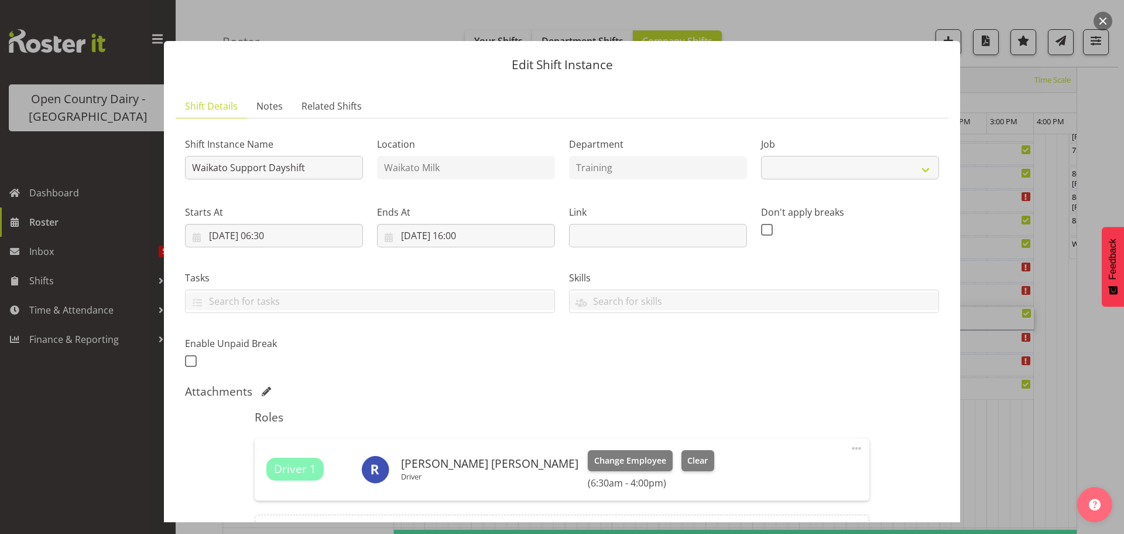
select select "9052"
click at [688, 459] on span "Clear" at bounding box center [698, 460] width 20 height 13
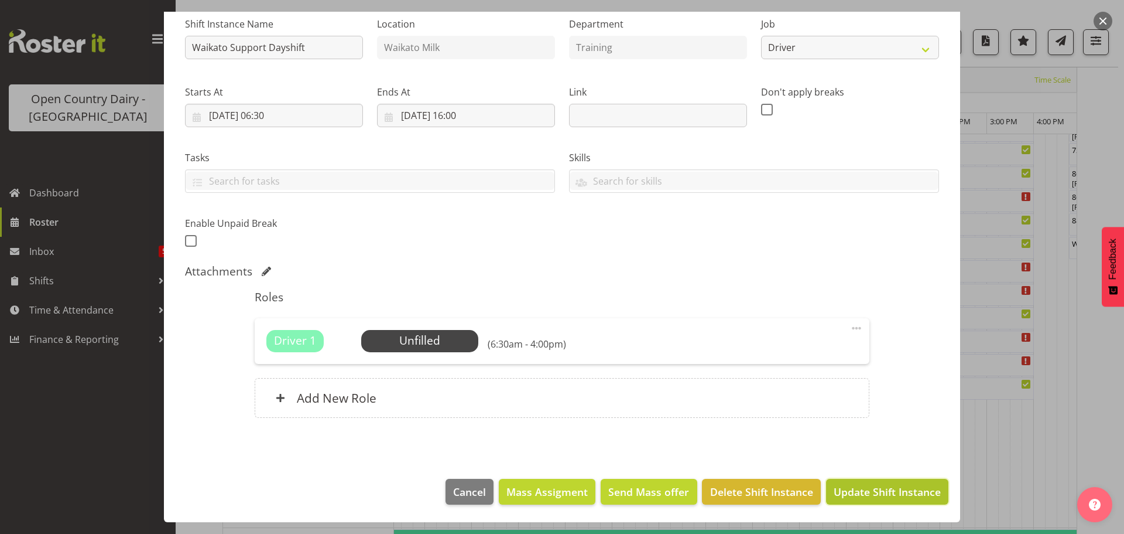
click at [855, 487] on span "Update Shift Instance" at bounding box center [887, 491] width 107 height 15
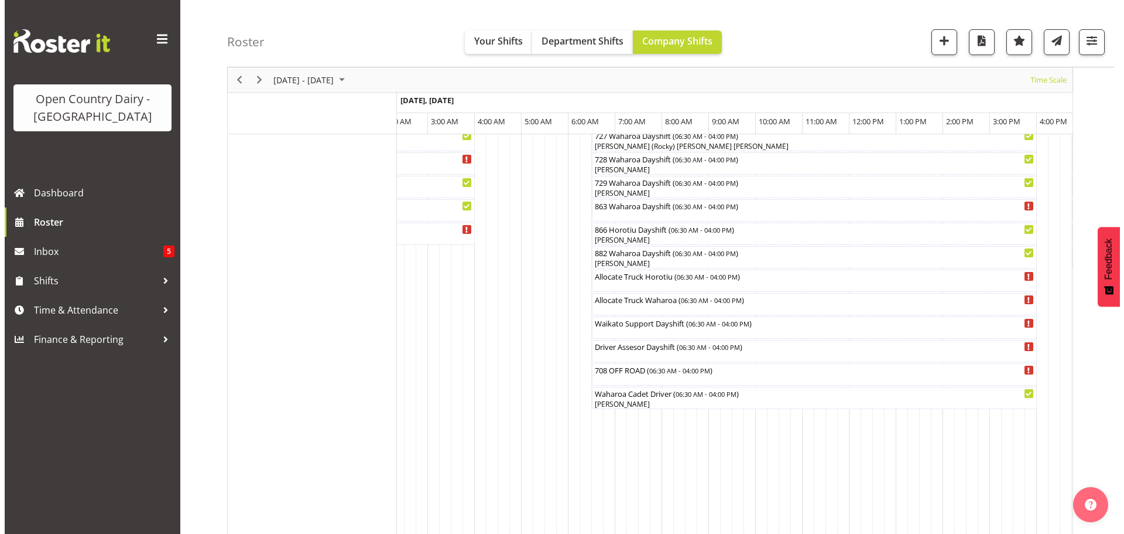
scroll to position [807, 0]
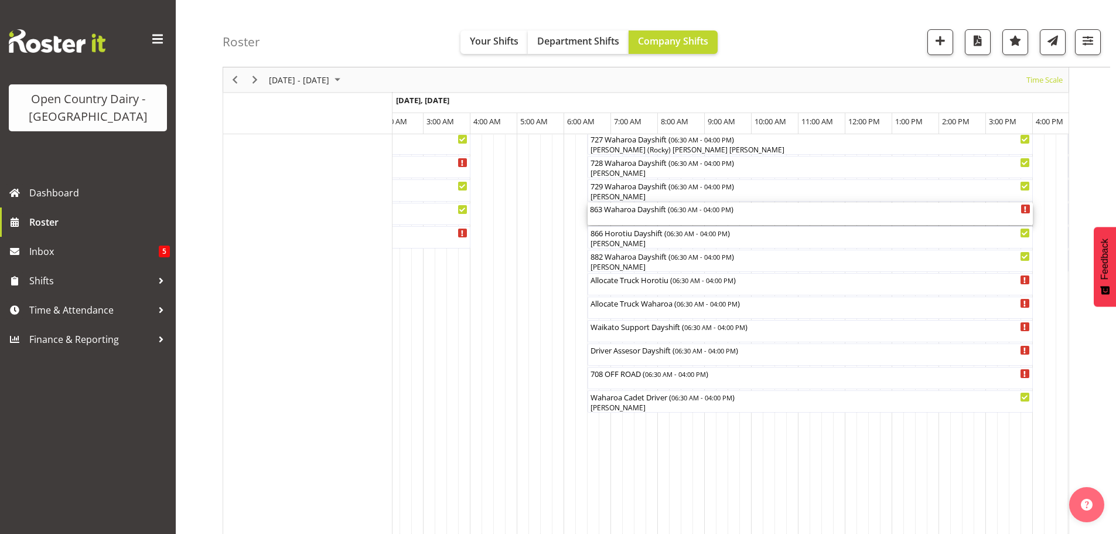
click at [629, 218] on div "863 Waharoa Dayshift ( 06:30 AM - 04:00 PM )" at bounding box center [810, 214] width 440 height 22
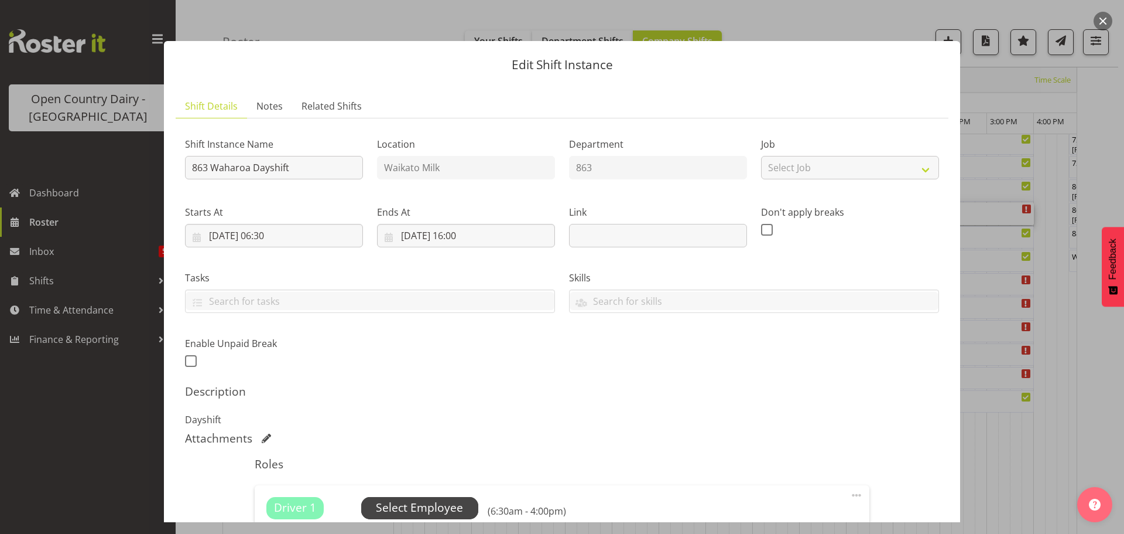
click at [412, 504] on span "Select Employee" at bounding box center [419, 507] width 87 height 17
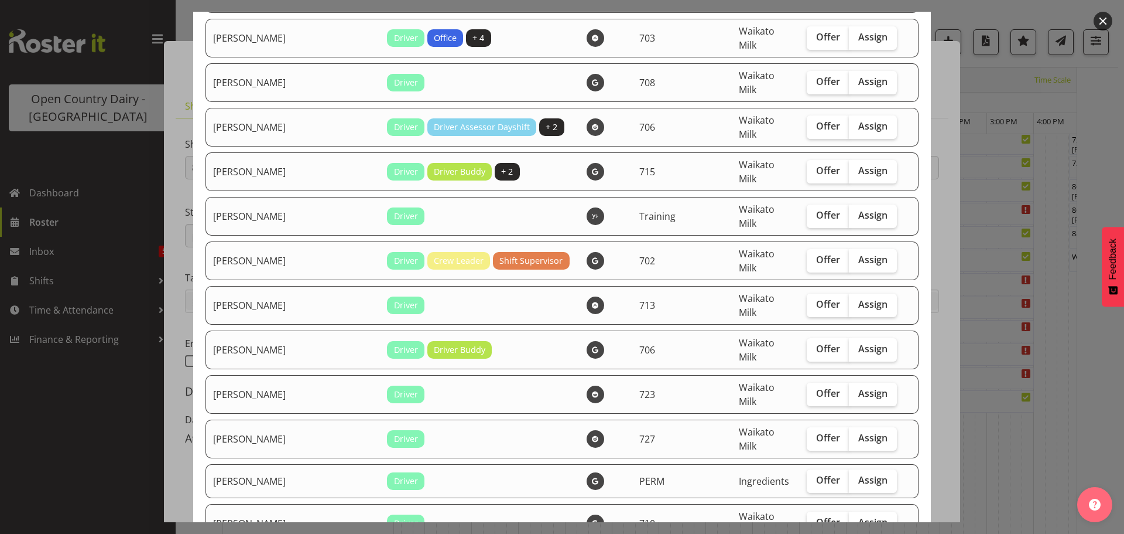
scroll to position [2108, 0]
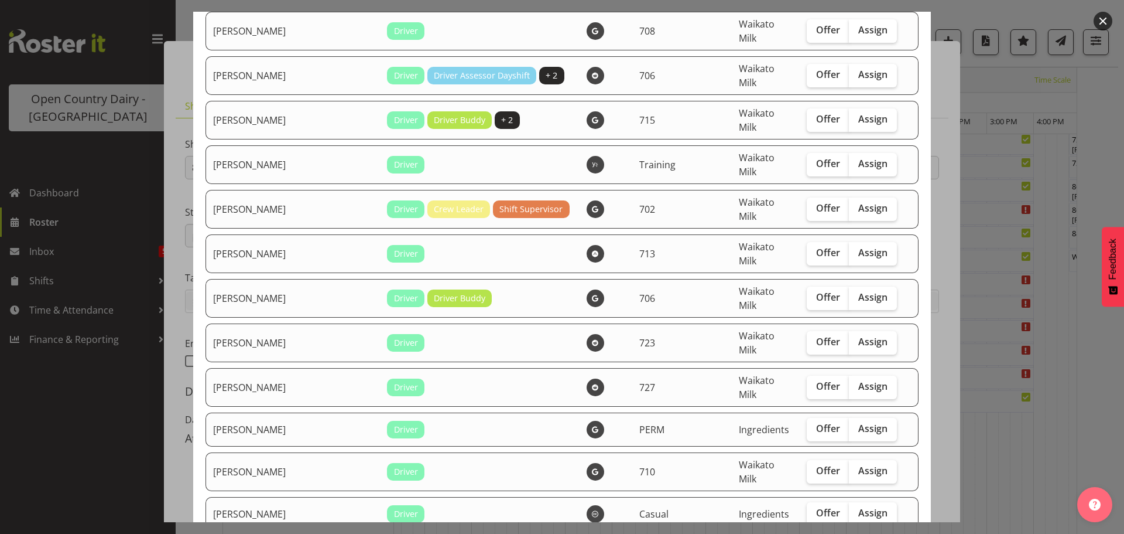
checkbox input "true"
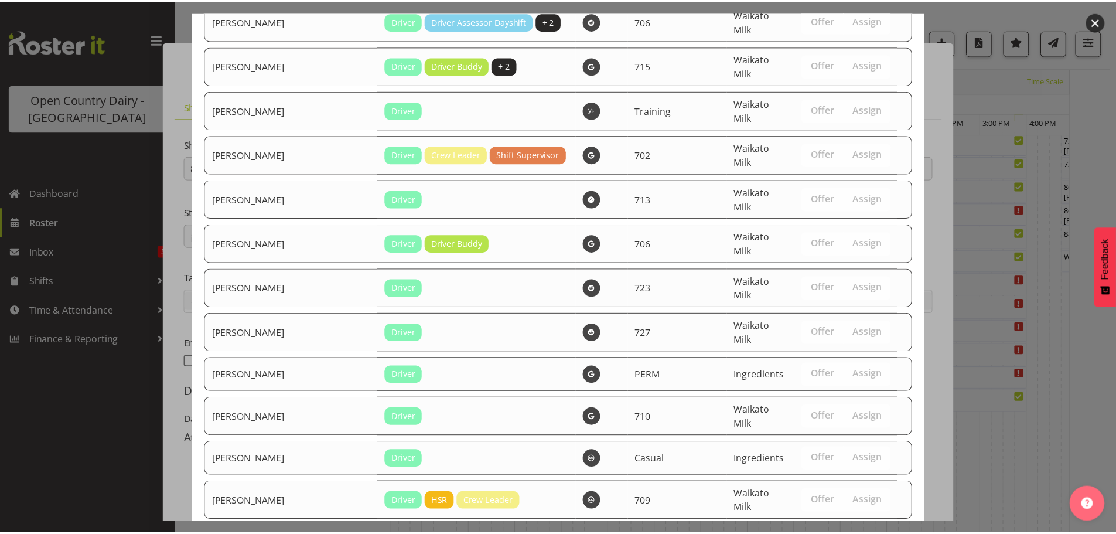
scroll to position [2279, 0]
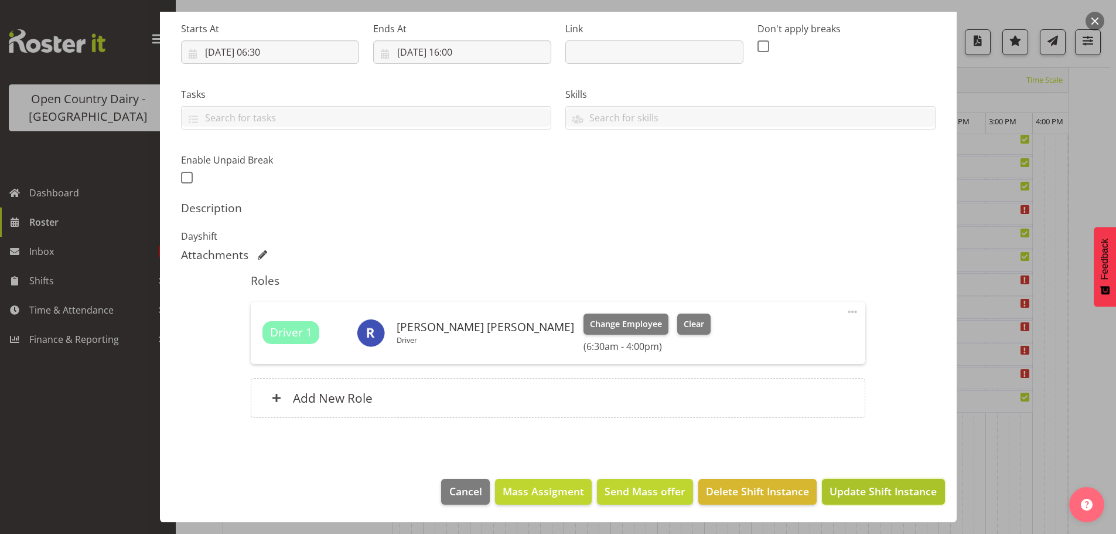
click at [867, 487] on span "Update Shift Instance" at bounding box center [882, 490] width 107 height 15
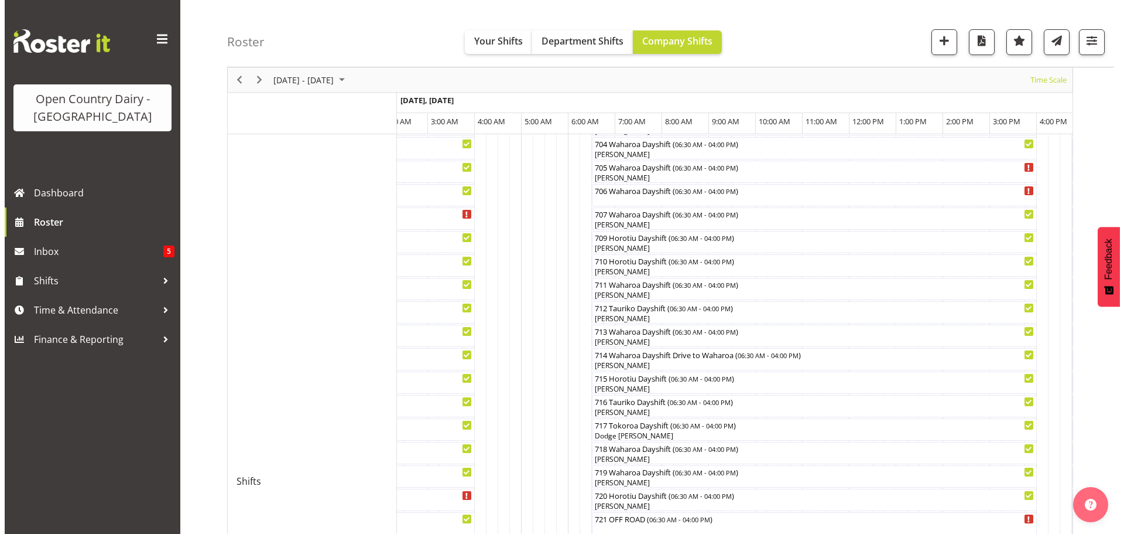
scroll to position [280, 0]
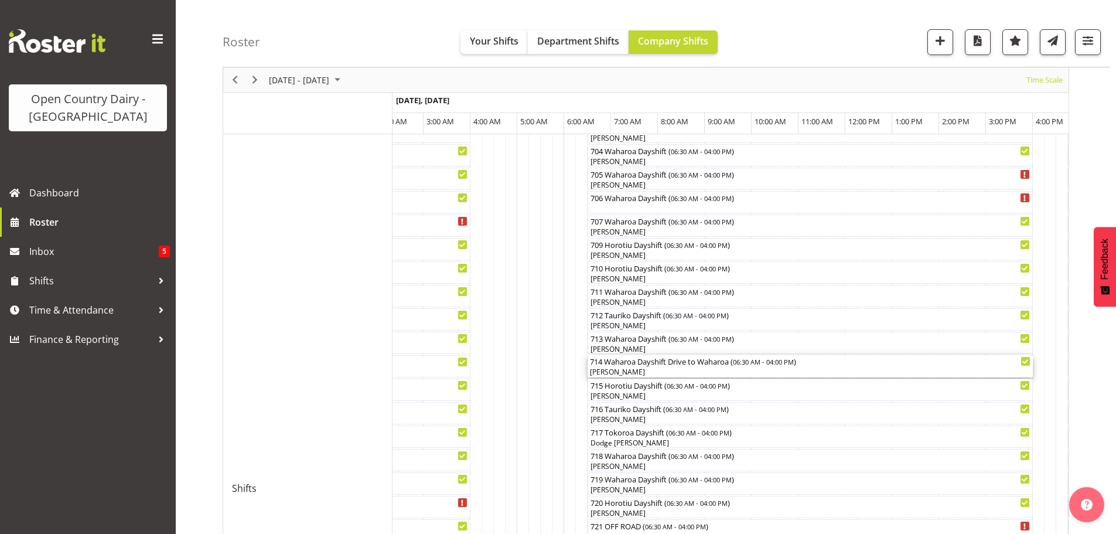
click at [662, 370] on div "[PERSON_NAME]" at bounding box center [810, 372] width 440 height 11
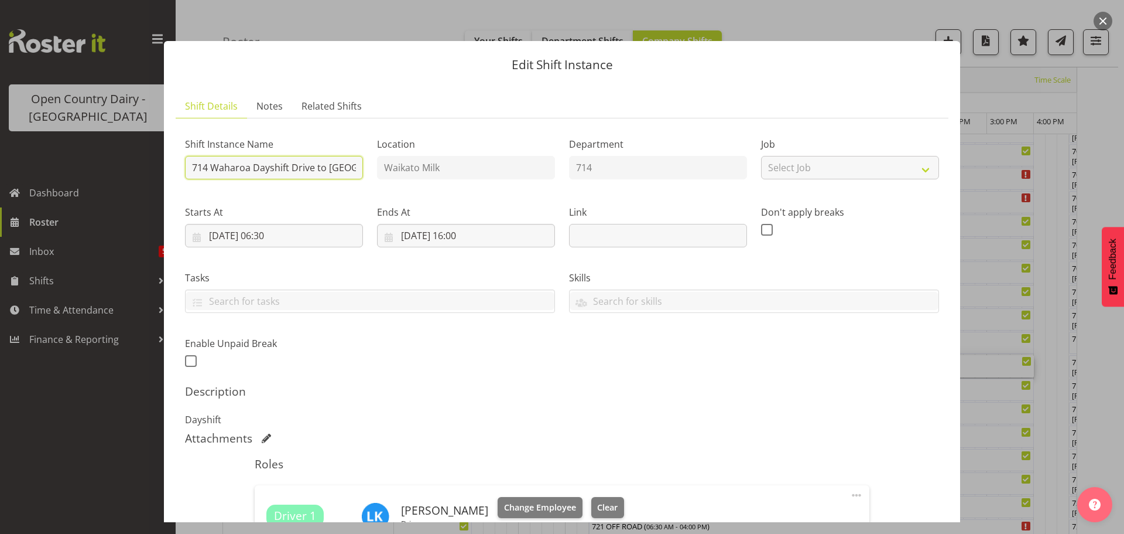
click at [350, 166] on input "714 Waharoa Dayshift Drive to [GEOGRAPHIC_DATA]" at bounding box center [274, 167] width 178 height 23
click at [334, 169] on input "[STREET_ADDRESS] troa" at bounding box center [274, 167] width 178 height 23
type input "714 Waharoa Dayshift"
click at [539, 503] on span "Change Employee" at bounding box center [540, 507] width 72 height 13
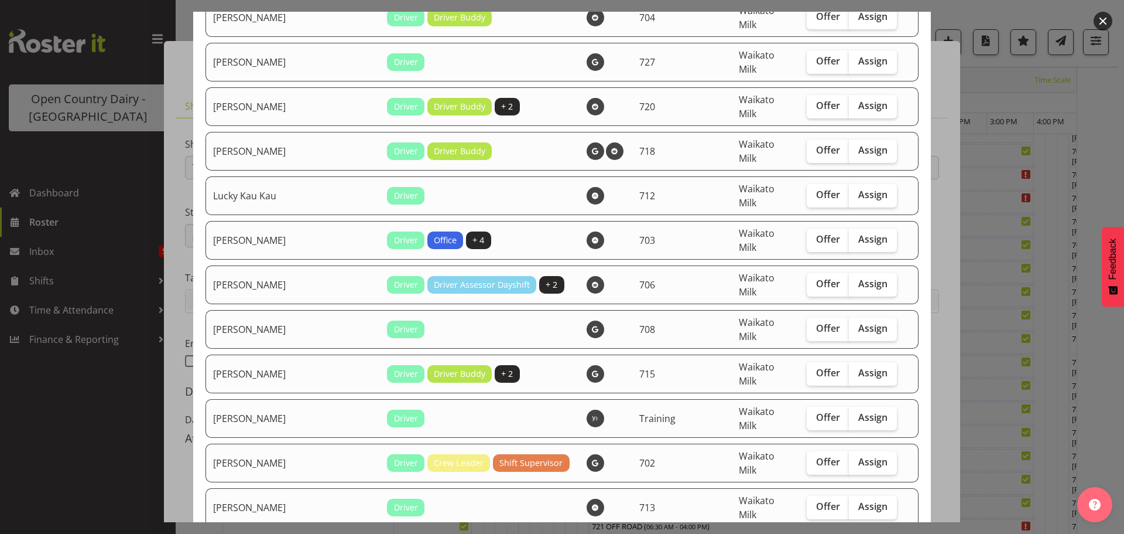
scroll to position [1933, 0]
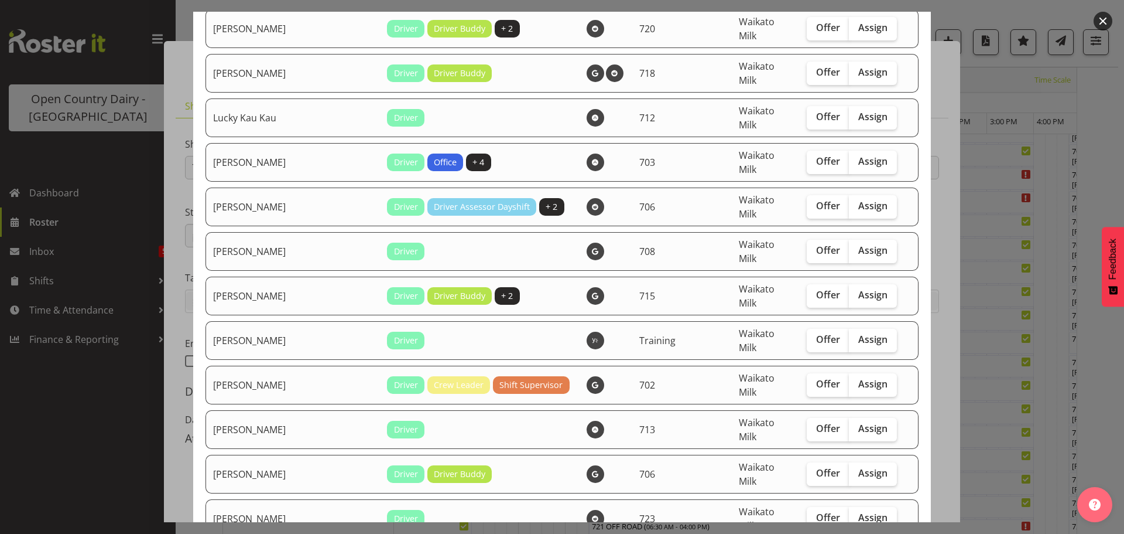
checkbox input "true"
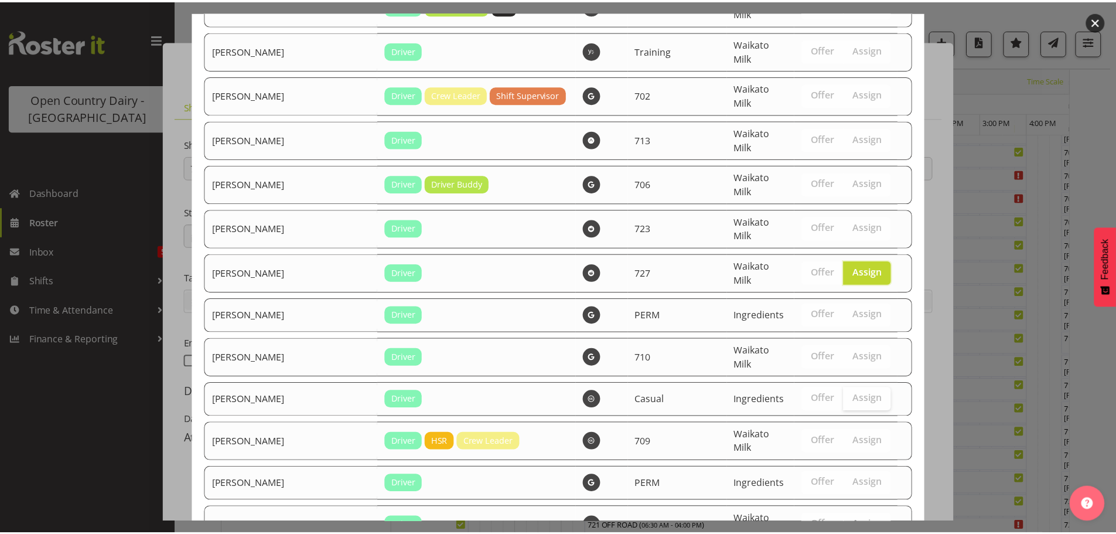
scroll to position [2240, 0]
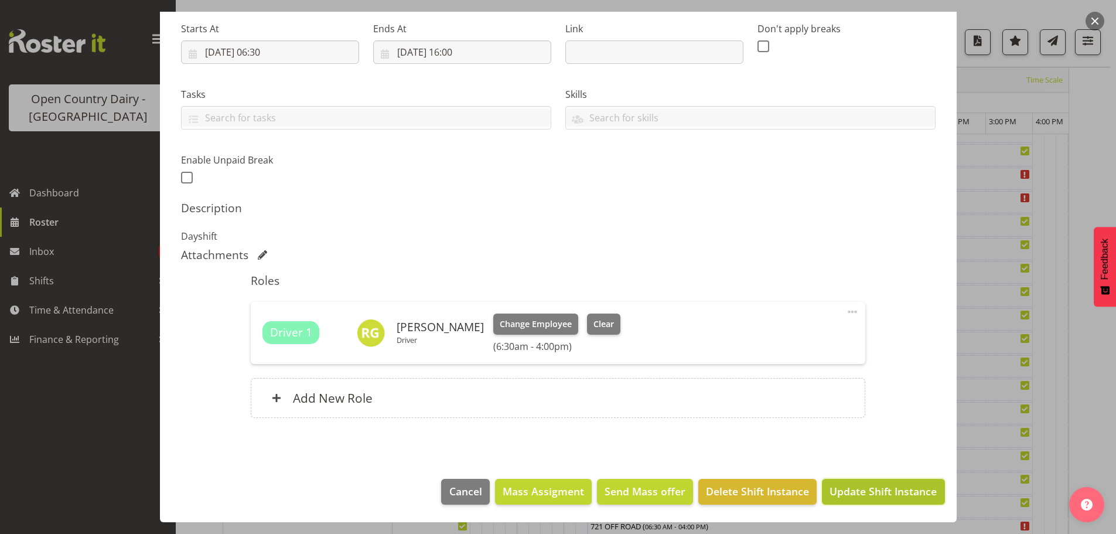
click at [862, 487] on span "Update Shift Instance" at bounding box center [882, 490] width 107 height 15
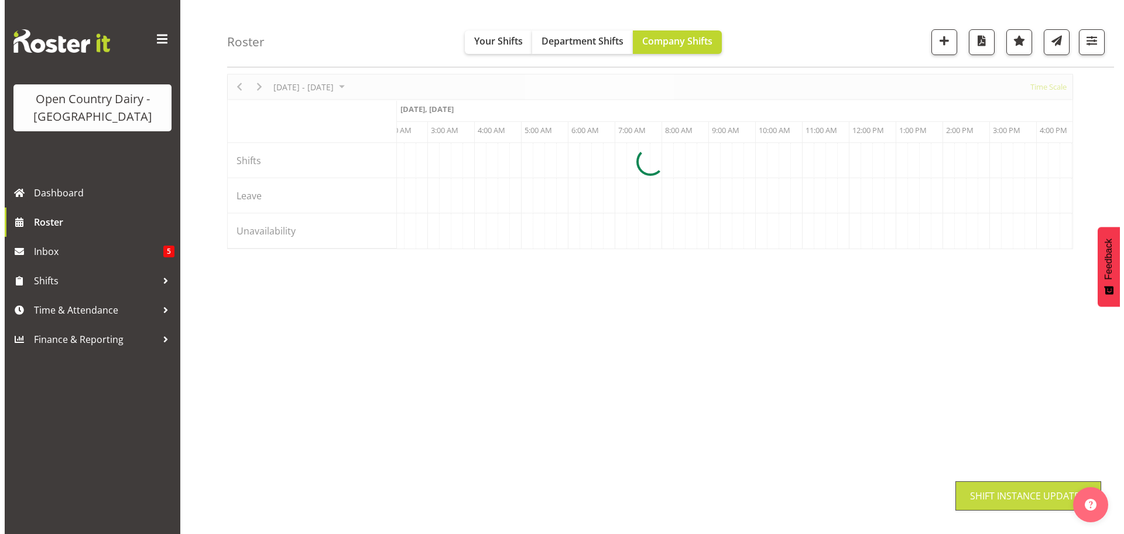
scroll to position [46, 0]
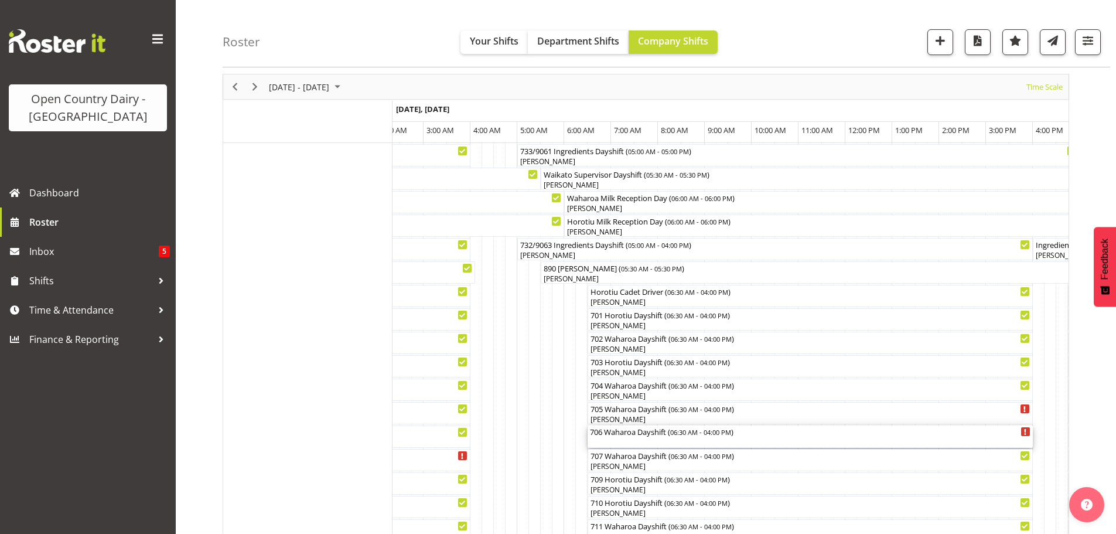
click at [654, 441] on div "706 Waharoa Dayshift ( 06:30 AM - 04:00 PM )" at bounding box center [810, 436] width 440 height 22
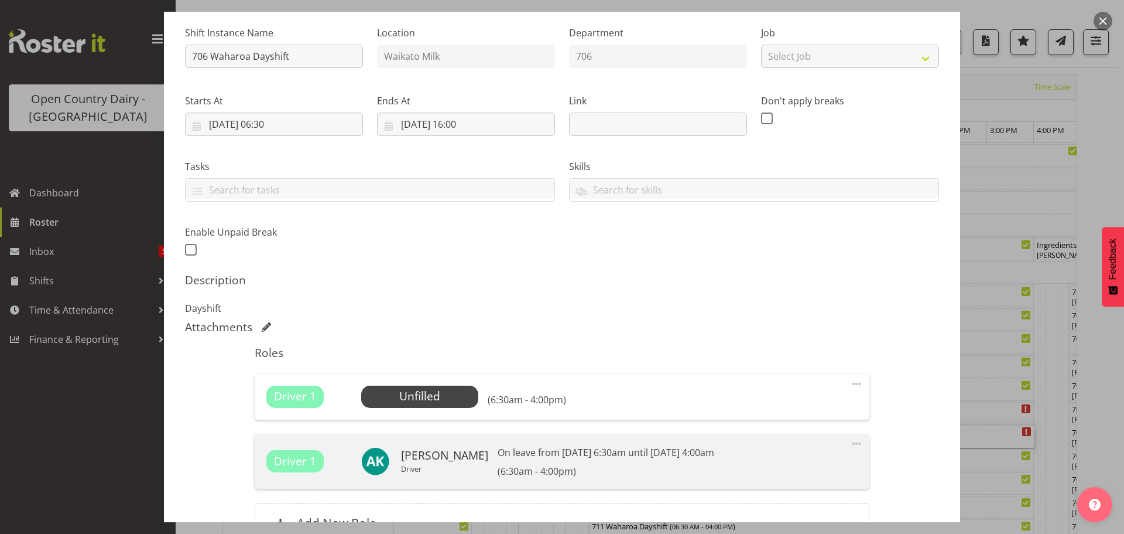
scroll to position [117, 0]
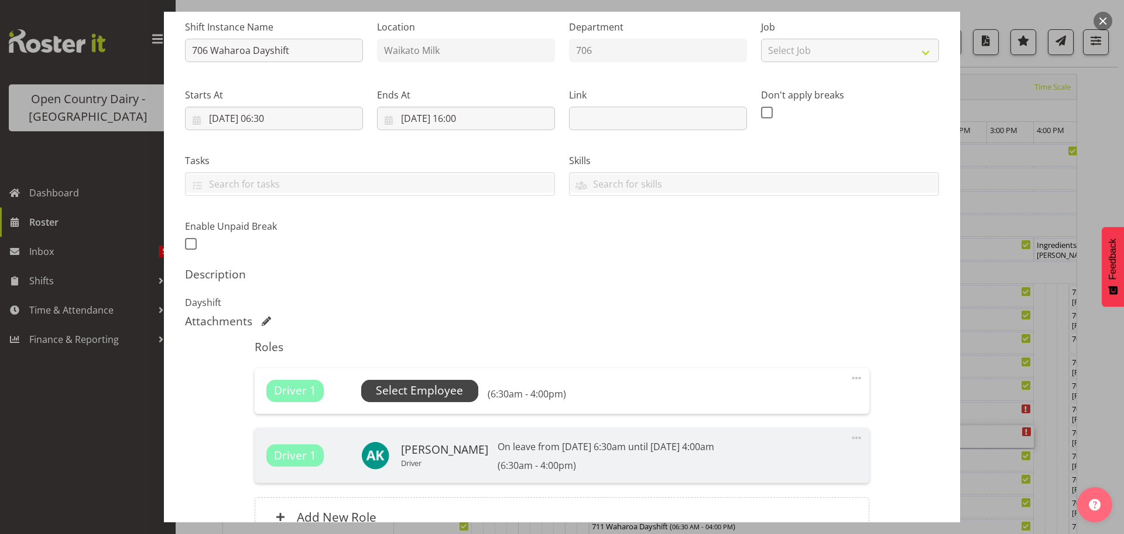
click at [425, 388] on span "Select Employee" at bounding box center [419, 390] width 87 height 17
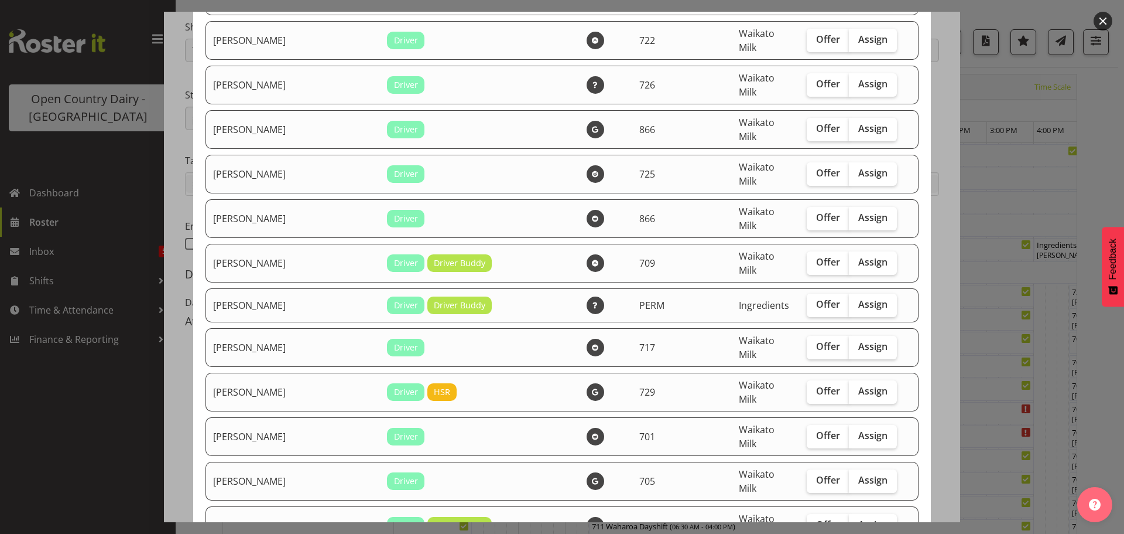
scroll to position [1698, 0]
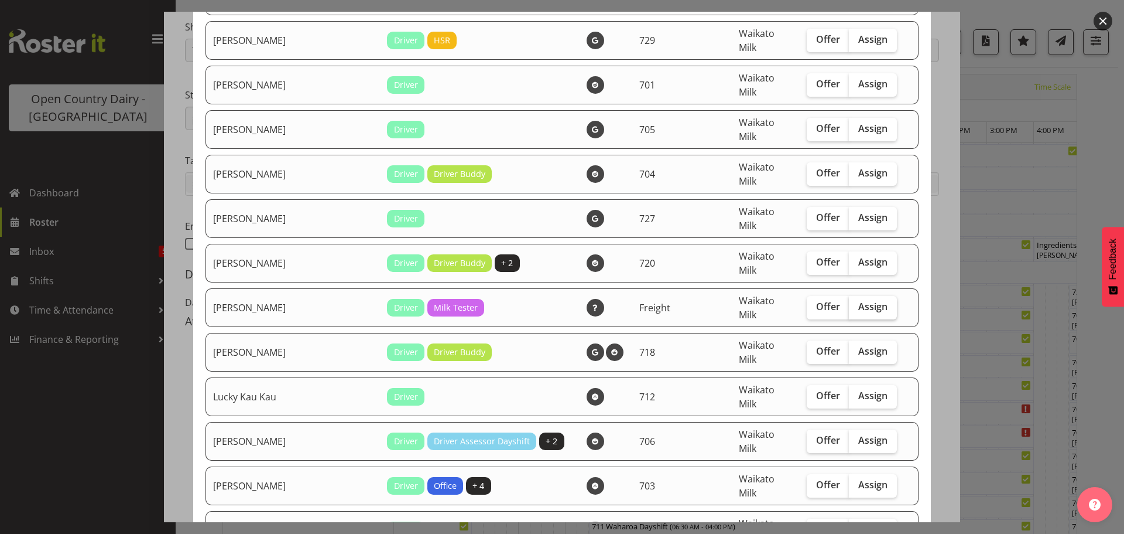
click at [859, 300] on span "Assign" at bounding box center [873, 306] width 29 height 12
click at [849, 303] on input "Assign" at bounding box center [853, 307] width 8 height 8
checkbox input "true"
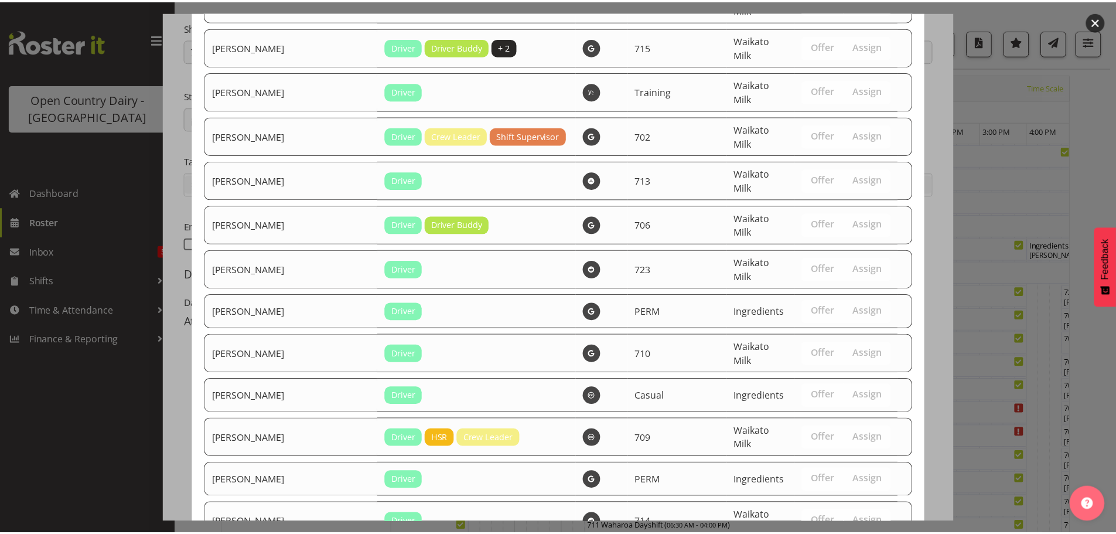
scroll to position [2240, 0]
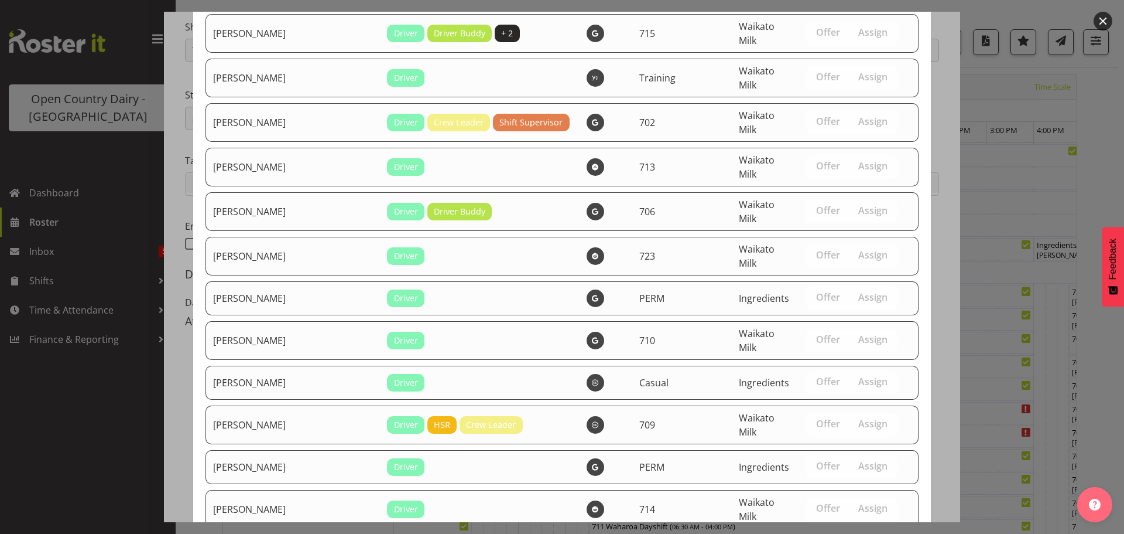
drag, startPoint x: 837, startPoint y: 487, endPoint x: 812, endPoint y: 460, distance: 36.1
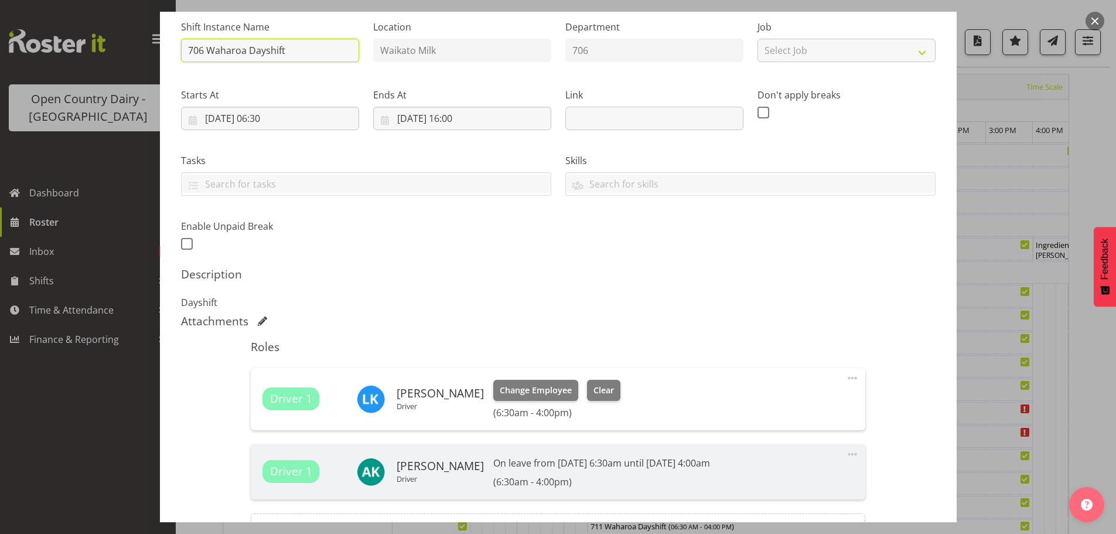
click at [316, 50] on input "706 Waharoa Dayshift" at bounding box center [270, 50] width 178 height 23
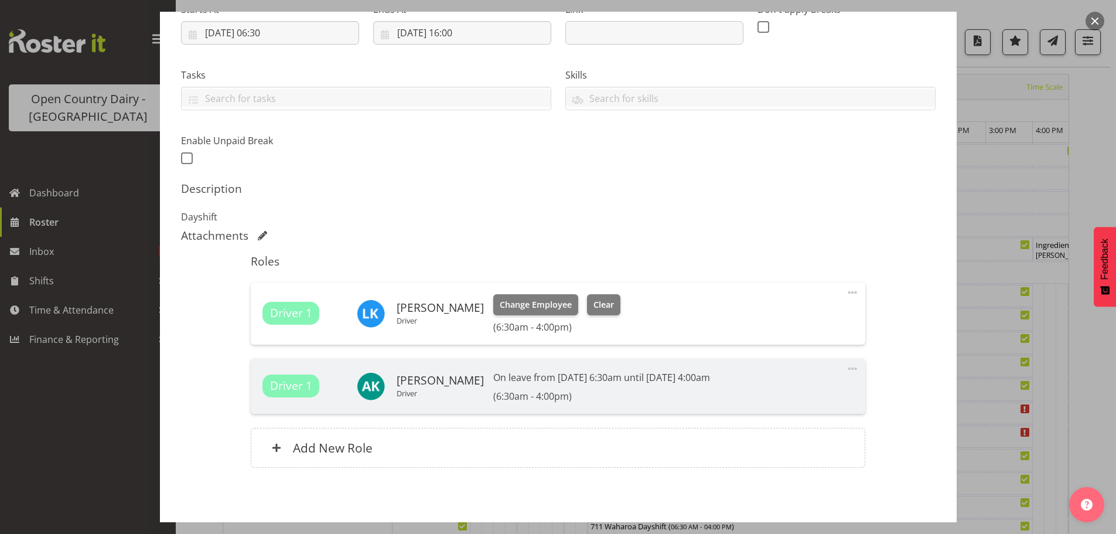
scroll to position [252, 0]
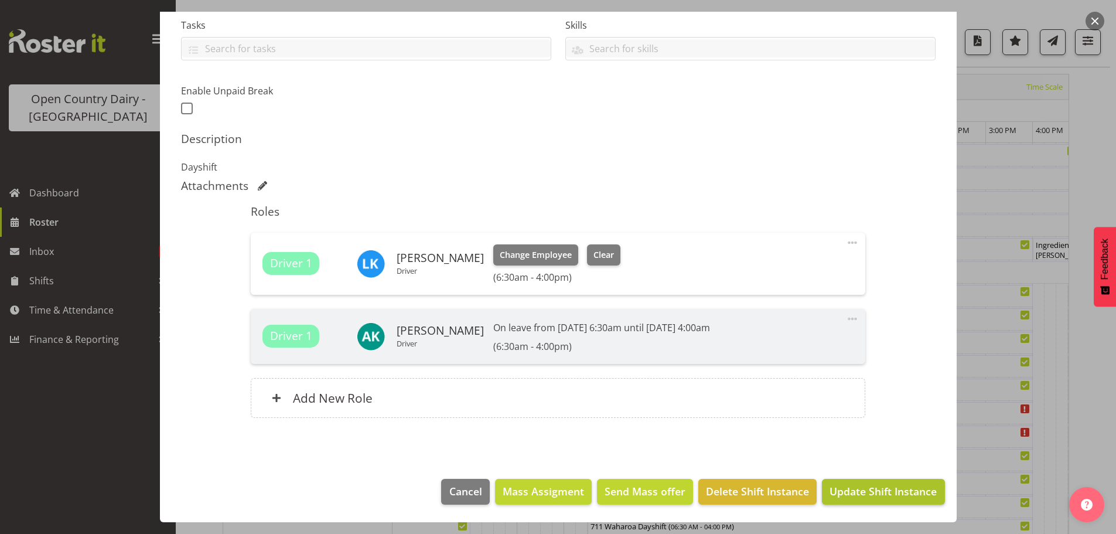
type input "706 Waharoa Dayshift tRAVEL FROM hOROTIU"
click at [888, 493] on span "Update Shift Instance" at bounding box center [882, 490] width 107 height 15
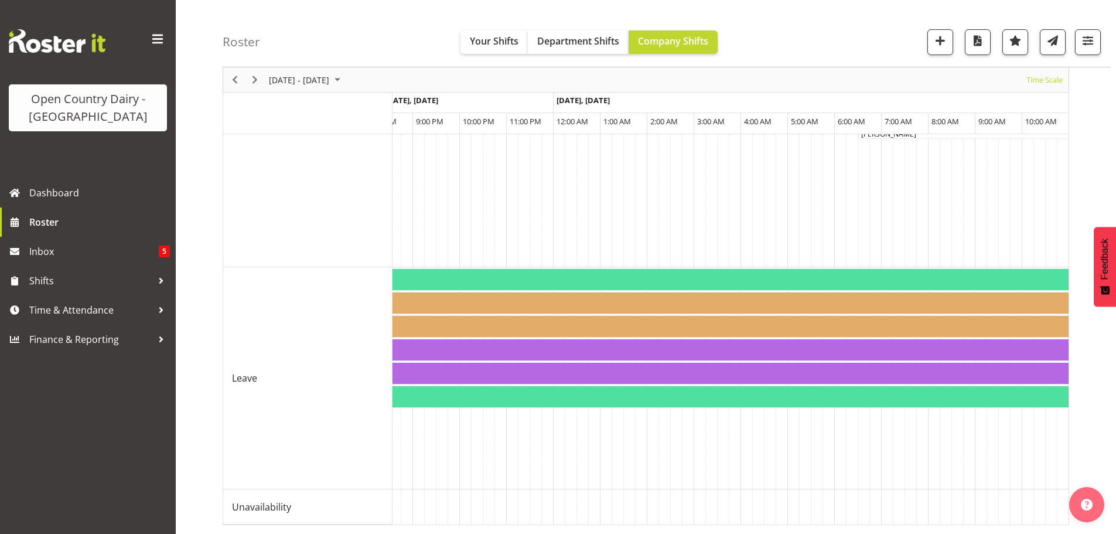
scroll to position [0, 6536]
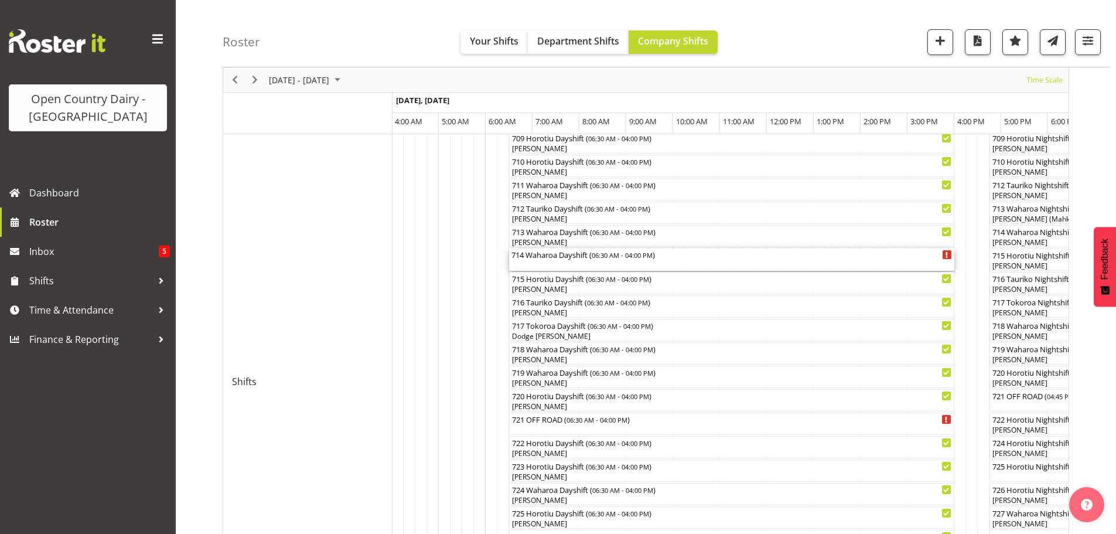
click at [563, 264] on div "714 Waharoa Dayshift ( 06:30 AM - 04:00 PM )" at bounding box center [731, 259] width 440 height 22
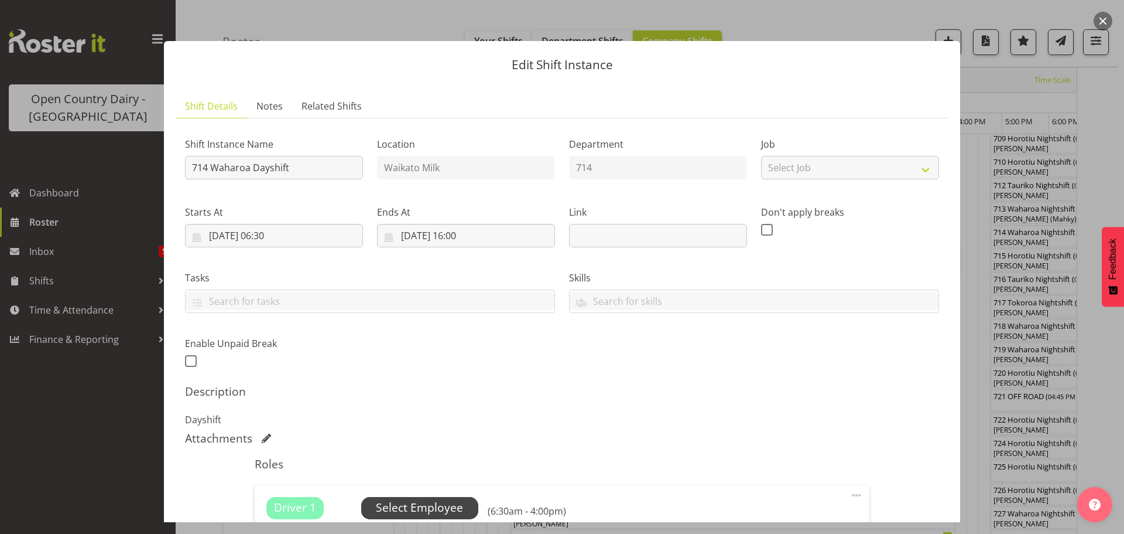
click at [419, 507] on span "Select Employee" at bounding box center [419, 507] width 87 height 17
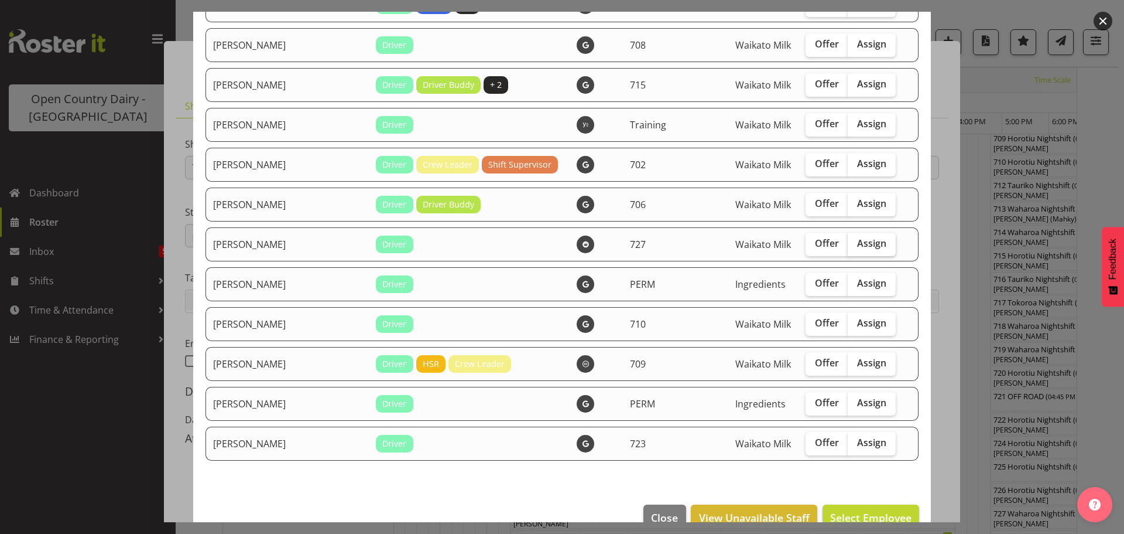
click at [857, 240] on span "Assign" at bounding box center [871, 243] width 29 height 12
click at [848, 240] on input "Assign" at bounding box center [852, 244] width 8 height 8
checkbox input "true"
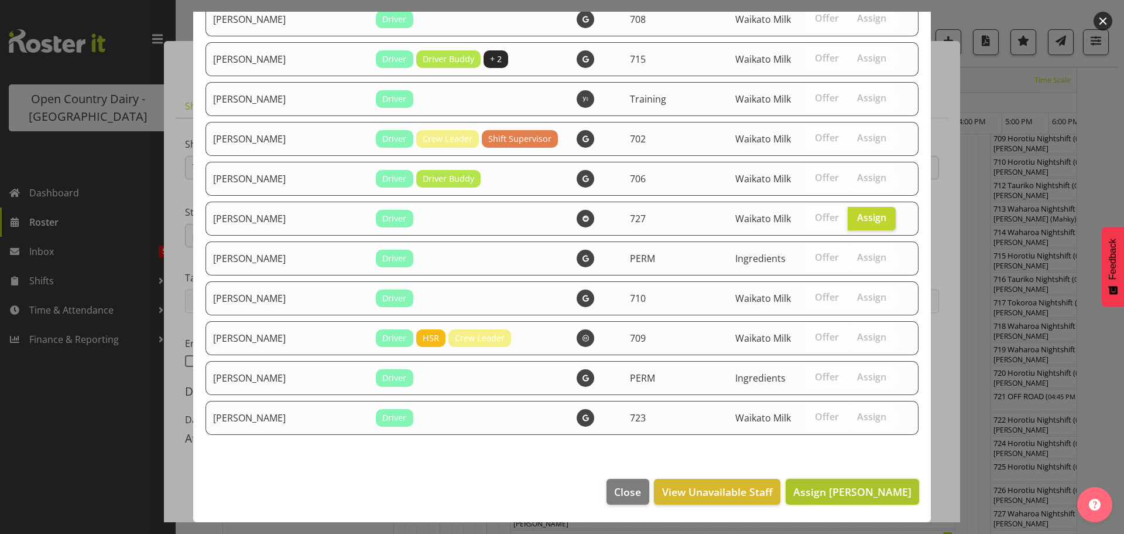
click at [839, 488] on span "Assign [PERSON_NAME]" at bounding box center [853, 491] width 118 height 14
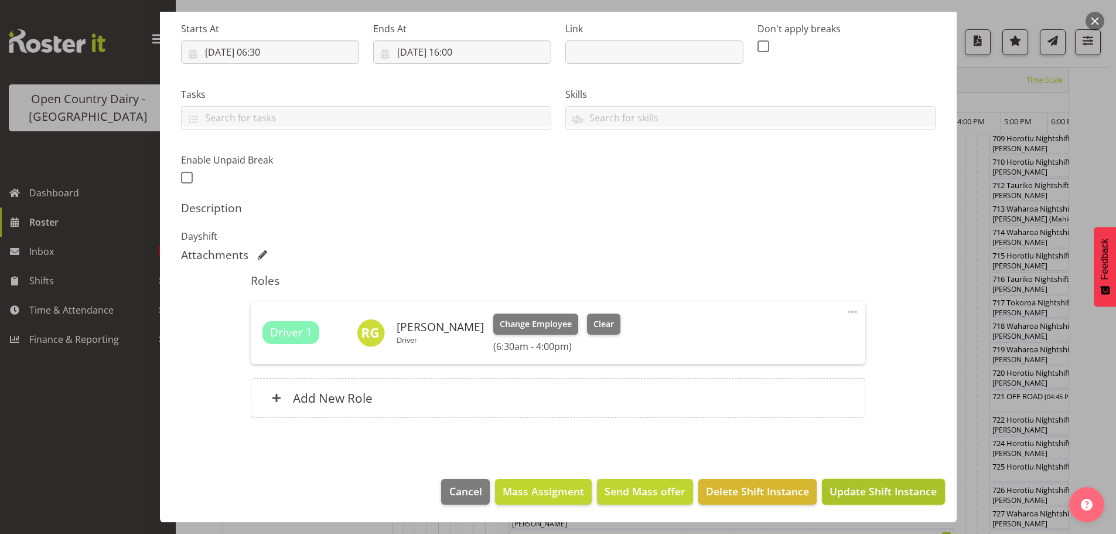
click at [873, 490] on span "Update Shift Instance" at bounding box center [882, 490] width 107 height 15
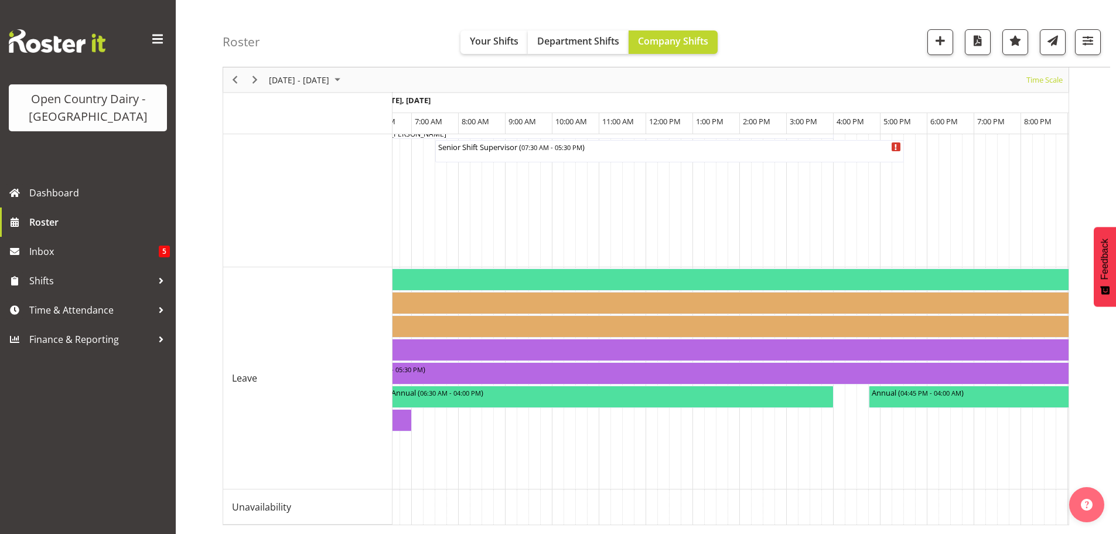
scroll to position [0, 6018]
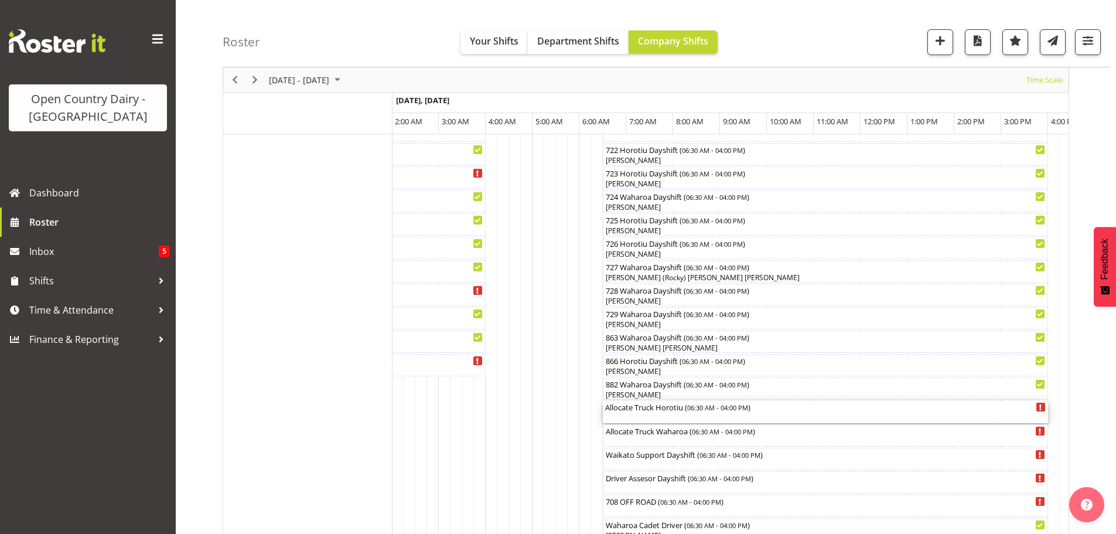
click at [651, 413] on div "Allocate Truck Horotiu ( 06:30 AM - 04:00 PM )" at bounding box center [825, 412] width 440 height 22
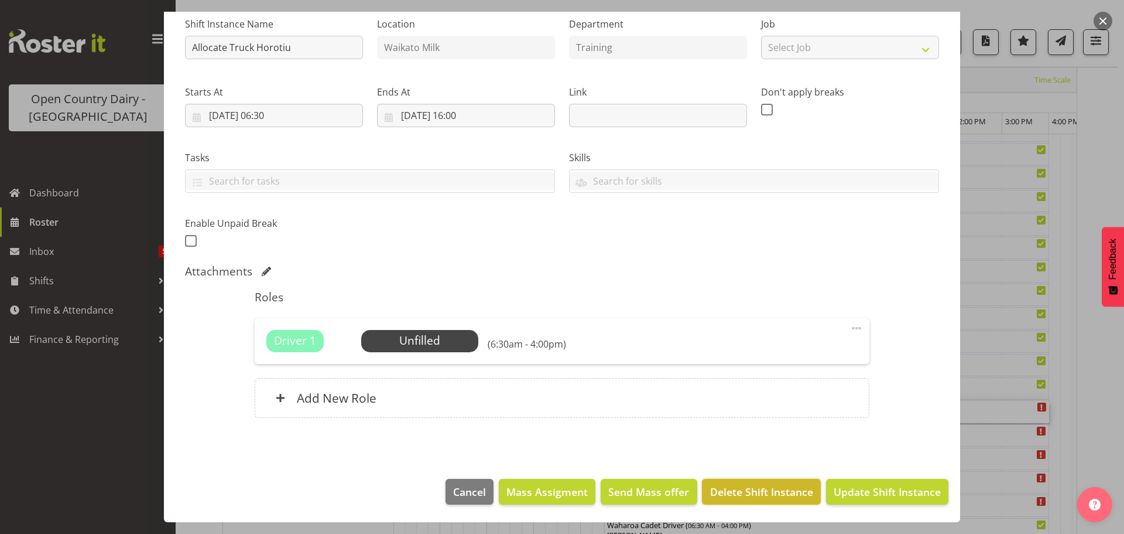
click at [738, 488] on span "Delete Shift Instance" at bounding box center [761, 491] width 103 height 15
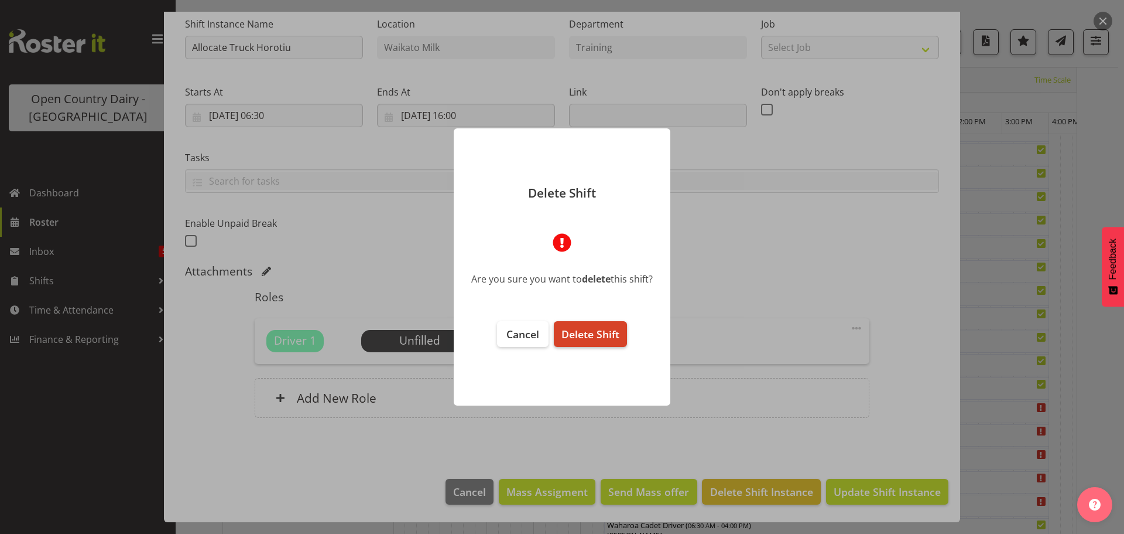
click at [594, 336] on span "Delete Shift" at bounding box center [591, 334] width 58 height 14
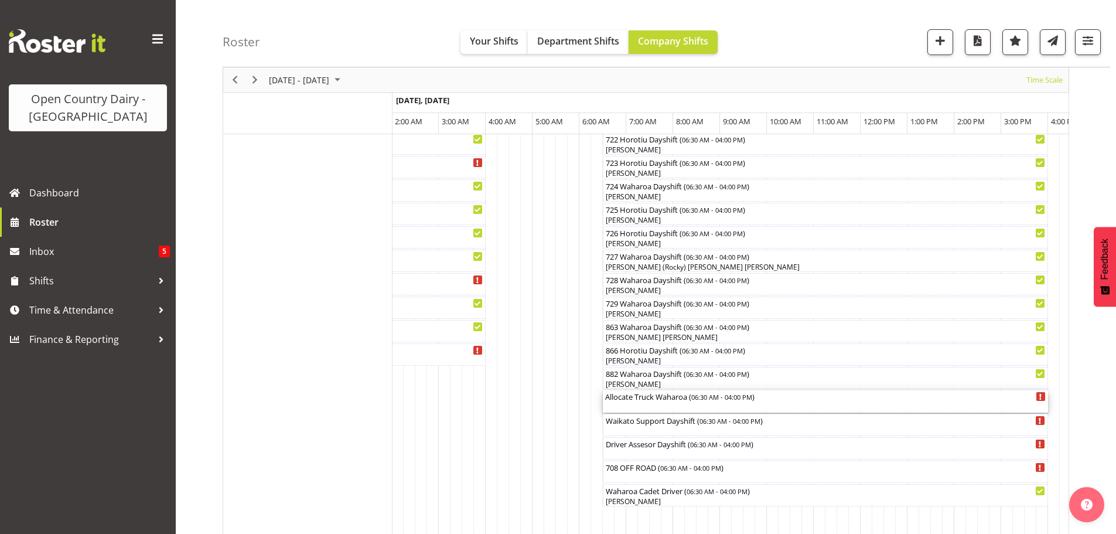
click at [636, 405] on div "Allocate Truck Waharoa ( 06:30 AM - 04:00 PM )" at bounding box center [825, 401] width 440 height 22
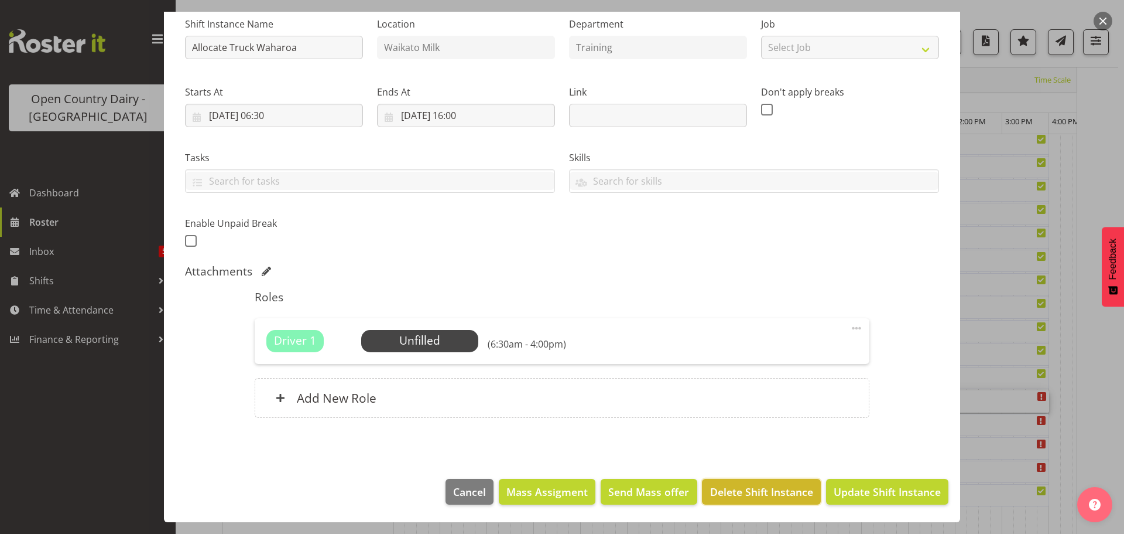
click at [746, 493] on span "Delete Shift Instance" at bounding box center [761, 491] width 103 height 15
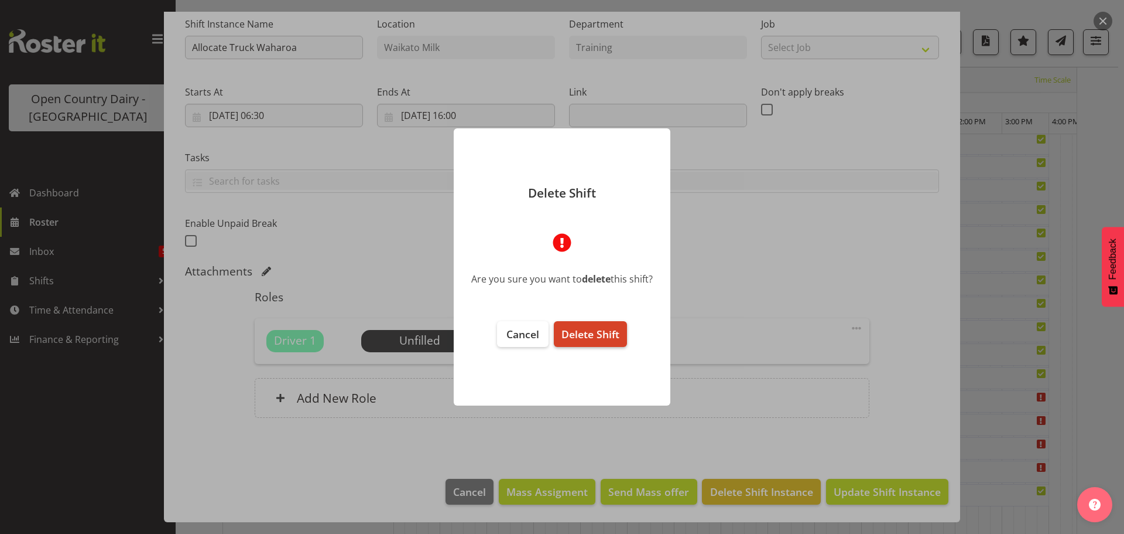
click at [593, 329] on span "Delete Shift" at bounding box center [591, 334] width 58 height 14
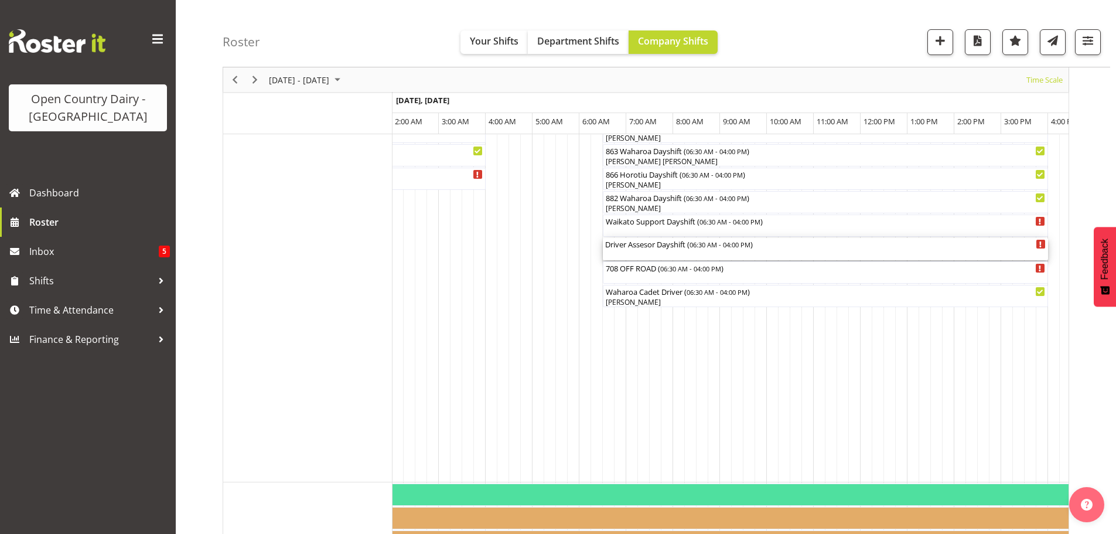
click at [653, 250] on div "Driver Assesor Dayshift ( 06:30 AM - 04:00 PM )" at bounding box center [825, 249] width 440 height 22
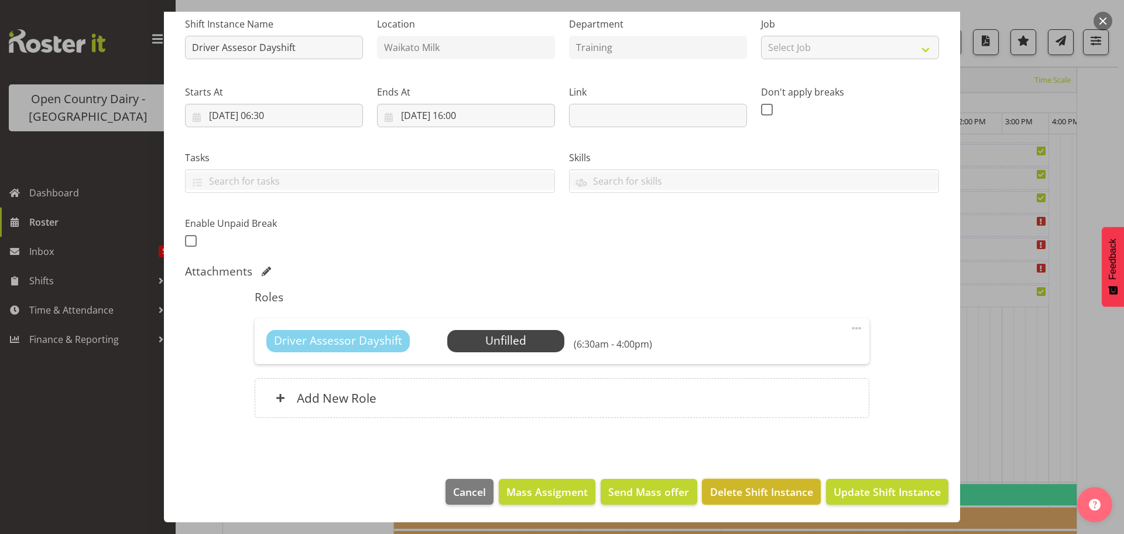
click at [729, 490] on span "Delete Shift Instance" at bounding box center [761, 491] width 103 height 15
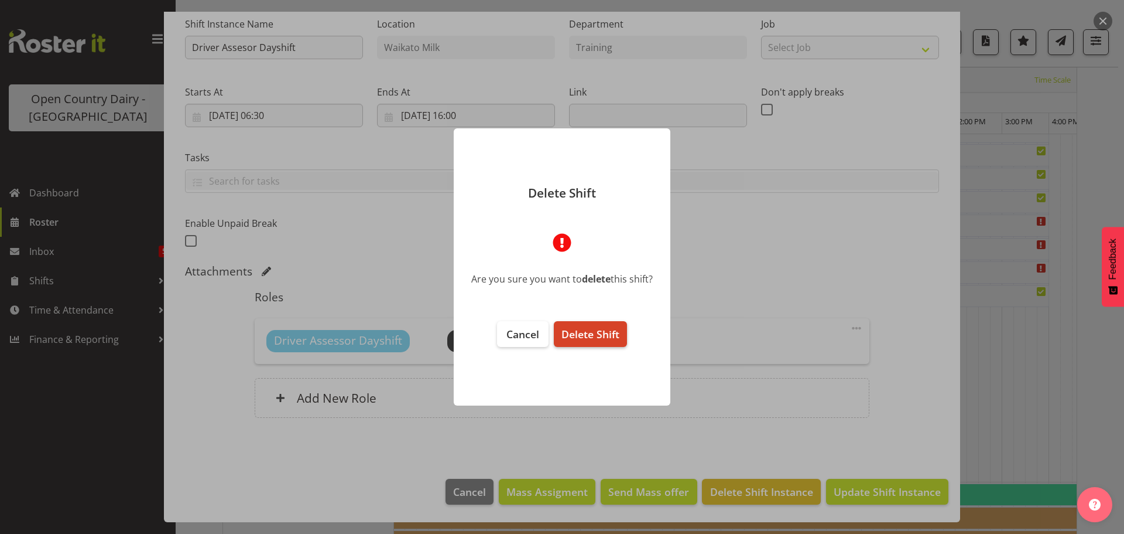
click at [591, 331] on span "Delete Shift" at bounding box center [591, 334] width 58 height 14
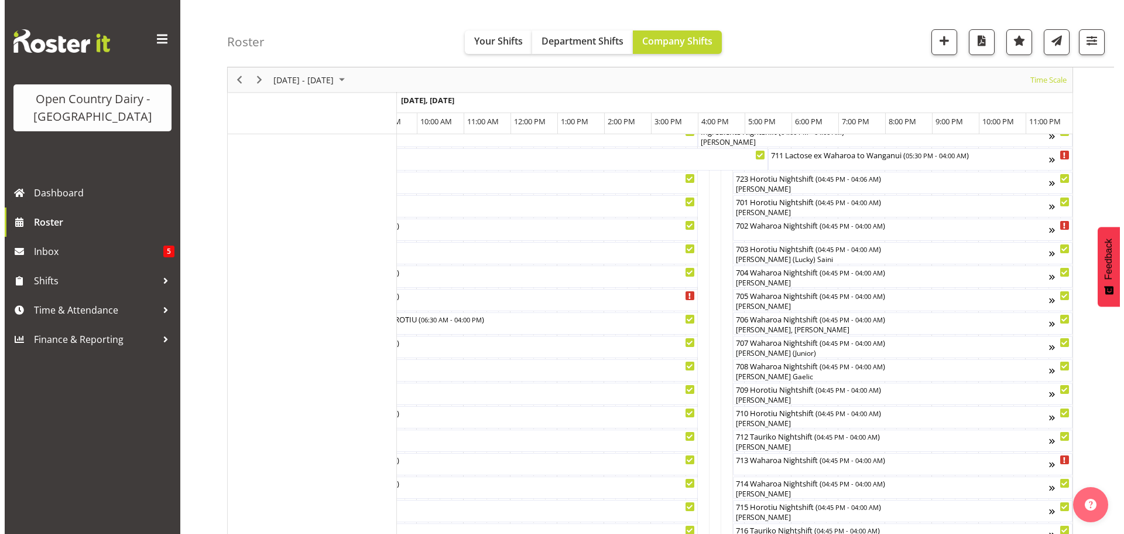
scroll to position [152, 0]
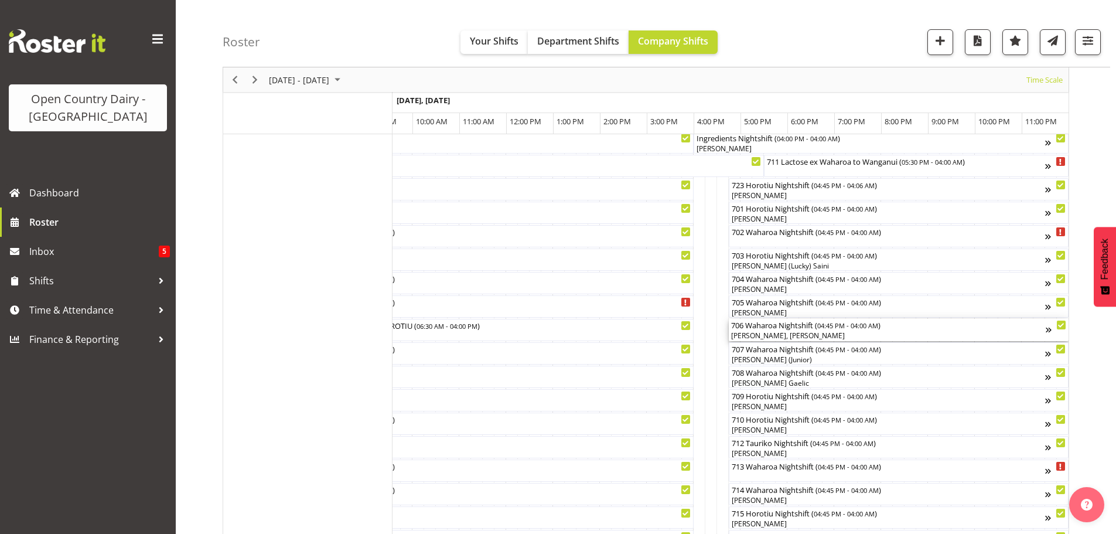
click at [790, 331] on div "[PERSON_NAME], [PERSON_NAME]" at bounding box center [888, 335] width 315 height 11
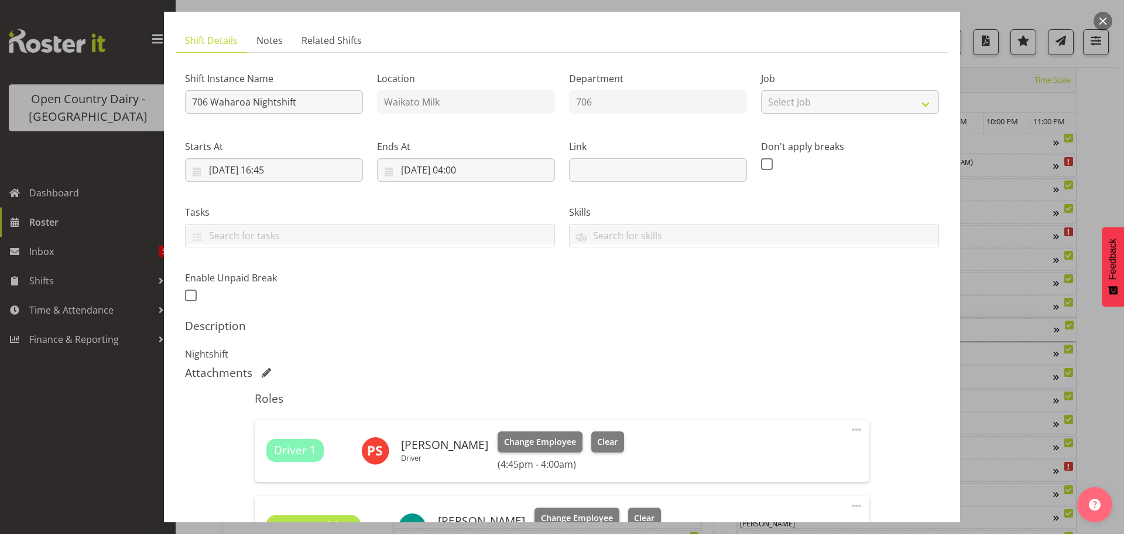
scroll to position [0, 0]
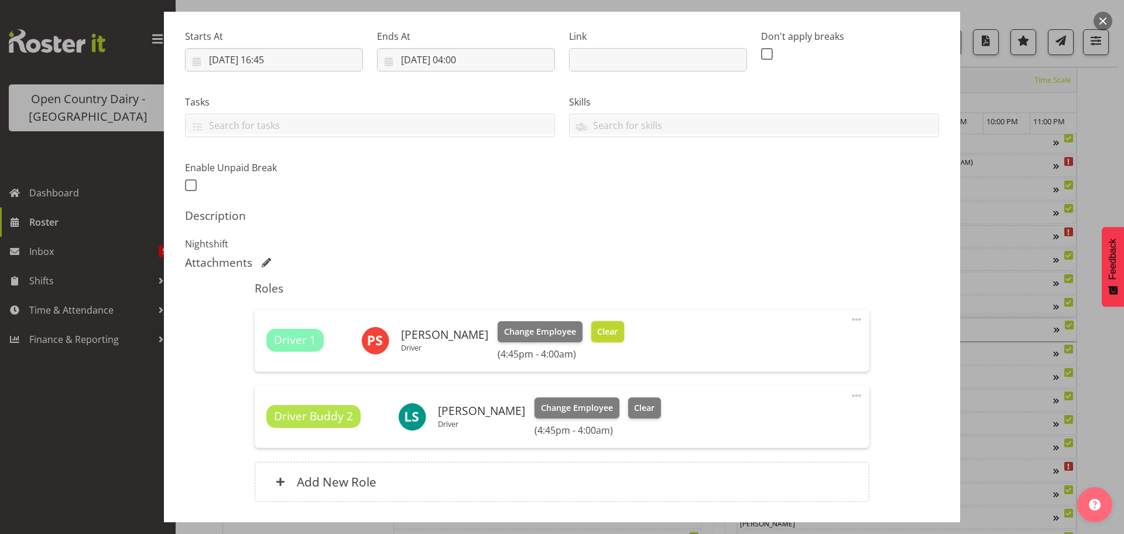
click at [607, 327] on span "Clear" at bounding box center [607, 331] width 20 height 13
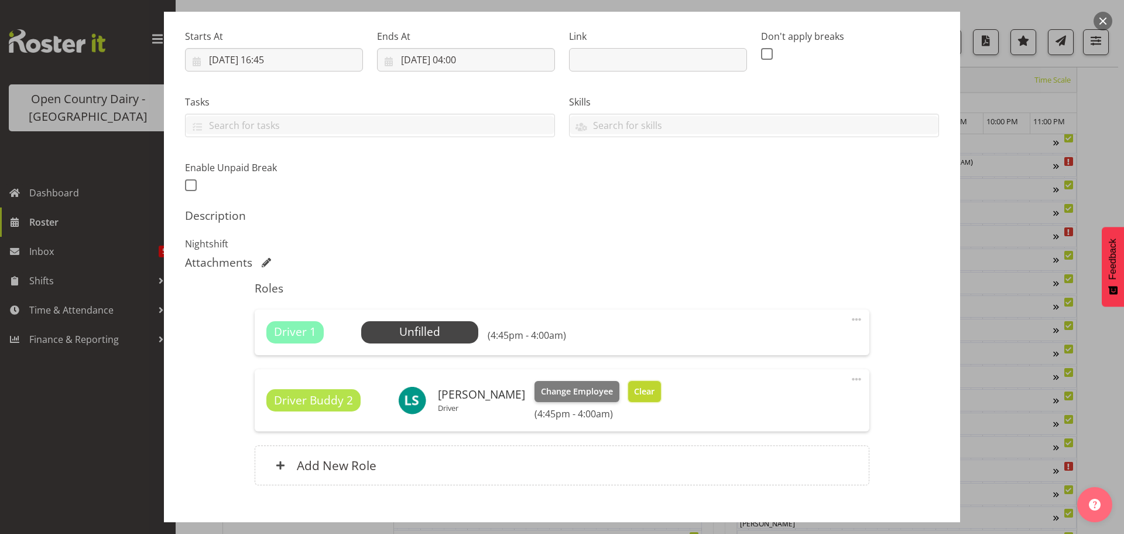
click at [634, 391] on span "Clear" at bounding box center [644, 391] width 20 height 13
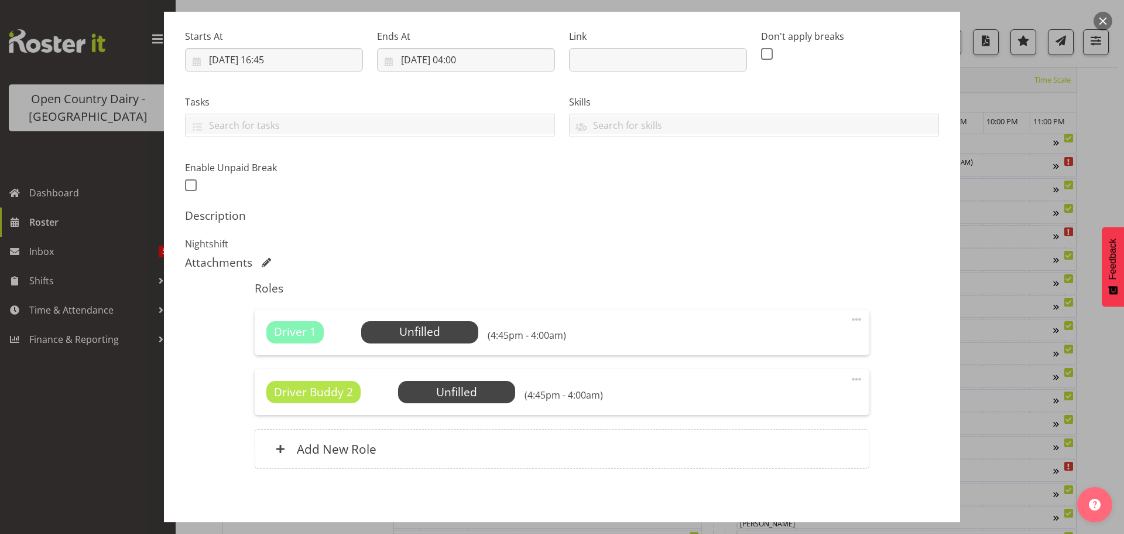
click at [850, 378] on span at bounding box center [857, 379] width 14 height 14
click at [768, 447] on link "Delete" at bounding box center [807, 449] width 112 height 21
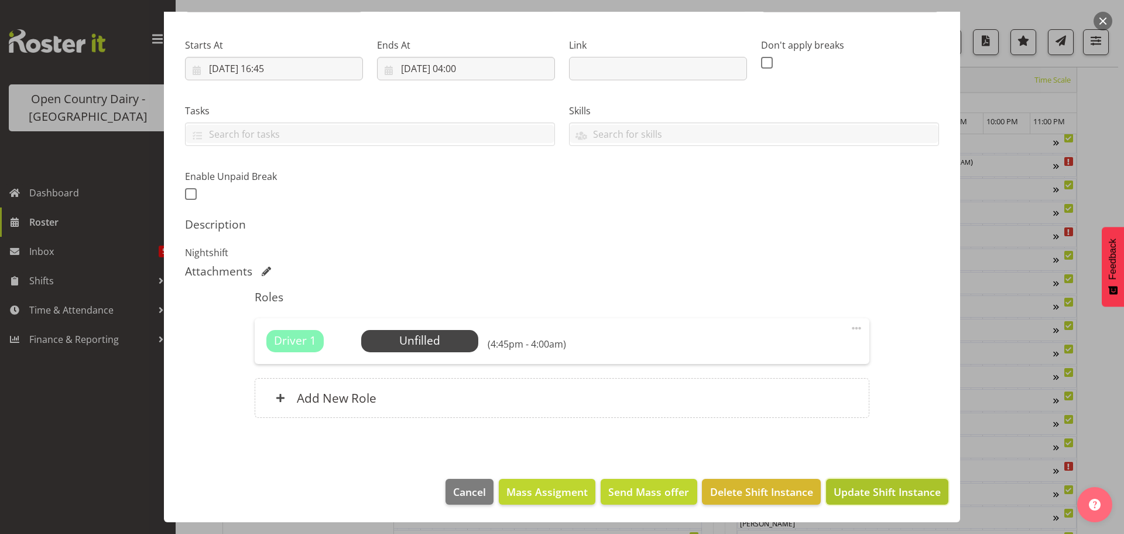
click at [859, 490] on span "Update Shift Instance" at bounding box center [887, 491] width 107 height 15
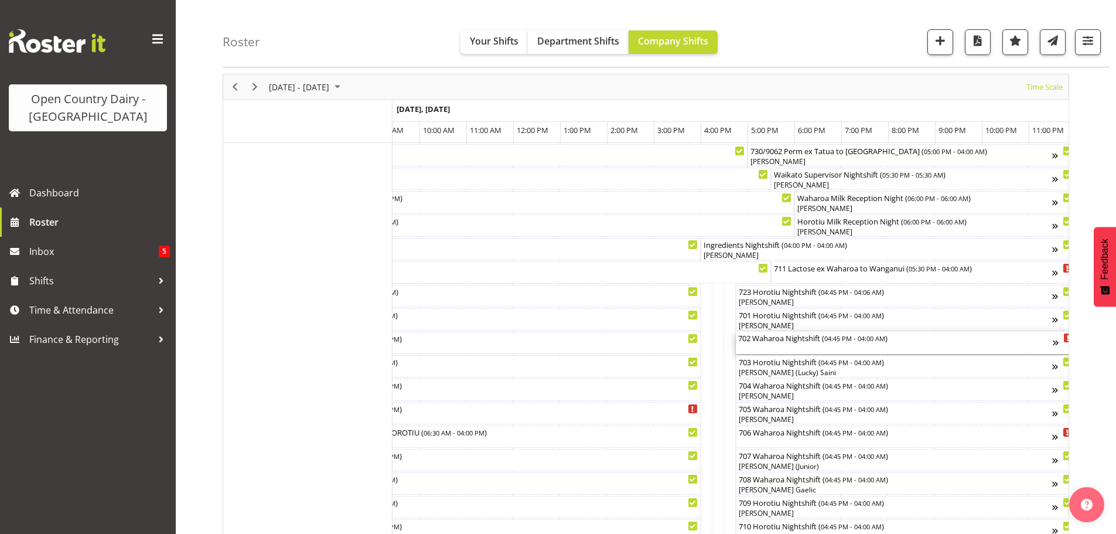
click at [780, 347] on div "702 Waharoa Nightshift ( 04:45 PM - 04:00 AM )" at bounding box center [895, 342] width 315 height 22
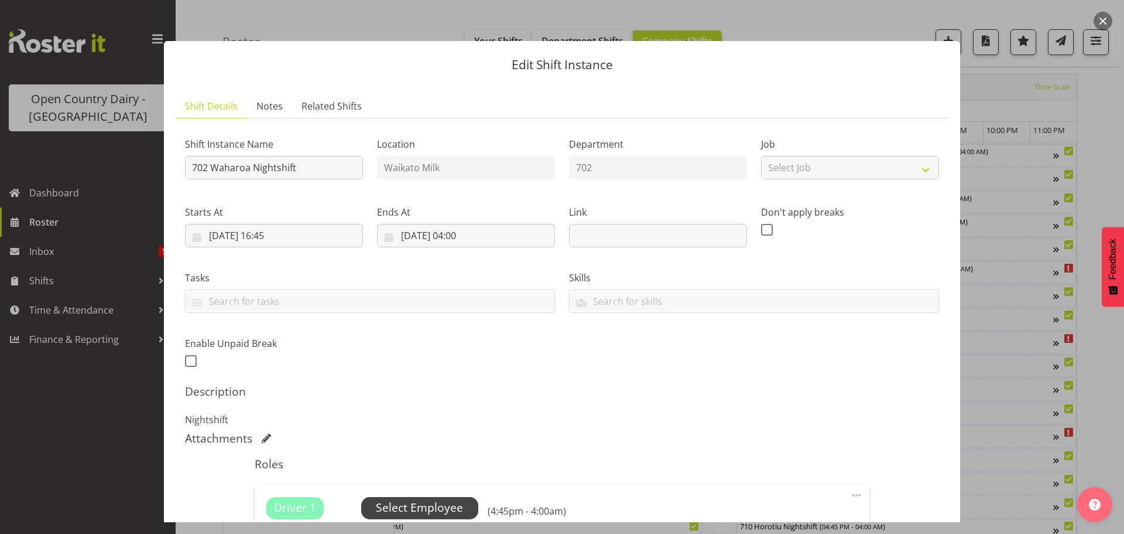
click at [420, 505] on span "Select Employee" at bounding box center [419, 507] width 87 height 17
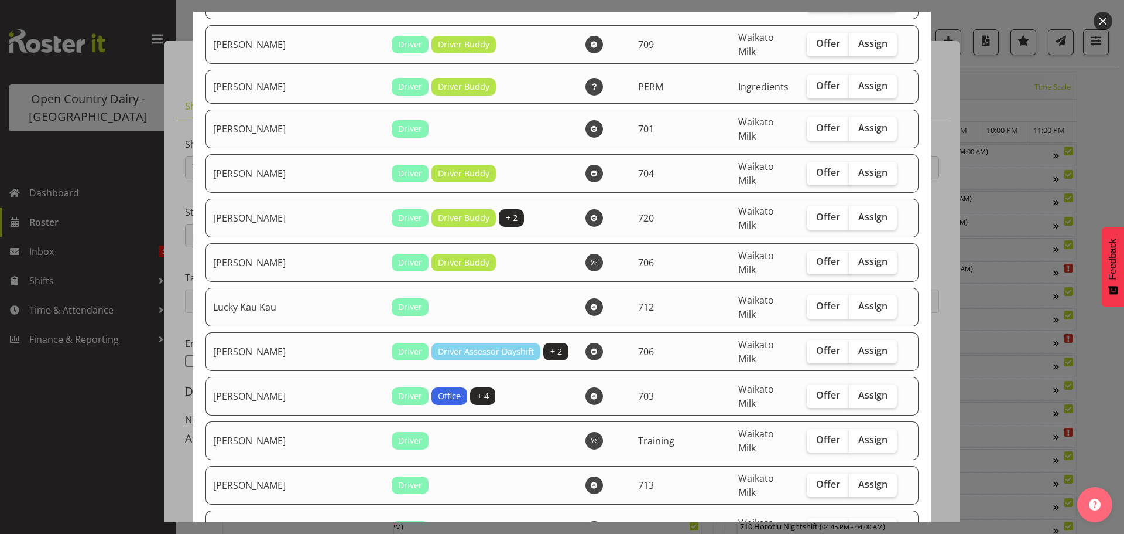
scroll to position [1171, 0]
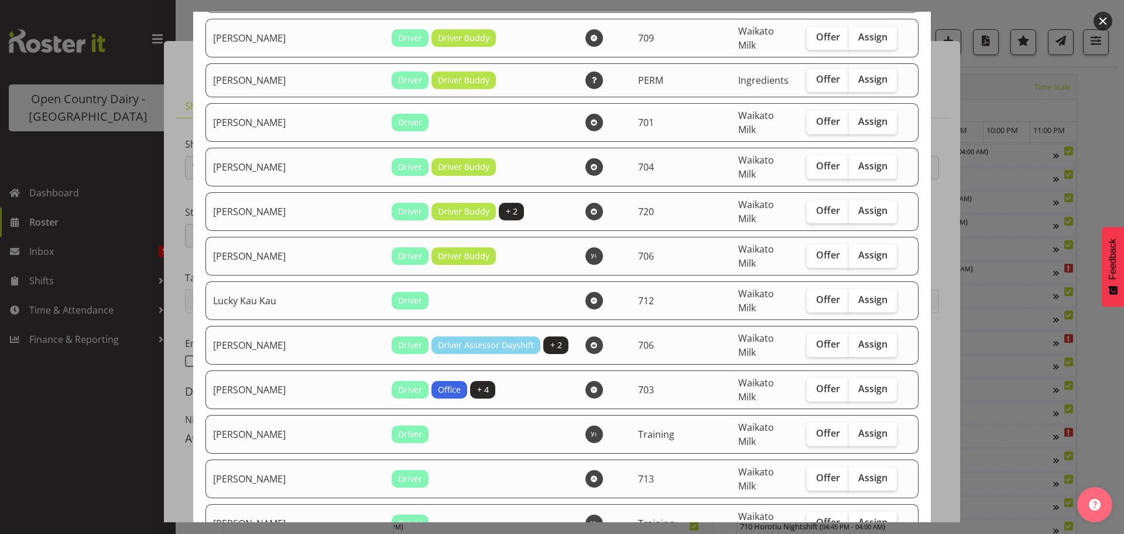
click at [859, 516] on span "Assign" at bounding box center [873, 522] width 29 height 12
click at [857, 518] on input "Assign" at bounding box center [853, 522] width 8 height 8
checkbox input "true"
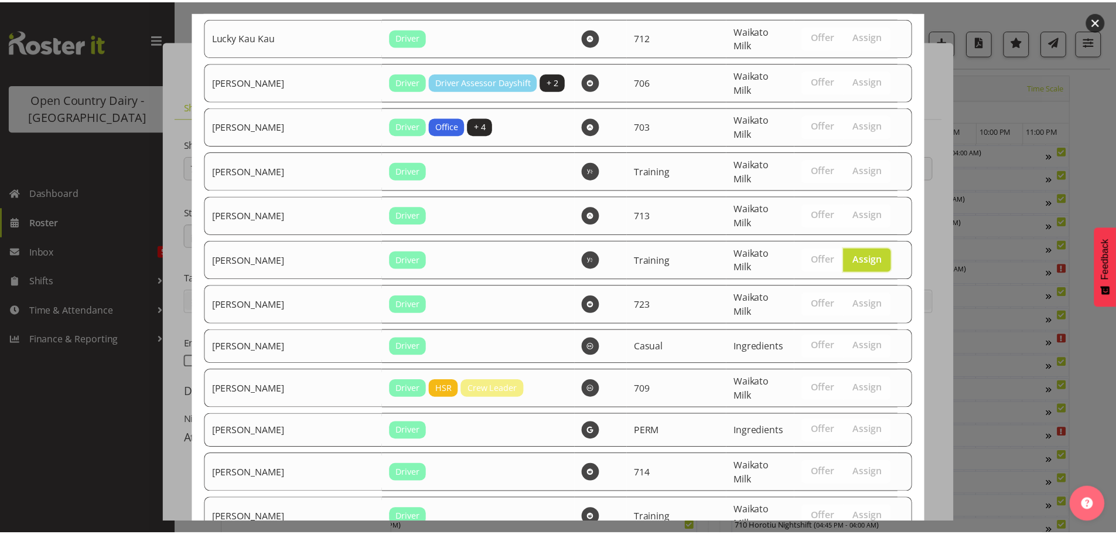
scroll to position [1483, 0]
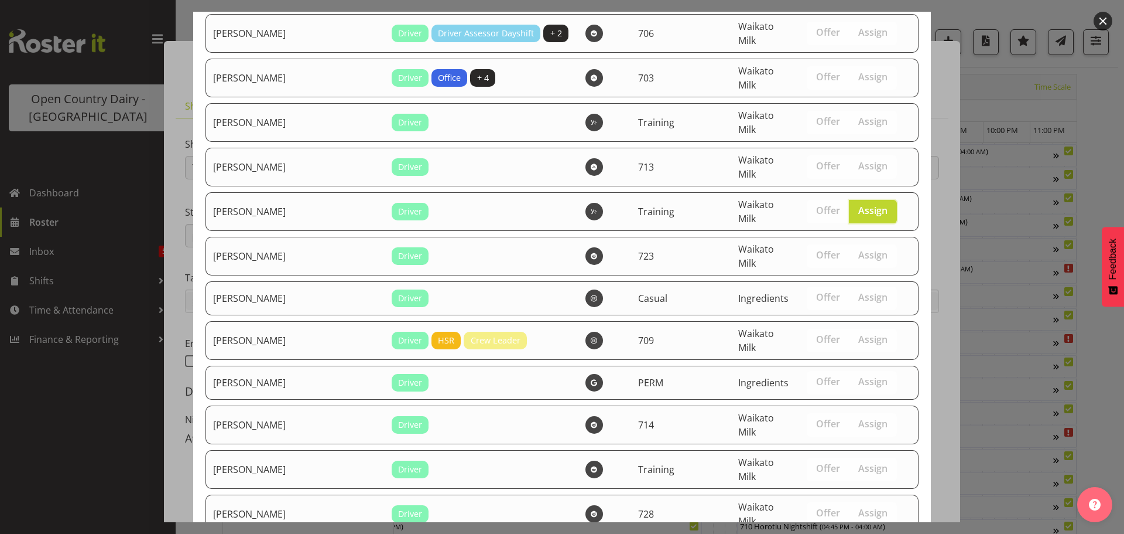
drag, startPoint x: 853, startPoint y: 495, endPoint x: 853, endPoint y: 486, distance: 9.4
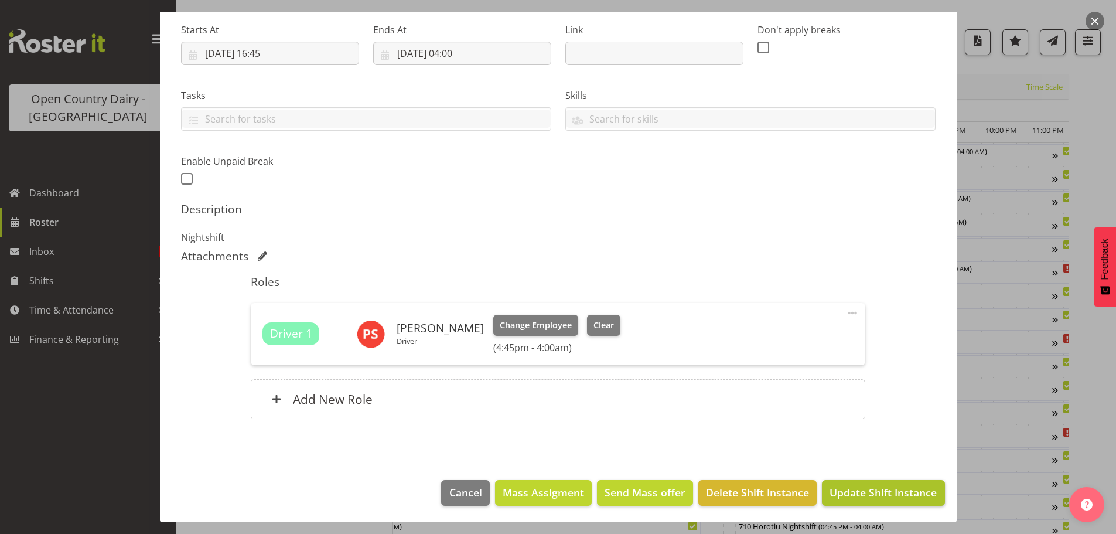
scroll to position [183, 0]
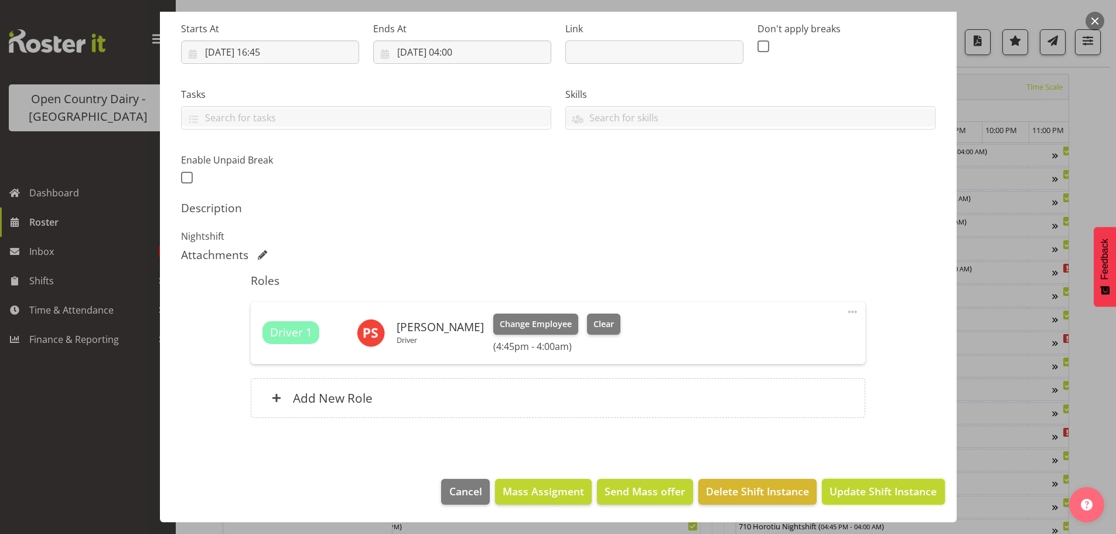
click at [875, 490] on span "Update Shift Instance" at bounding box center [882, 490] width 107 height 15
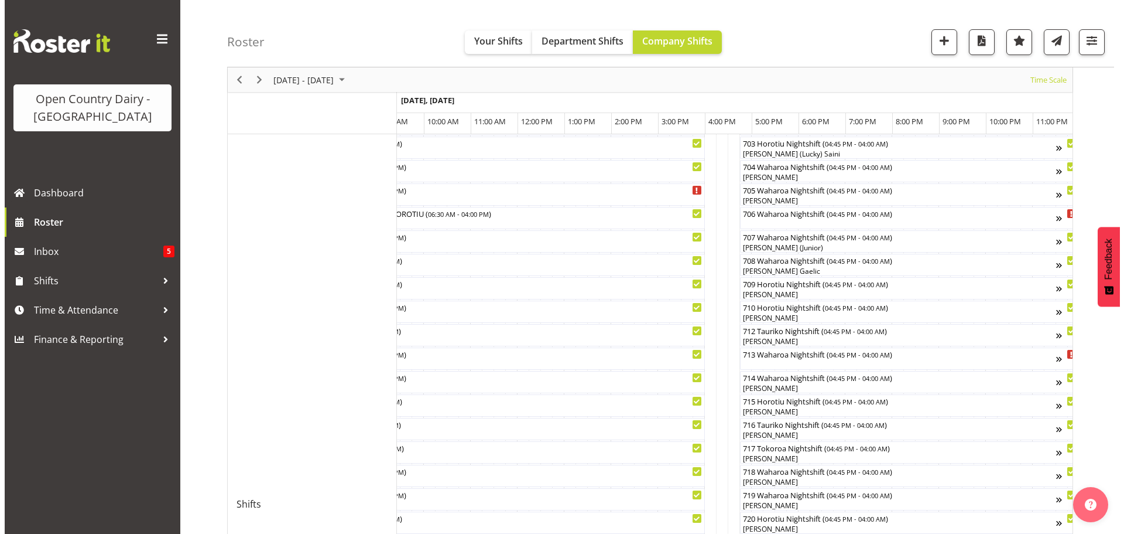
scroll to position [280, 0]
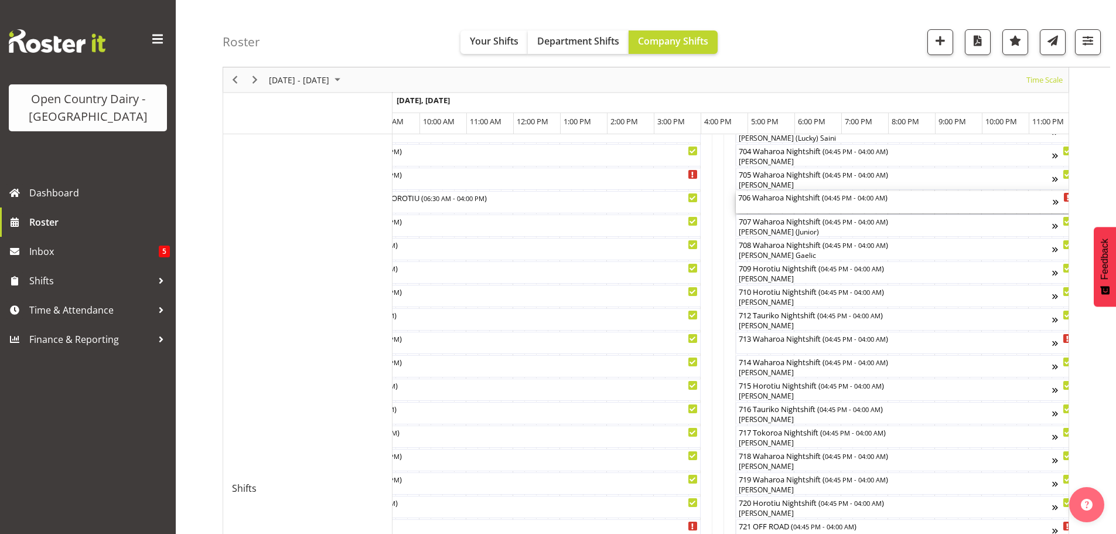
click at [794, 208] on div "706 Waharoa Nightshift ( 04:45 PM - 04:00 AM )" at bounding box center [895, 202] width 315 height 22
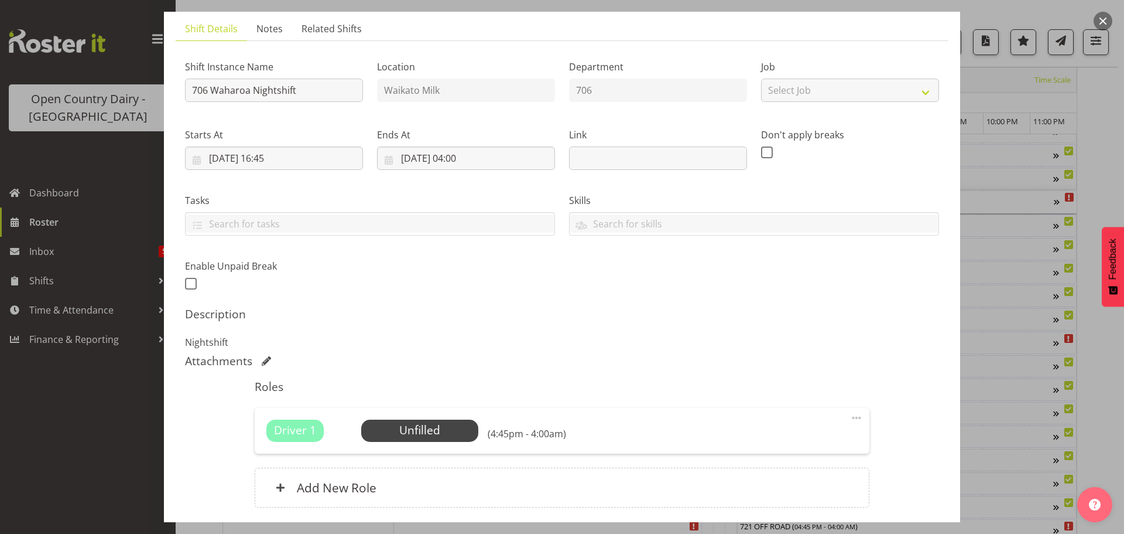
scroll to position [167, 0]
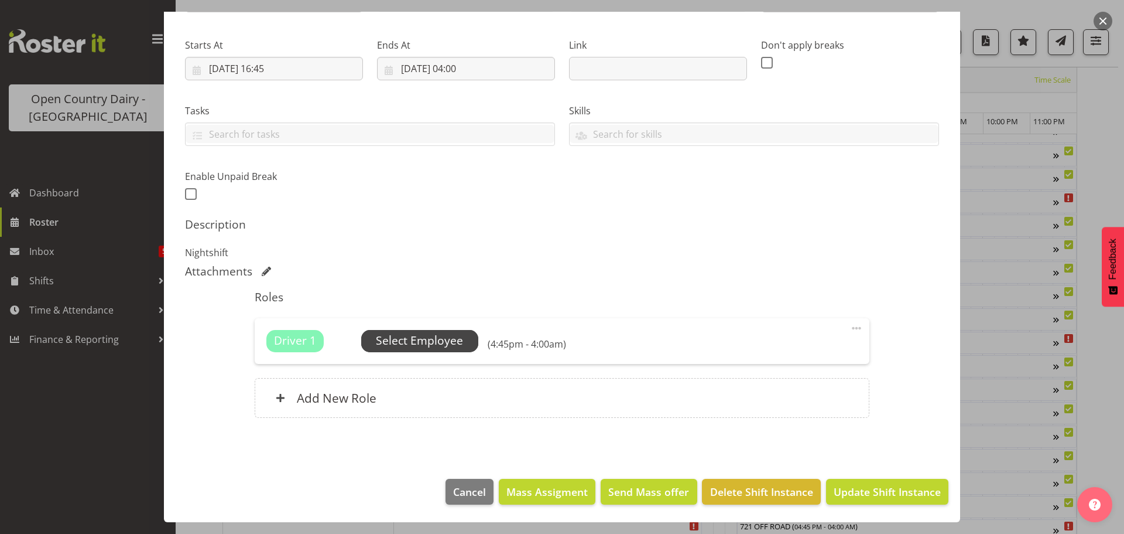
click at [443, 348] on span "Select Employee" at bounding box center [419, 340] width 87 height 17
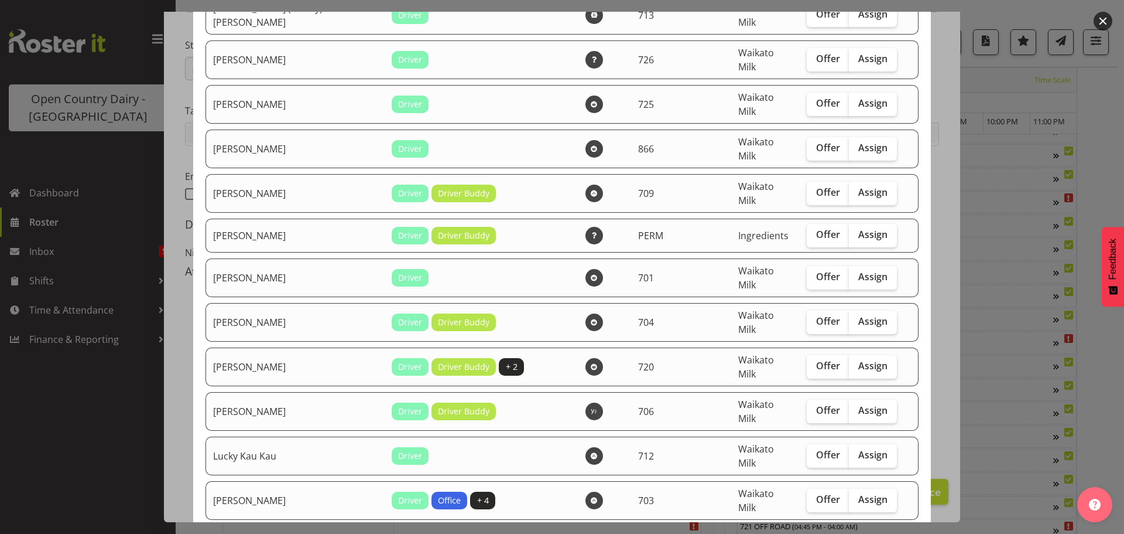
scroll to position [937, 0]
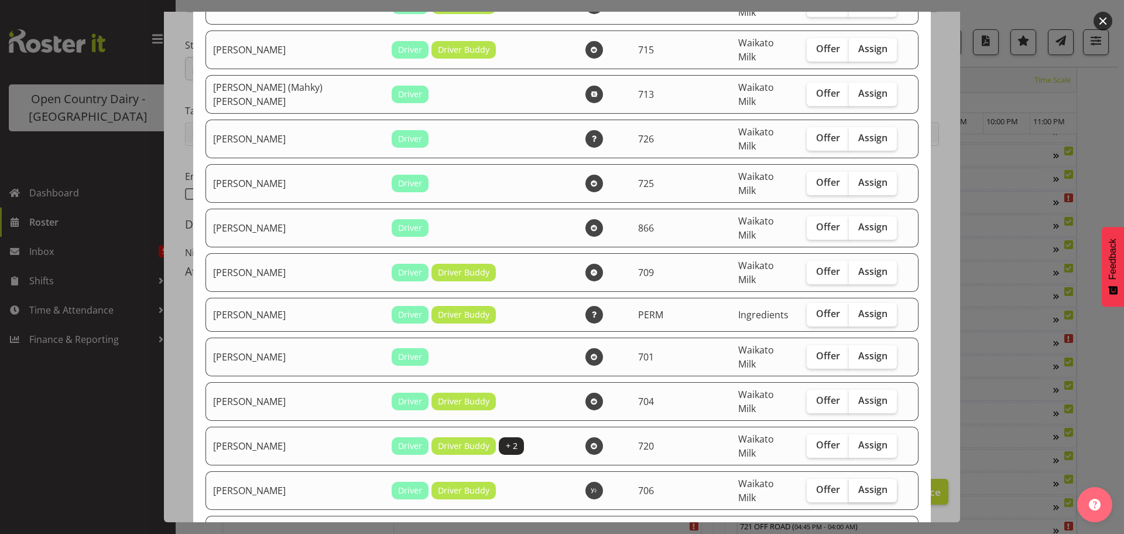
click at [859, 483] on span "Assign" at bounding box center [873, 489] width 29 height 12
click at [849, 486] on input "Assign" at bounding box center [853, 490] width 8 height 8
checkbox input "true"
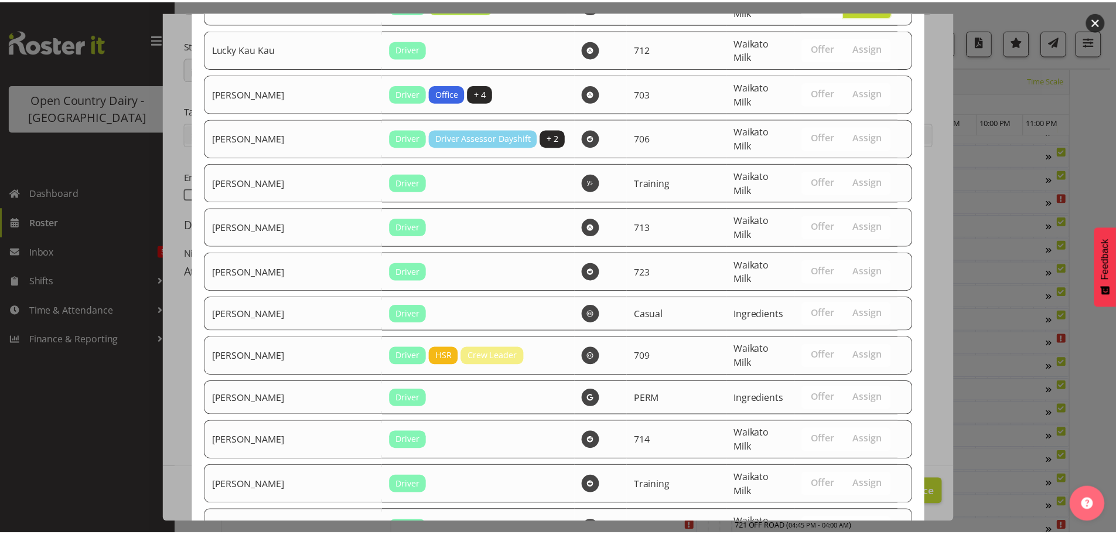
scroll to position [1443, 0]
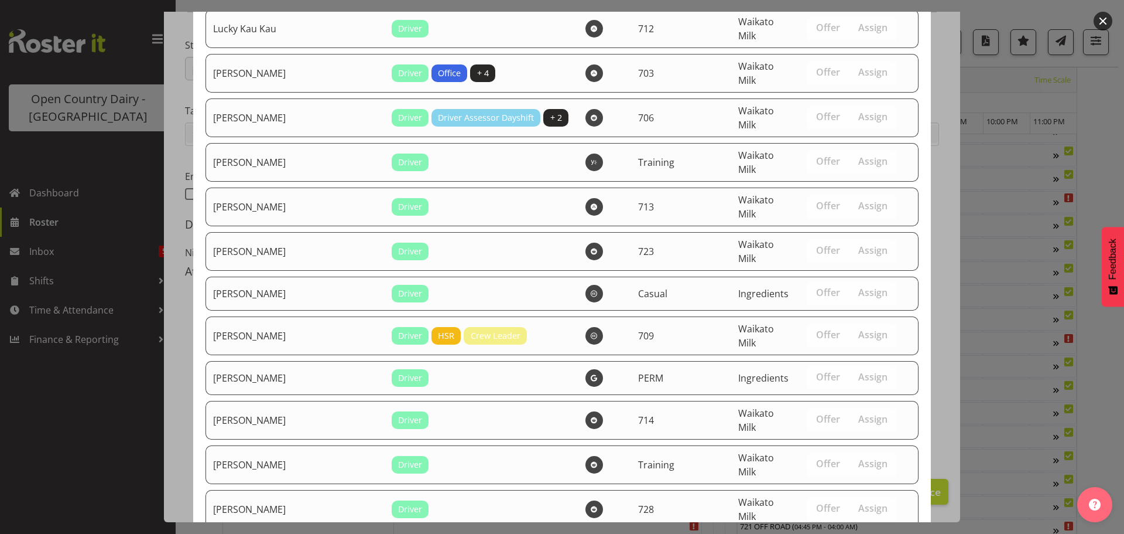
drag, startPoint x: 854, startPoint y: 485, endPoint x: 854, endPoint y: 478, distance: 7.0
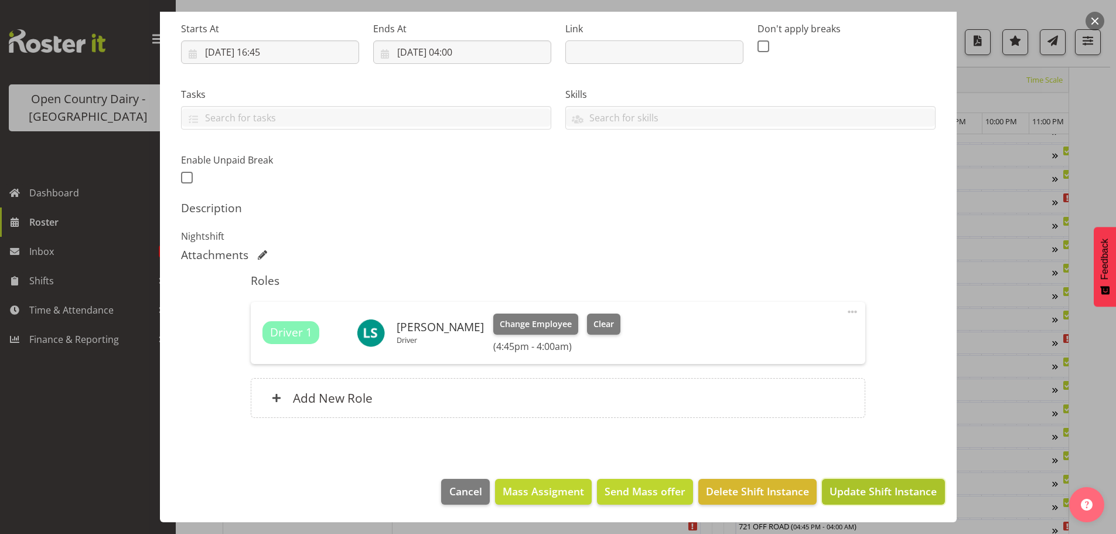
click at [863, 487] on span "Update Shift Instance" at bounding box center [882, 490] width 107 height 15
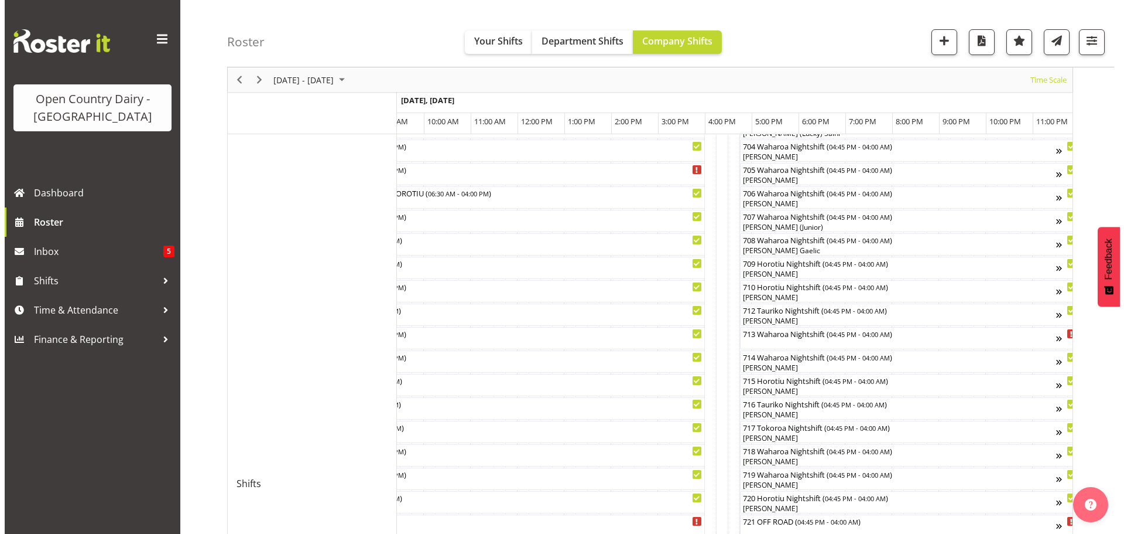
scroll to position [339, 0]
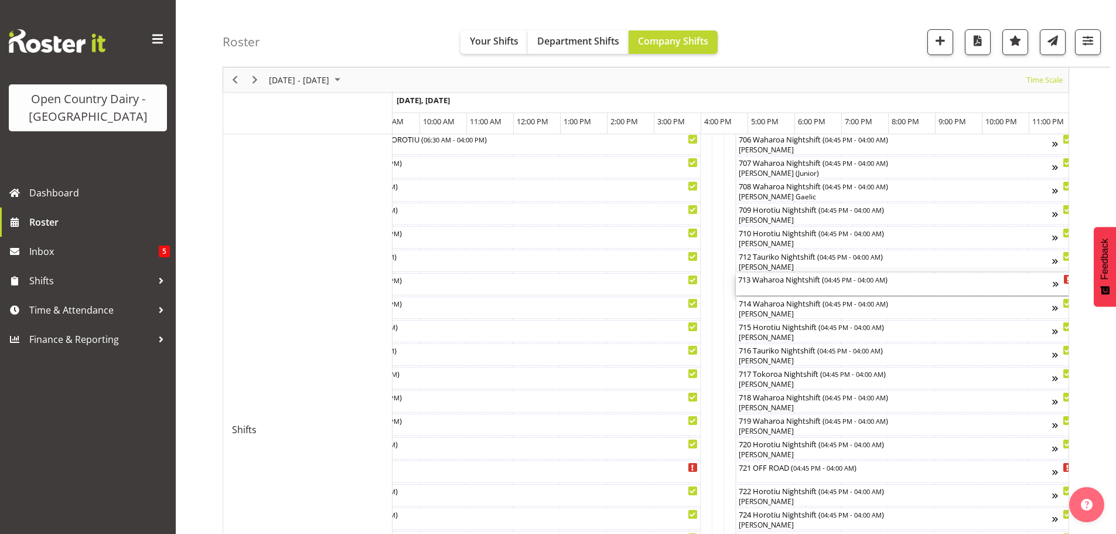
click at [780, 288] on div "713 Waharoa Nightshift ( 04:45 PM - 04:00 AM )" at bounding box center [895, 284] width 315 height 22
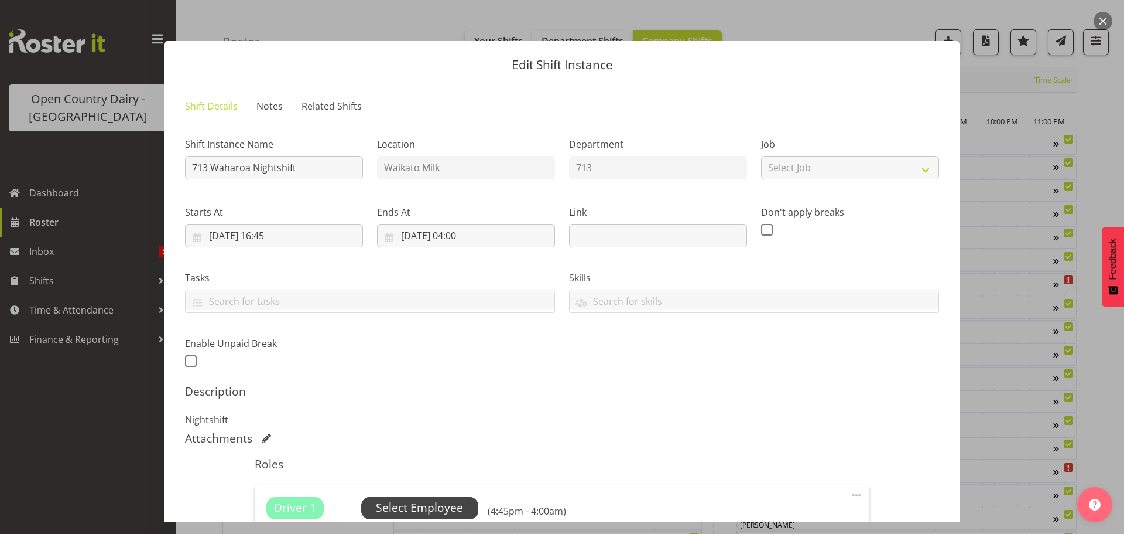
click at [416, 505] on span "Select Employee" at bounding box center [419, 507] width 87 height 17
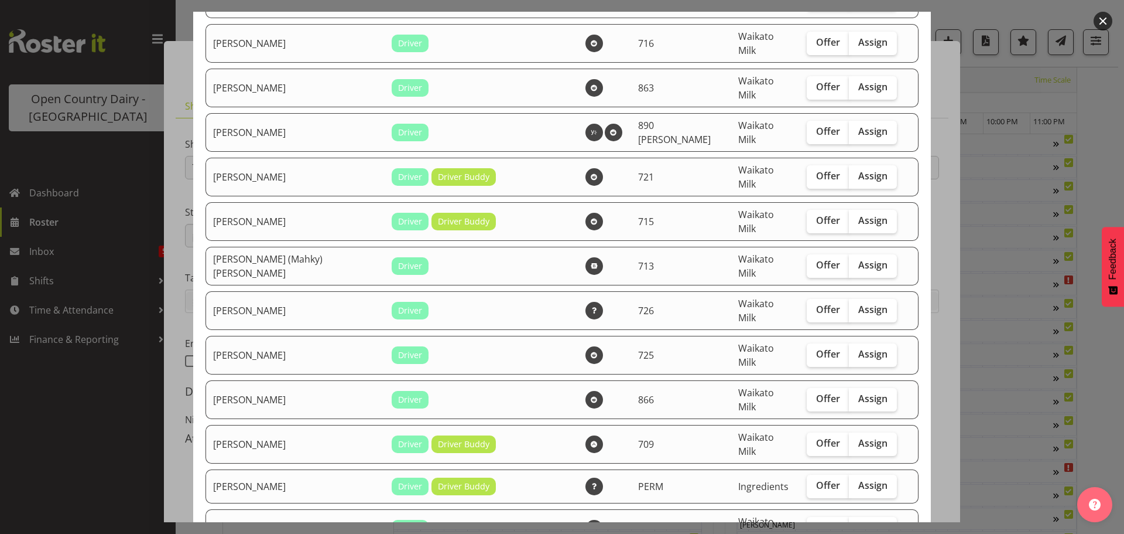
scroll to position [761, 0]
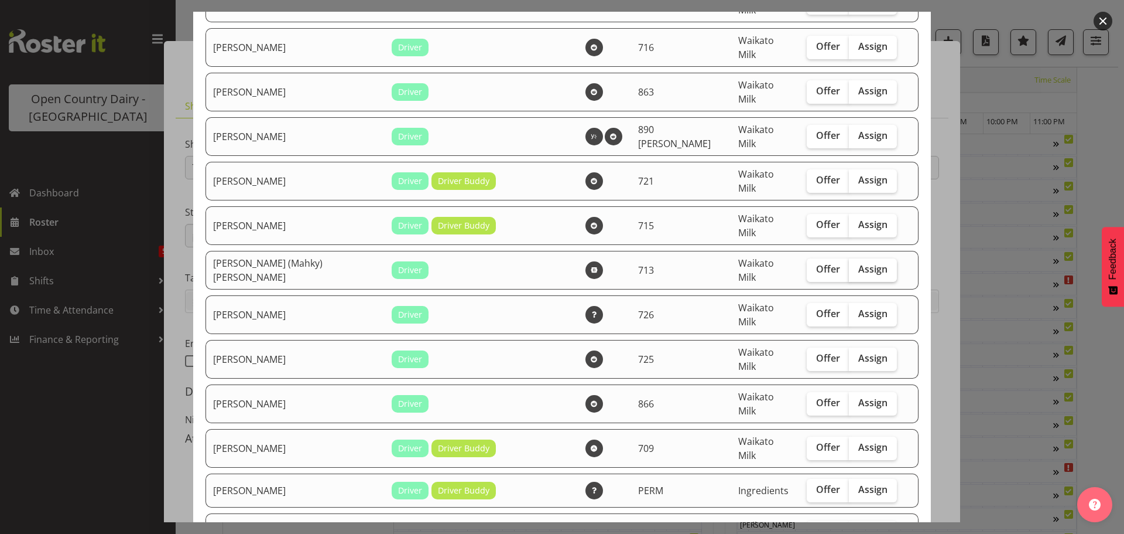
click at [859, 263] on span "Assign" at bounding box center [873, 269] width 29 height 12
click at [856, 265] on input "Assign" at bounding box center [853, 269] width 8 height 8
checkbox input "true"
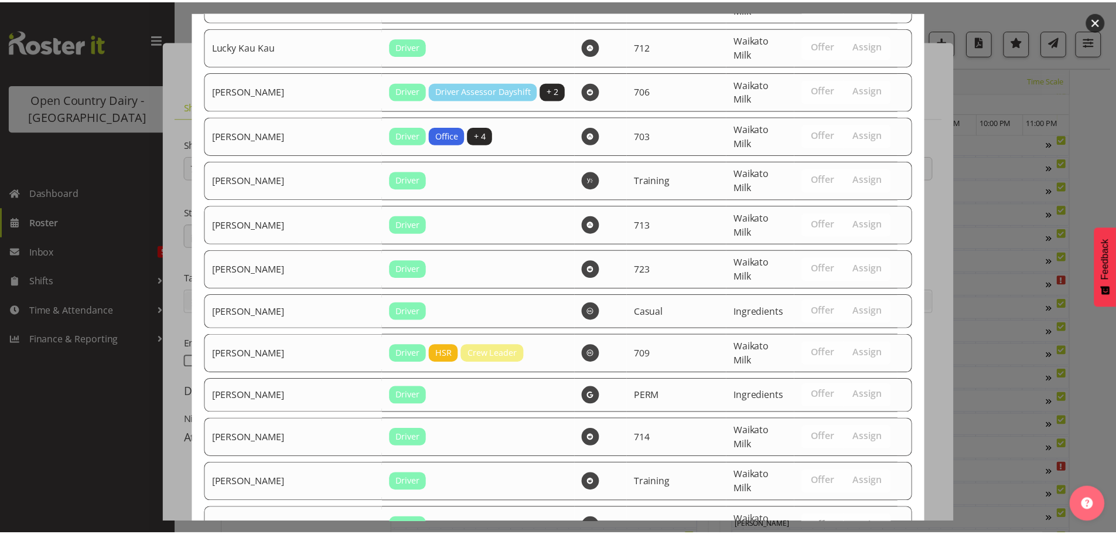
scroll to position [1403, 0]
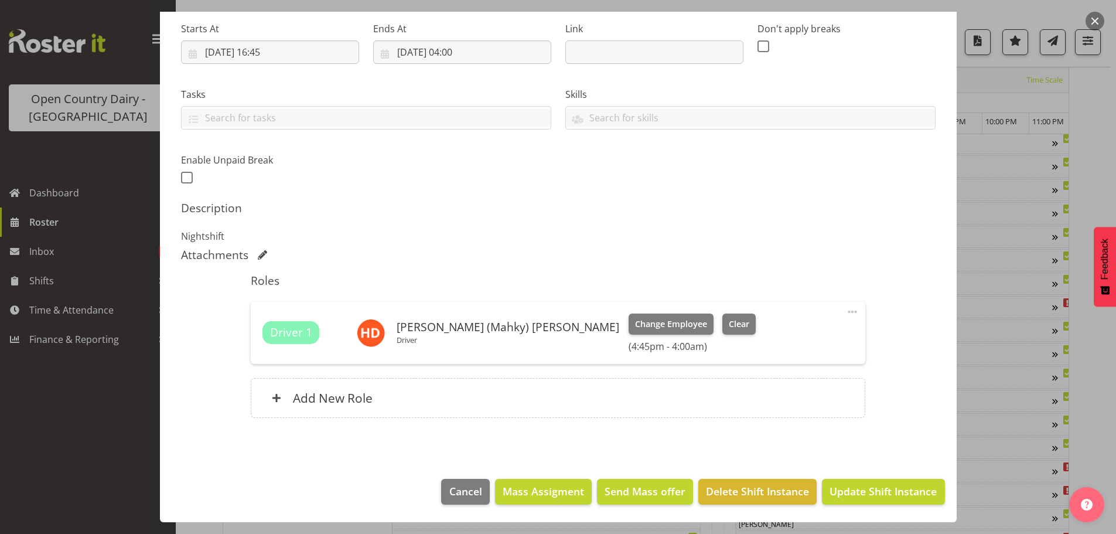
scroll to position [514, 0]
drag, startPoint x: 873, startPoint y: 488, endPoint x: 877, endPoint y: 426, distance: 61.6
click at [872, 488] on span "Update Shift Instance" at bounding box center [882, 490] width 107 height 15
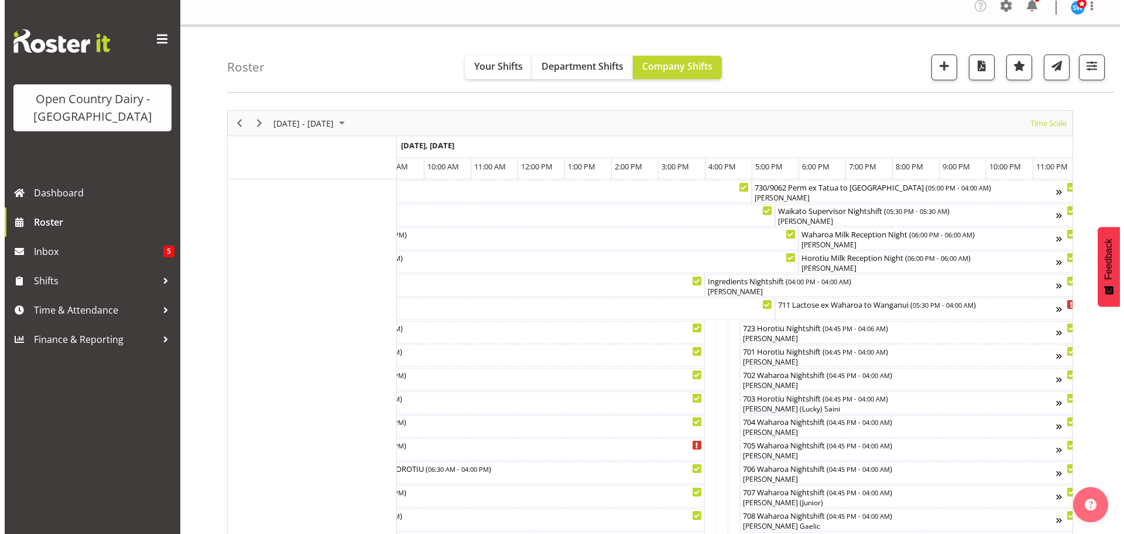
scroll to position [0, 0]
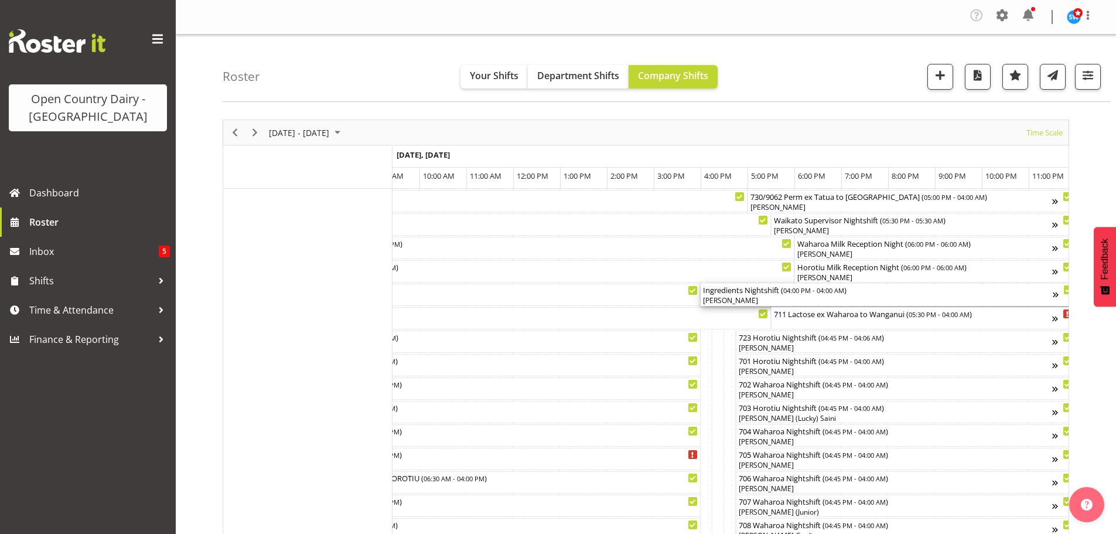
click at [760, 299] on div "[PERSON_NAME]" at bounding box center [878, 300] width 350 height 11
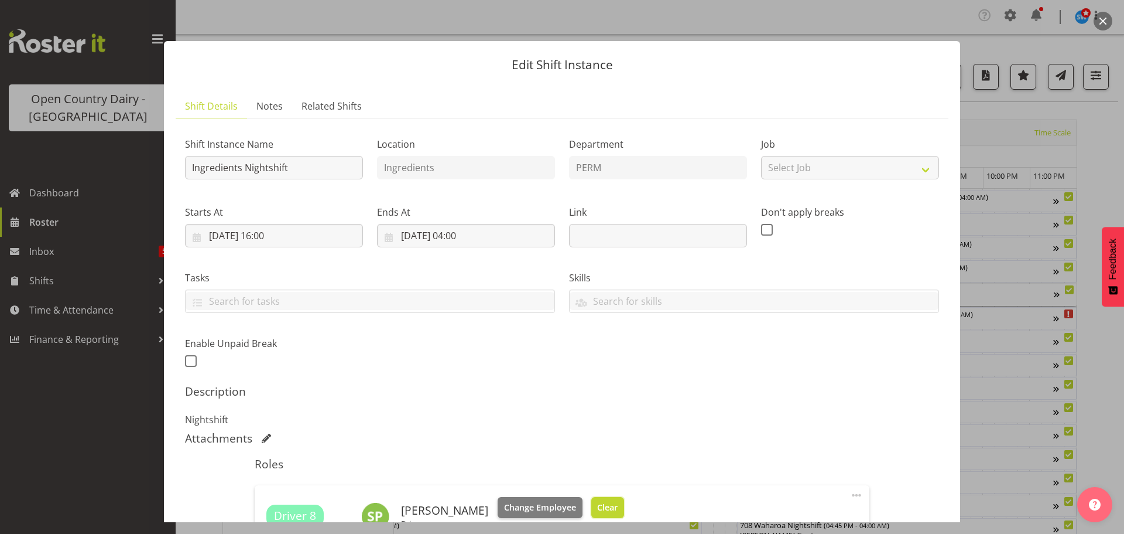
click at [607, 503] on span "Clear" at bounding box center [607, 507] width 20 height 13
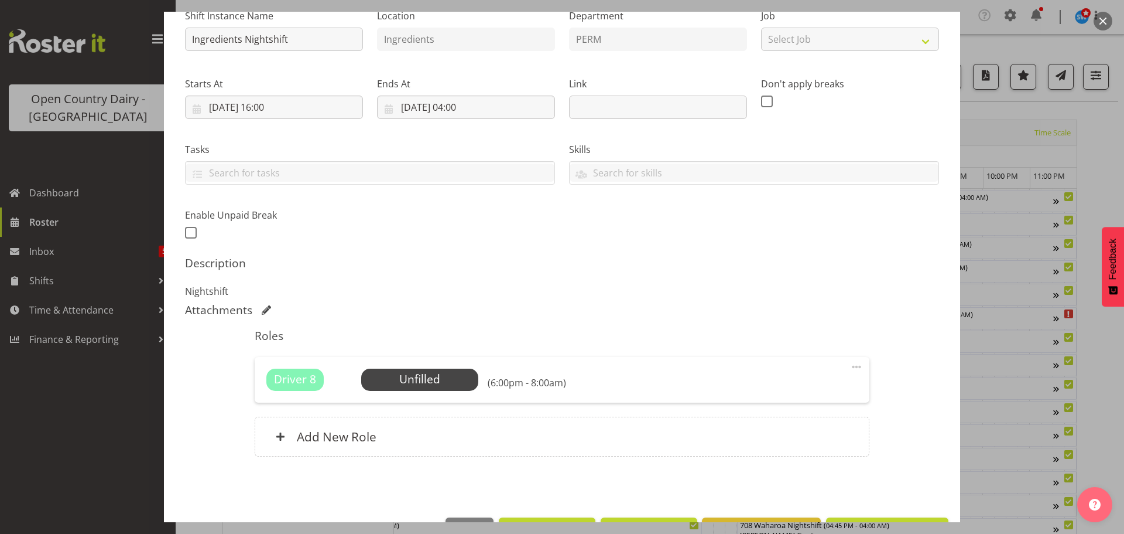
scroll to position [167, 0]
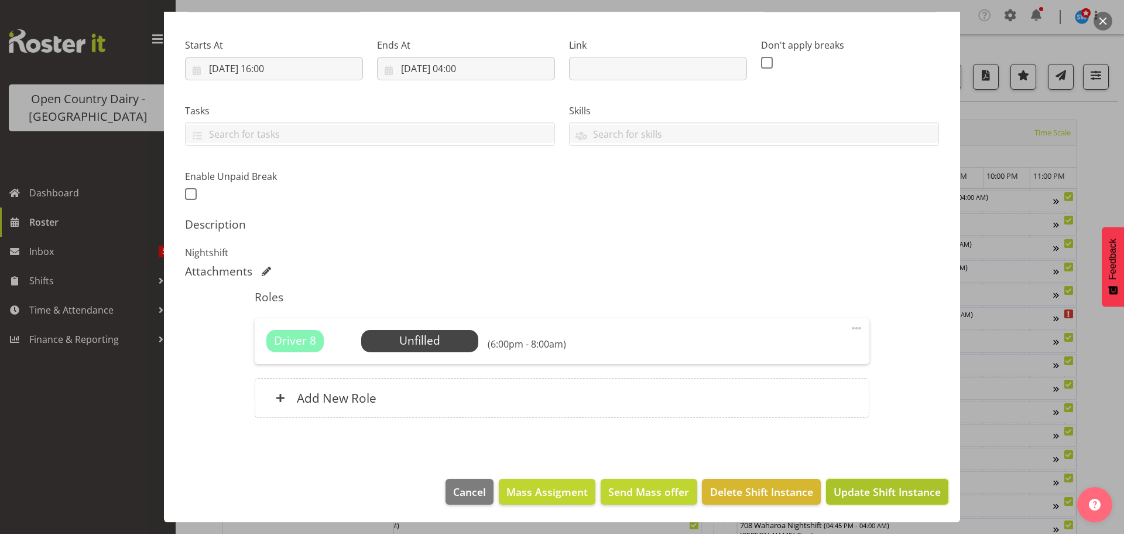
click at [874, 490] on span "Update Shift Instance" at bounding box center [887, 491] width 107 height 15
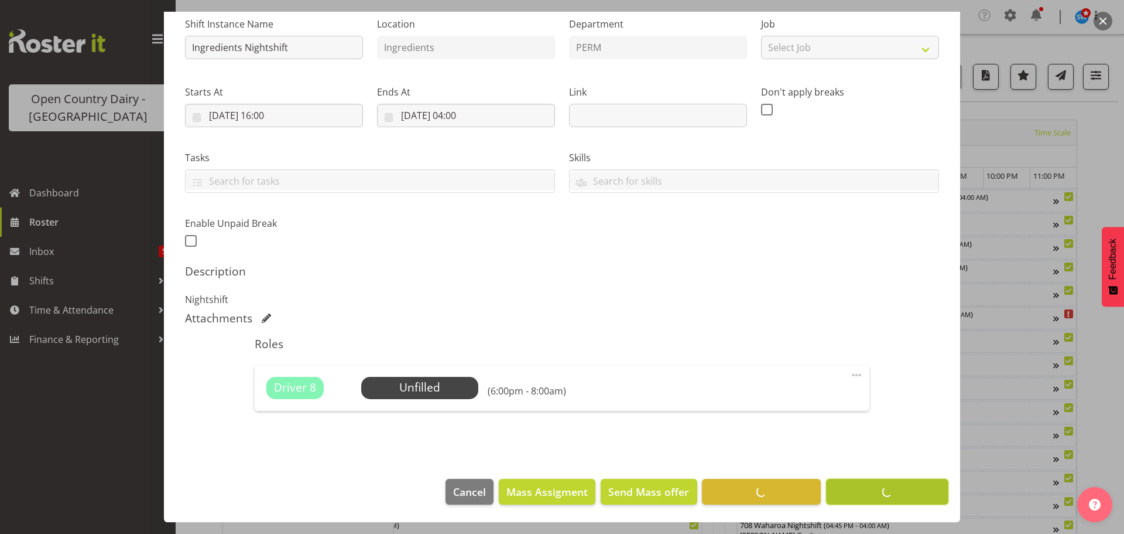
scroll to position [120, 0]
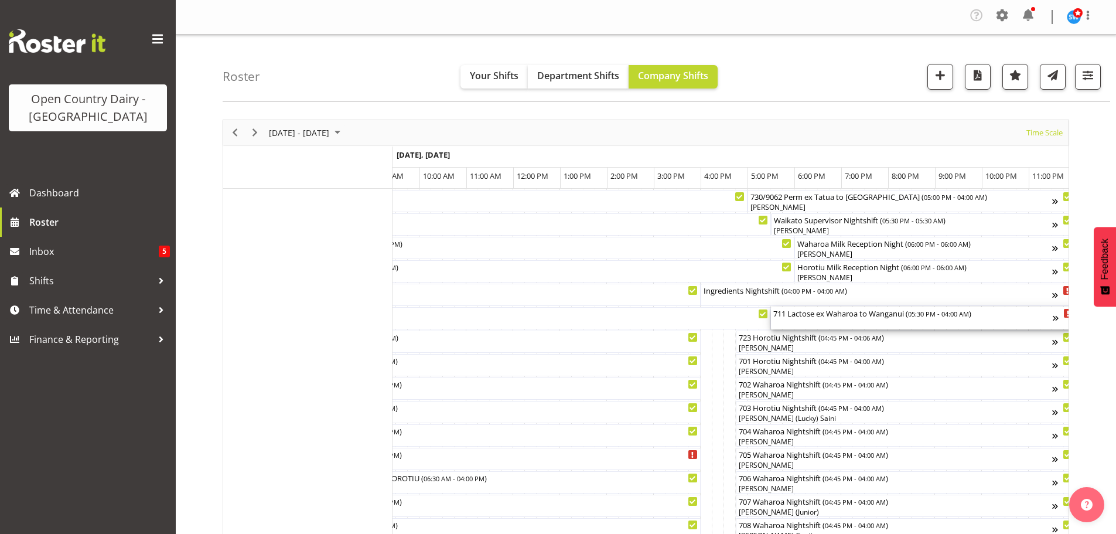
click at [805, 322] on div "711 Lactose ex Waharoa to Wanganui ( 05:30 PM - 04:00 AM )" at bounding box center [912, 318] width 279 height 22
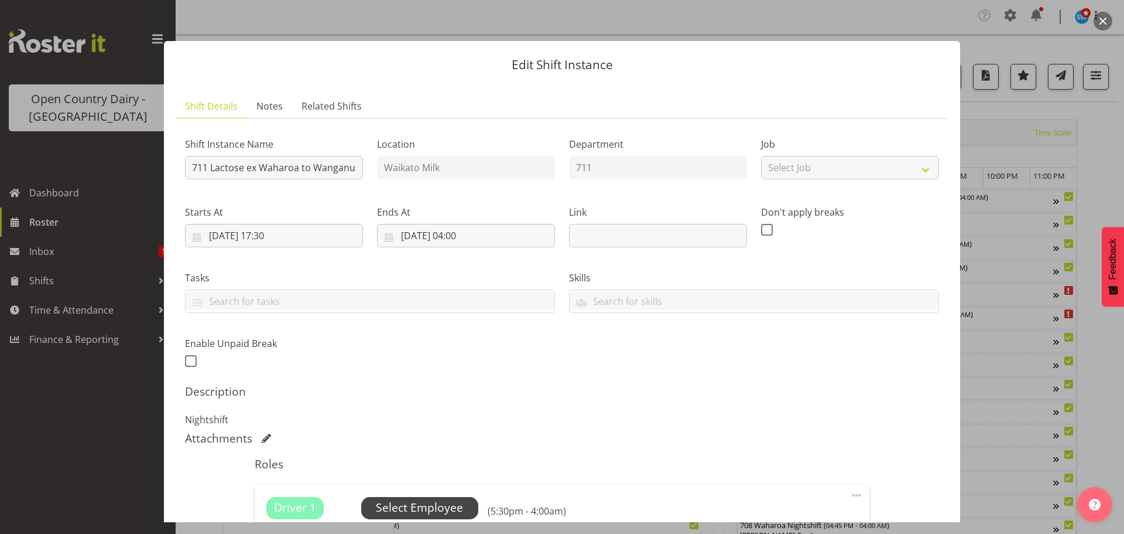
click at [416, 505] on span "Select Employee" at bounding box center [419, 507] width 87 height 17
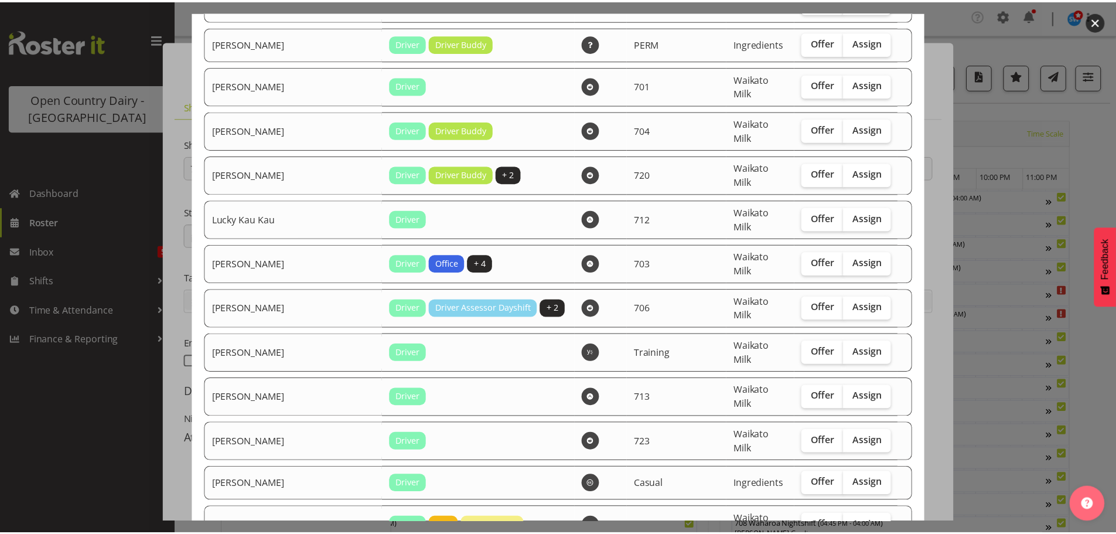
scroll to position [1403, 0]
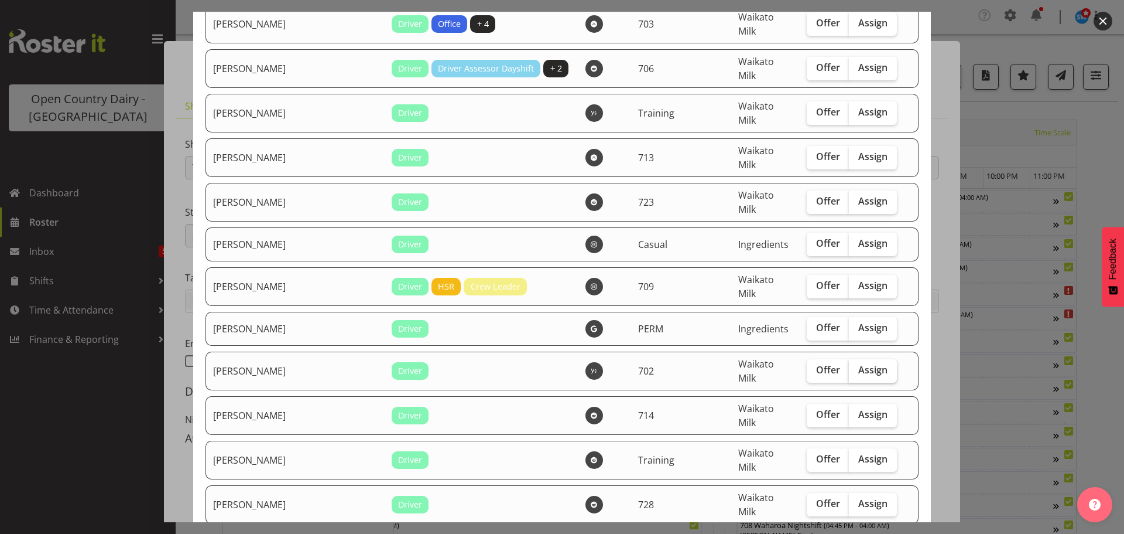
click at [859, 364] on span "Assign" at bounding box center [873, 370] width 29 height 12
click at [849, 366] on input "Assign" at bounding box center [853, 370] width 8 height 8
checkbox input "true"
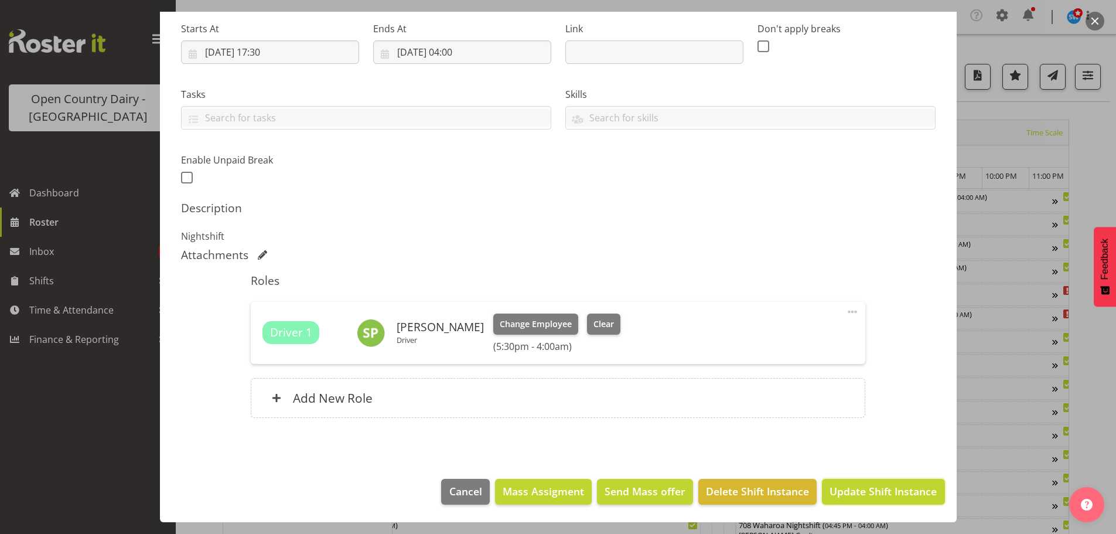
drag, startPoint x: 854, startPoint y: 489, endPoint x: 856, endPoint y: 481, distance: 7.8
click at [855, 489] on span "Update Shift Instance" at bounding box center [882, 490] width 107 height 15
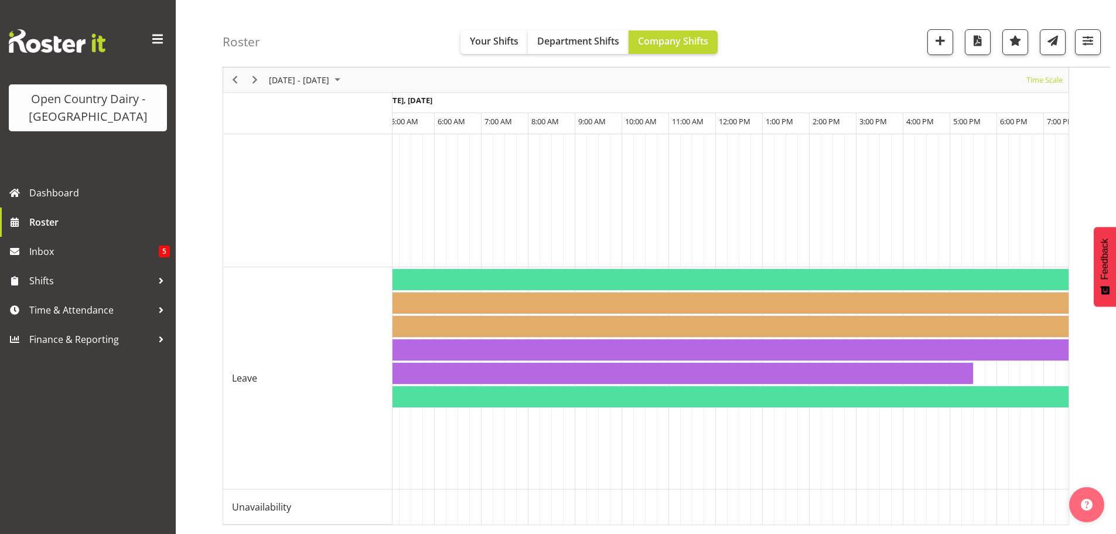
scroll to position [0, 0]
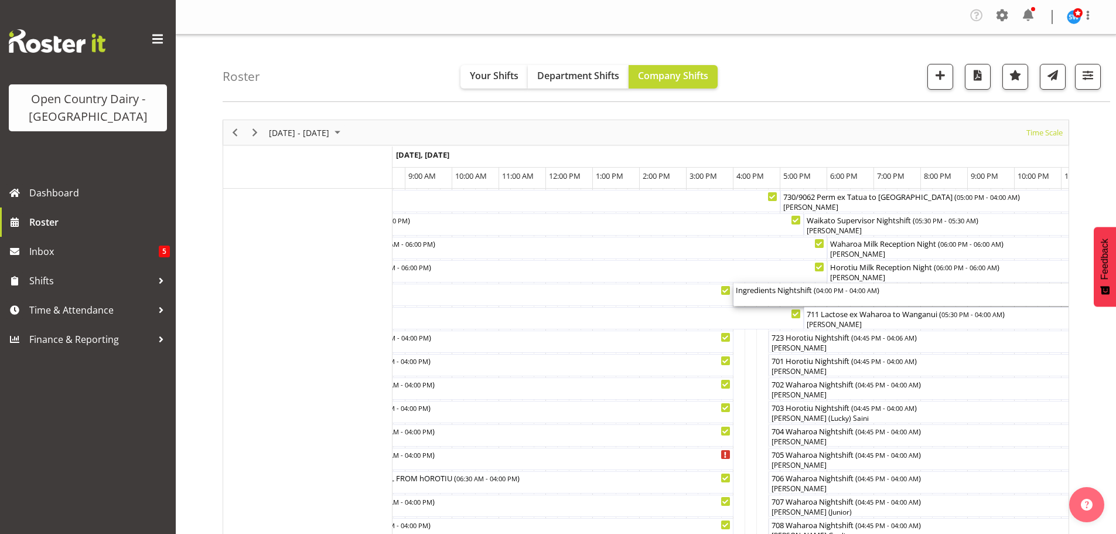
click at [819, 299] on div "Ingredients Nightshift ( 04:00 PM - 04:00 AM )" at bounding box center [911, 294] width 350 height 22
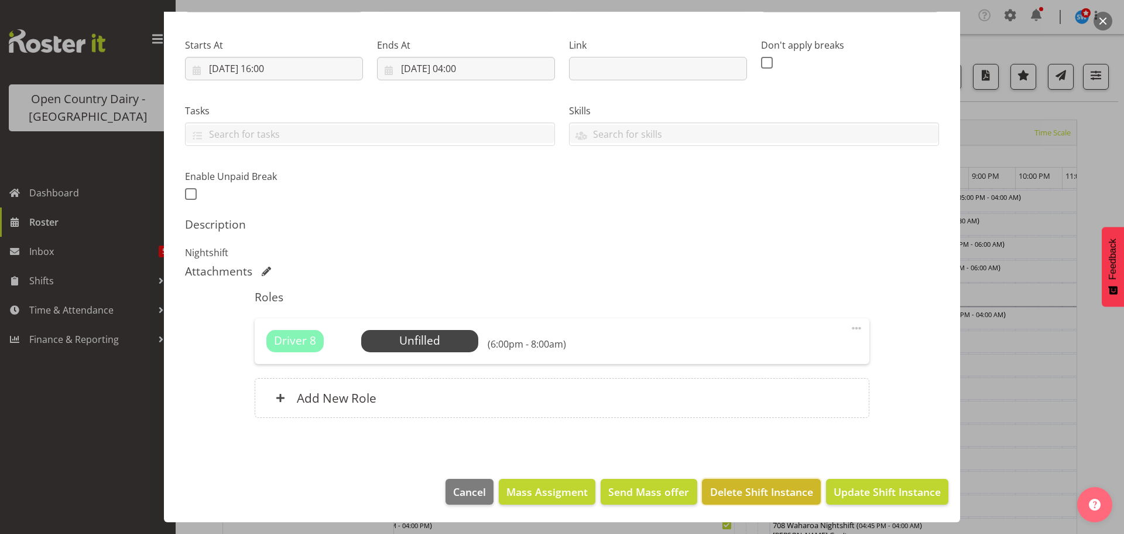
click at [721, 490] on span "Delete Shift Instance" at bounding box center [761, 491] width 103 height 15
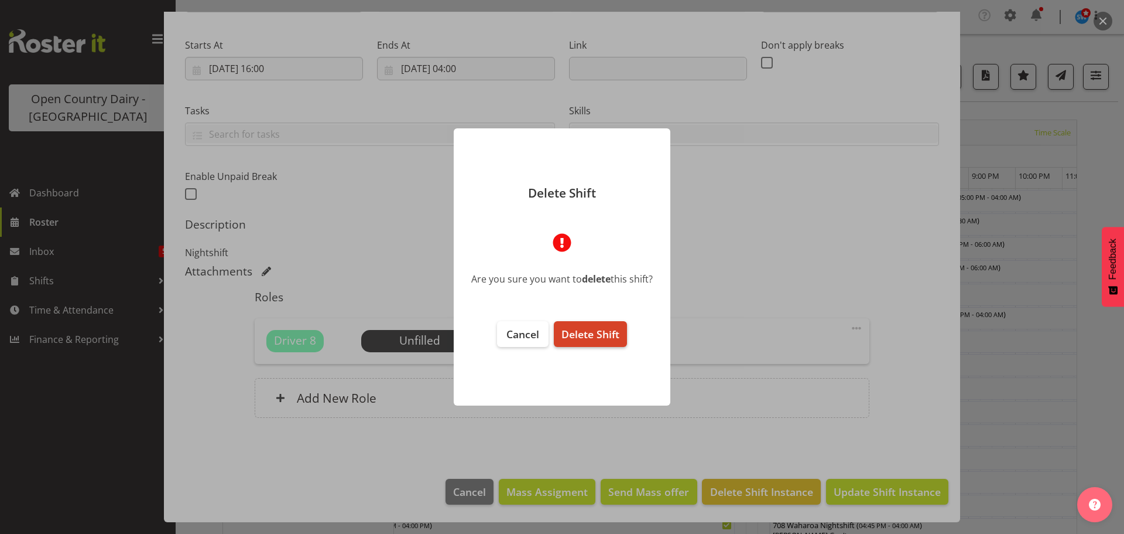
click at [606, 333] on span "Delete Shift" at bounding box center [591, 334] width 58 height 14
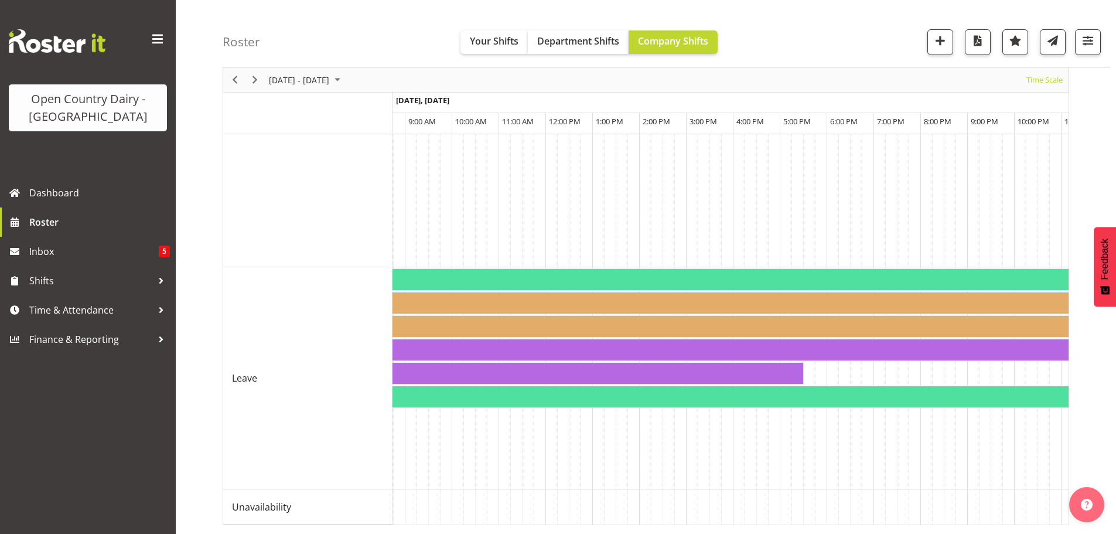
scroll to position [1089, 0]
